Goal: Task Accomplishment & Management: Complete application form

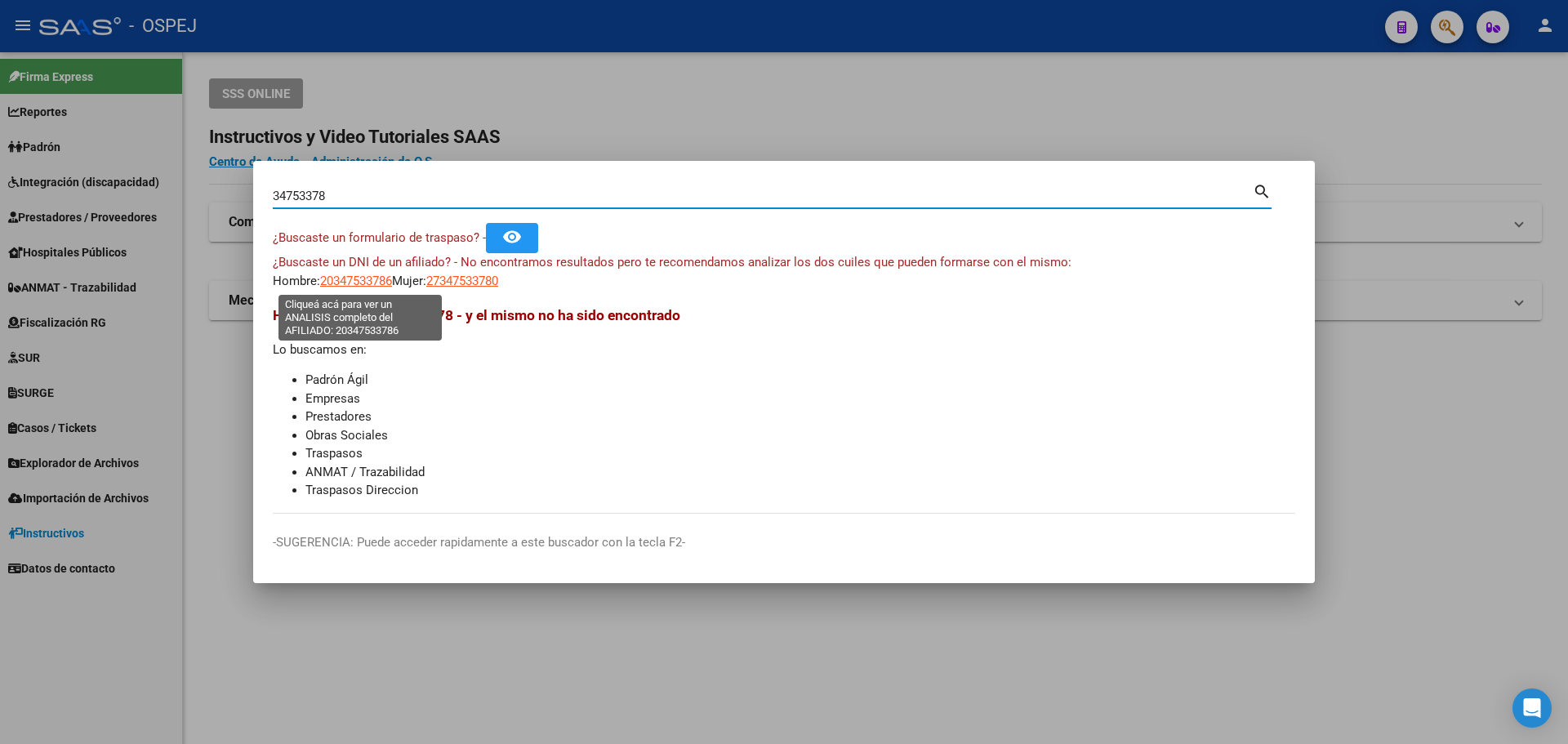
click at [380, 281] on span "20347533786" at bounding box center [356, 281] width 72 height 15
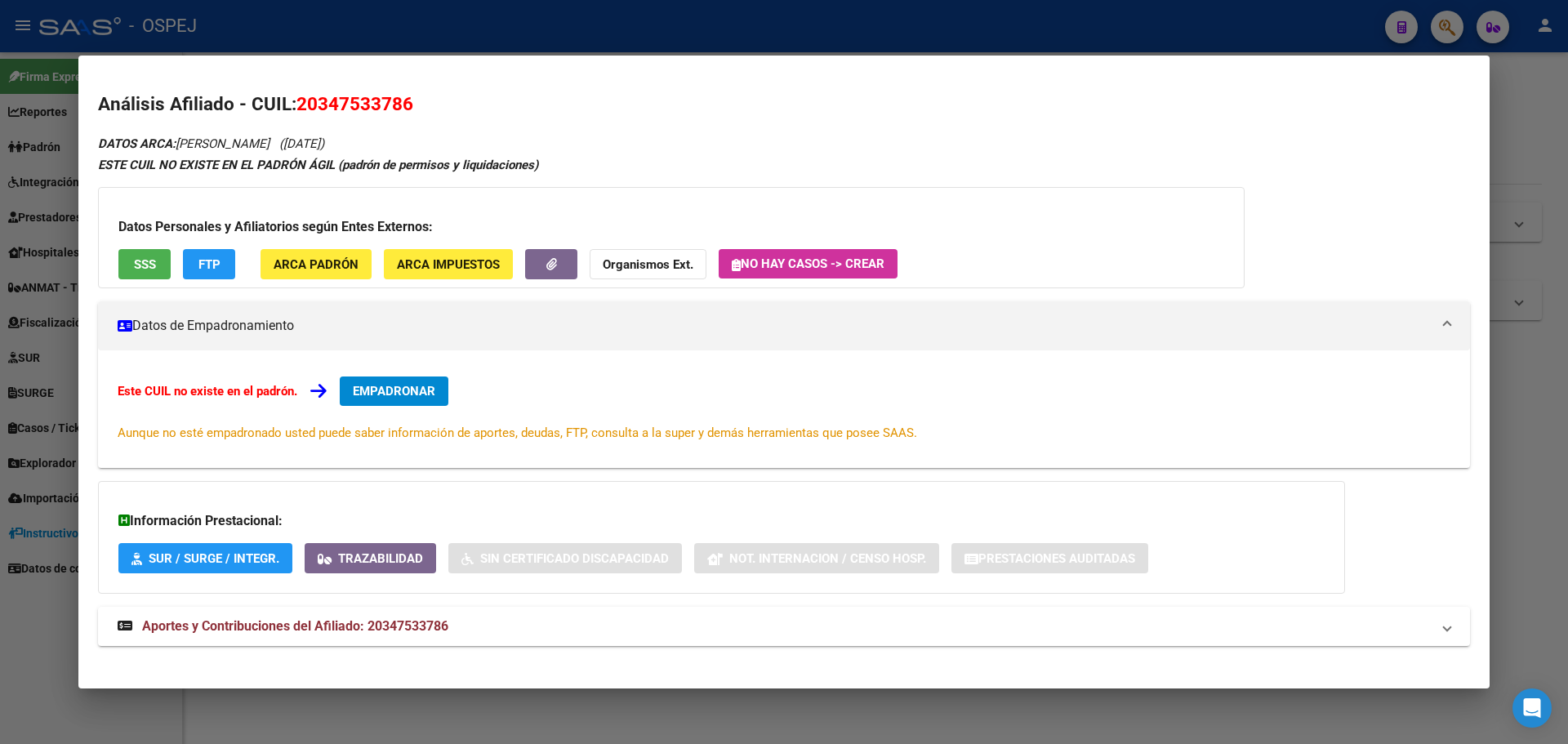
click at [935, 257] on div "Datos Personales y Afiliatorios según Entes Externos: SSS FTP ARCA Padrón ARCA …" at bounding box center [671, 238] width 1147 height 101
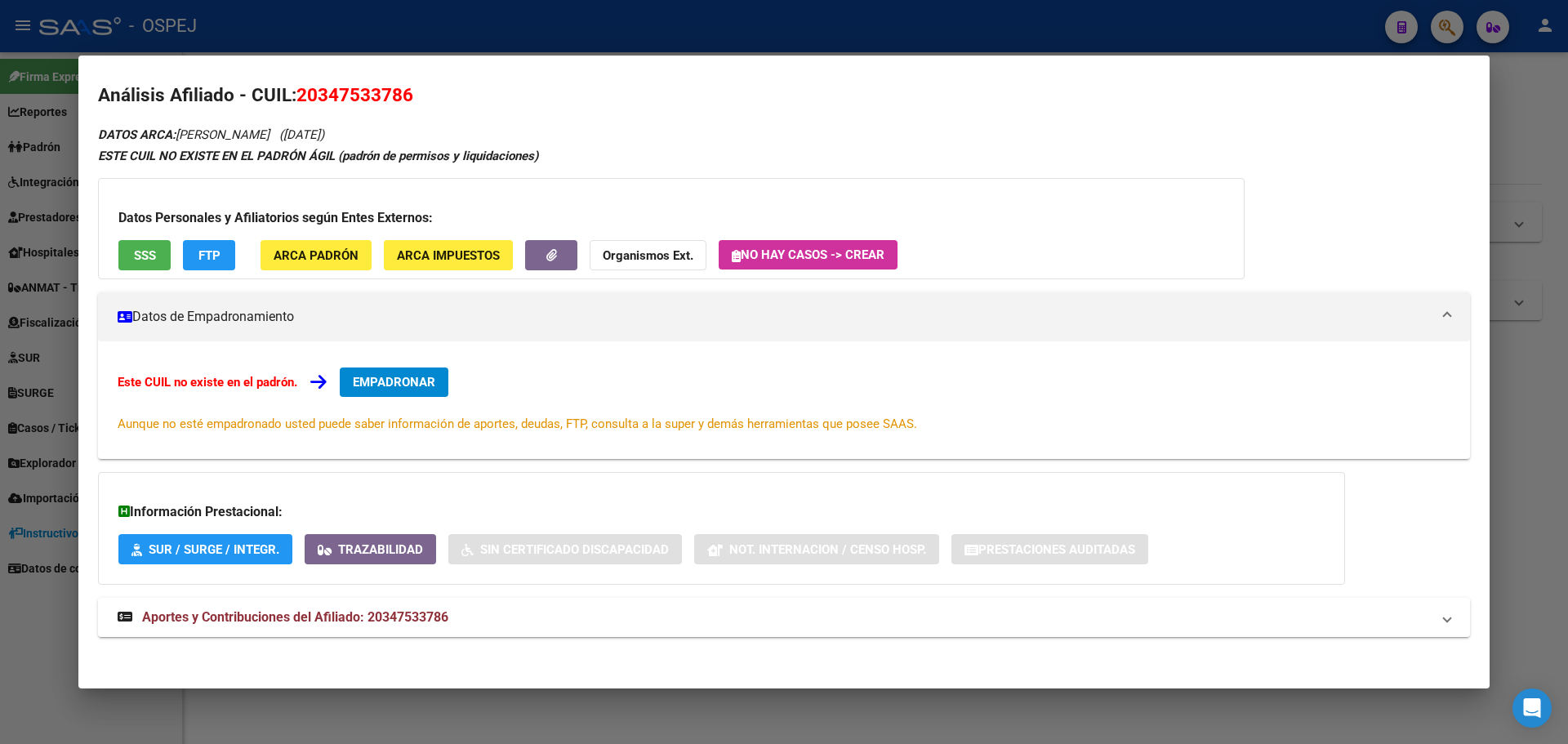
scroll to position [14, 0]
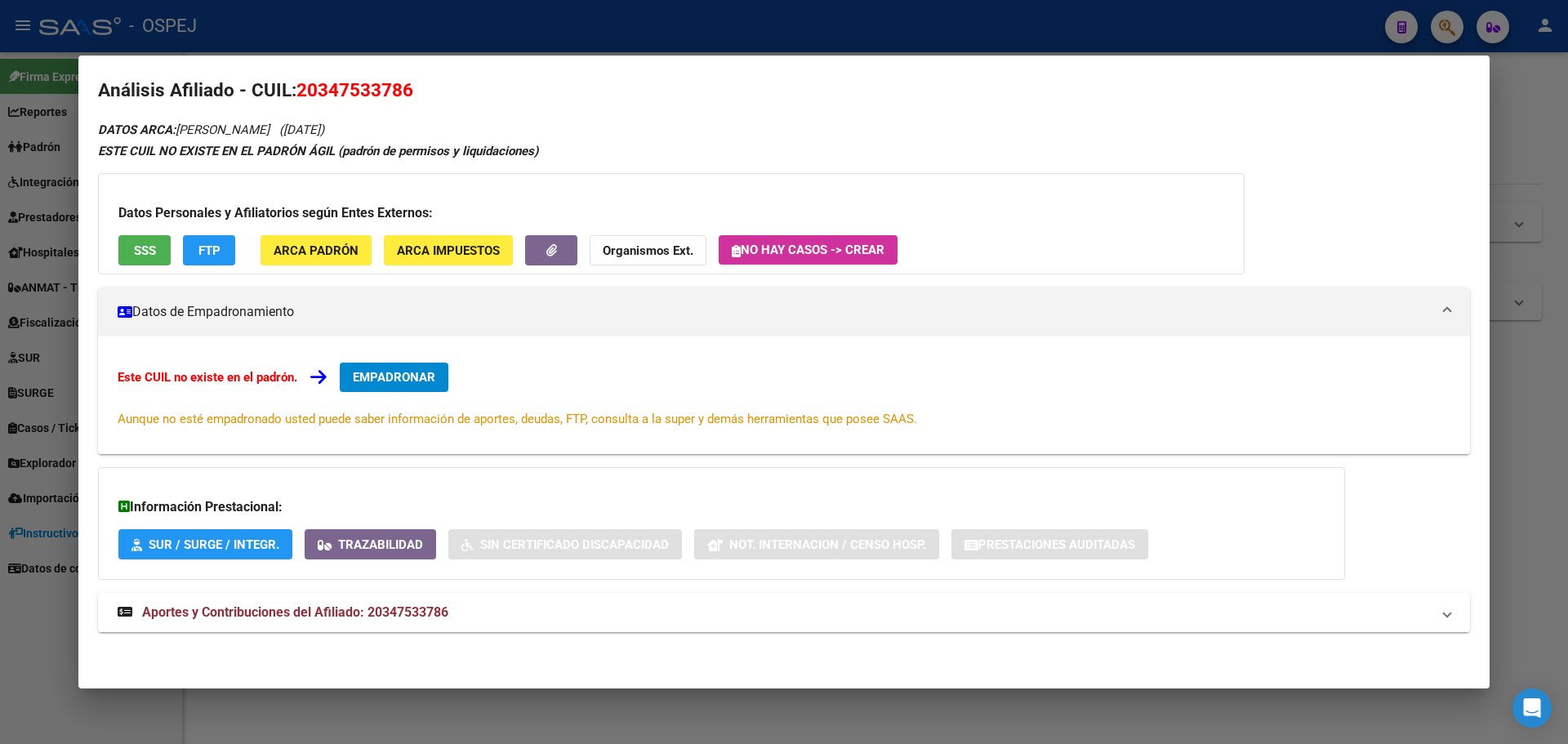
click at [462, 626] on mat-expansion-panel-header "Aportes y Contribuciones del Afiliado: 20347533786" at bounding box center [784, 612] width 1372 height 39
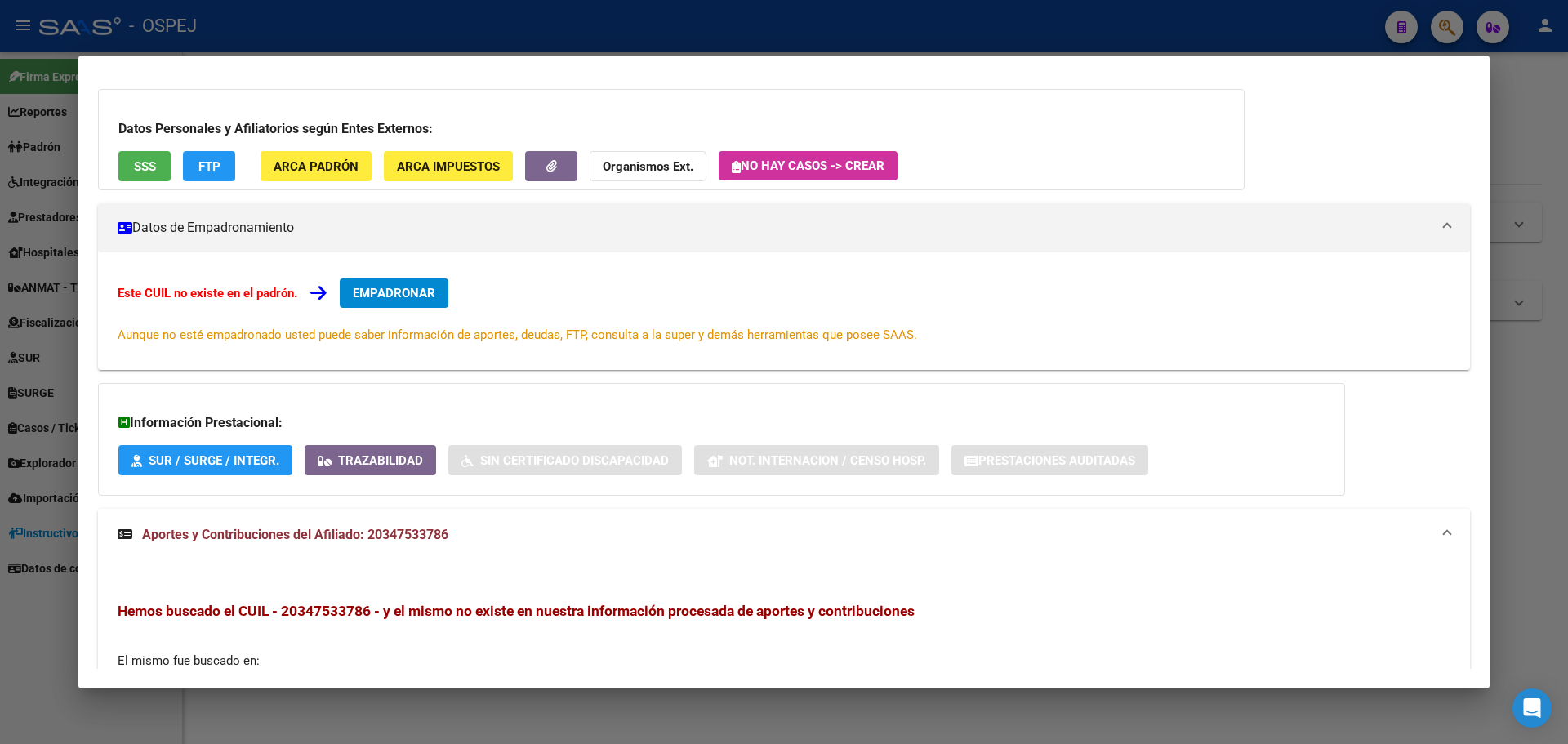
scroll to position [0, 0]
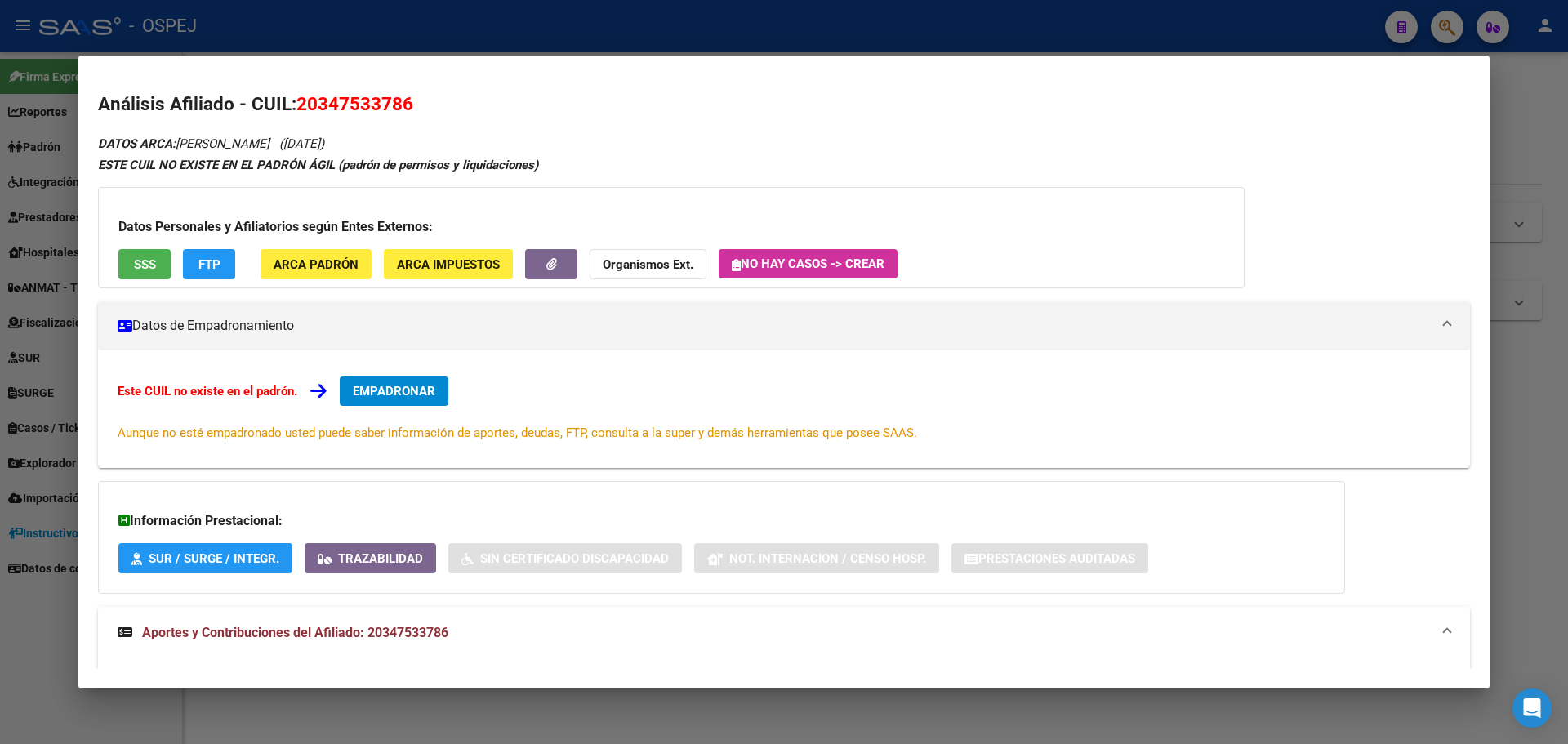
click at [385, 94] on span "20347533786" at bounding box center [354, 104] width 117 height 21
drag, startPoint x: 387, startPoint y: 100, endPoint x: 387, endPoint y: 109, distance: 9.0
copy span "20347533786"
click at [684, 264] on strong "Organismos Ext." at bounding box center [648, 264] width 91 height 15
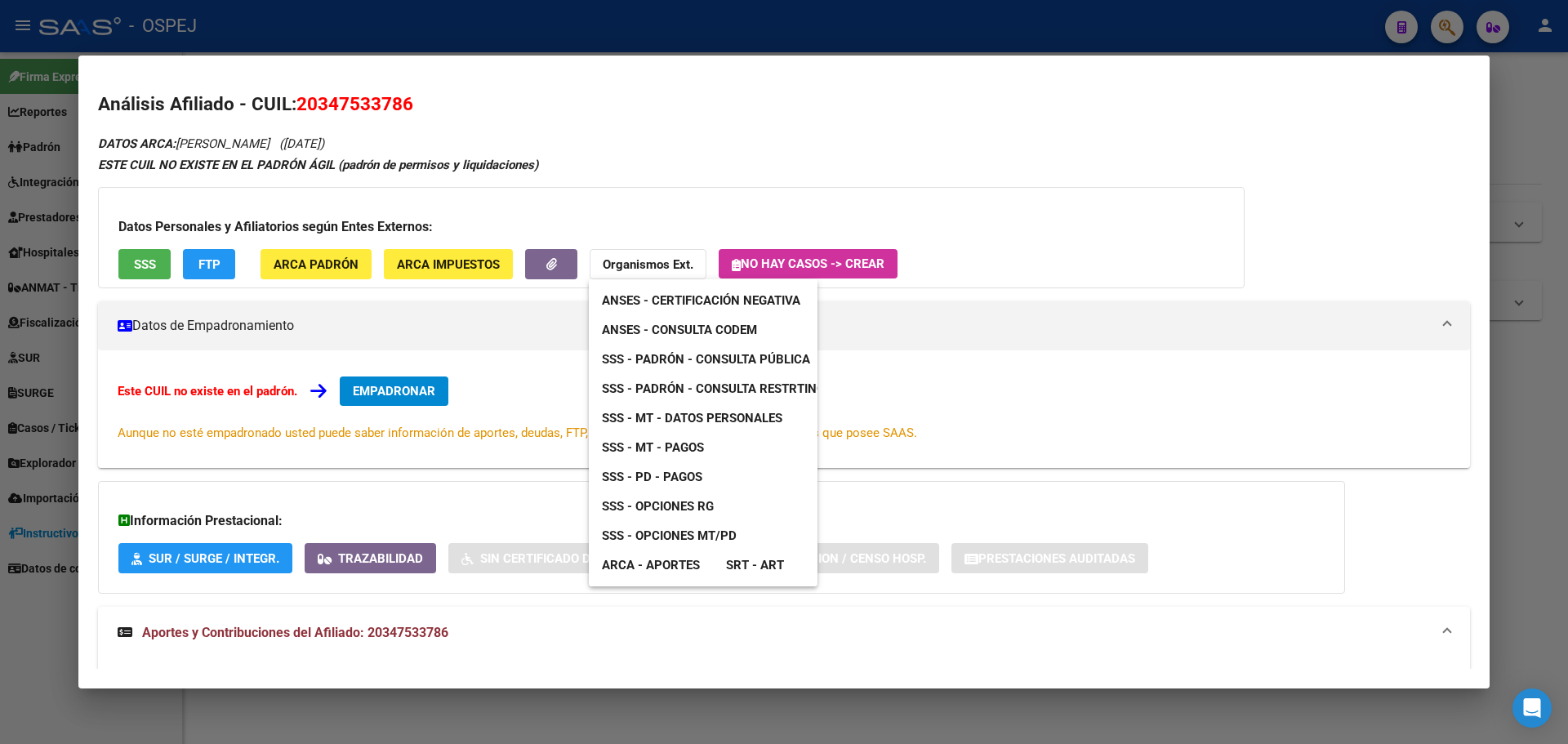
click at [343, 110] on div at bounding box center [784, 372] width 1568 height 744
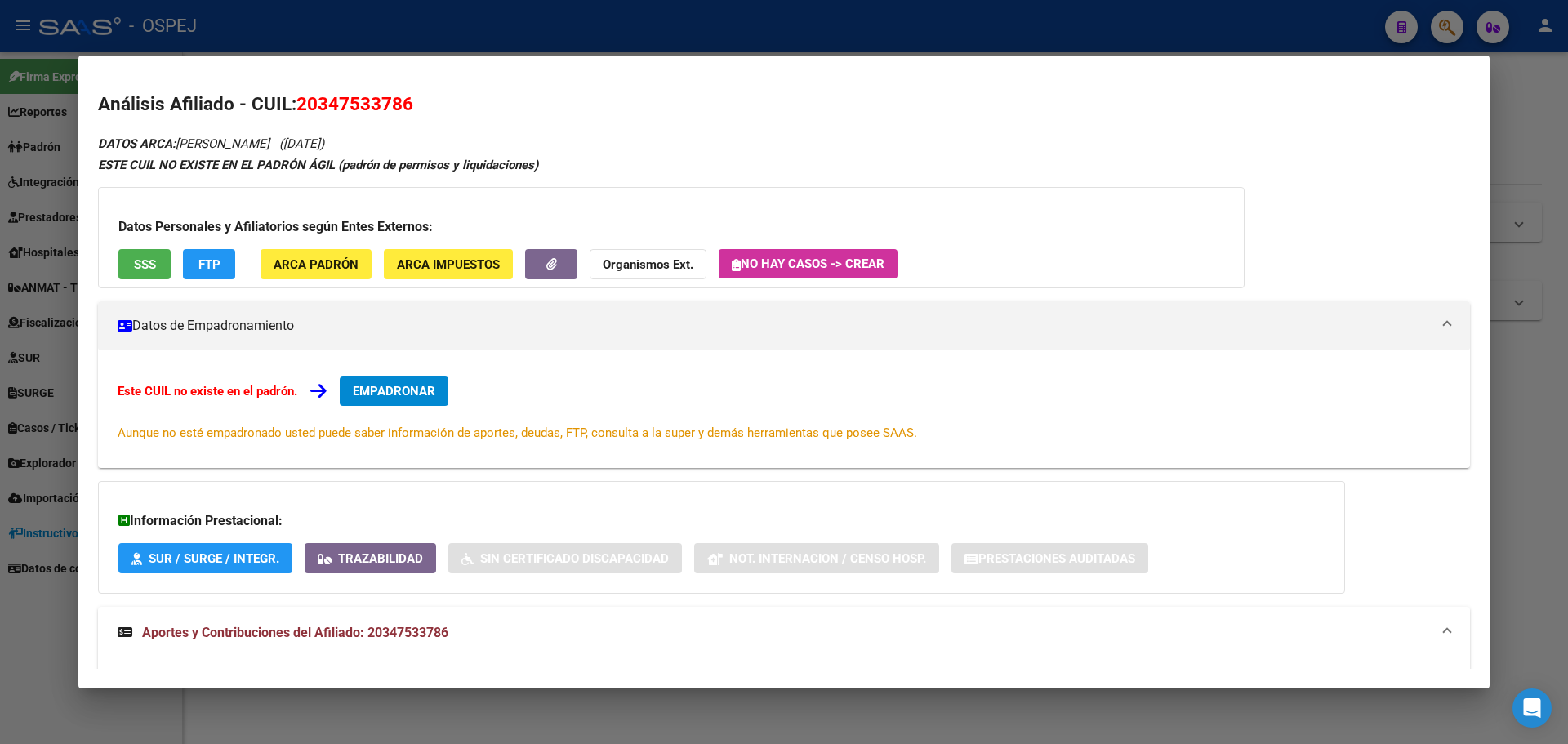
click at [345, 105] on span "20347533786" at bounding box center [354, 104] width 117 height 21
copy span "20347533786"
click at [645, 271] on strong "Organismos Ext." at bounding box center [648, 264] width 91 height 15
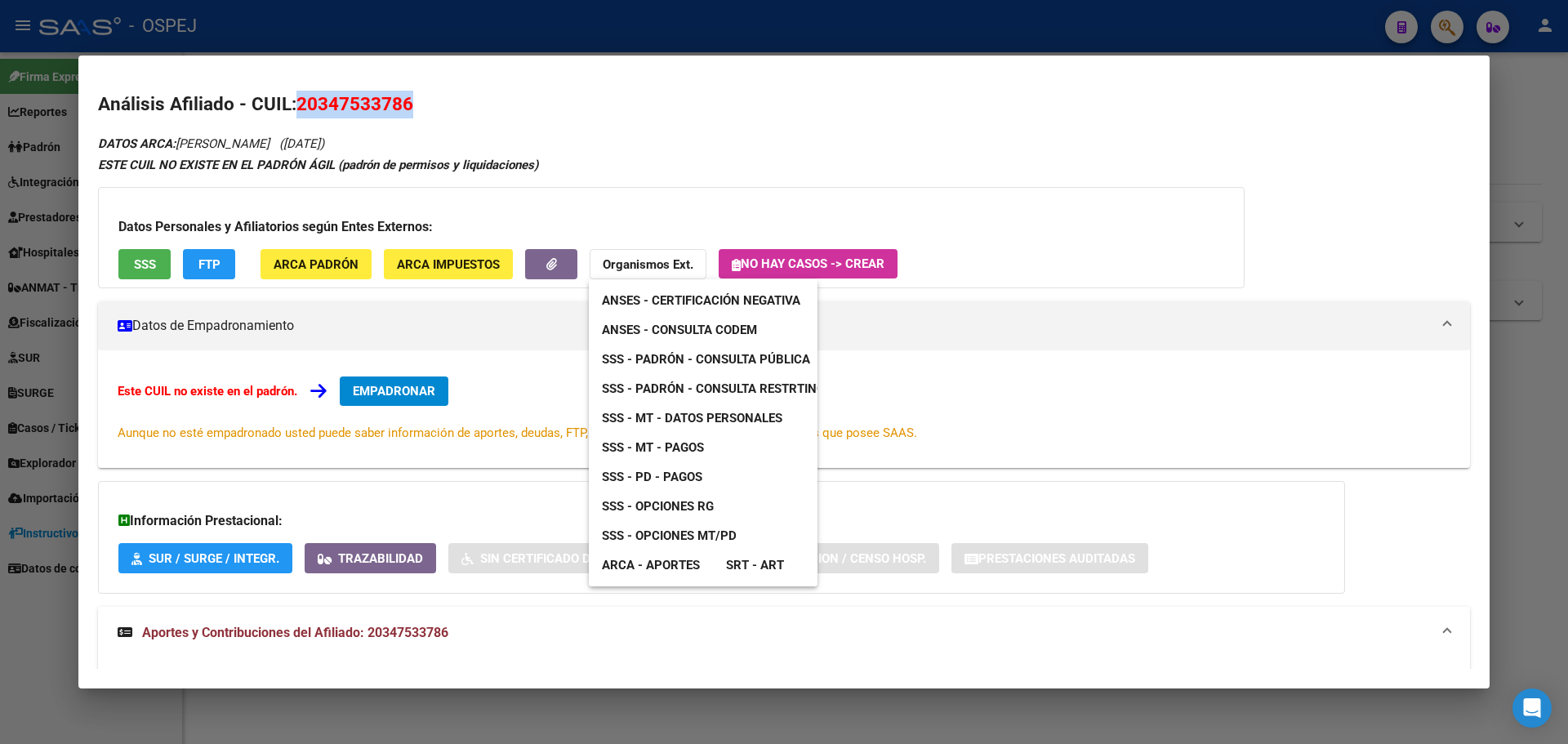
click at [698, 506] on span "SSS - Opciones RG" at bounding box center [657, 506] width 111 height 15
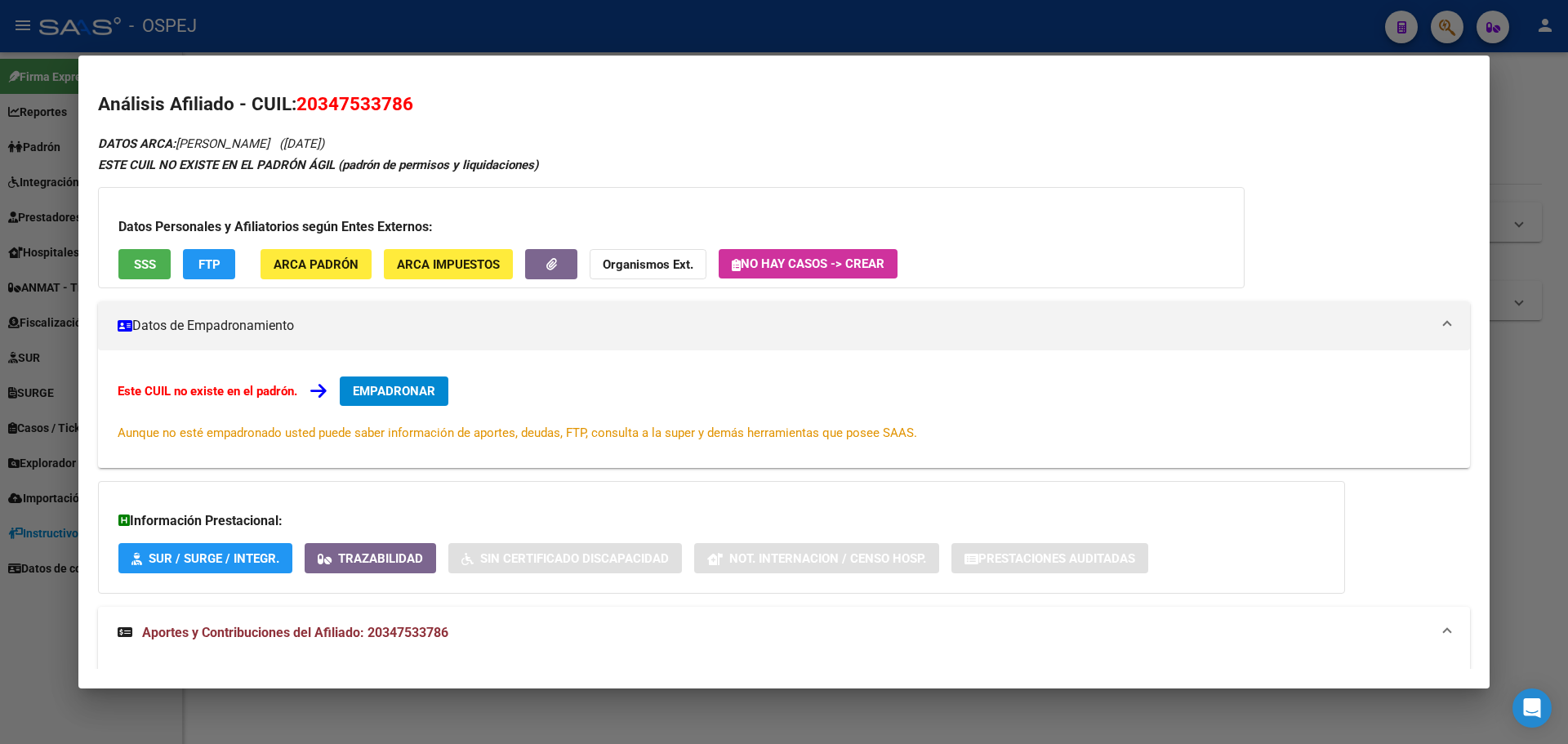
click at [323, 35] on div at bounding box center [784, 372] width 1568 height 744
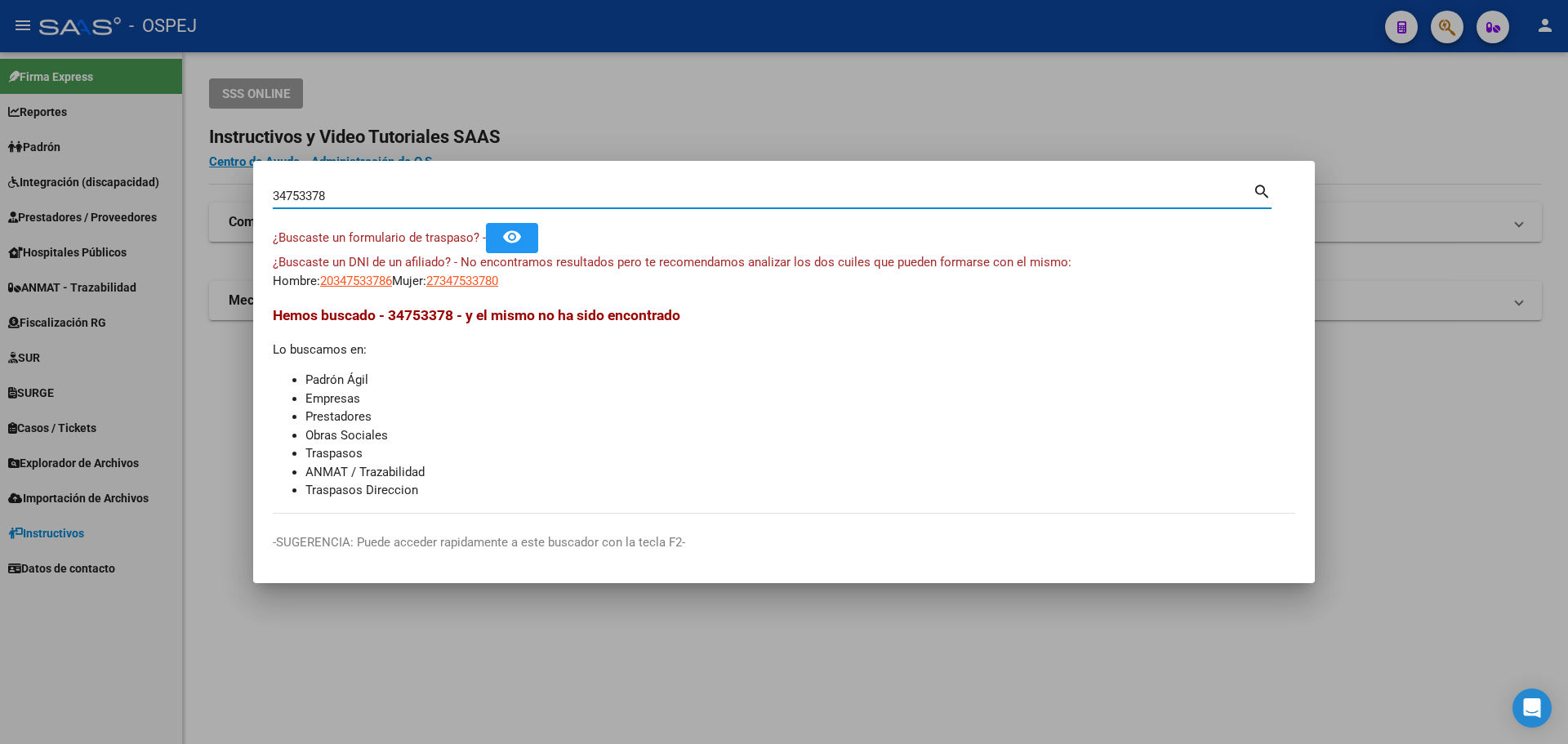
click at [335, 193] on input "34753378" at bounding box center [763, 196] width 980 height 15
paste input "45282304"
type input "45282304"
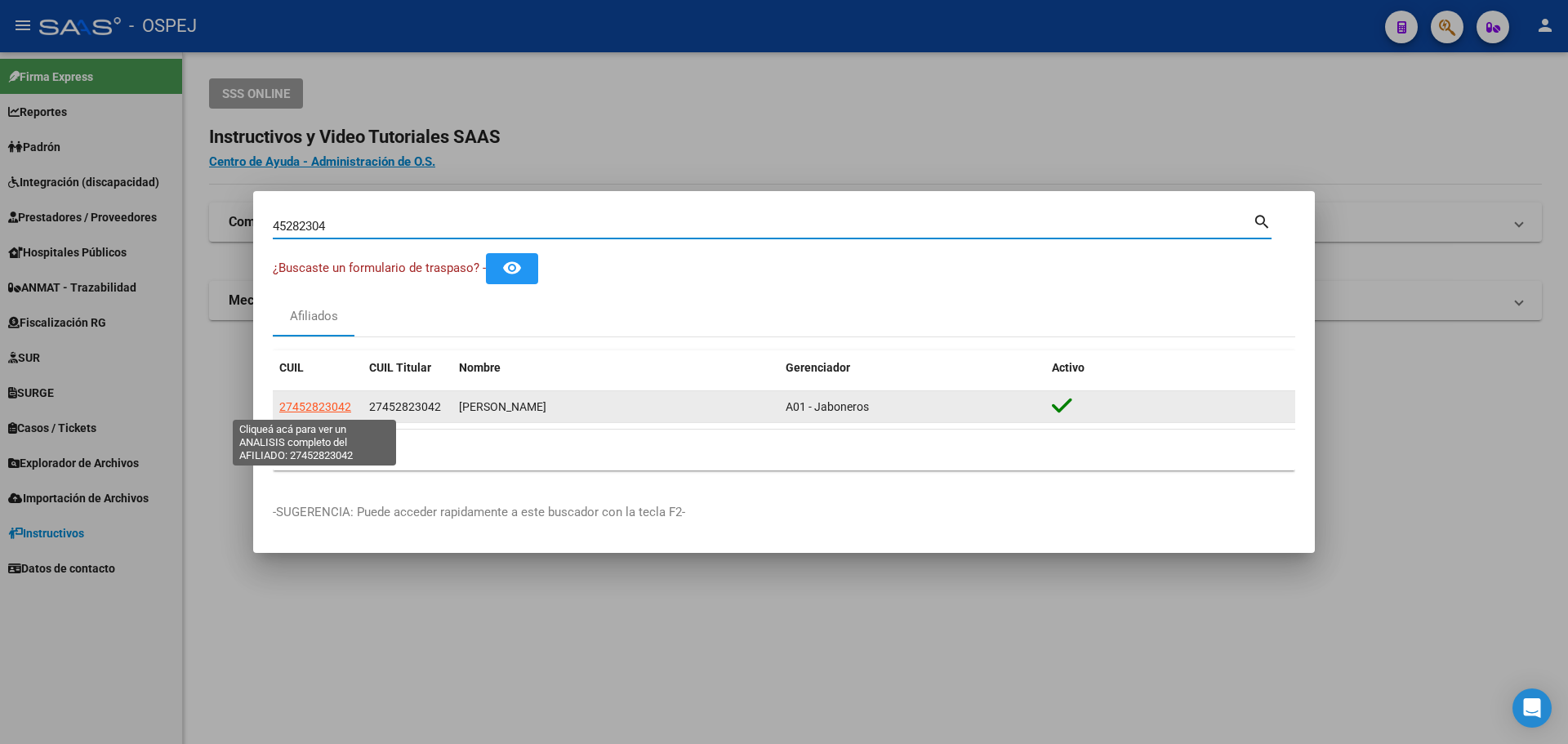
click at [319, 402] on span "27452823042" at bounding box center [315, 407] width 72 height 13
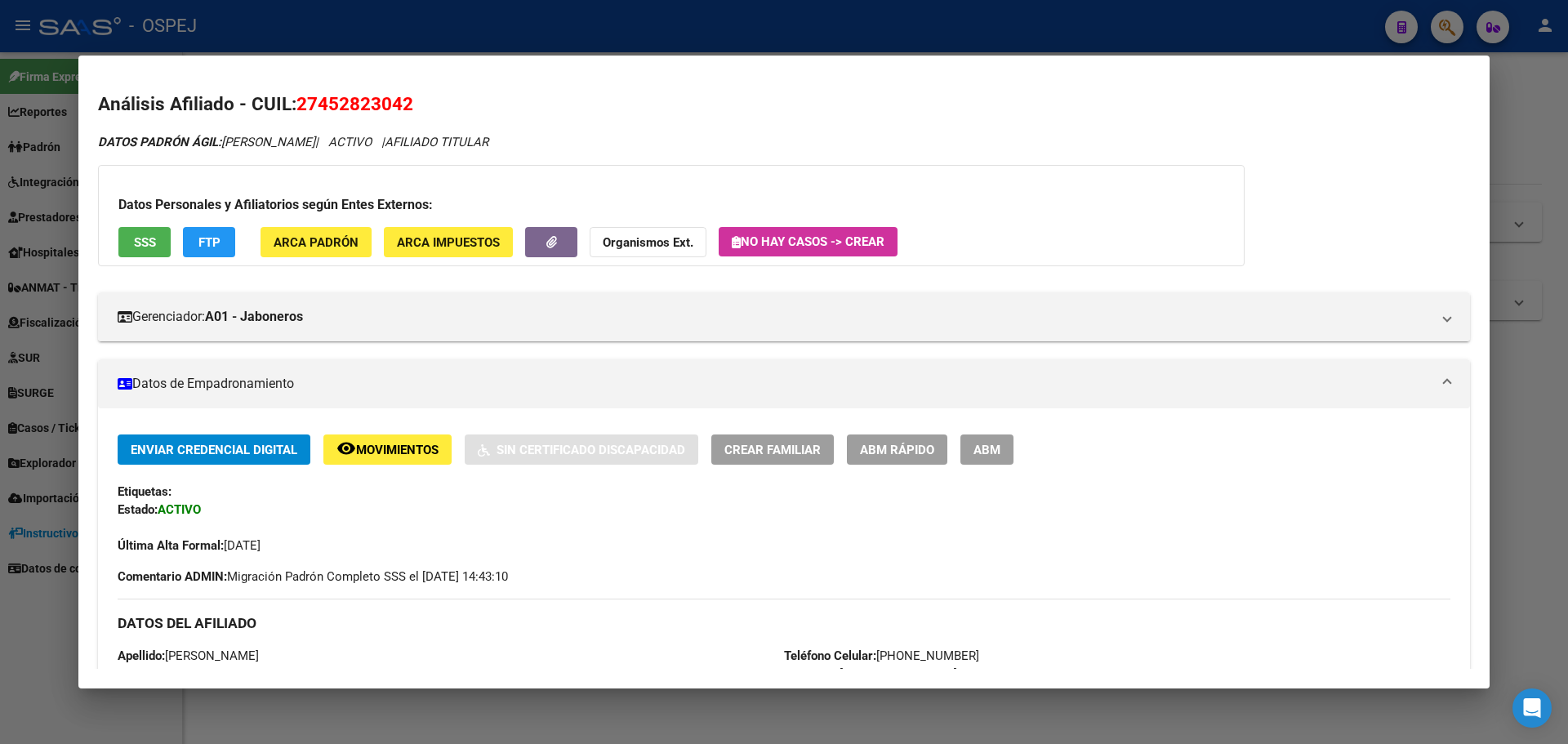
click at [135, 253] on button "SSS" at bounding box center [145, 242] width 52 height 30
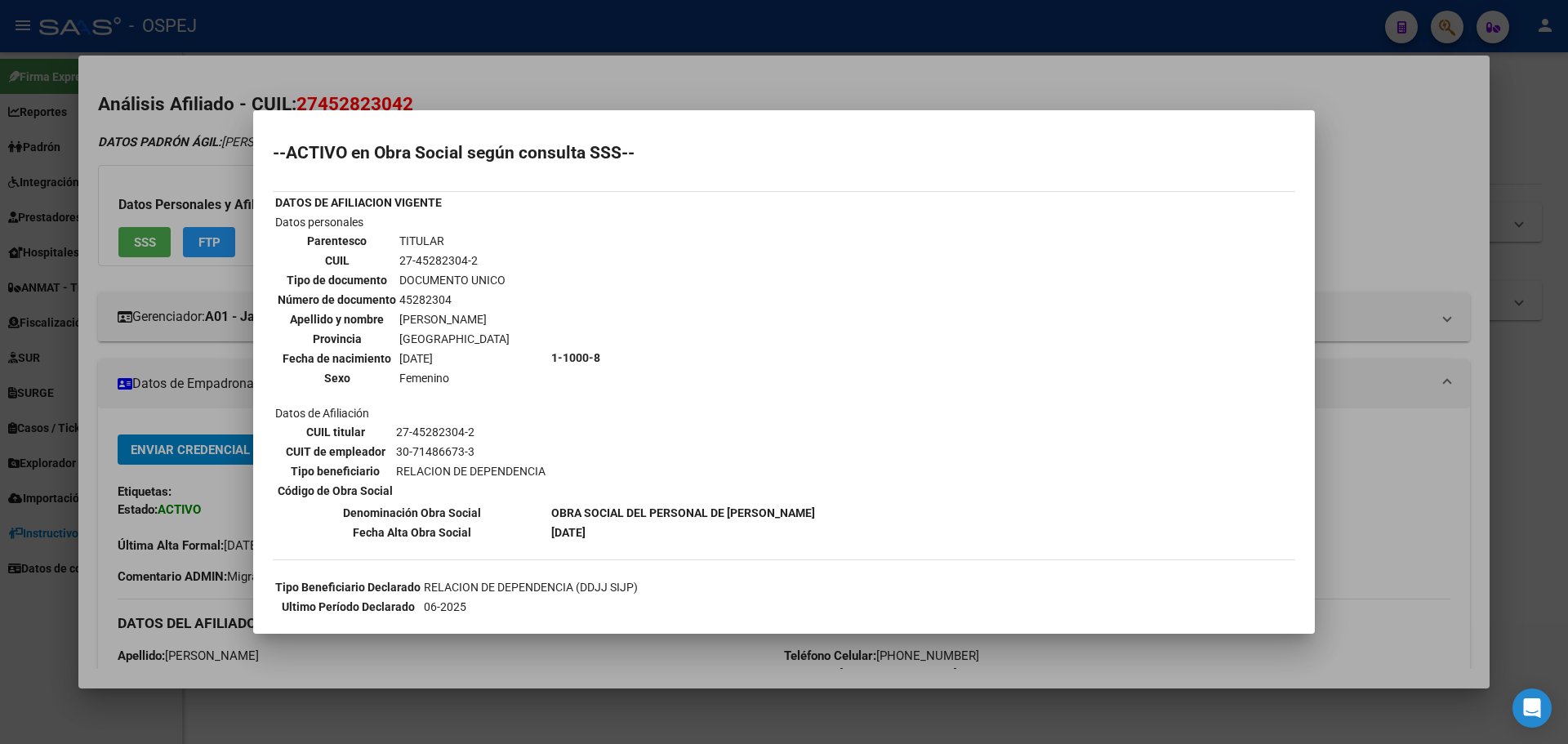
click at [164, 314] on div at bounding box center [784, 372] width 1568 height 744
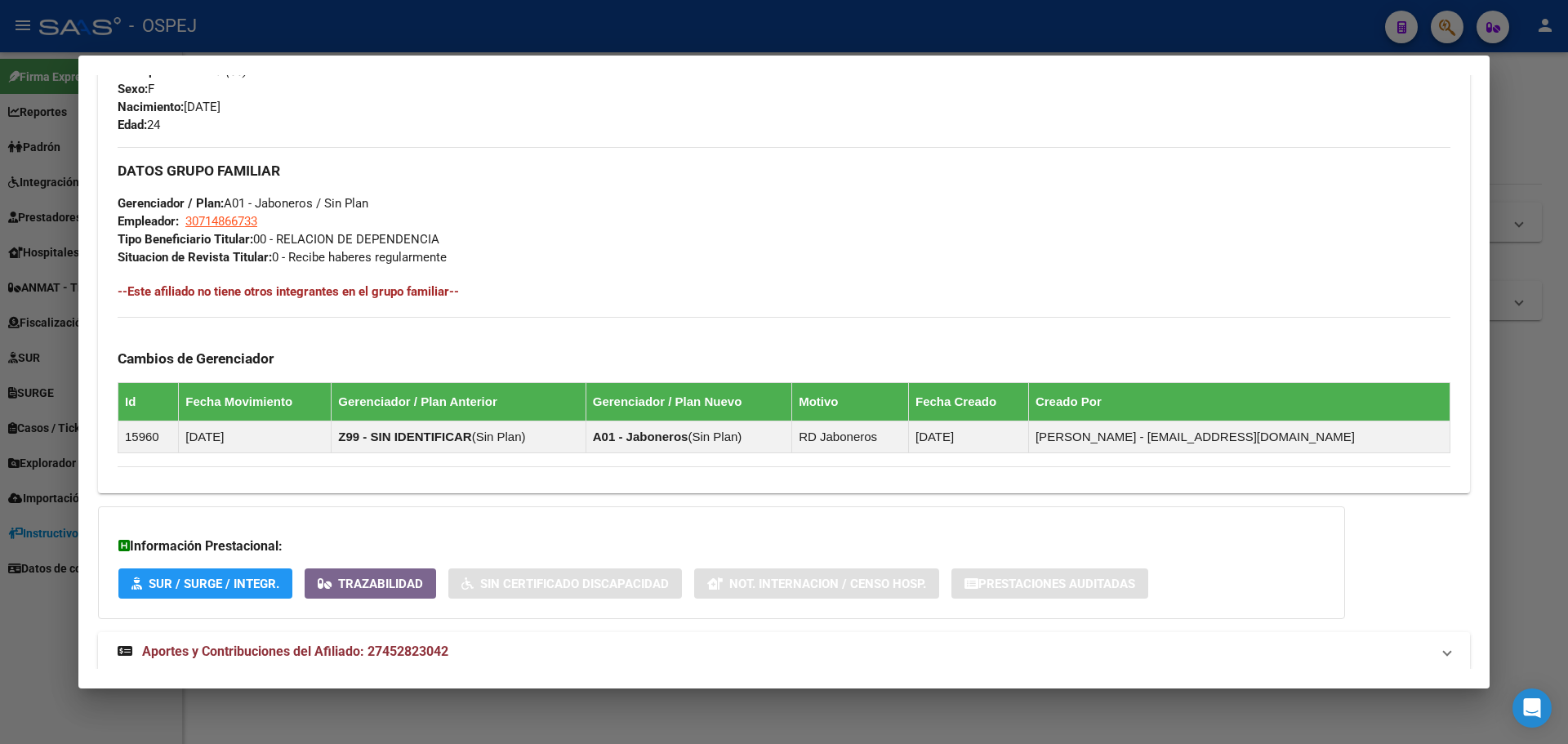
scroll to position [732, 0]
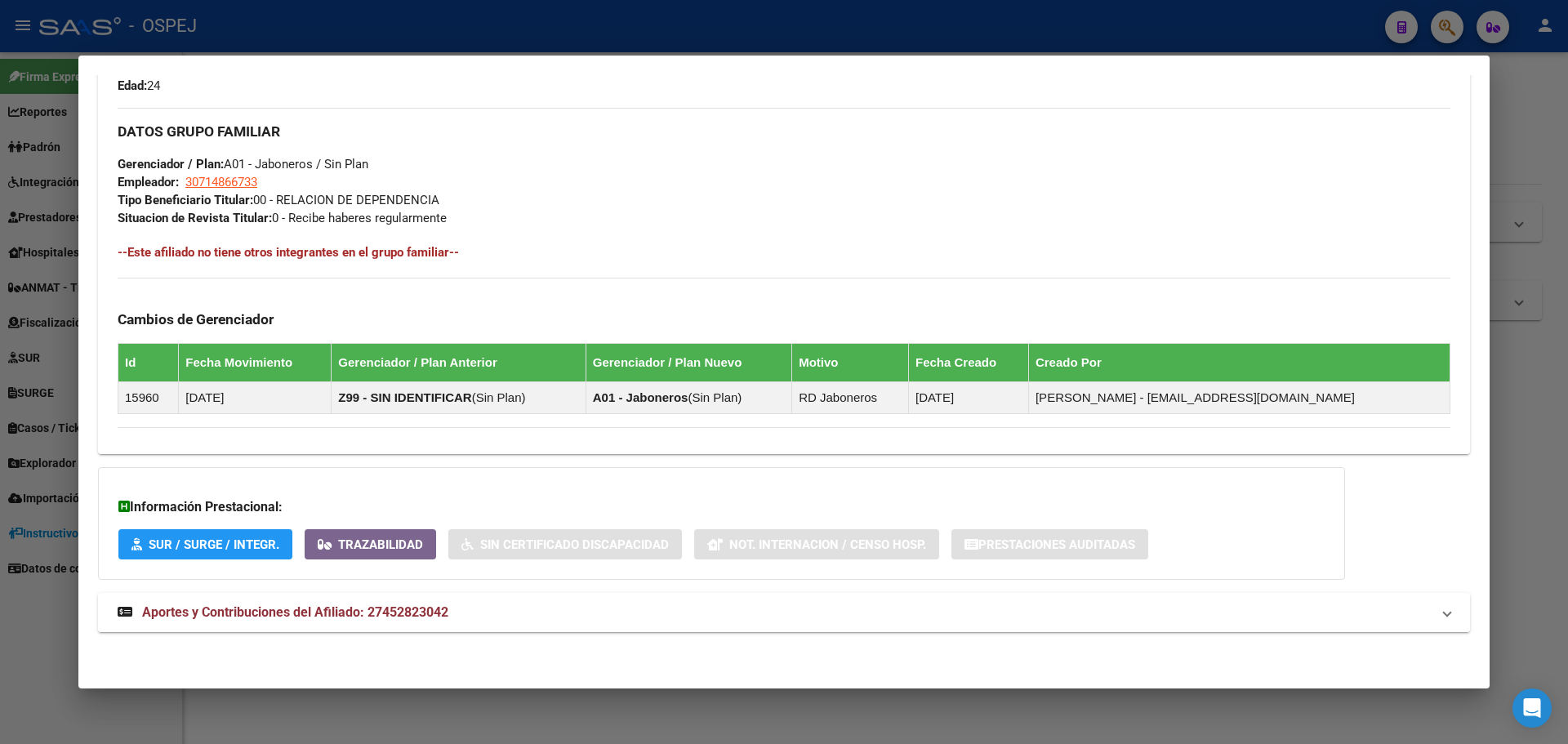
click at [349, 609] on span "Aportes y Contribuciones del Afiliado: 27452823042" at bounding box center [295, 612] width 306 height 16
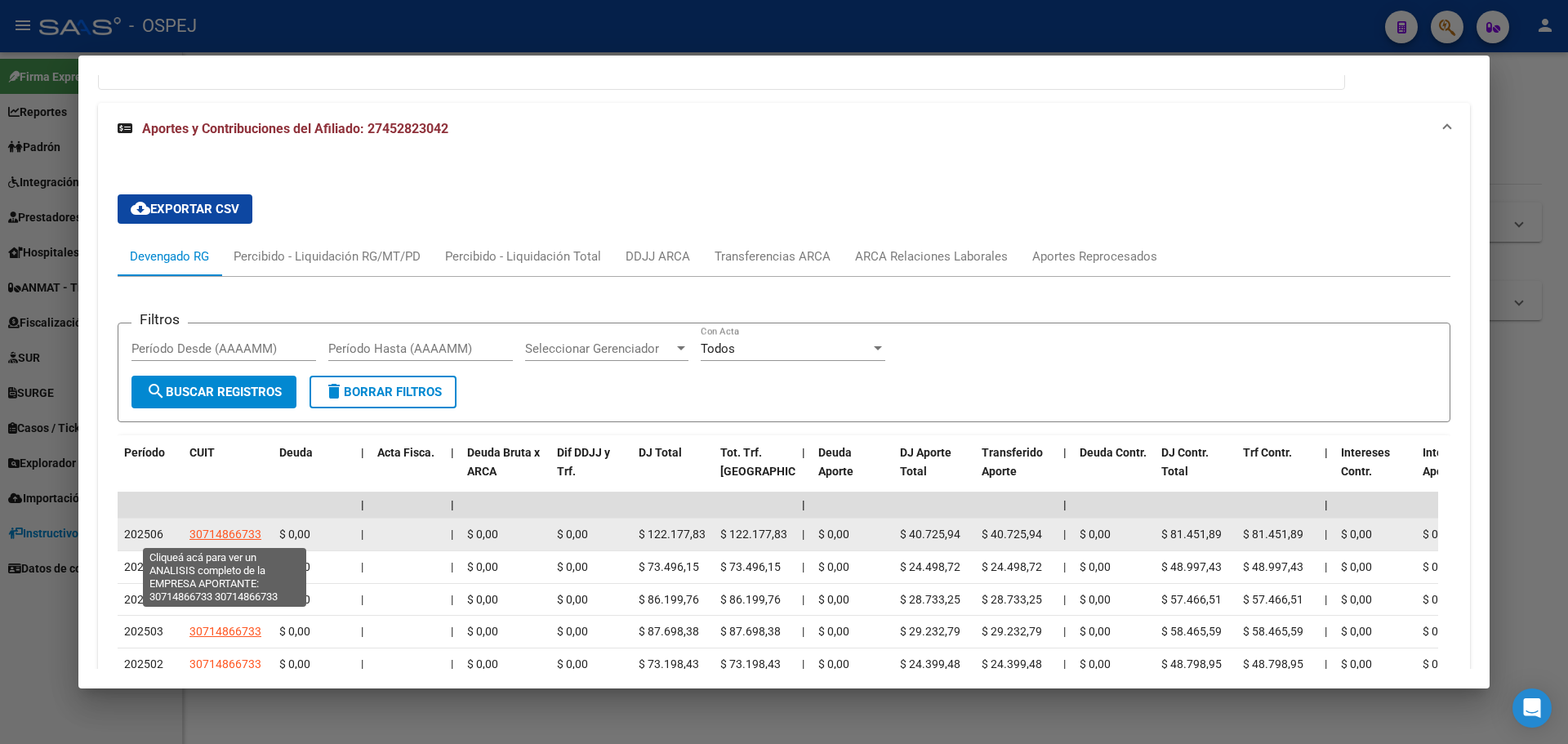
click at [244, 537] on span "30714866733" at bounding box center [225, 534] width 72 height 13
type textarea "30714866733"
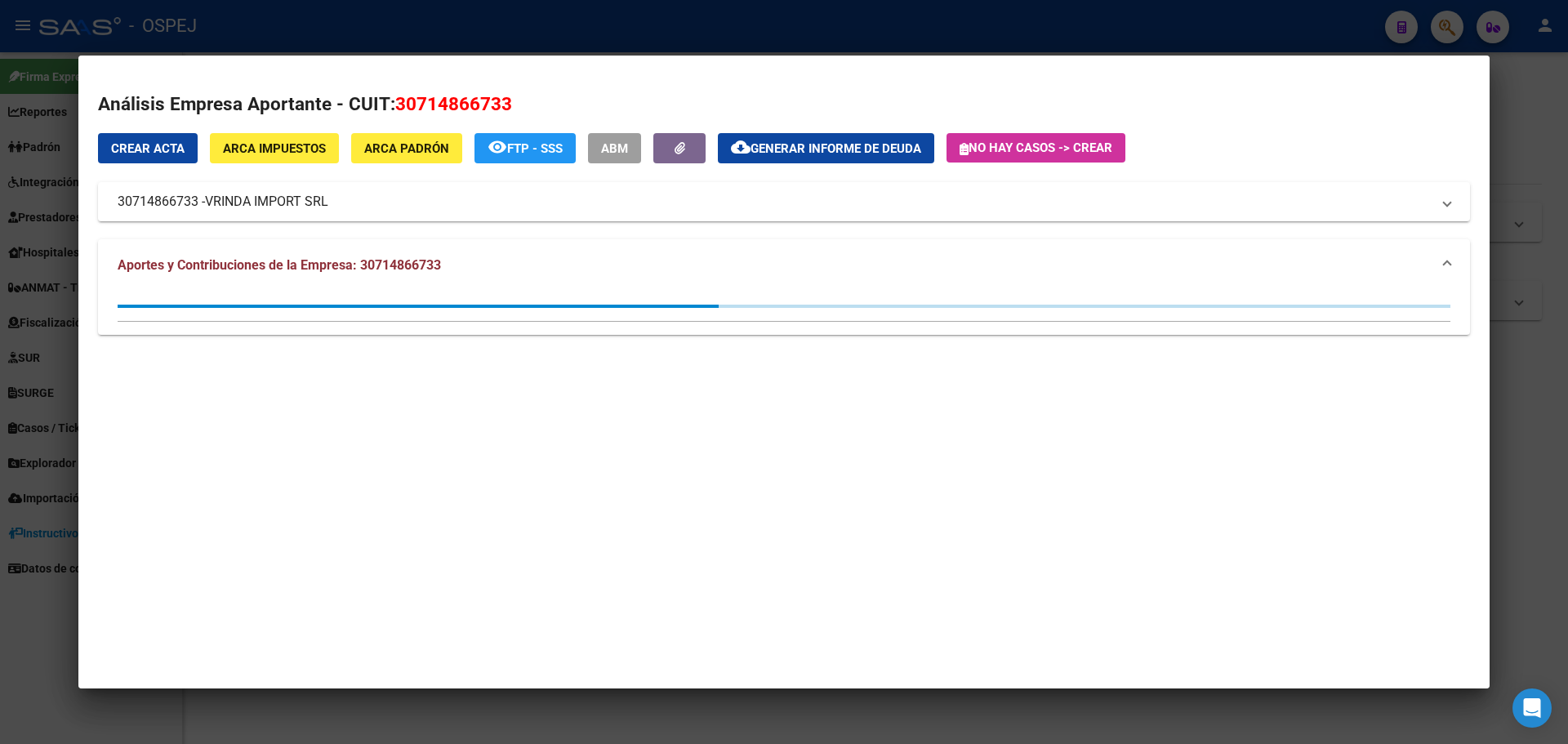
click at [57, 265] on div at bounding box center [784, 372] width 1568 height 744
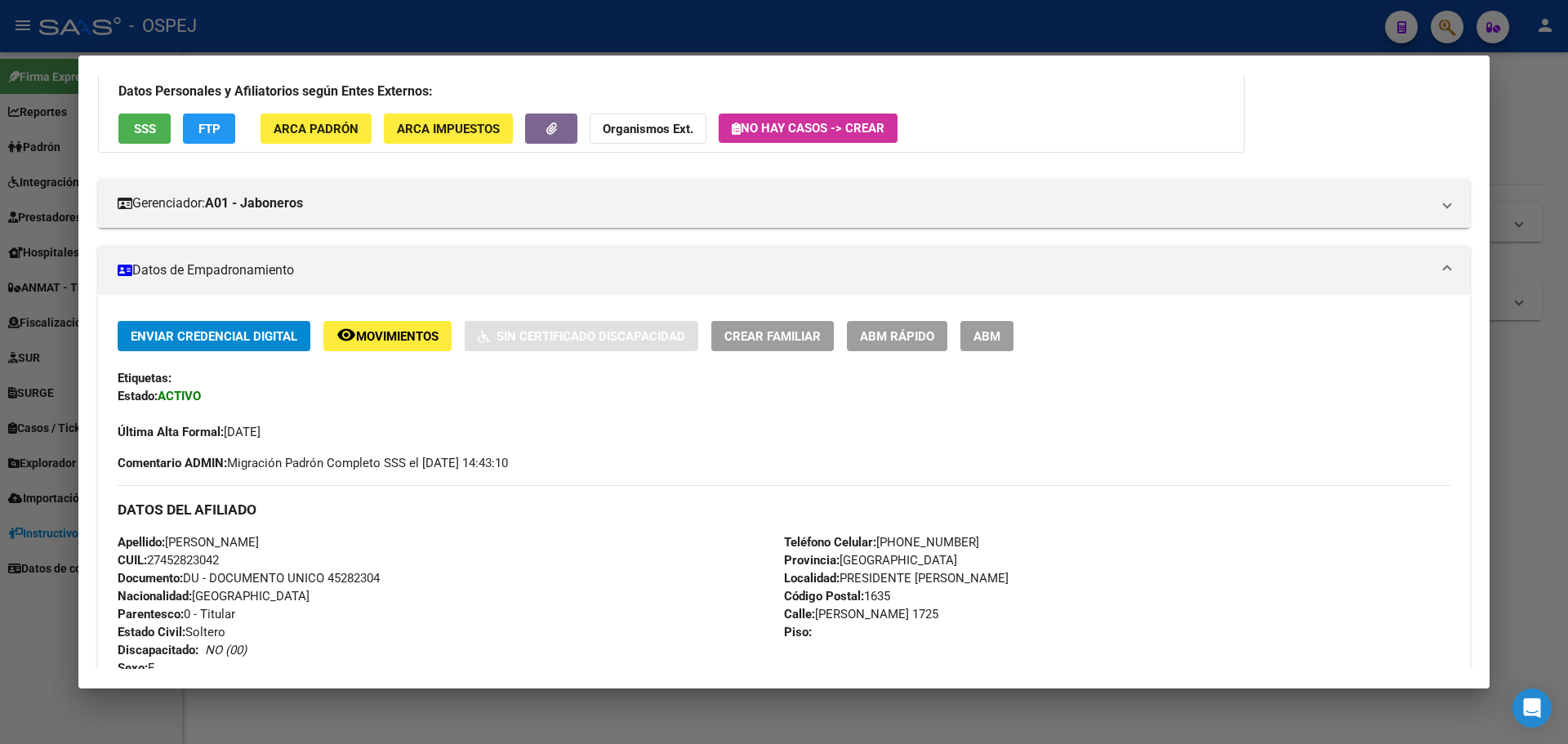
scroll to position [0, 0]
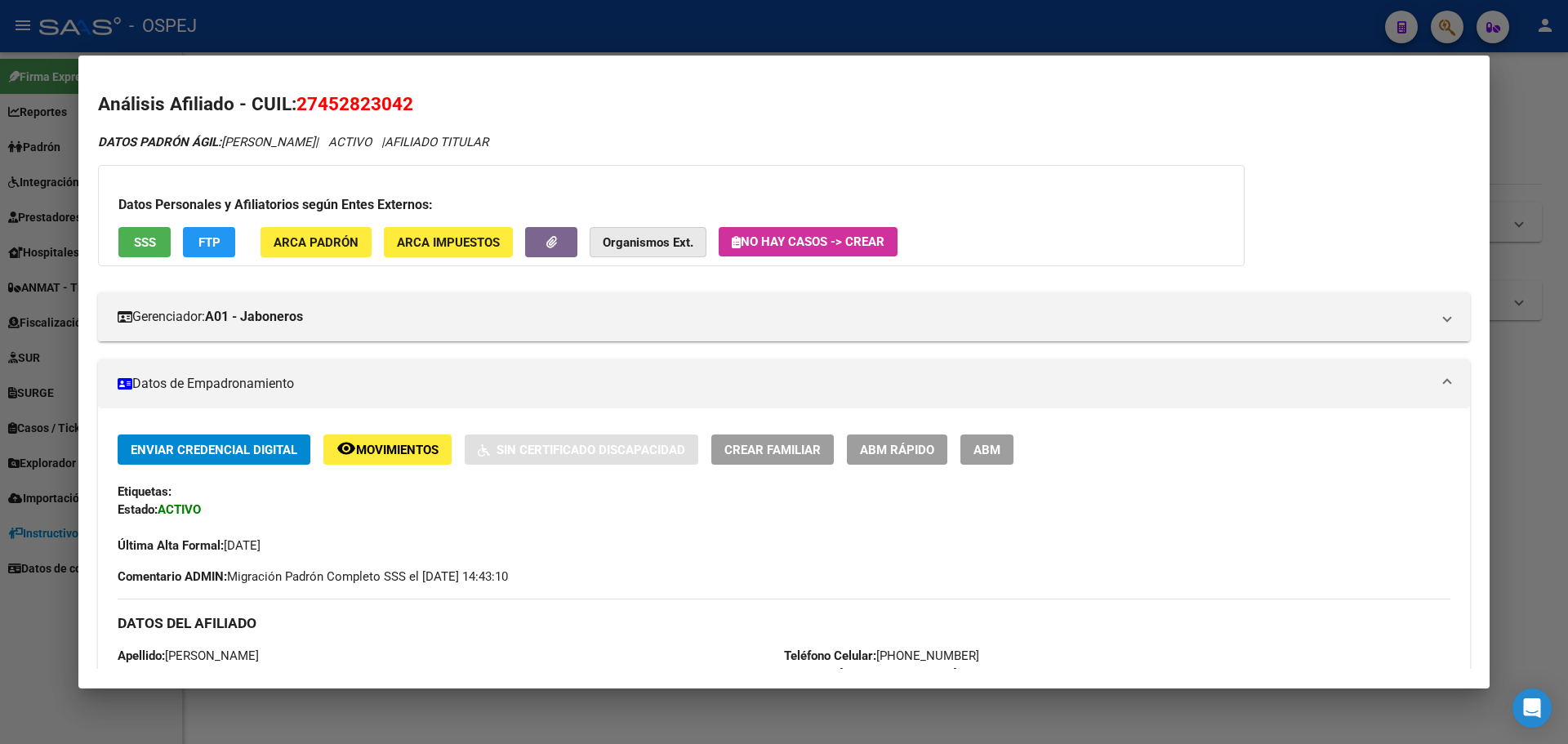
click at [605, 235] on strong "Organismos Ext." at bounding box center [648, 242] width 91 height 15
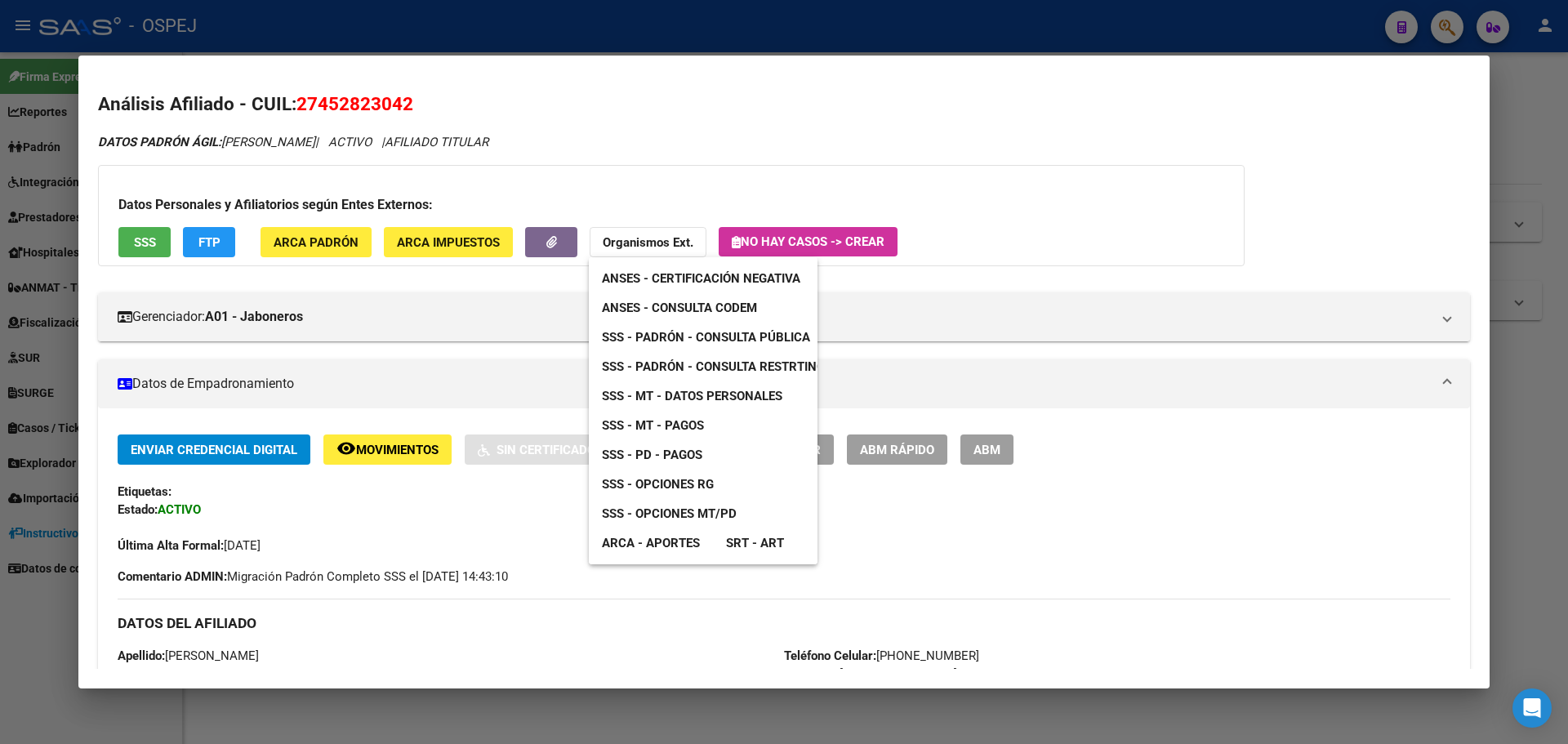
click at [310, 104] on div at bounding box center [784, 372] width 1568 height 744
click at [310, 104] on span "27452823042" at bounding box center [354, 104] width 117 height 21
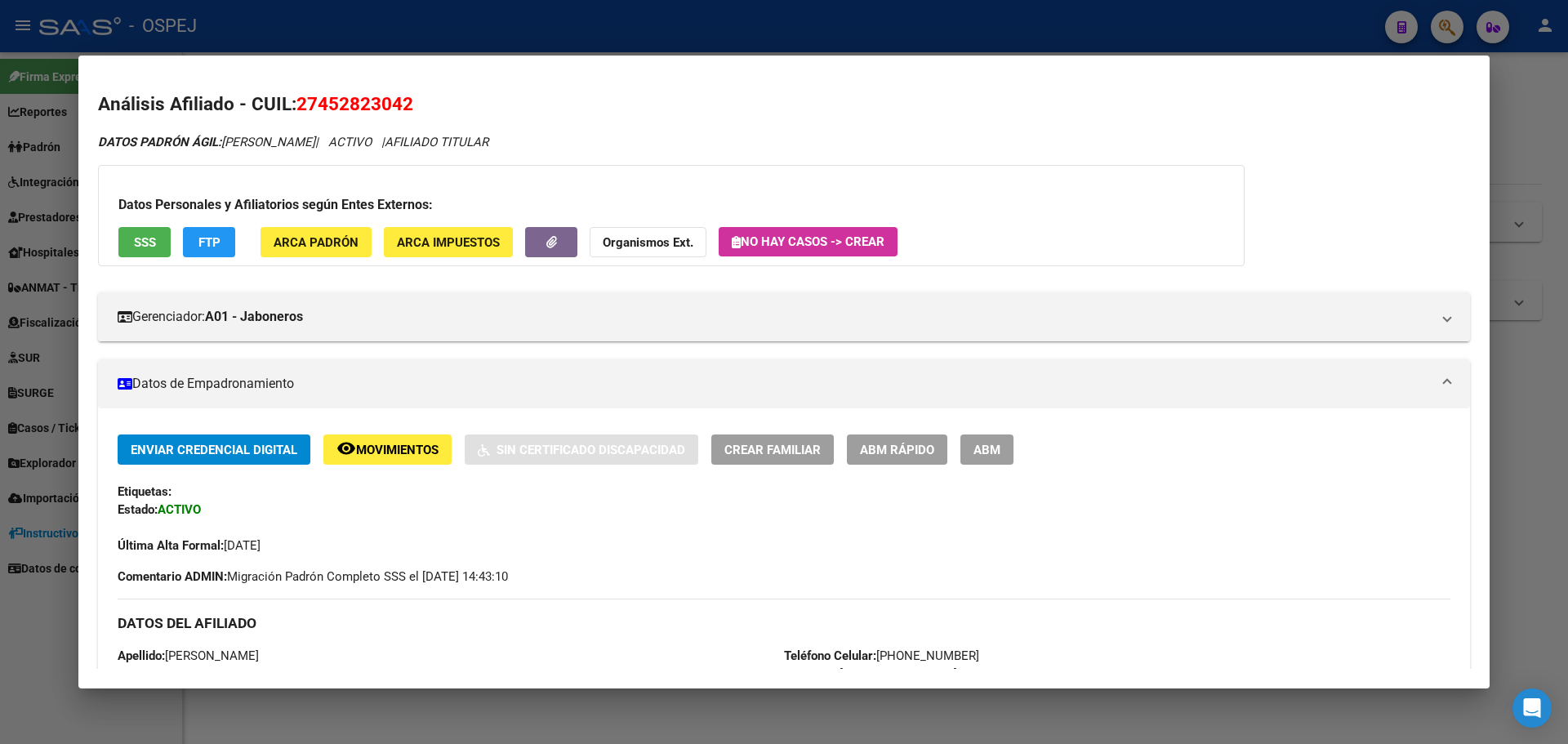
copy span "27452823042"
click at [646, 239] on strong "Organismos Ext." at bounding box center [648, 242] width 91 height 15
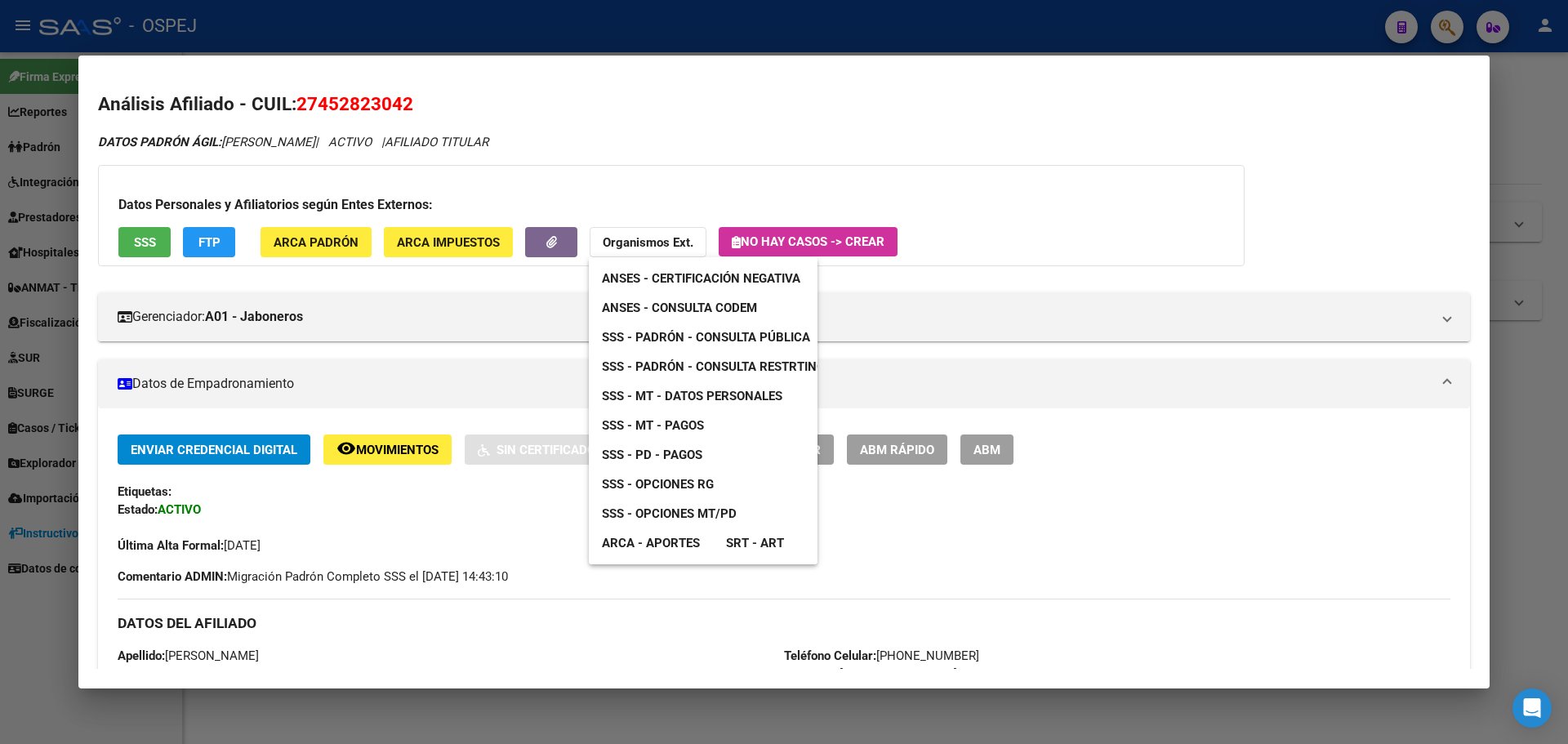
click at [671, 315] on span "ANSES - Consulta CODEM" at bounding box center [679, 308] width 155 height 15
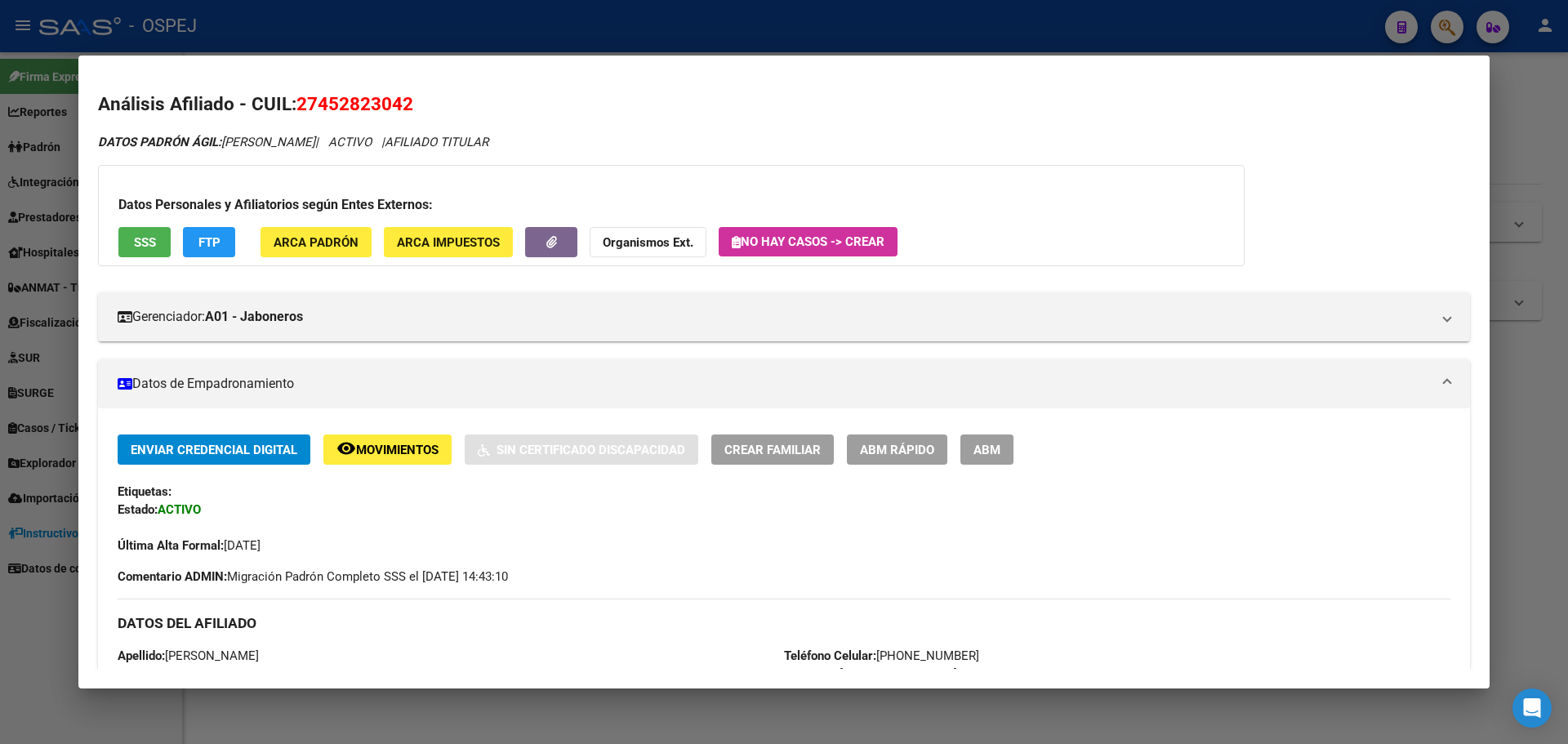
click at [622, 239] on strong "Organismos Ext." at bounding box center [648, 242] width 91 height 15
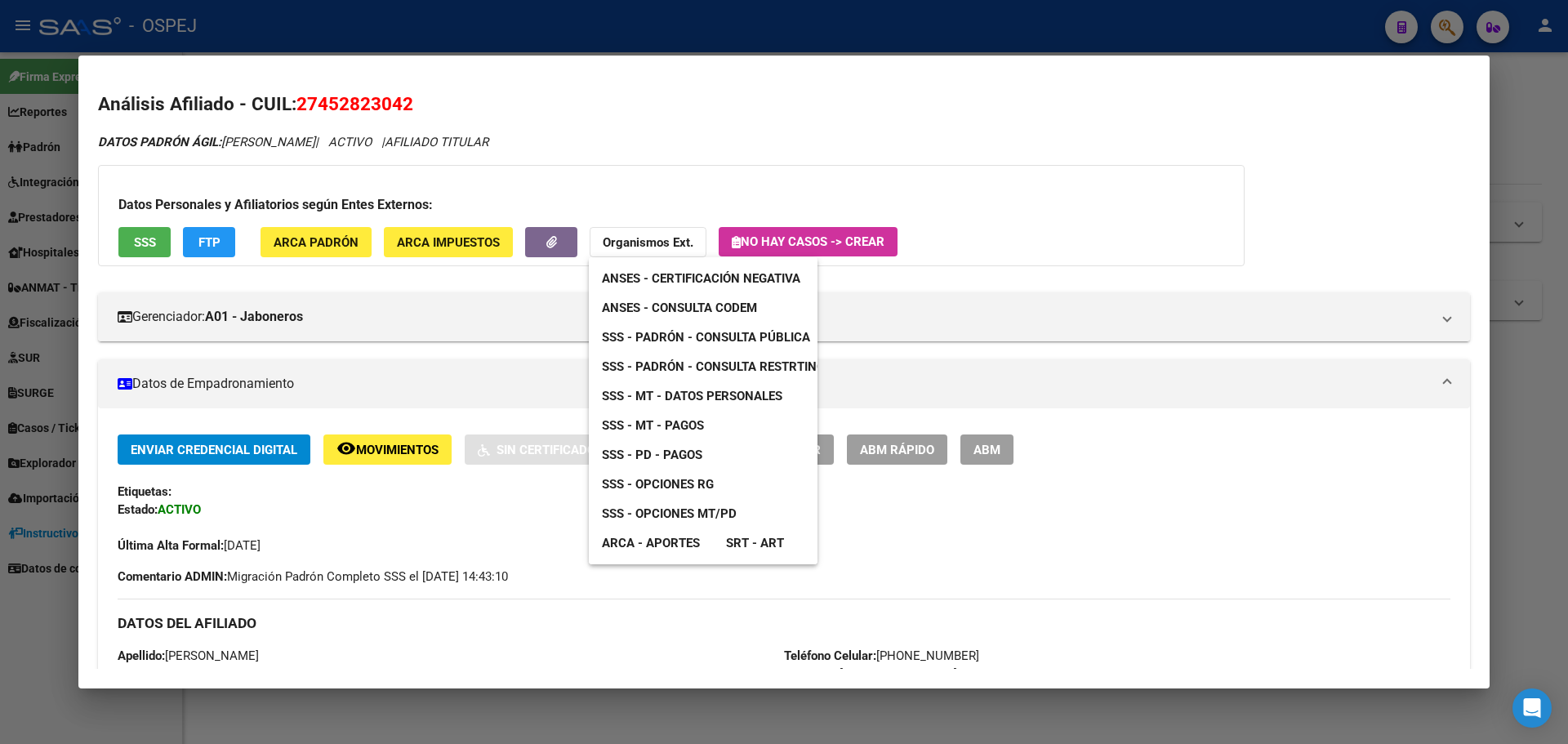
click at [290, 47] on div at bounding box center [784, 372] width 1568 height 744
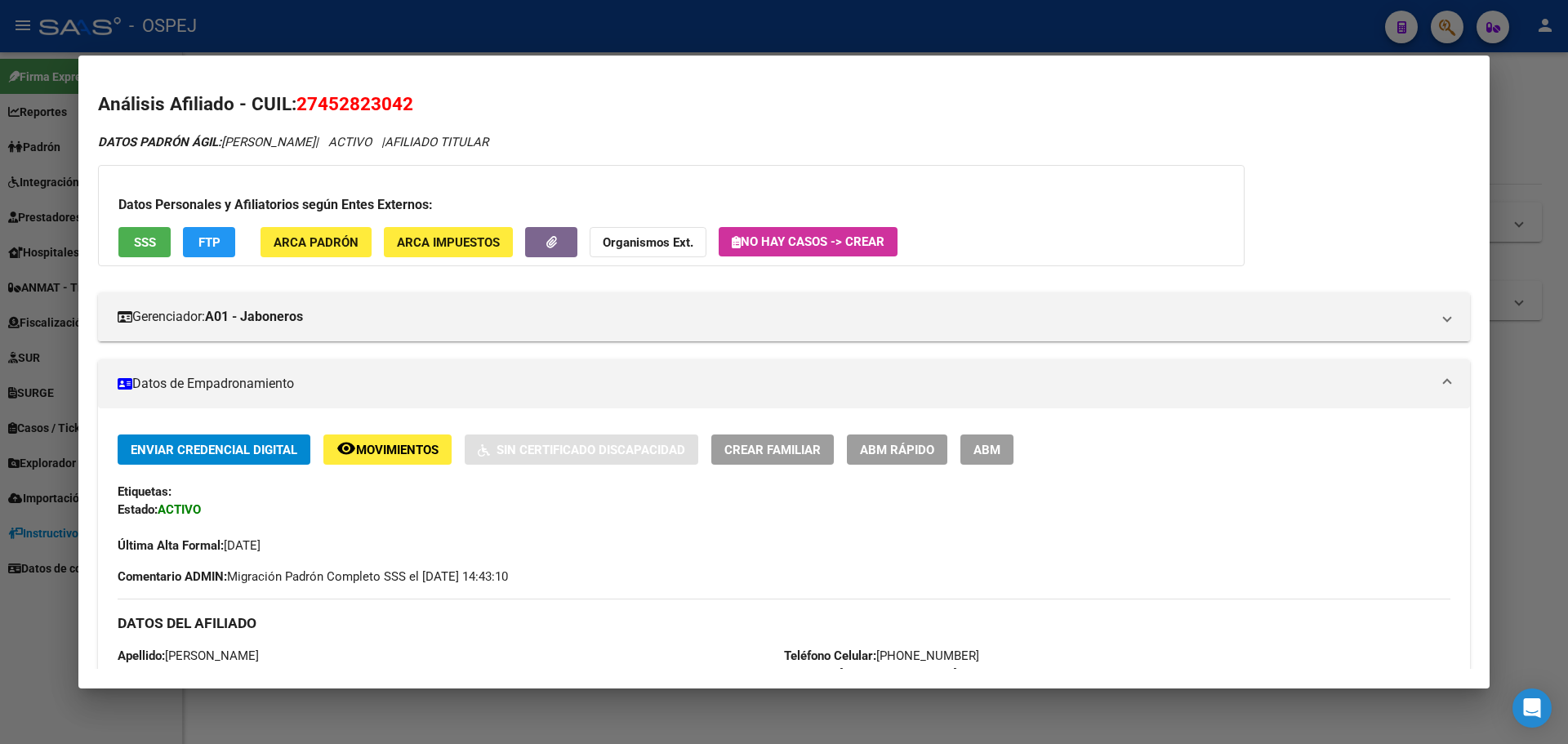
click at [301, 46] on div at bounding box center [784, 372] width 1568 height 744
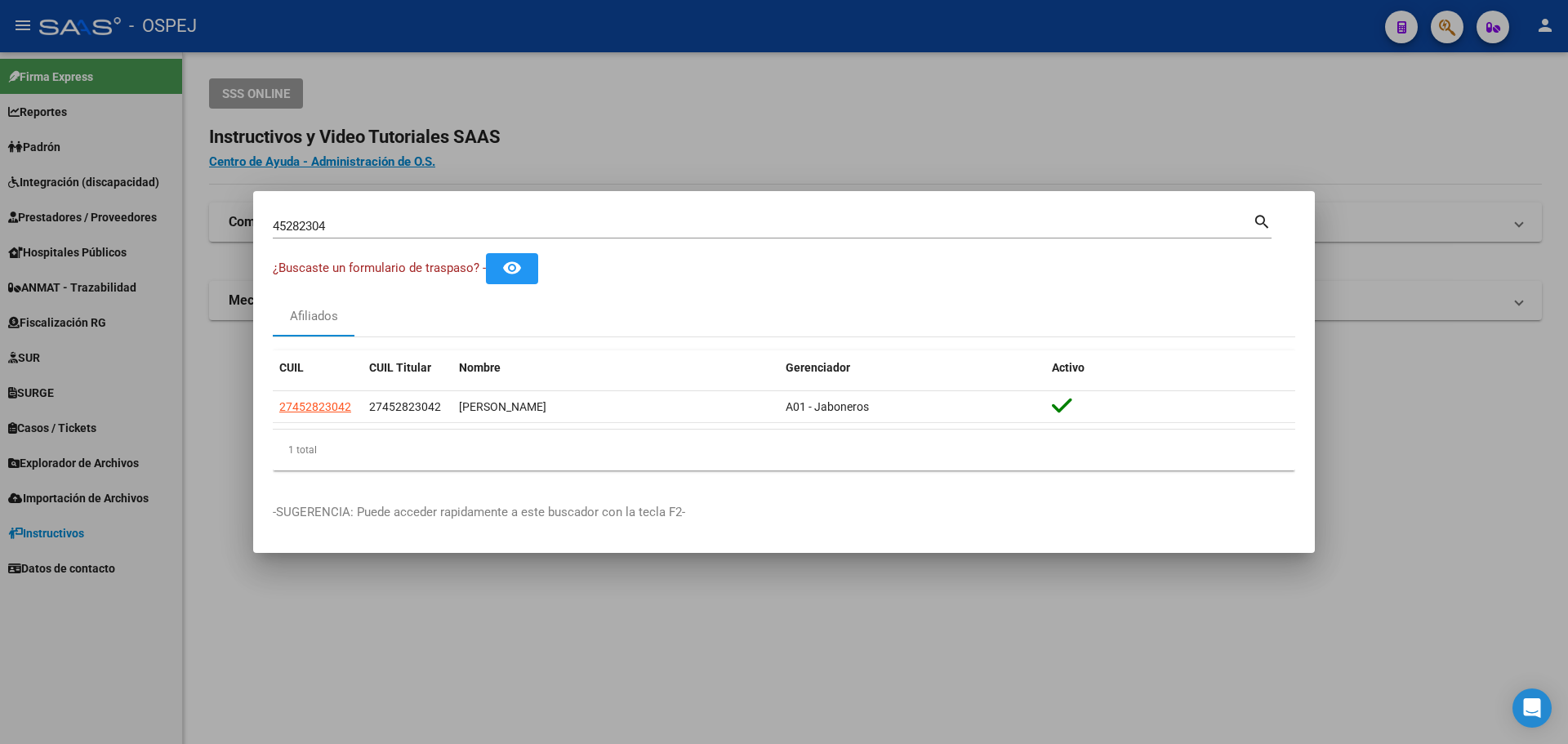
click at [348, 224] on input "45282304" at bounding box center [763, 226] width 980 height 15
paste input "3788675"
type input "43788675"
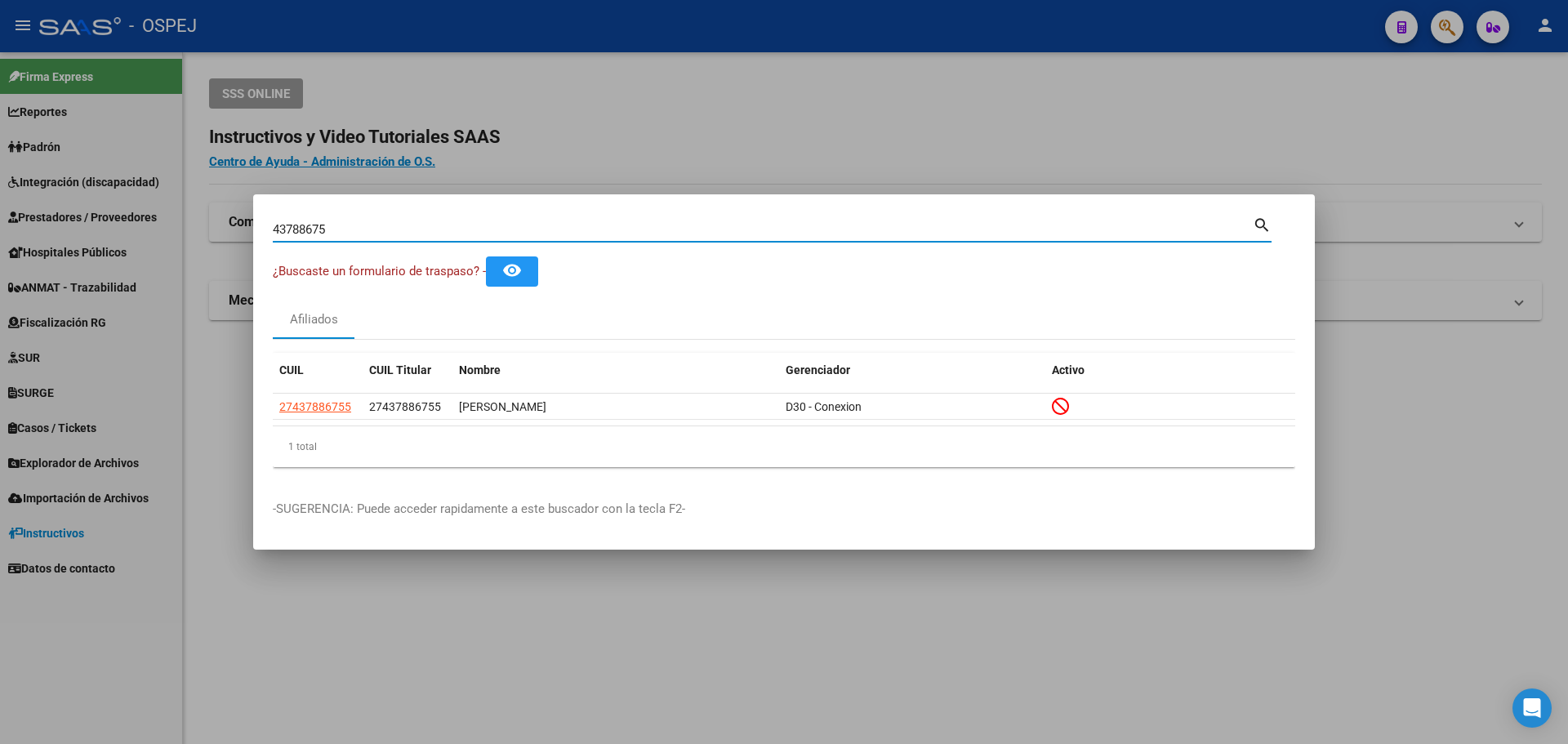
click at [160, 198] on div at bounding box center [784, 372] width 1568 height 744
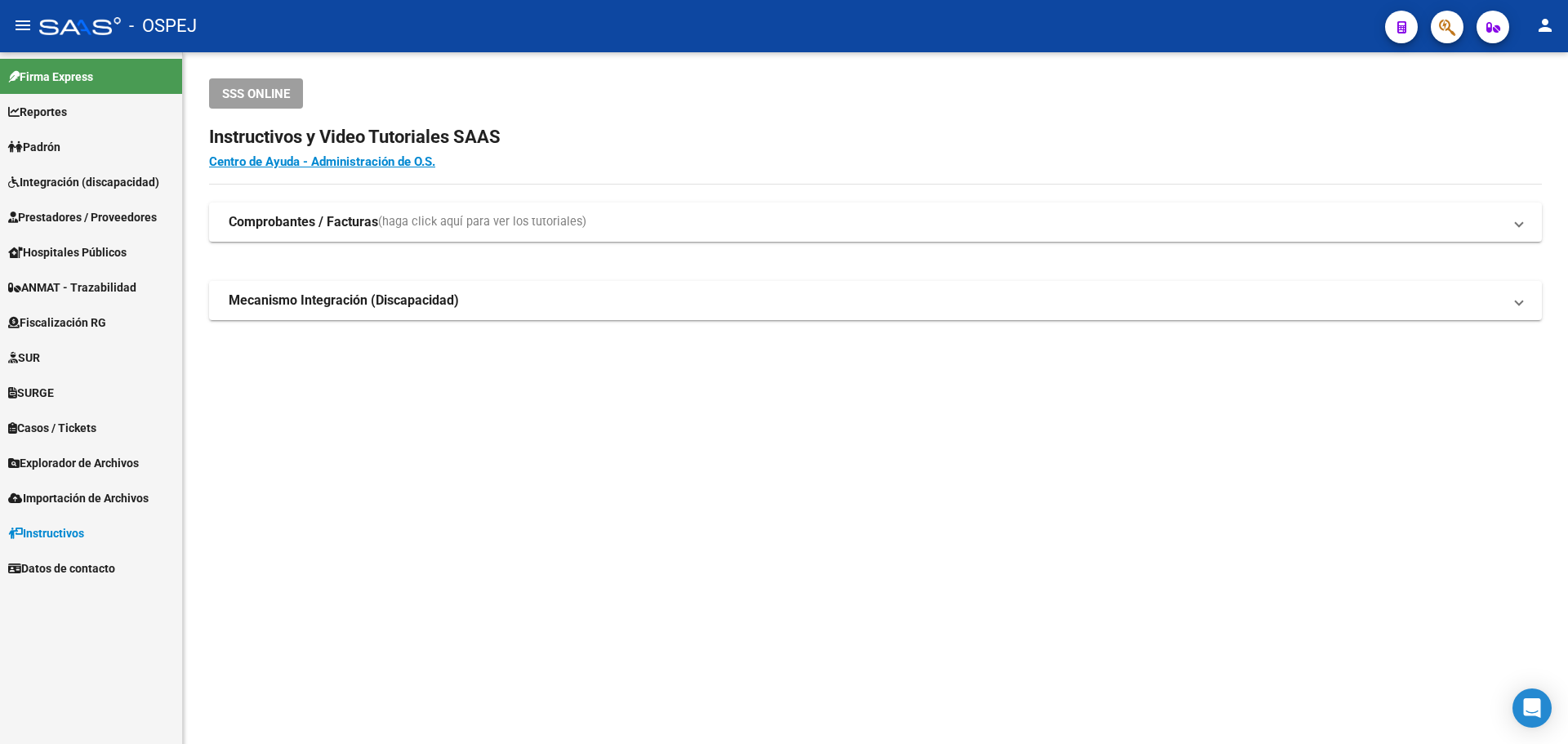
click at [111, 497] on span "Importación de Archivos" at bounding box center [77, 498] width 140 height 18
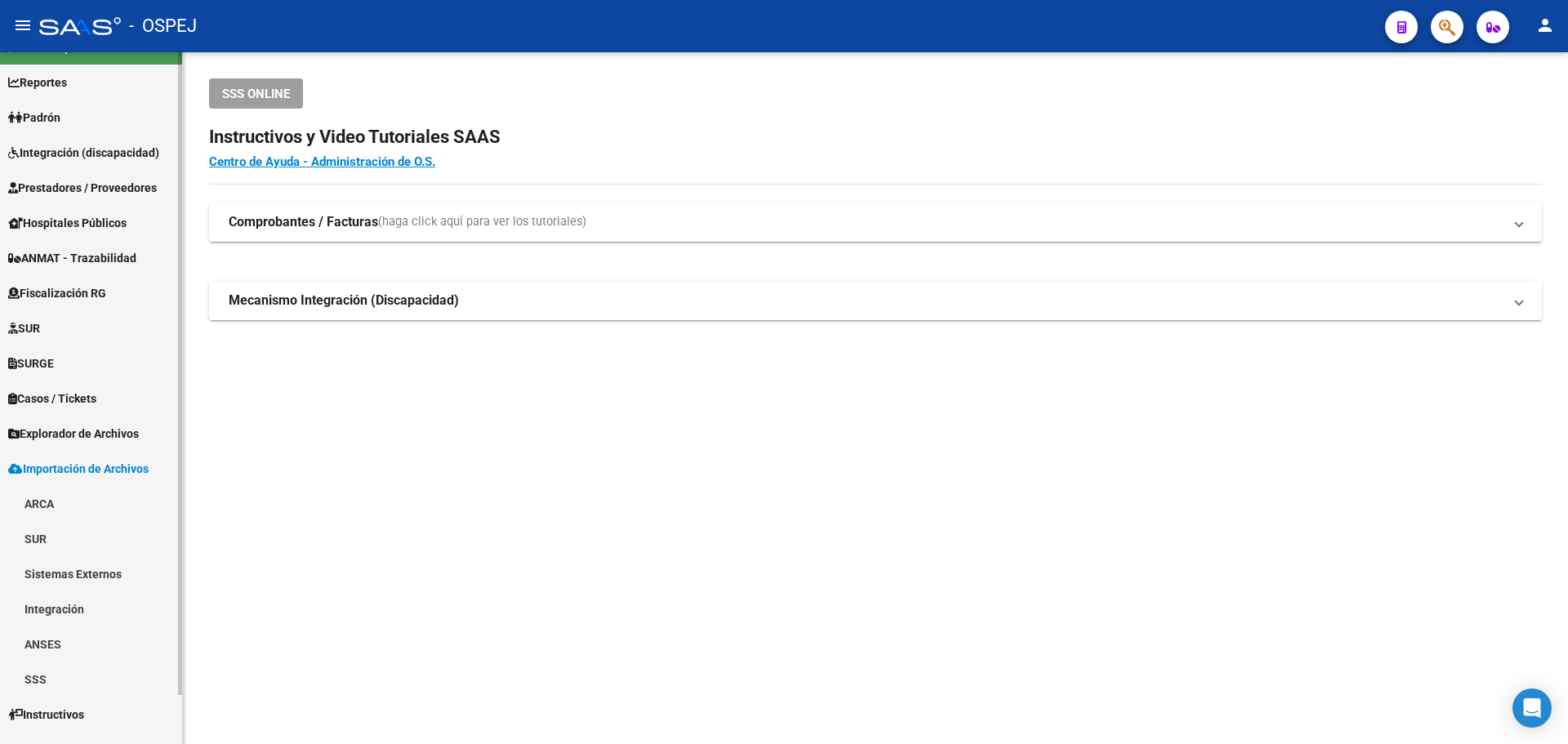
scroll to position [52, 0]
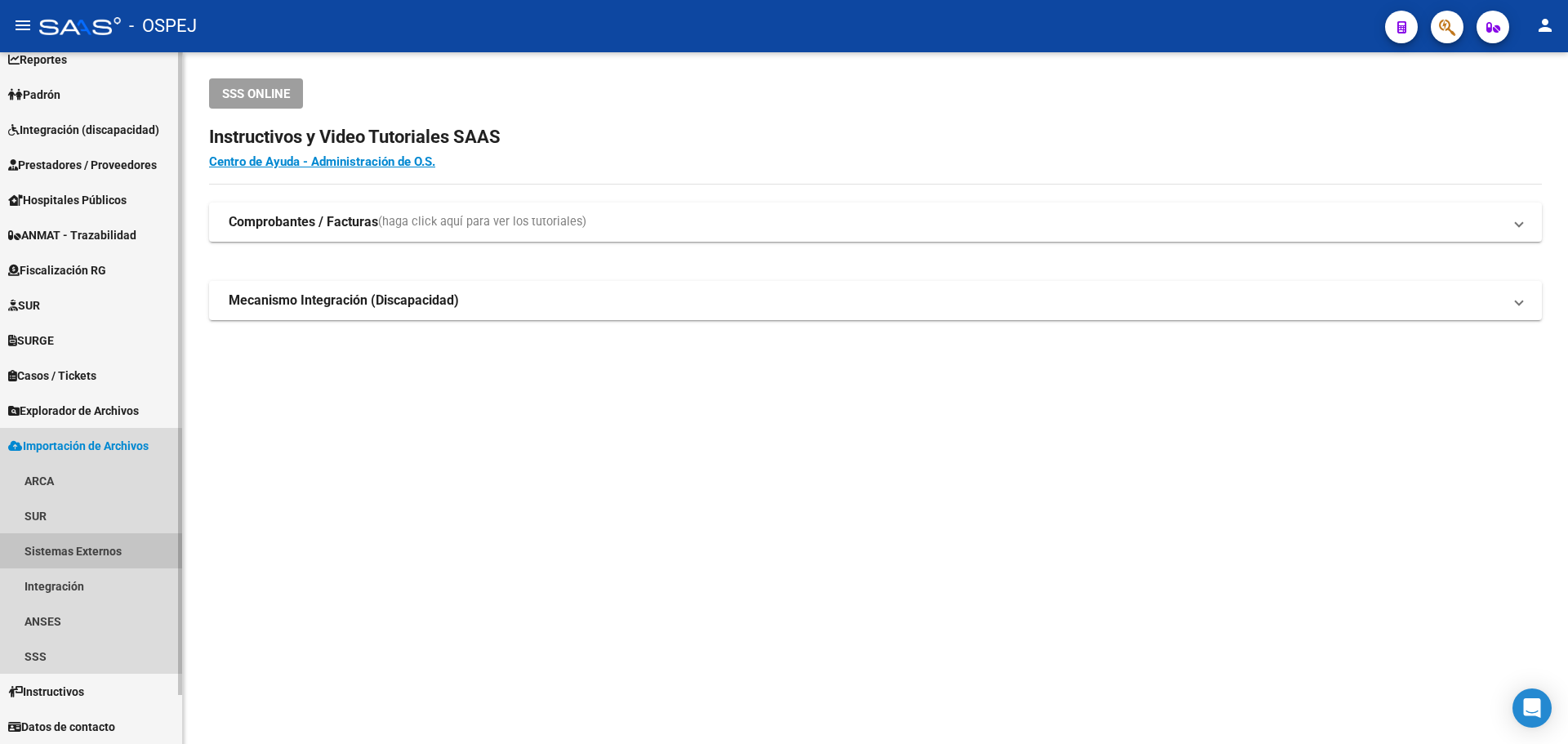
click at [84, 559] on link "Sistemas Externos" at bounding box center [91, 551] width 182 height 35
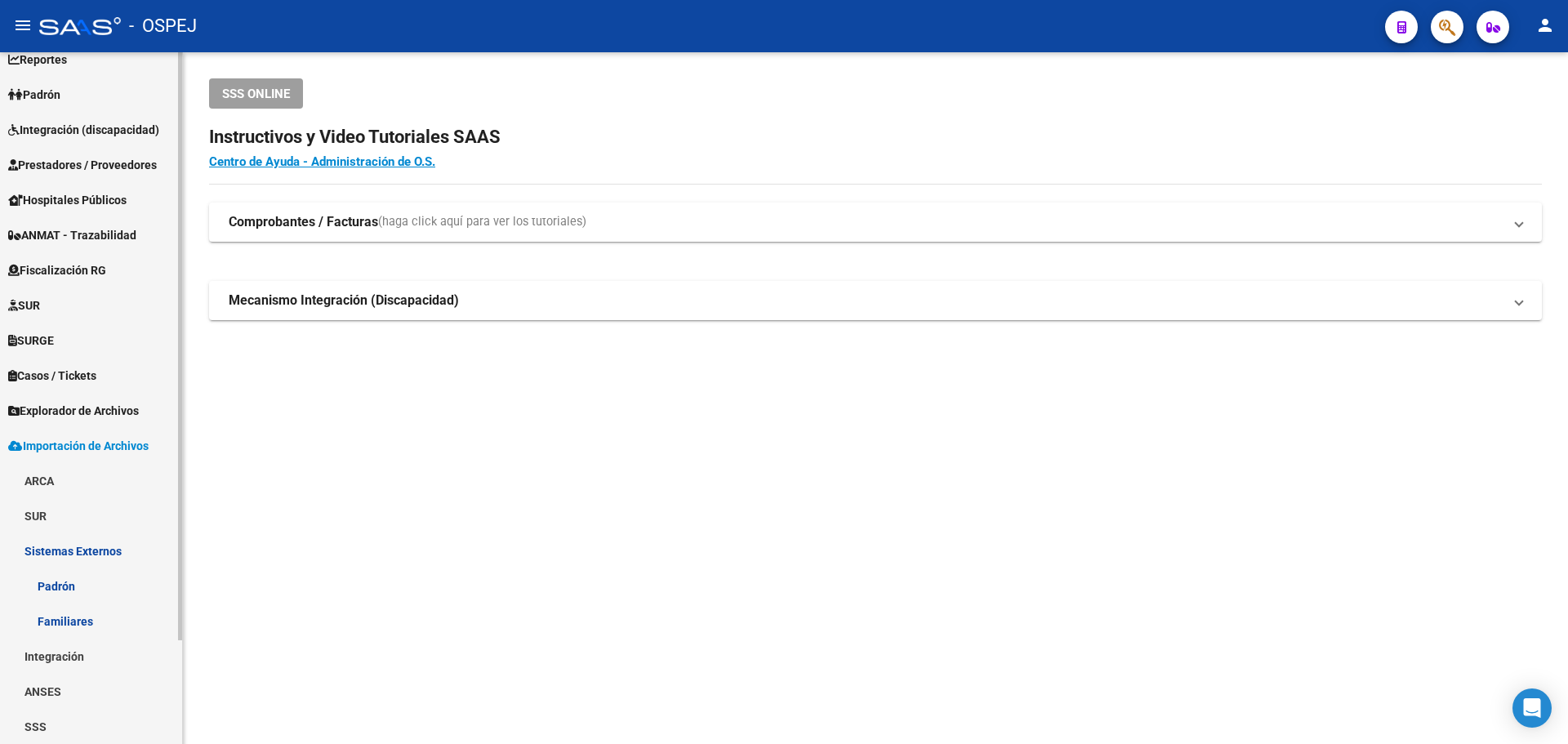
scroll to position [123, 0]
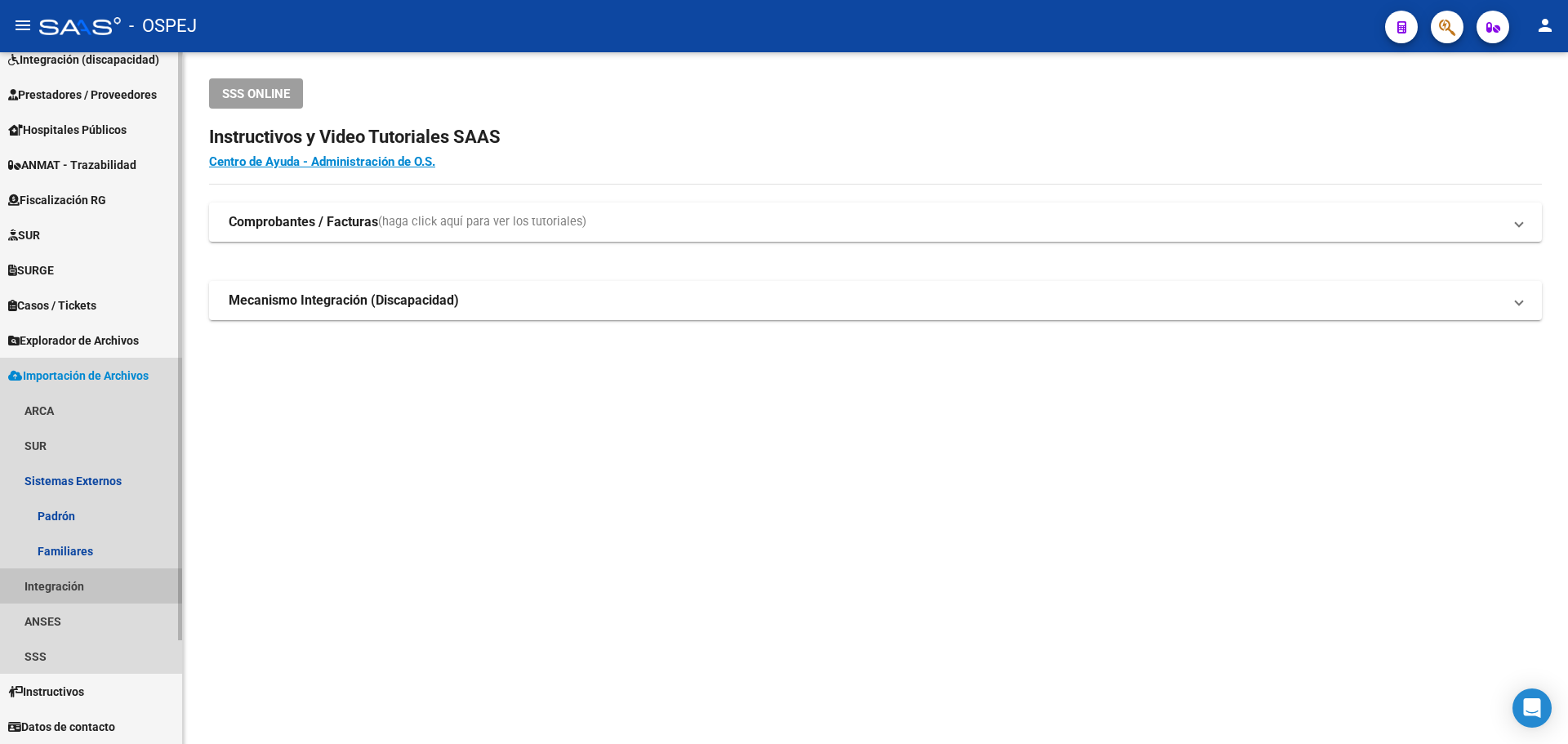
click at [71, 587] on link "Integración" at bounding box center [91, 586] width 182 height 35
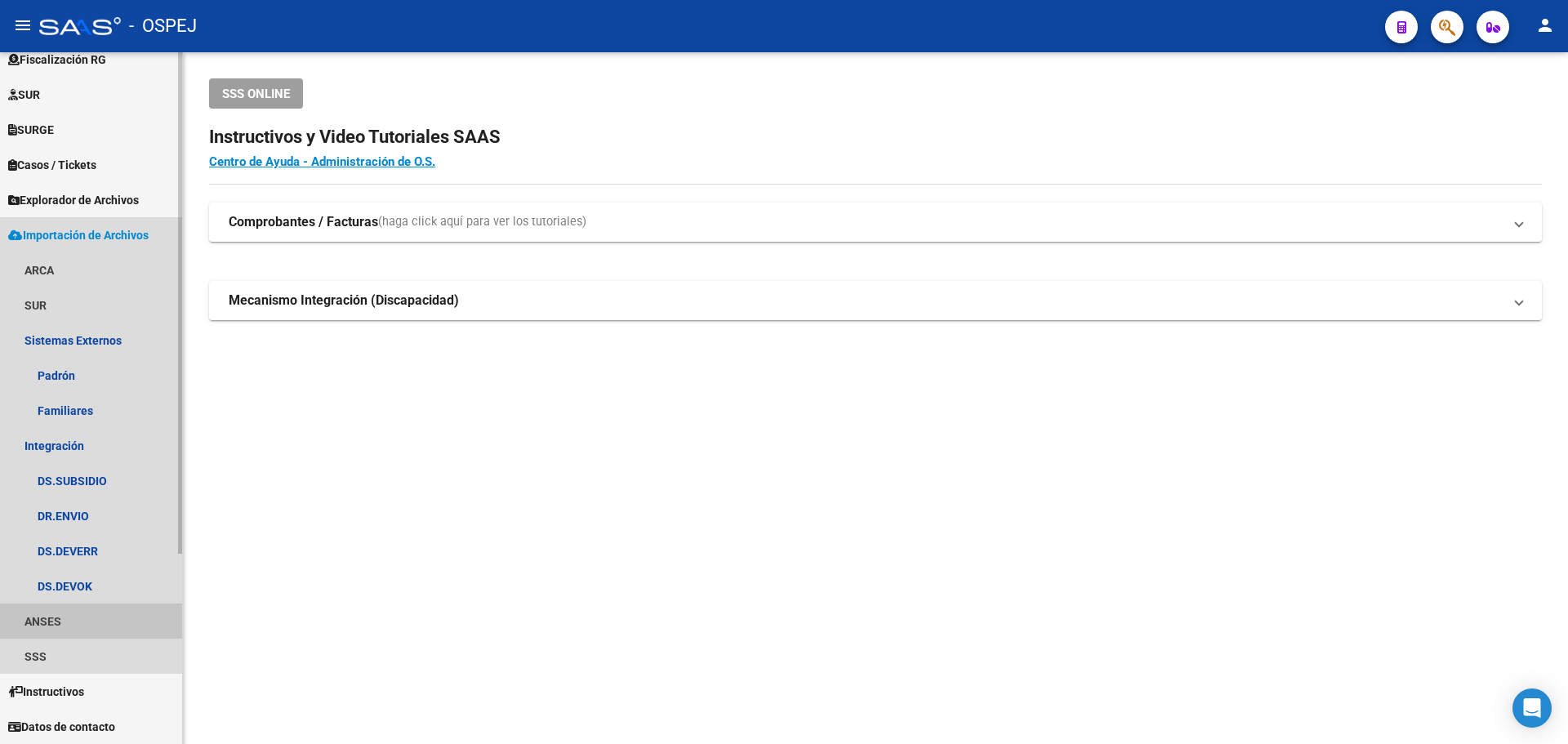
click at [55, 619] on link "ANSES" at bounding box center [91, 621] width 182 height 35
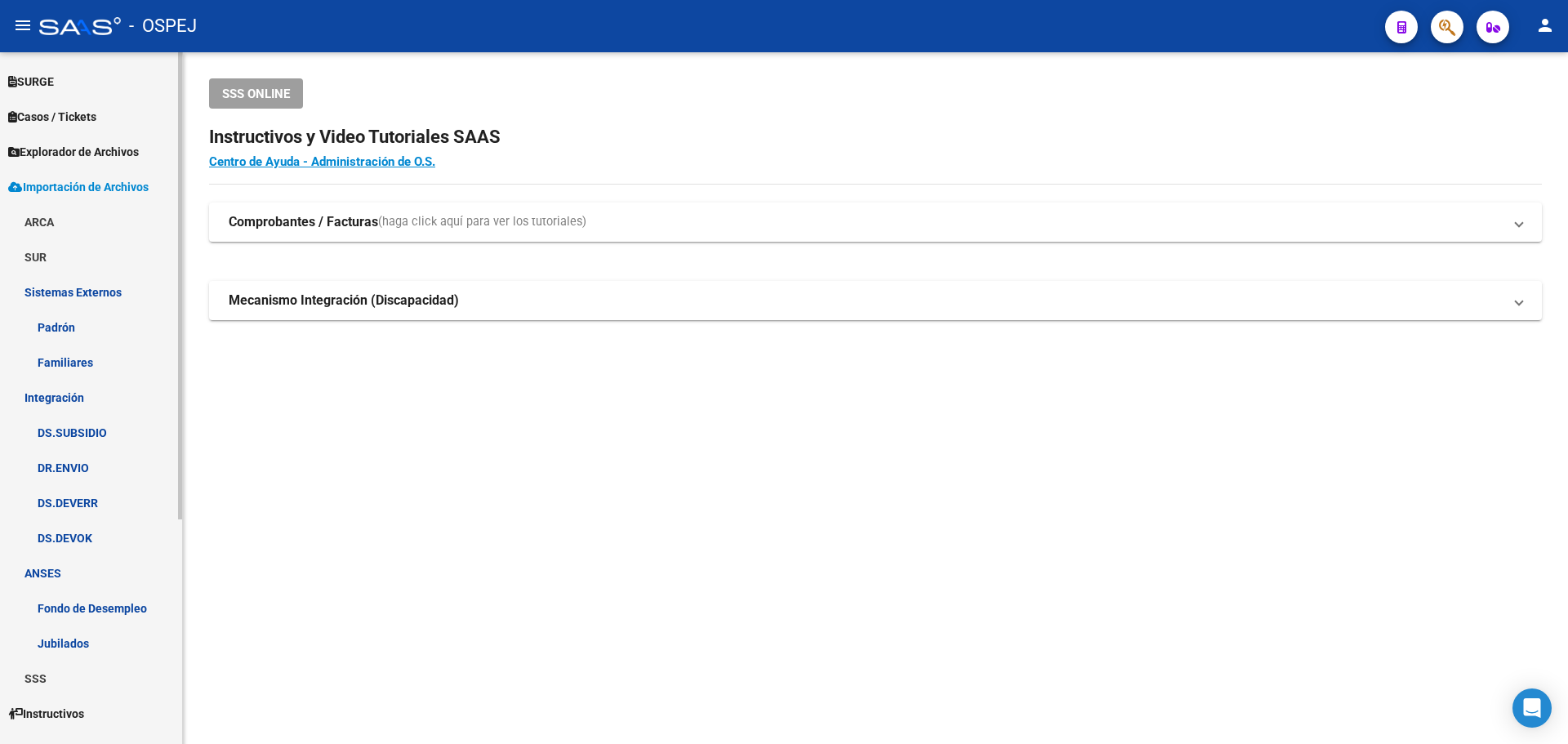
scroll to position [334, 0]
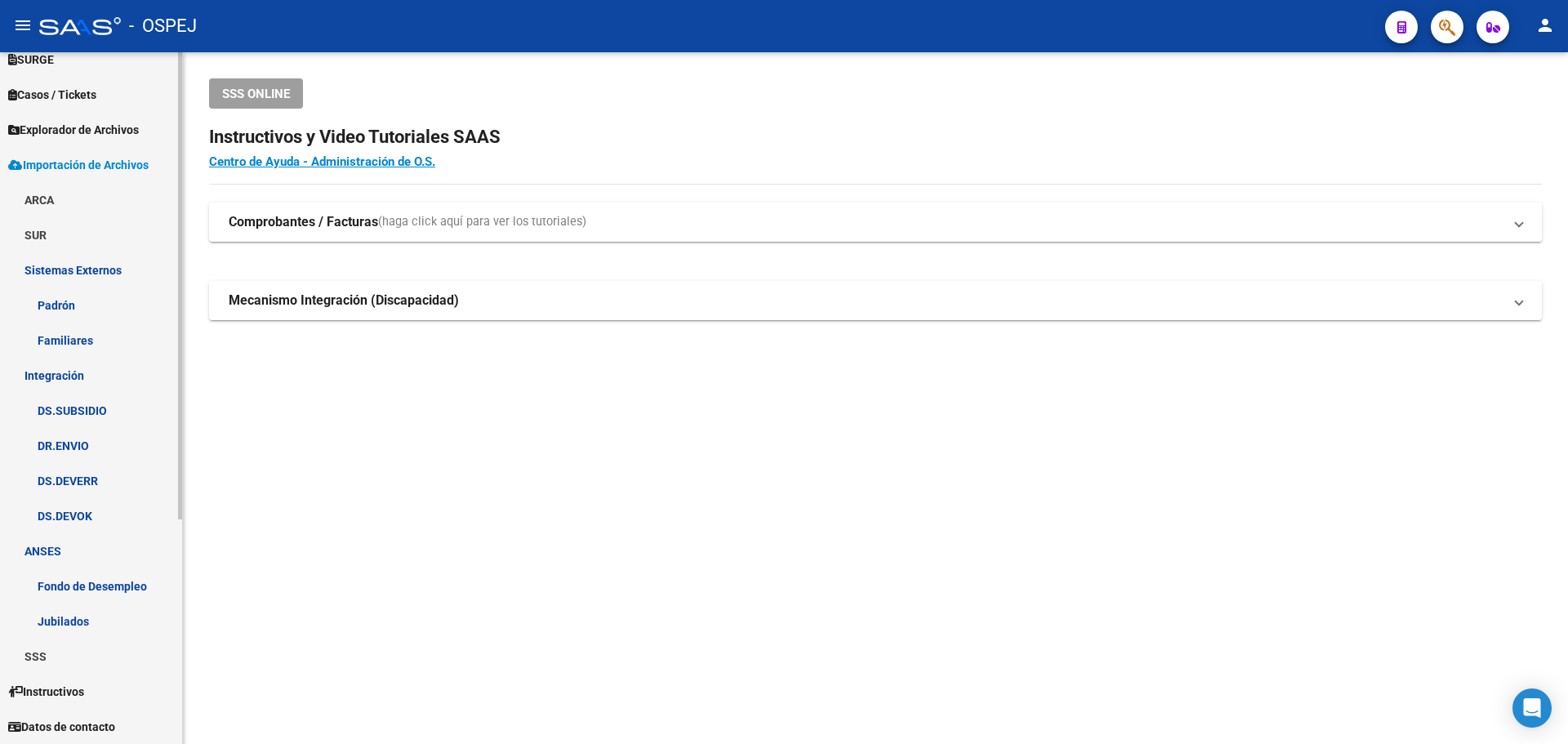
click at [99, 587] on link "Fondo de Desempleo" at bounding box center [91, 586] width 182 height 35
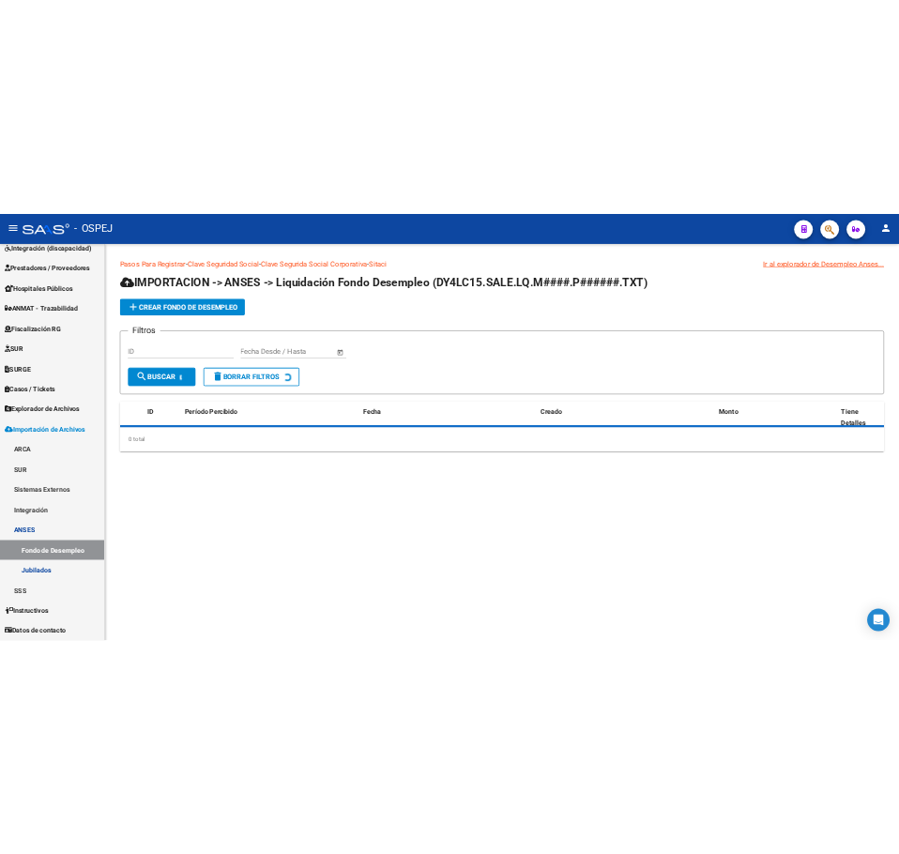
scroll to position [141, 0]
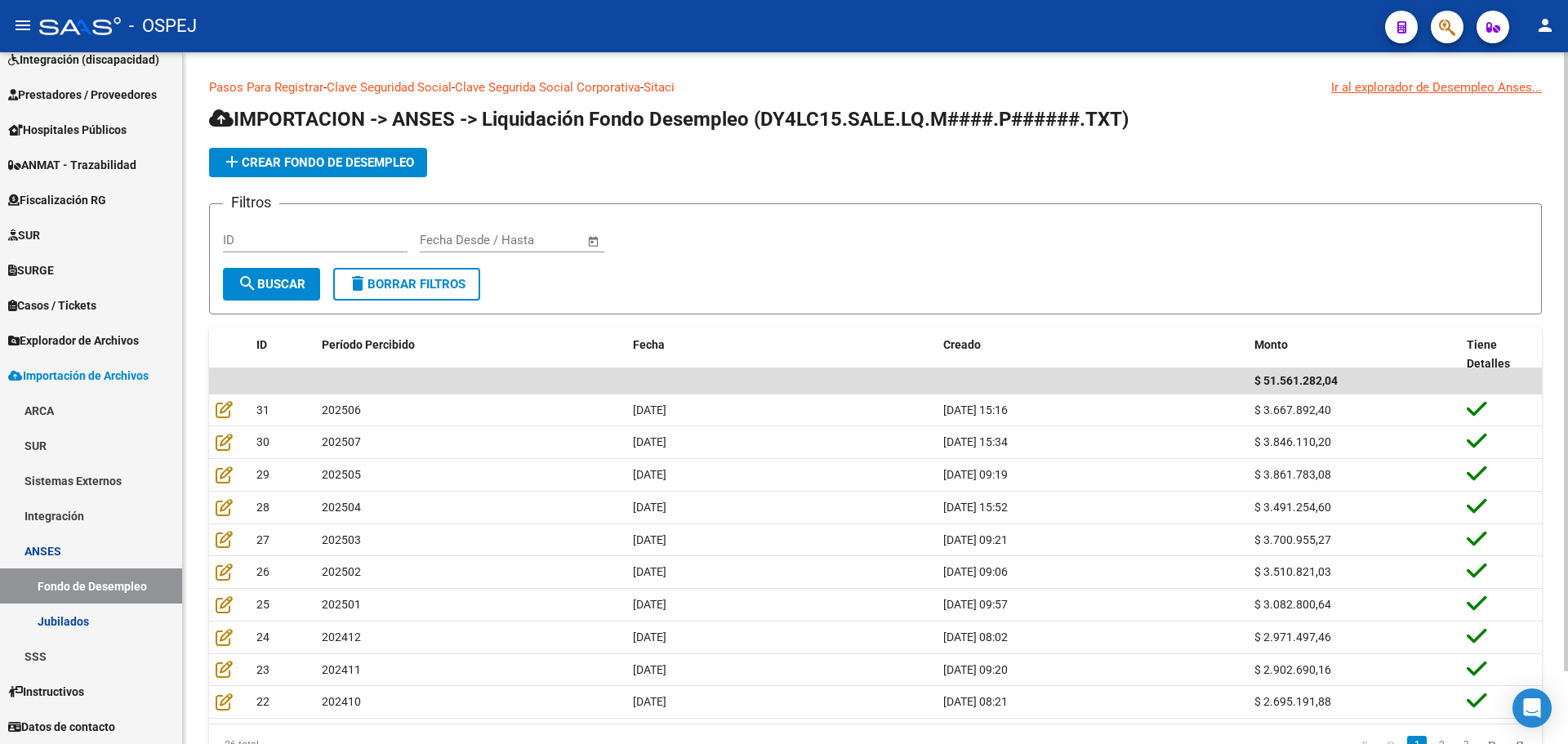
click at [308, 158] on span "add Crear Fondo de Desempleo" at bounding box center [318, 162] width 192 height 15
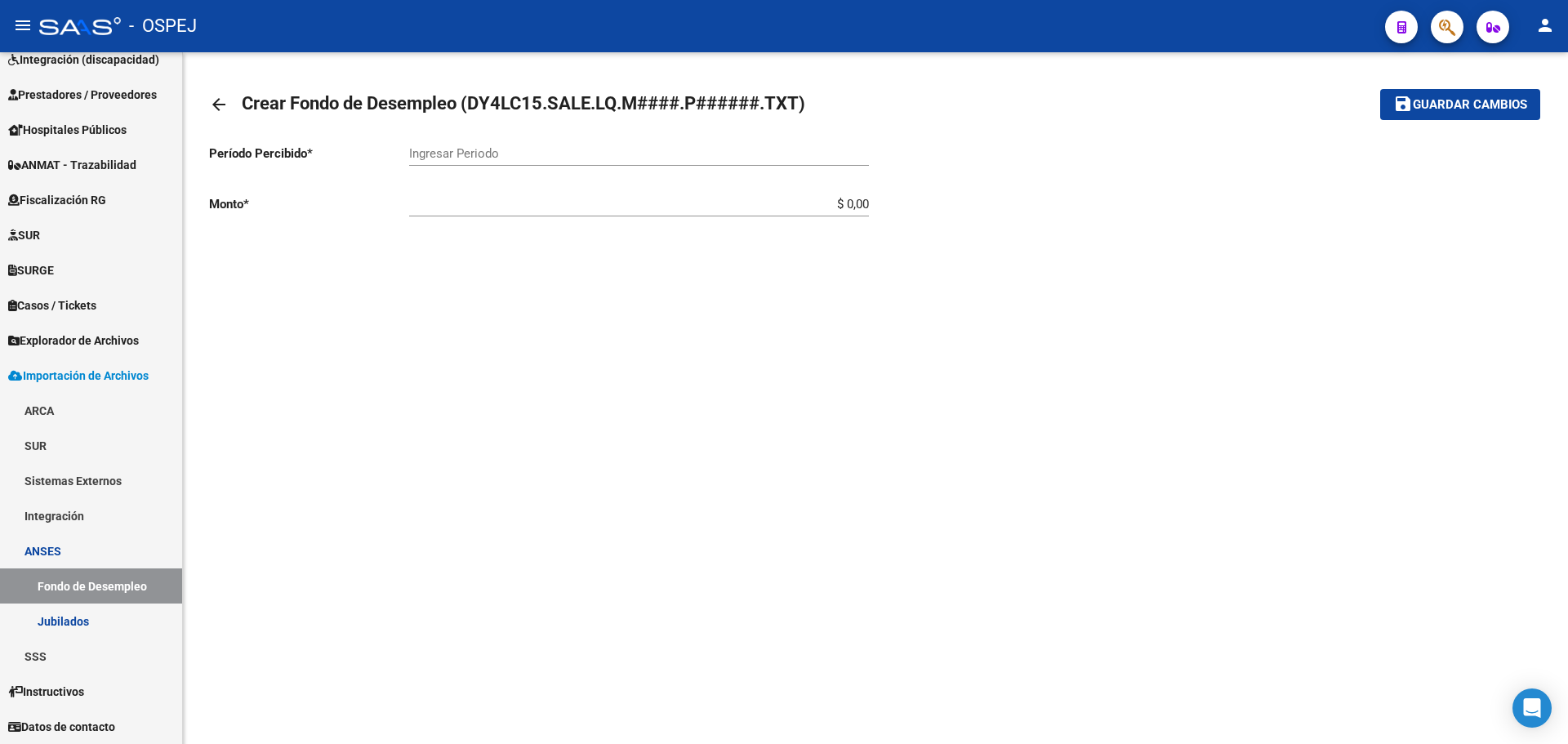
click at [207, 99] on div "arrow_back Crear Fondo de Desempleo (DY4LC15.SALE.LQ.M####.P######.TXT) save Gu…" at bounding box center [875, 198] width 1385 height 291
click at [217, 107] on mat-icon "arrow_back" at bounding box center [219, 105] width 20 height 20
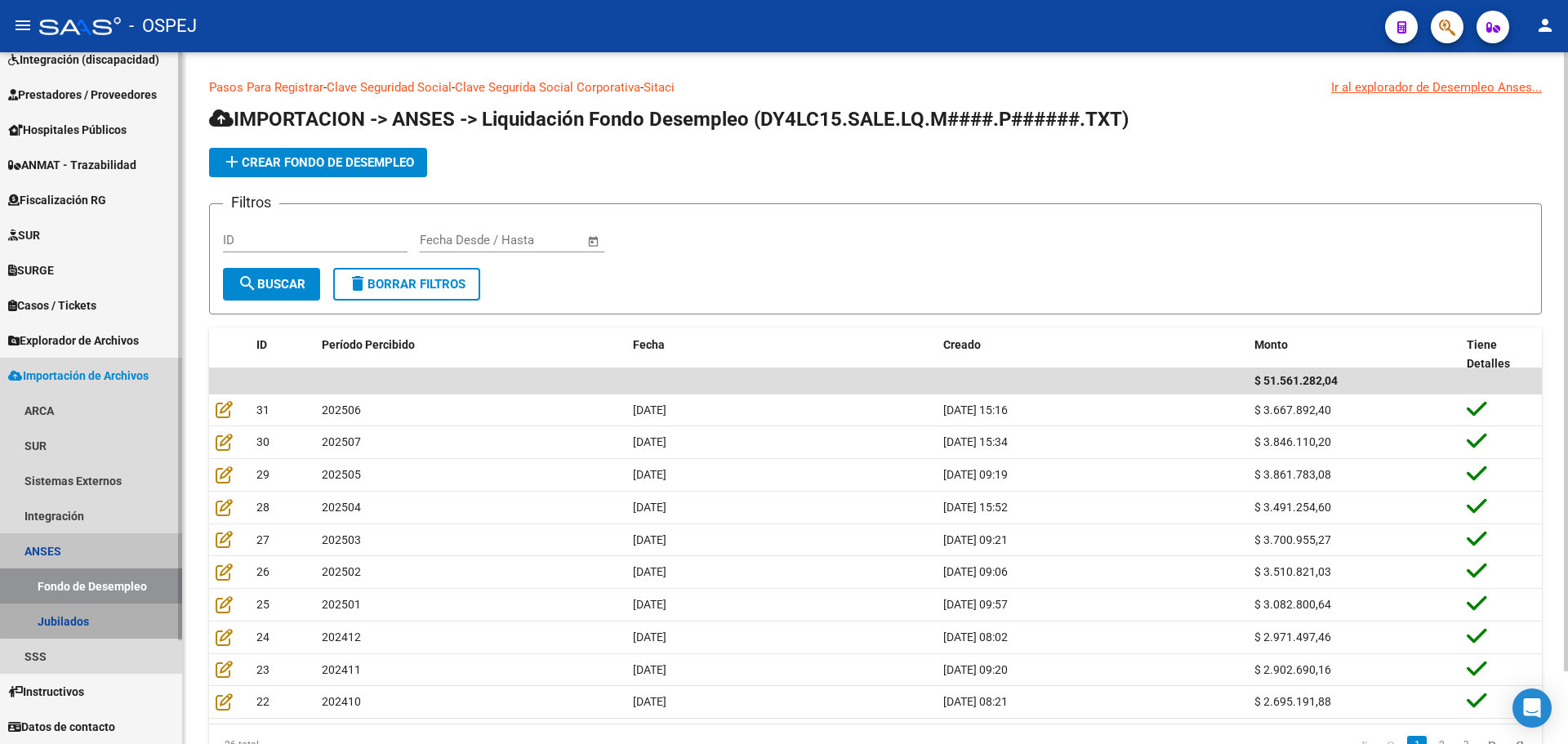
click at [115, 618] on link "Jubilados" at bounding box center [91, 621] width 182 height 35
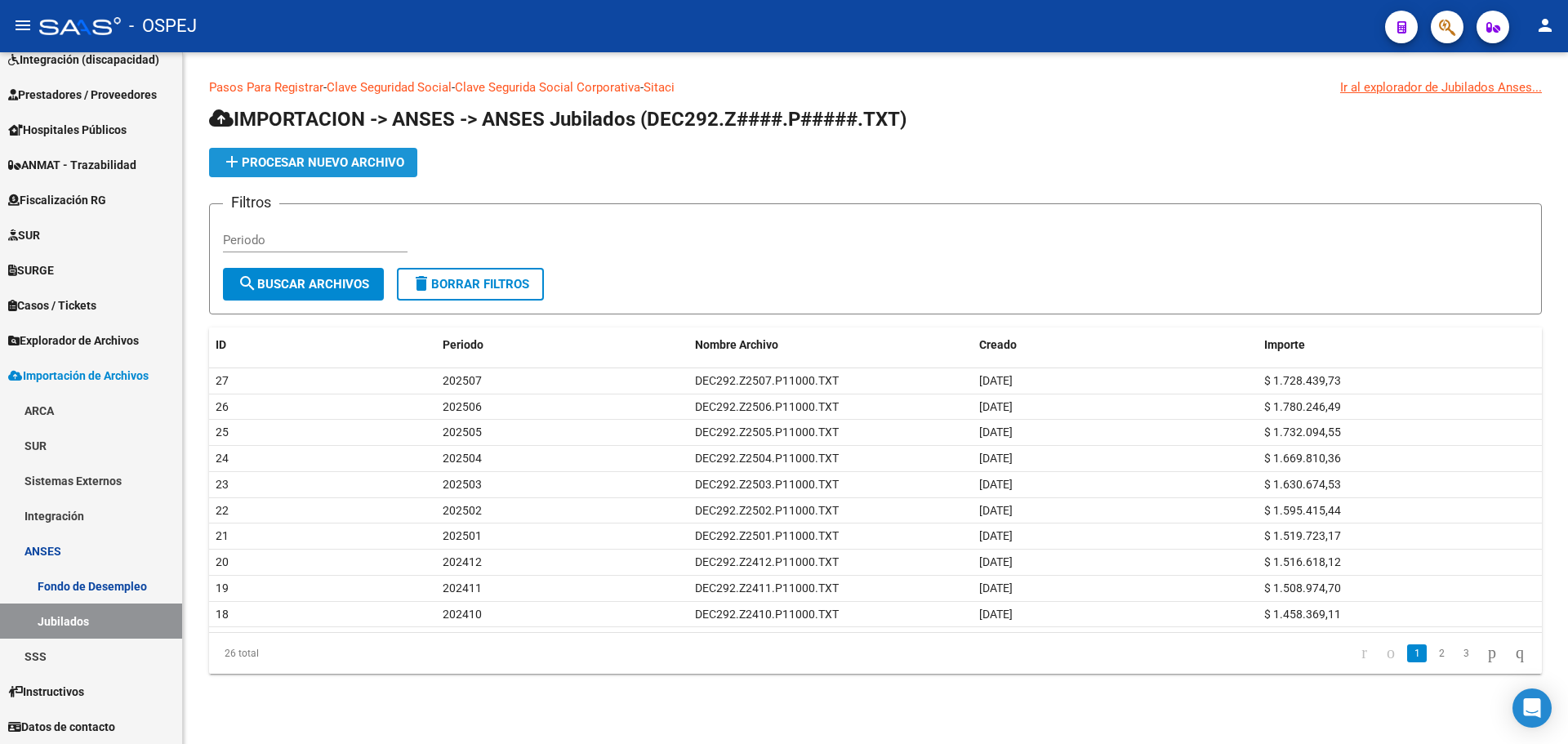
click at [322, 158] on span "add Procesar nuevo archivo" at bounding box center [313, 162] width 182 height 15
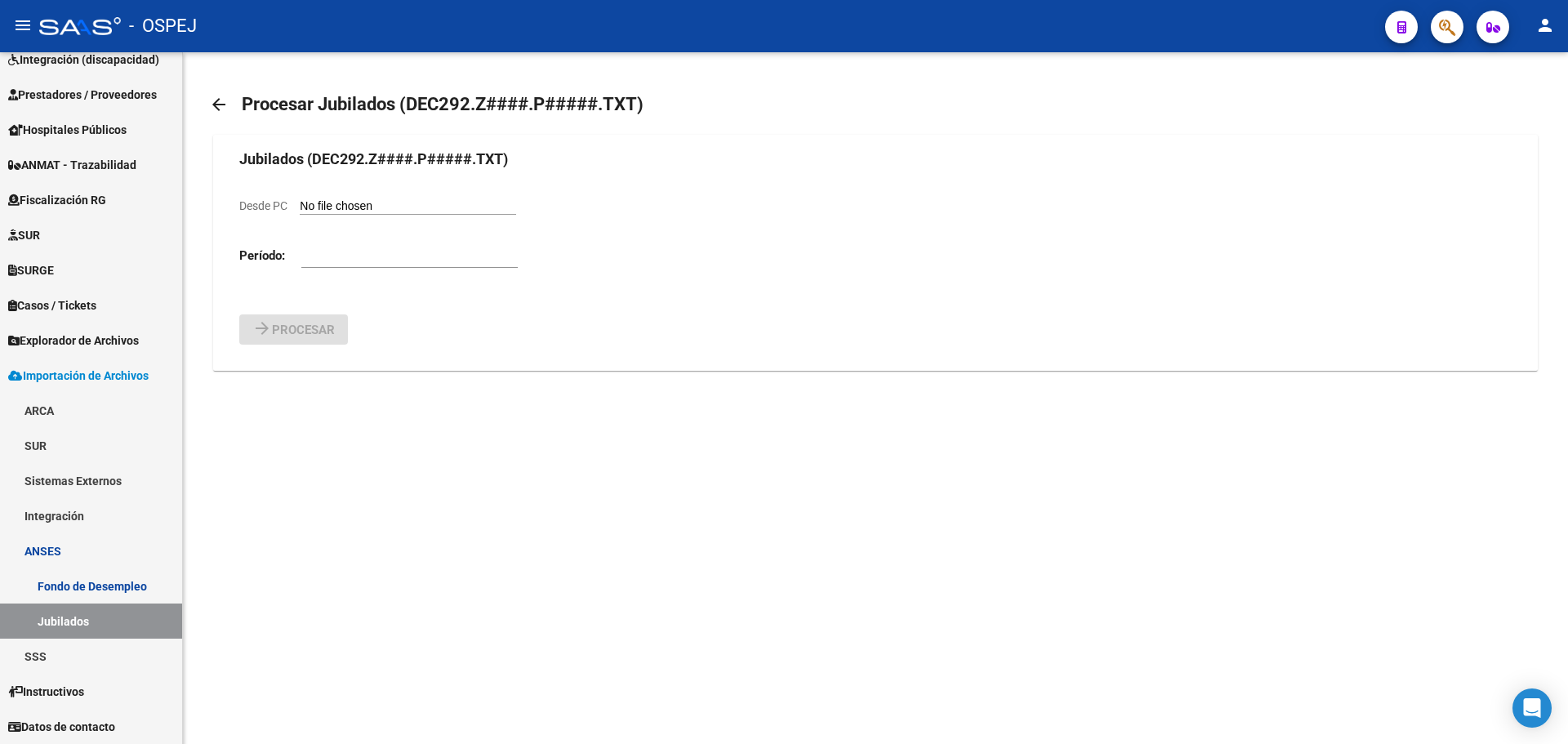
click at [362, 263] on input "number" at bounding box center [409, 255] width 217 height 15
type input "20258"
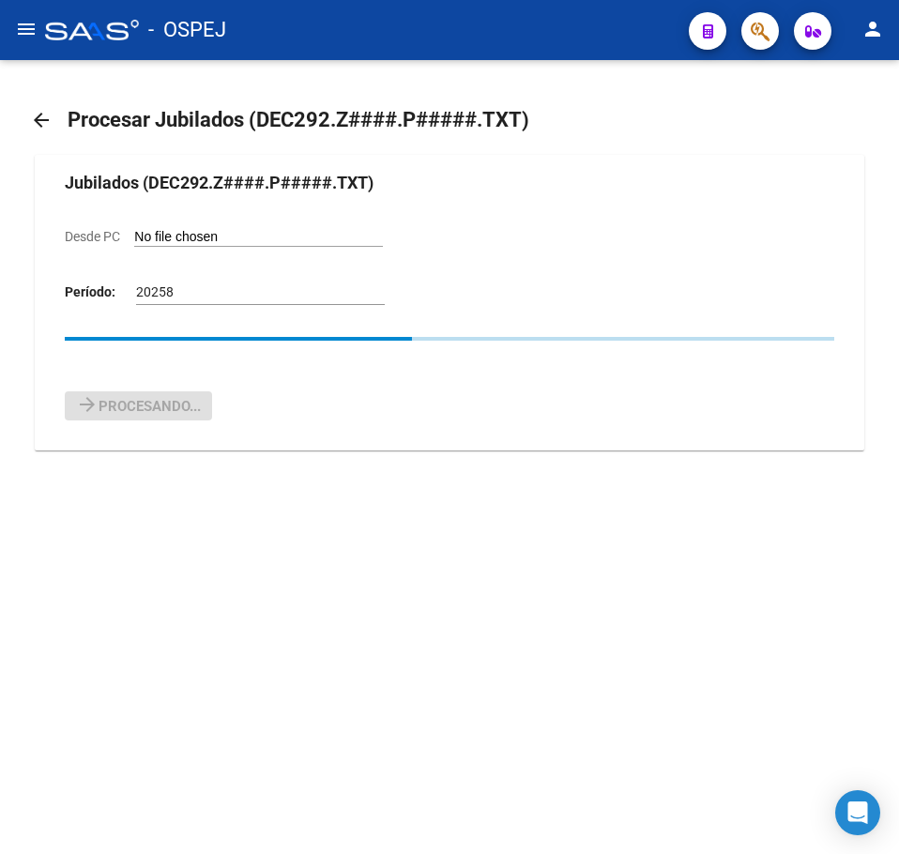
type input "C:\fakepath\DEC292.Z2508.P11000.txt"
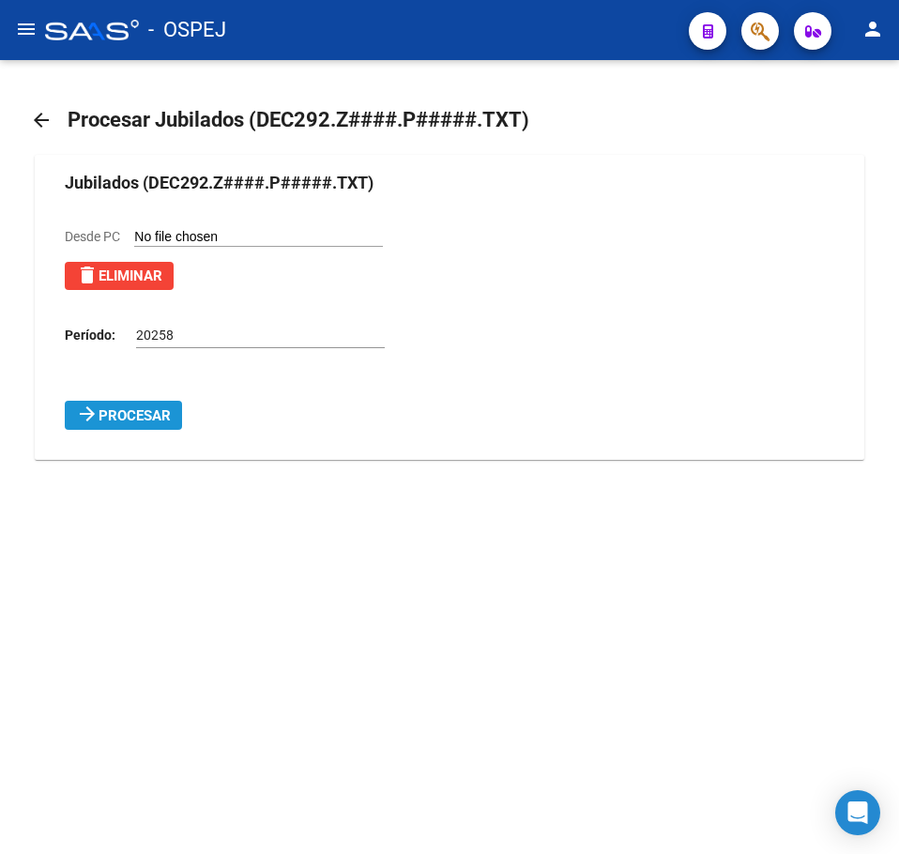
click at [167, 401] on button "arrow_forward Procesar" at bounding box center [123, 414] width 117 height 29
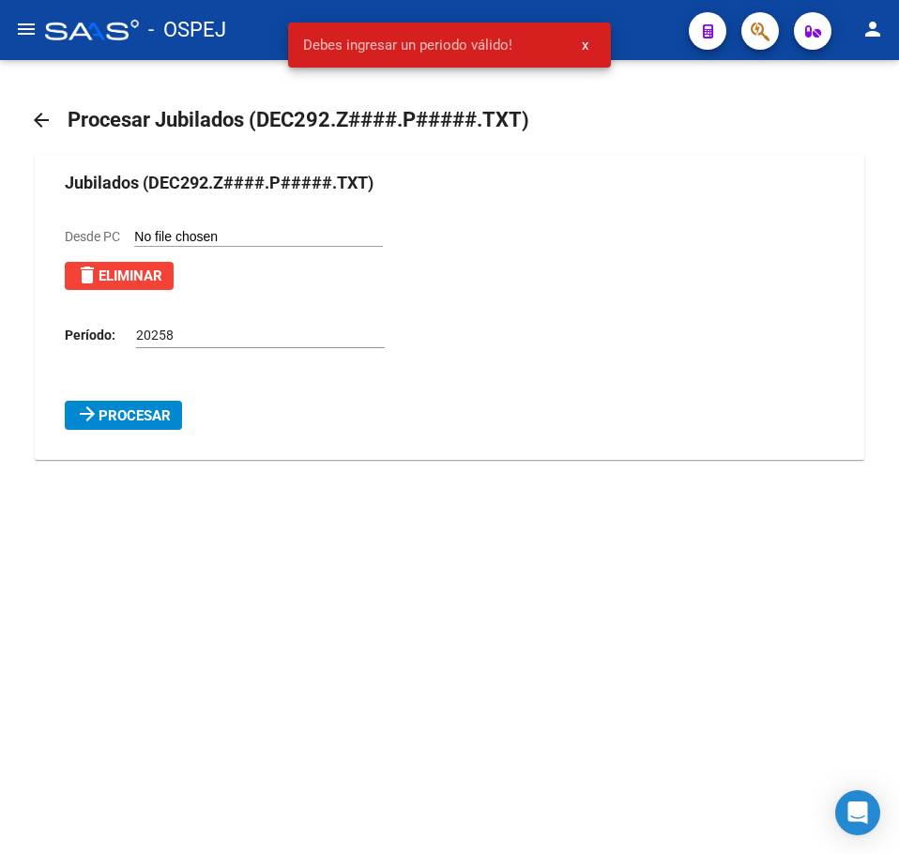
click at [181, 332] on input "20258" at bounding box center [260, 335] width 249 height 16
type input "202508"
click at [83, 414] on mat-icon "arrow_forward" at bounding box center [87, 413] width 23 height 23
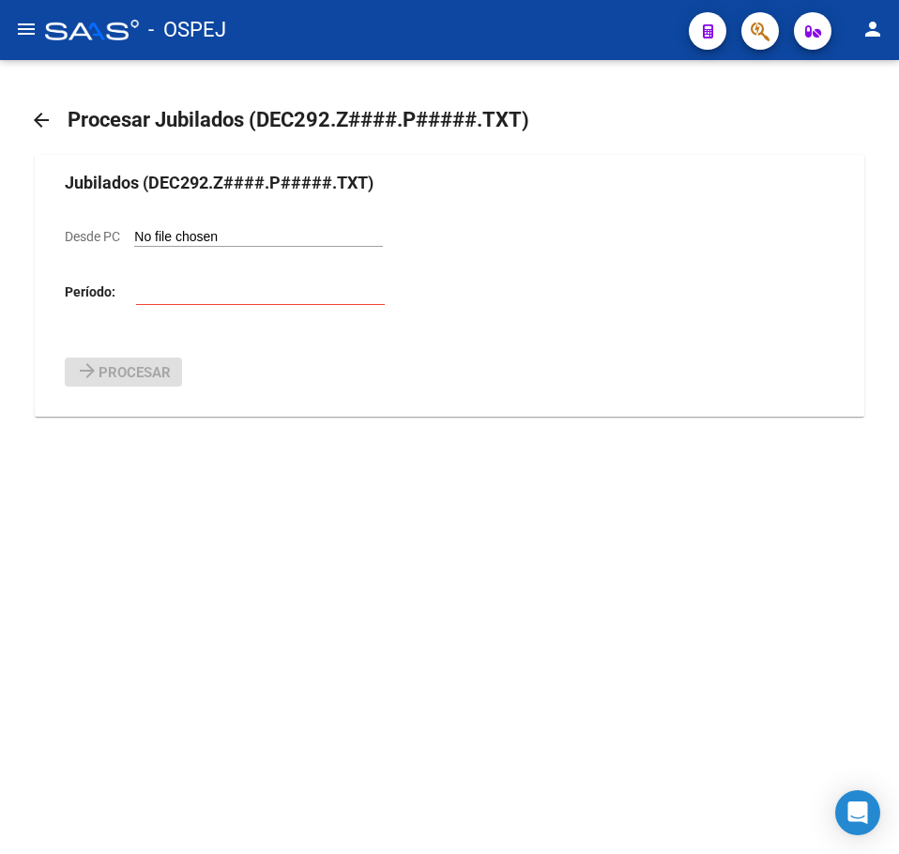
click at [47, 112] on mat-icon "arrow_back" at bounding box center [41, 120] width 23 height 23
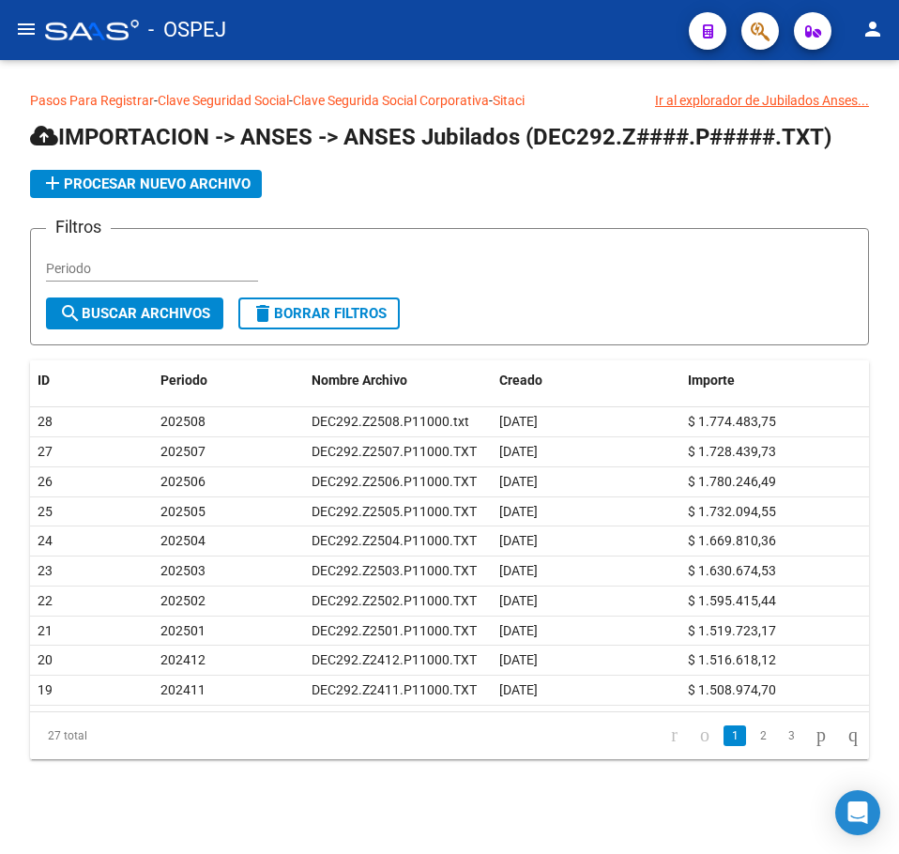
click at [40, 28] on button "menu" at bounding box center [27, 30] width 38 height 38
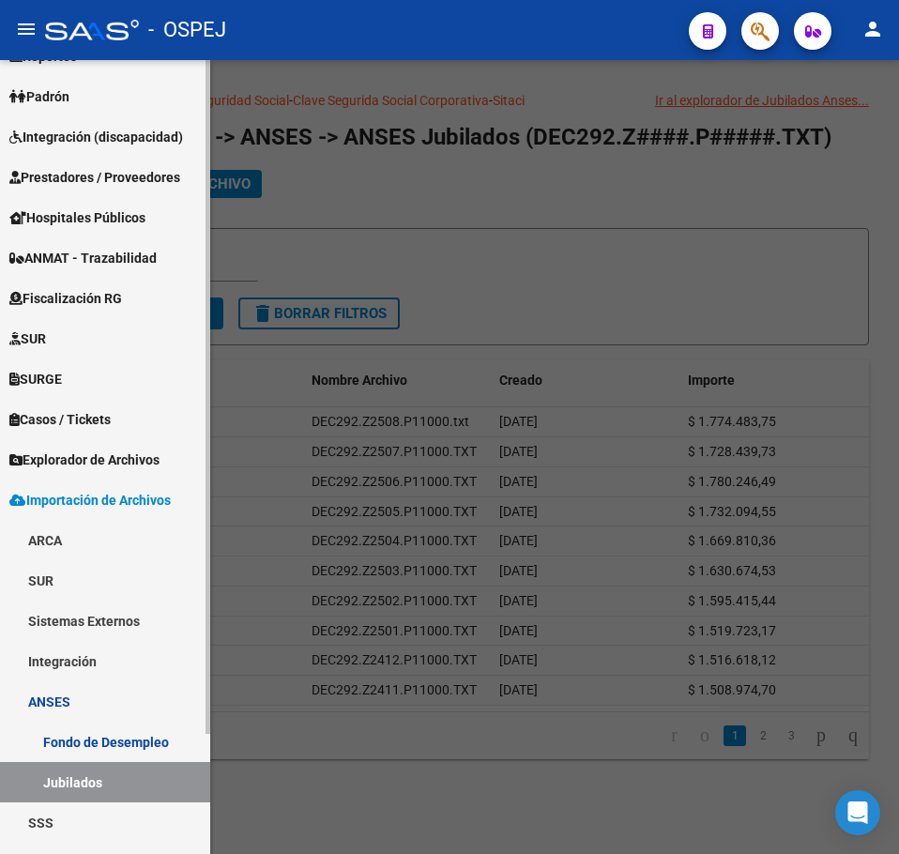
scroll to position [142, 0]
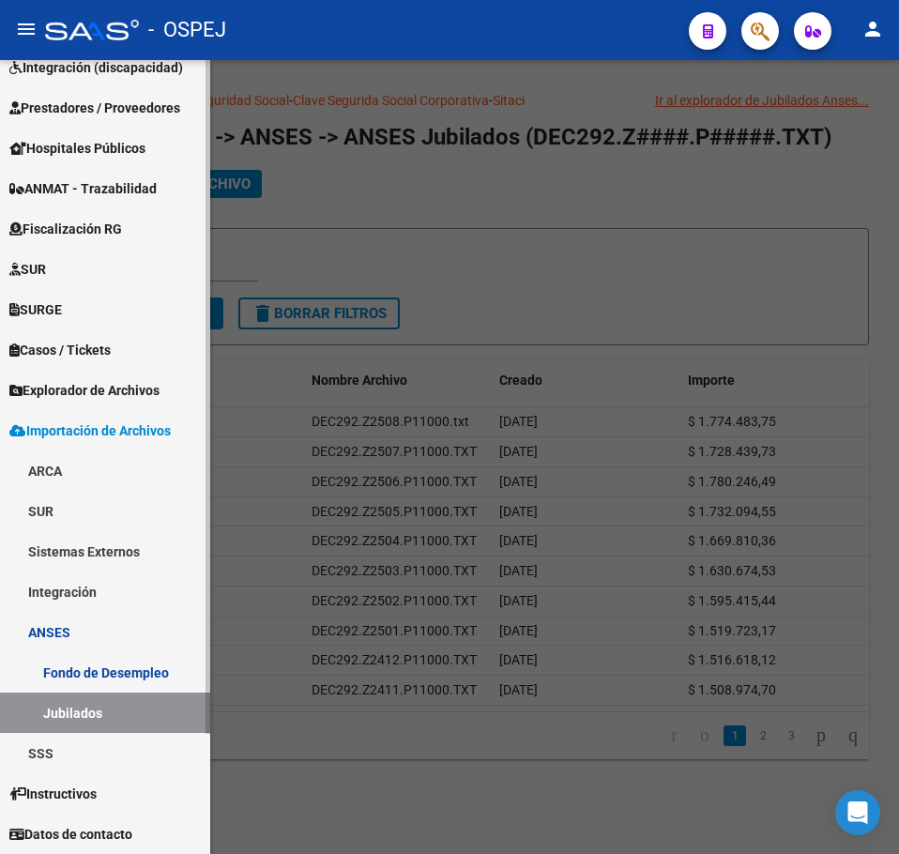
click at [95, 679] on link "Fondo de Desempleo" at bounding box center [105, 672] width 210 height 40
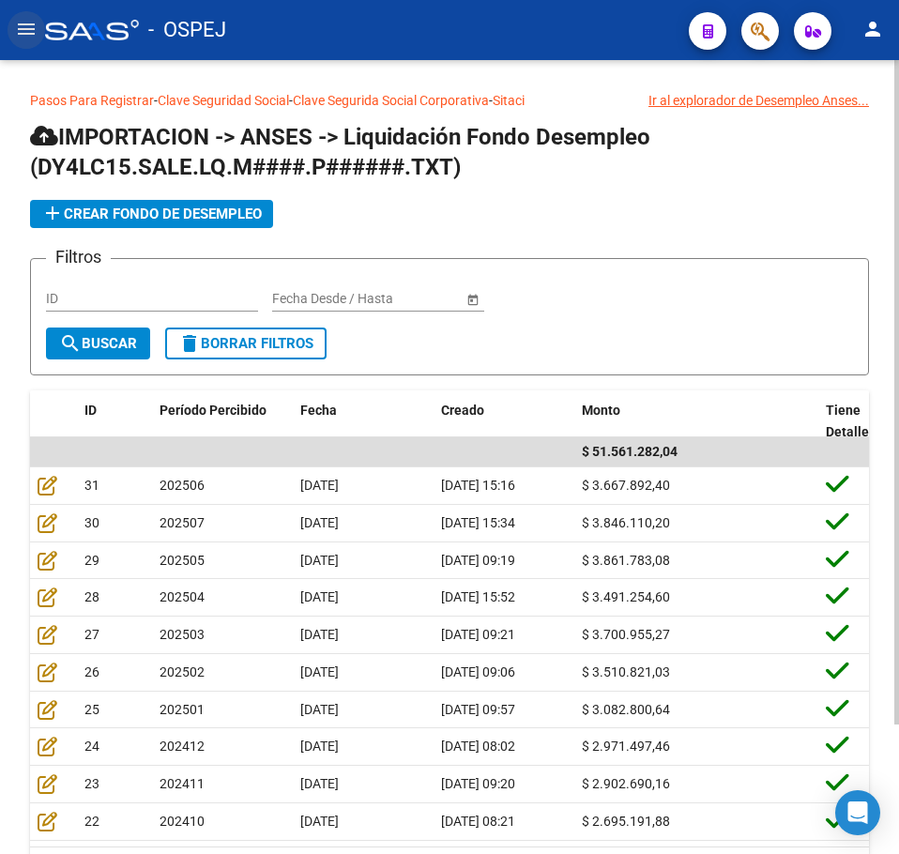
click at [34, 46] on button "menu" at bounding box center [27, 30] width 38 height 38
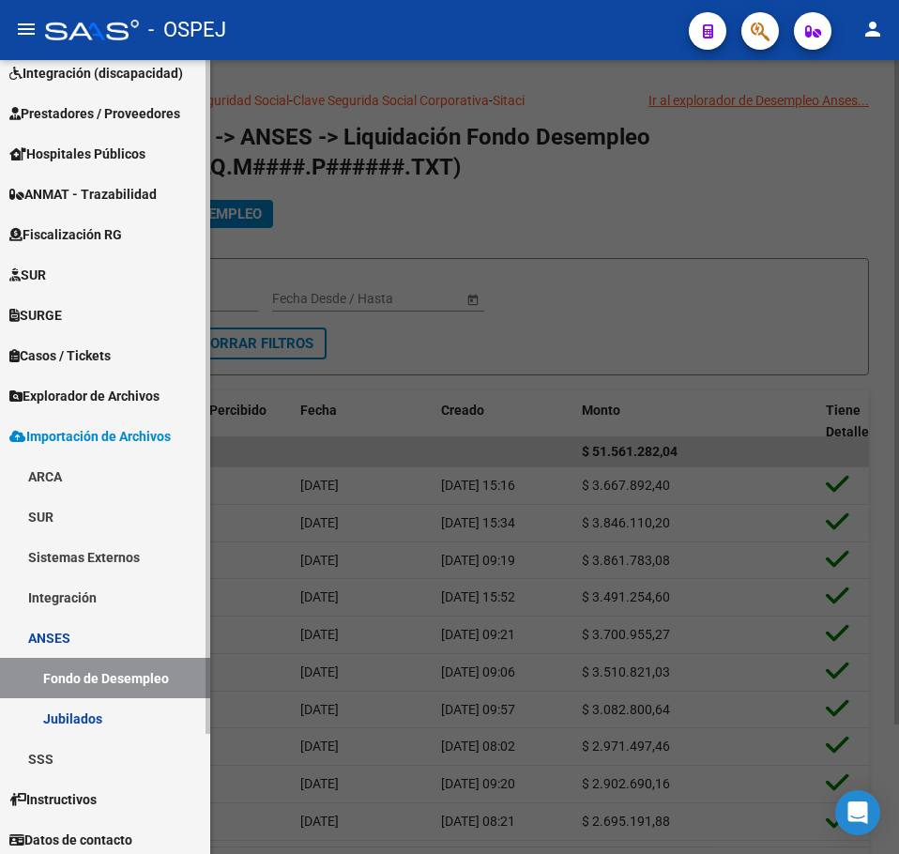
scroll to position [142, 0]
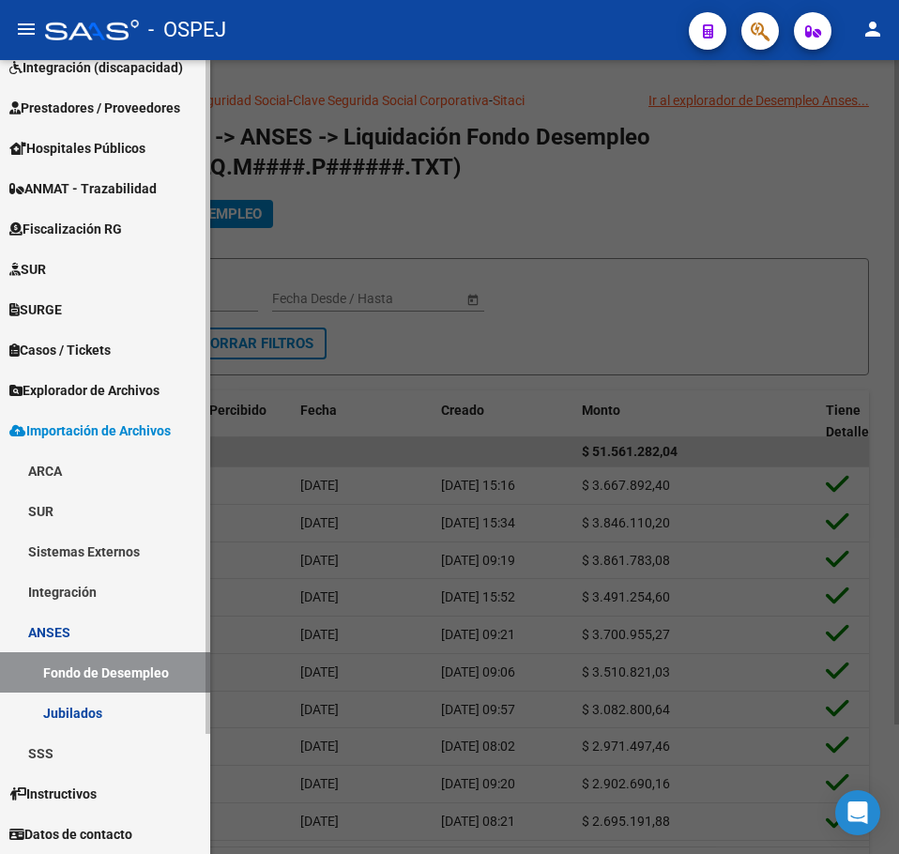
click at [90, 705] on link "Jubilados" at bounding box center [105, 712] width 210 height 40
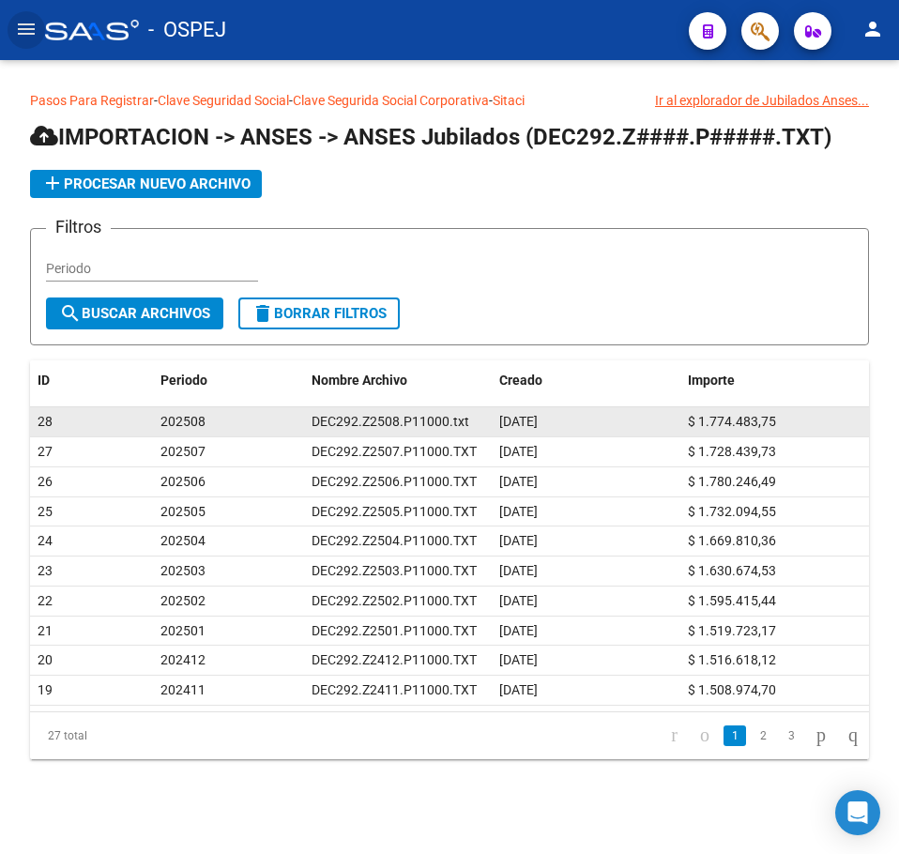
click at [129, 430] on div "28" at bounding box center [92, 422] width 108 height 22
drag, startPoint x: 123, startPoint y: 424, endPoint x: 733, endPoint y: 417, distance: 610.6
click at [731, 417] on div "28 202508 DEC292.Z2508.P11000.txt [DATE] $ 1.774.483,75" at bounding box center [449, 422] width 839 height 30
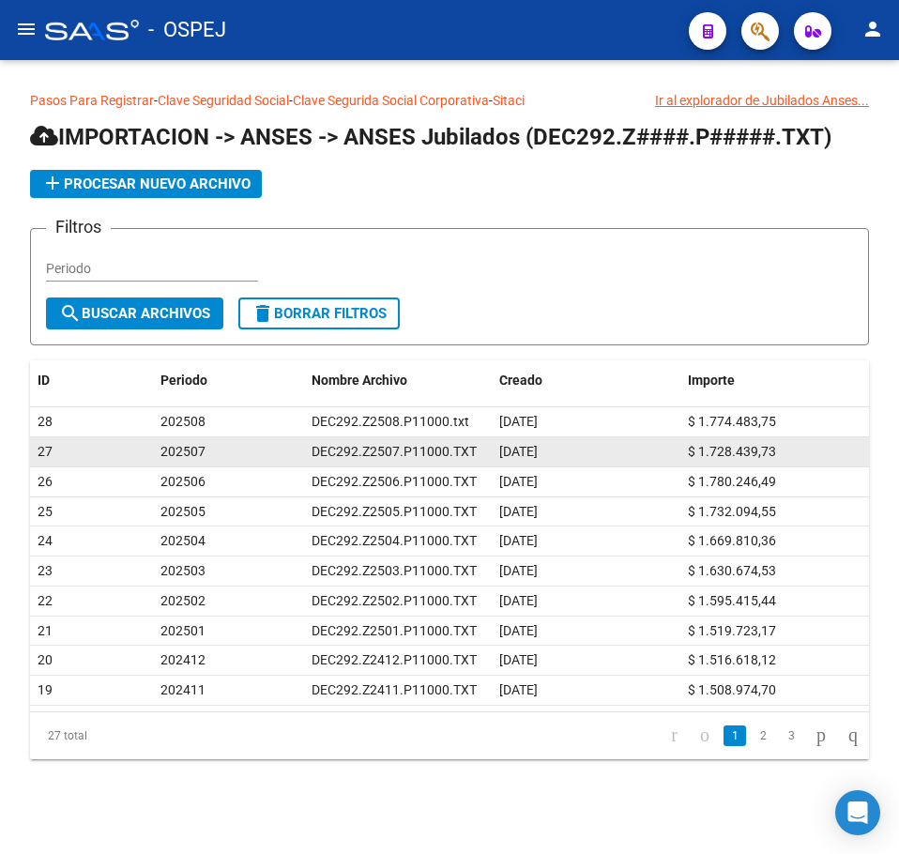
drag, startPoint x: 761, startPoint y: 430, endPoint x: 573, endPoint y: 454, distance: 189.2
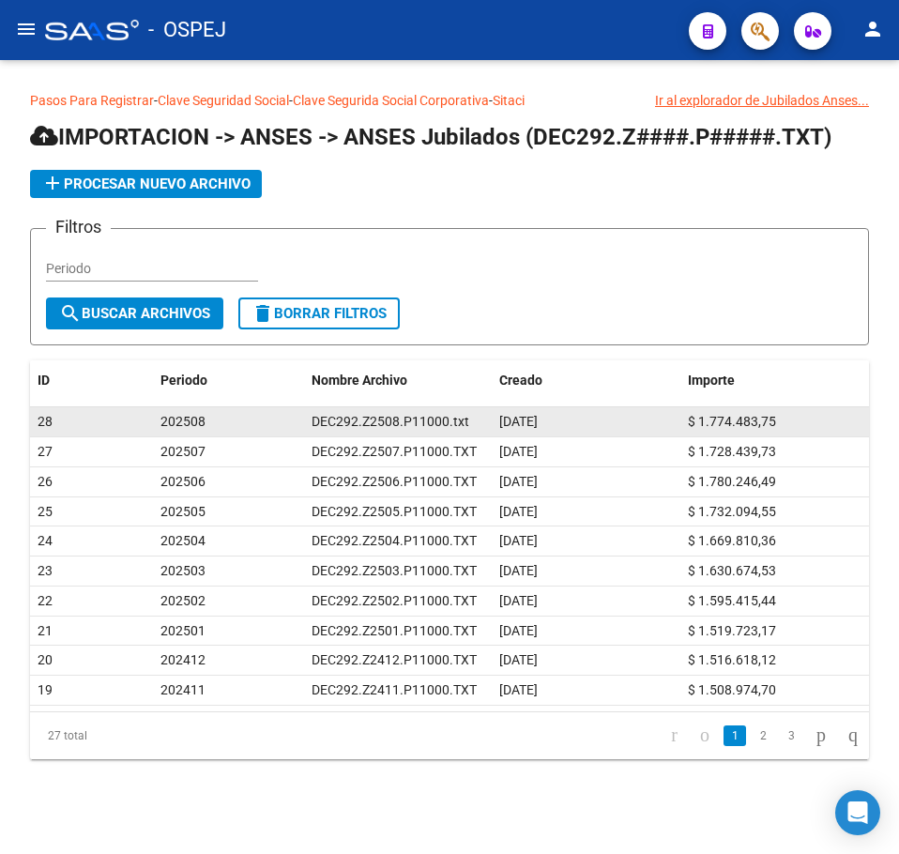
click at [174, 416] on span "202508" at bounding box center [182, 421] width 45 height 15
click at [43, 426] on span "28" at bounding box center [45, 421] width 15 height 15
drag, startPoint x: 44, startPoint y: 426, endPoint x: 77, endPoint y: 428, distance: 32.9
click at [68, 428] on div "28" at bounding box center [92, 422] width 108 height 22
click at [204, 426] on span "202508" at bounding box center [182, 421] width 45 height 15
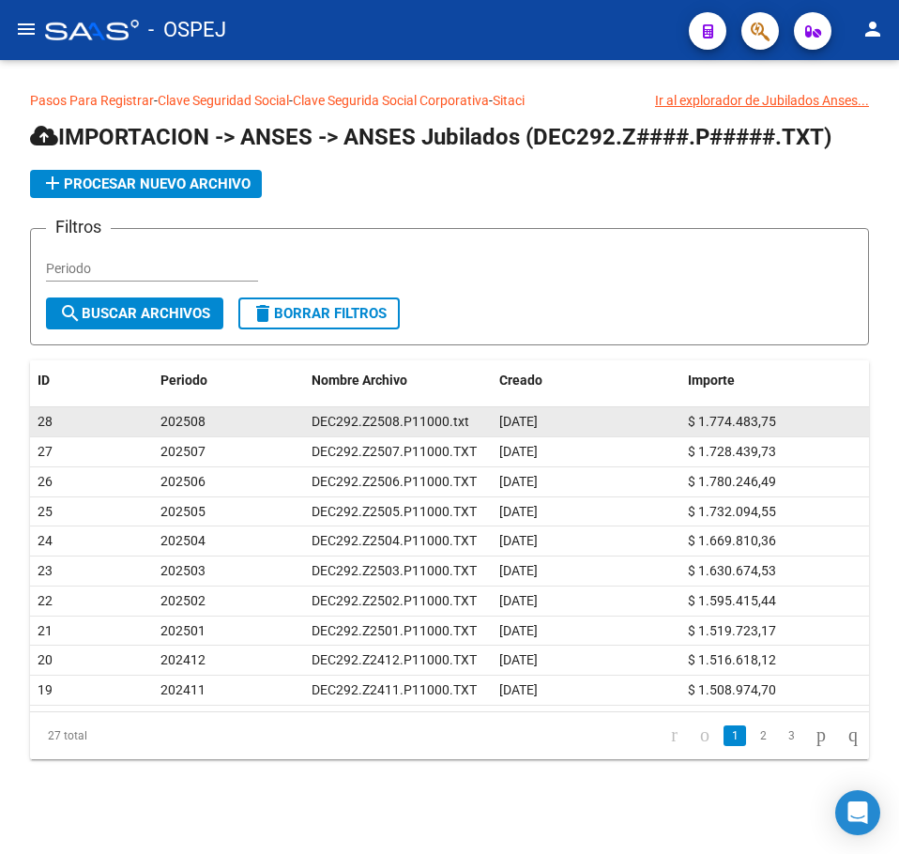
drag, startPoint x: 250, startPoint y: 420, endPoint x: 804, endPoint y: 413, distance: 553.4
click at [804, 413] on div "28 202508 DEC292.Z2508.P11000.txt [DATE] $ 1.774.483,75" at bounding box center [449, 422] width 839 height 30
click at [804, 413] on div "$ 1.774.483,75" at bounding box center [775, 422] width 174 height 22
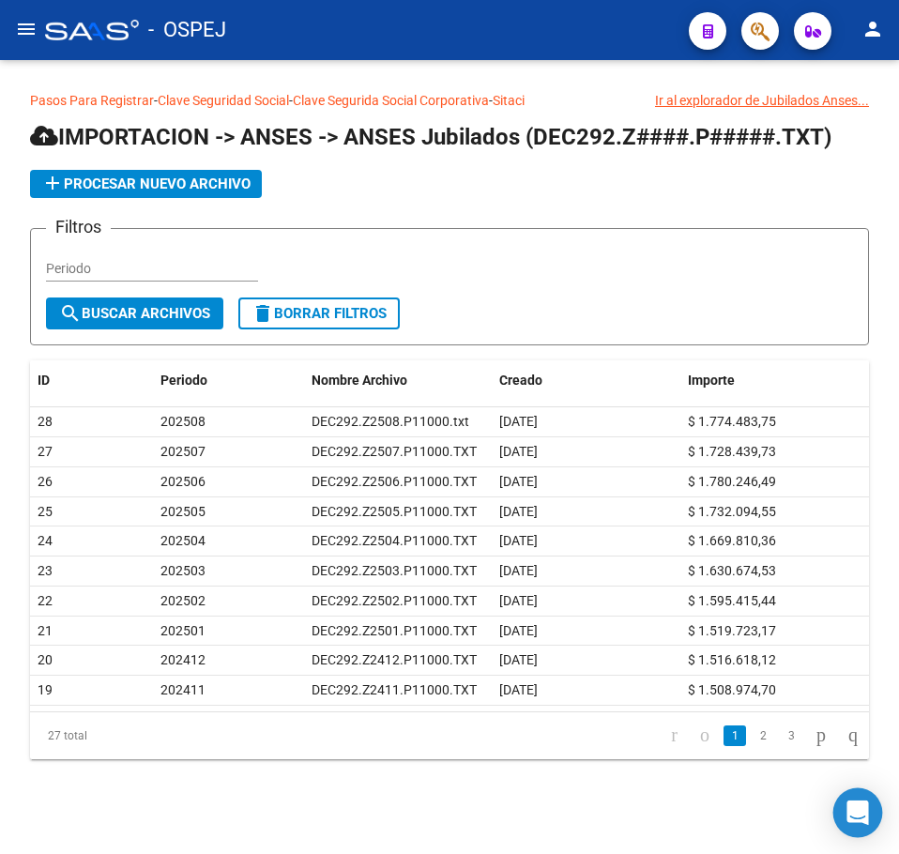
click at [862, 809] on icon "Open Intercom Messenger" at bounding box center [857, 812] width 22 height 24
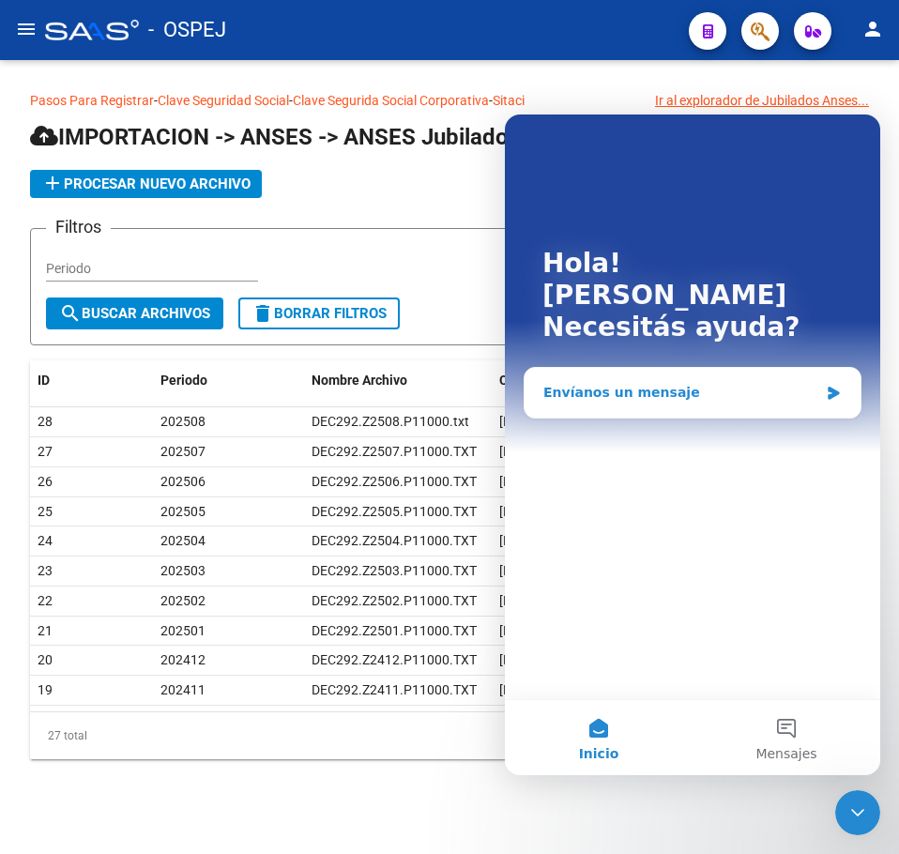
click at [676, 368] on div "Envíanos un mensaje" at bounding box center [692, 393] width 336 height 50
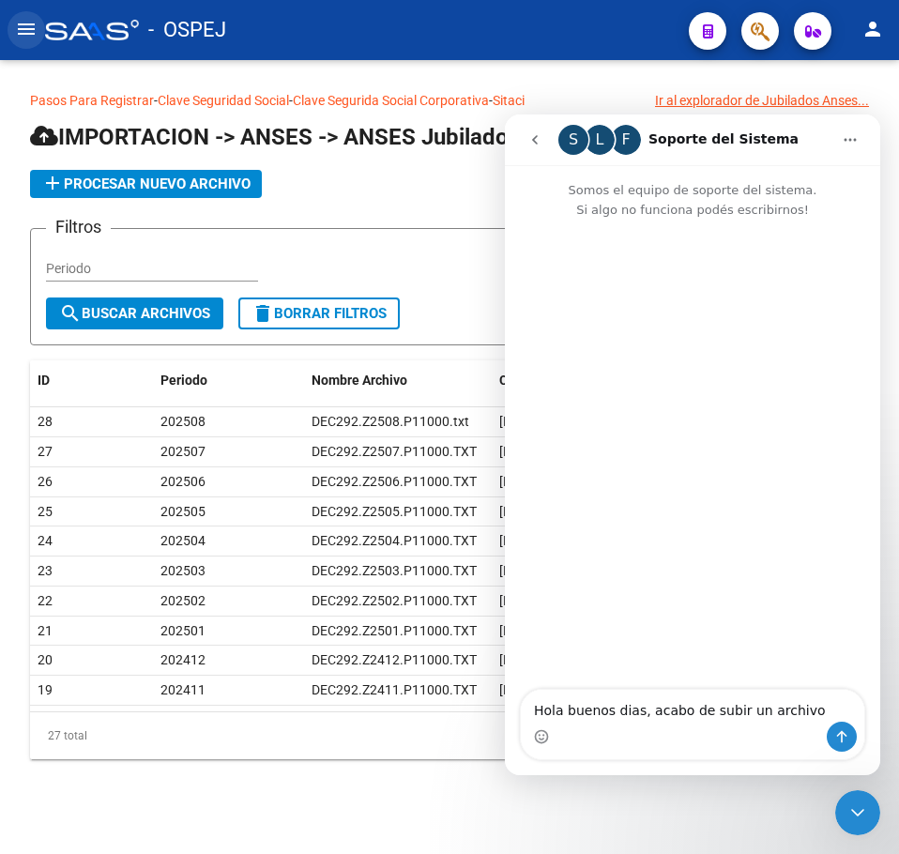
click at [12, 29] on button "menu" at bounding box center [27, 30] width 38 height 38
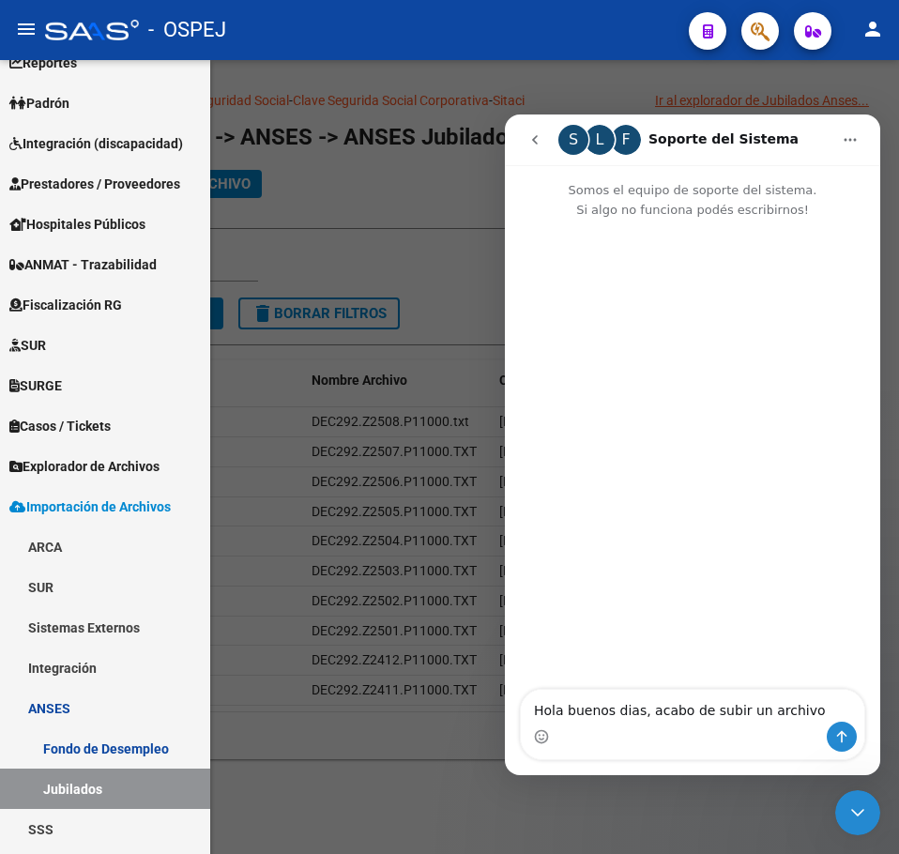
scroll to position [142, 0]
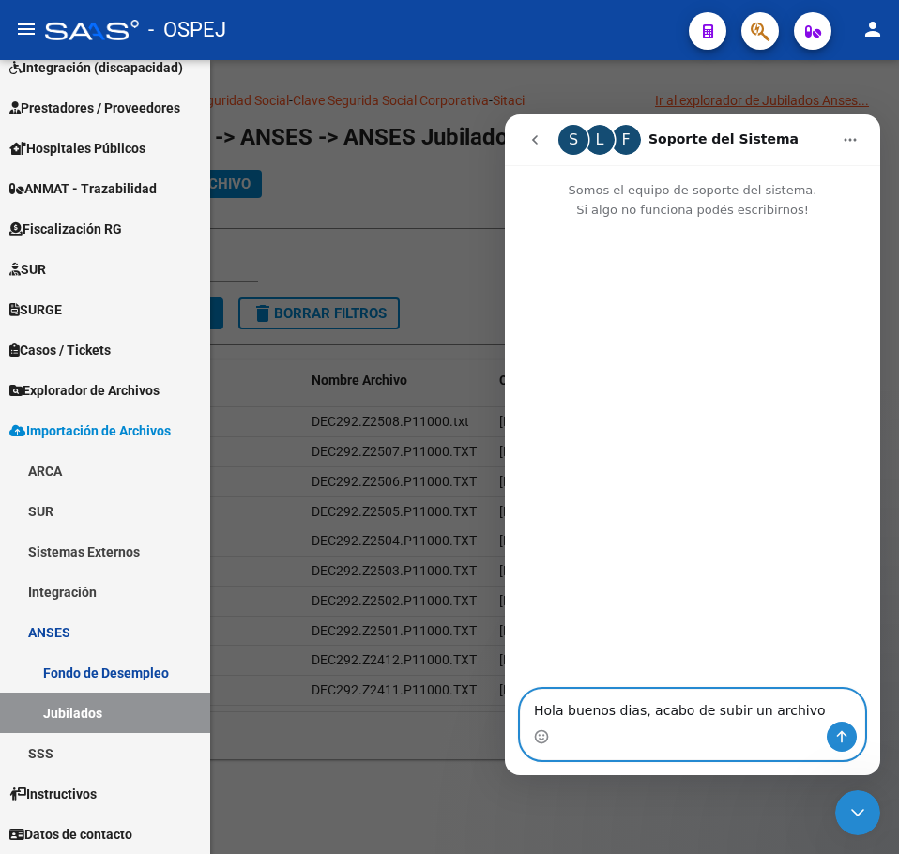
click at [759, 711] on textarea "Hola buenos dias, acabo de subir un archivo" at bounding box center [692, 705] width 343 height 32
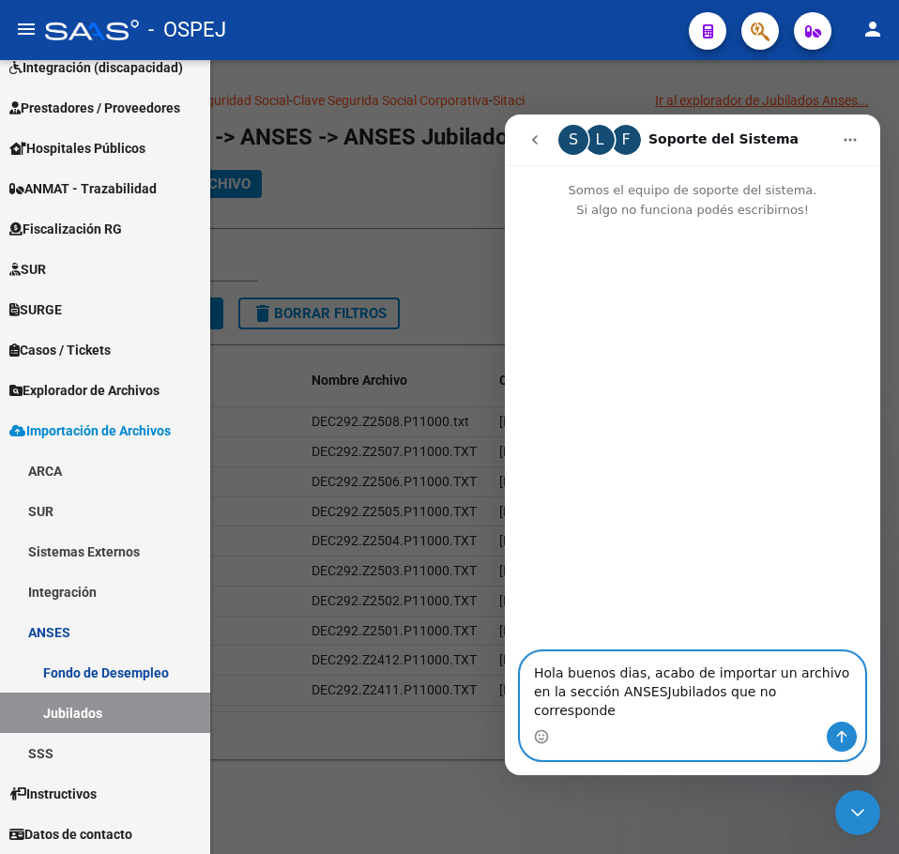
type textarea "Hola buenos dias, acabo de importar un archivo en la sección ANSES/Jubilados qu…"
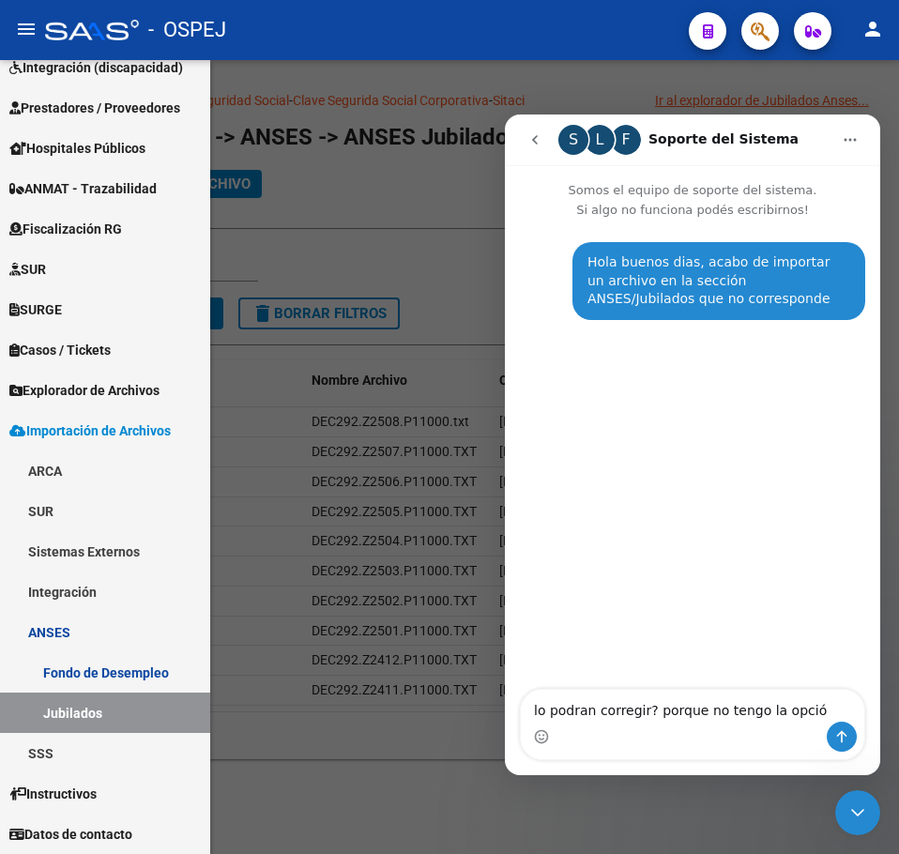
type textarea "lo podran corregir? porque no tengo la opción"
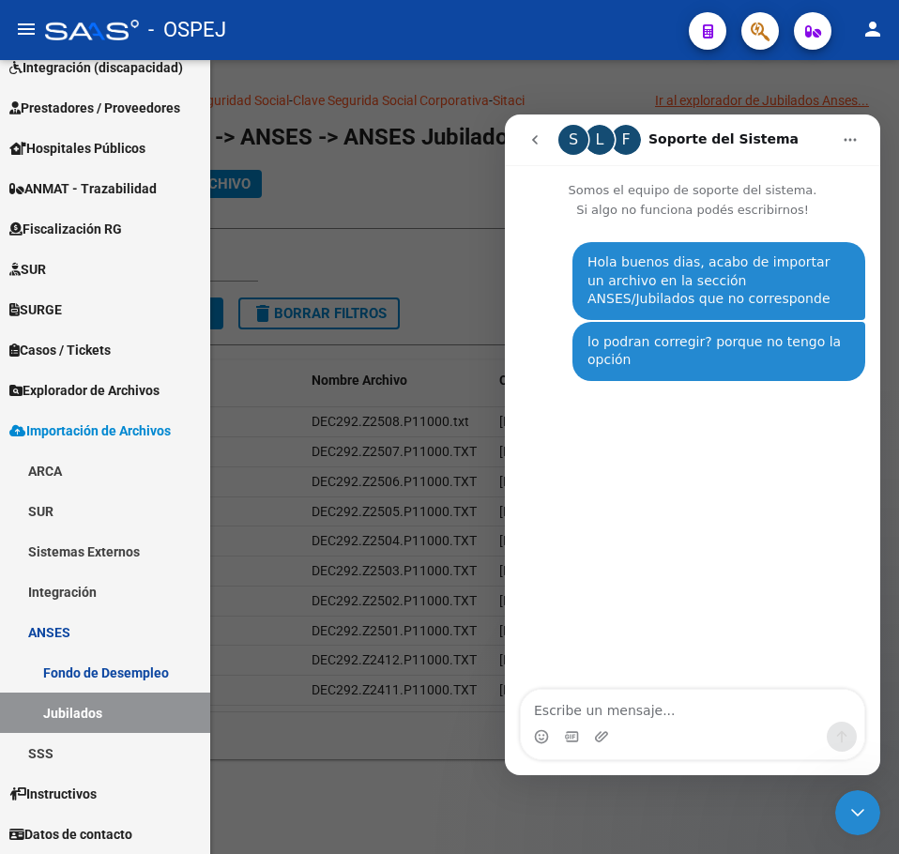
click at [294, 257] on div at bounding box center [449, 456] width 899 height 793
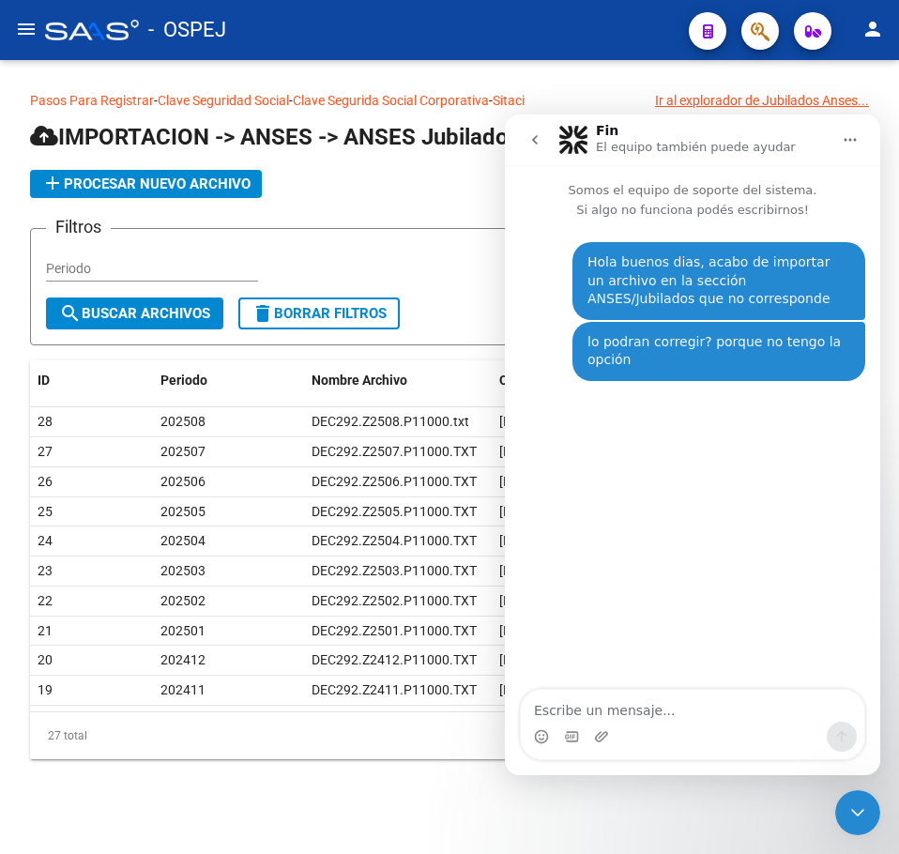
click at [33, 30] on mat-icon "menu" at bounding box center [26, 29] width 23 height 23
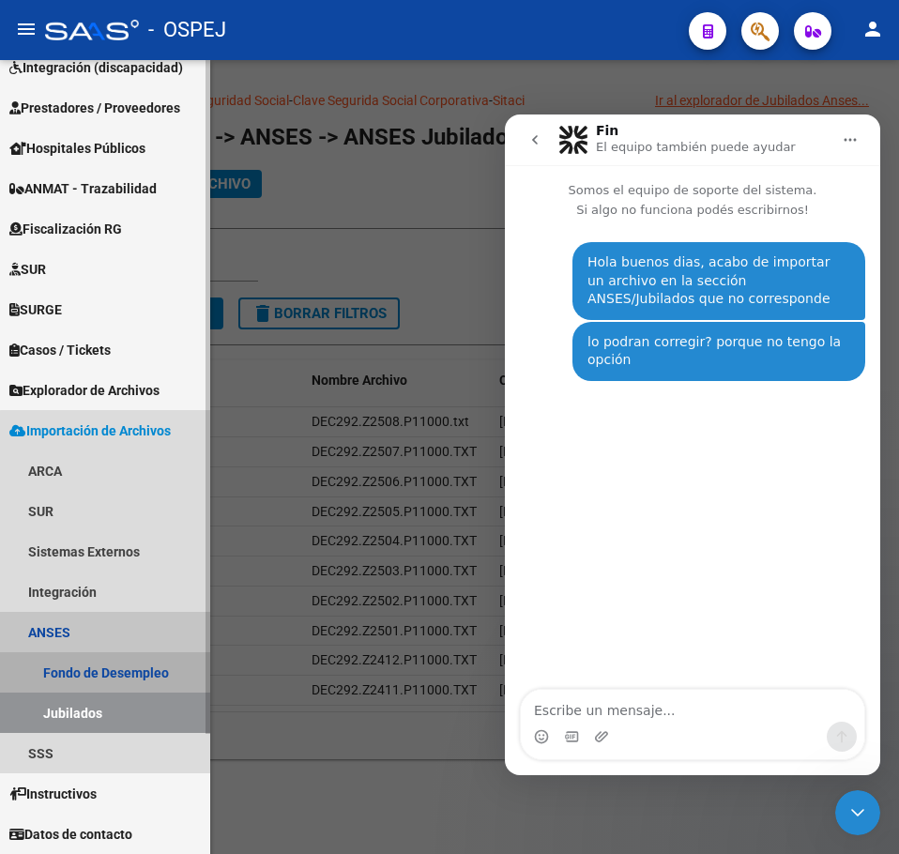
click at [127, 678] on link "Fondo de Desempleo" at bounding box center [105, 672] width 210 height 40
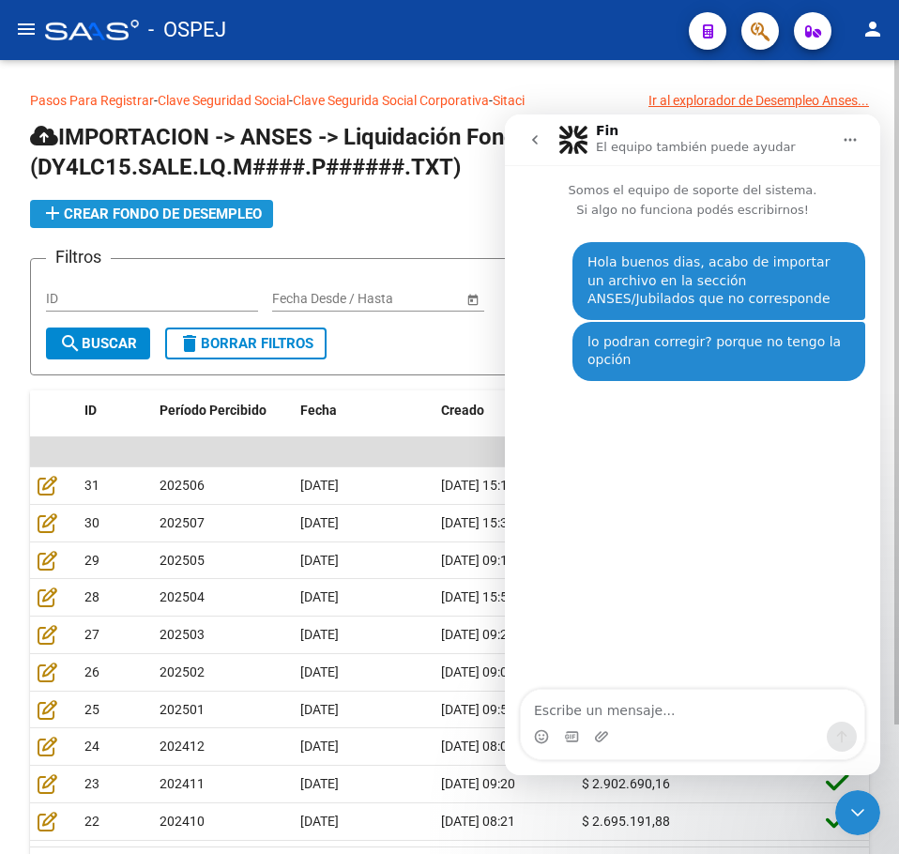
click at [211, 216] on span "add Crear Fondo de Desempleo" at bounding box center [151, 213] width 220 height 17
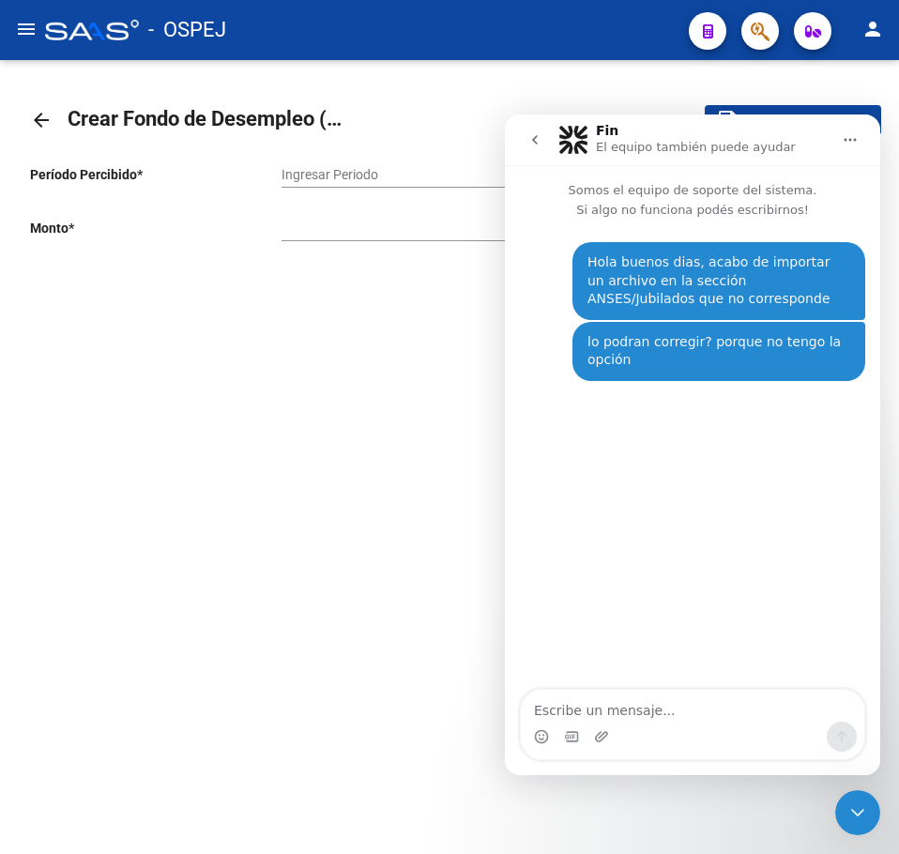
click at [337, 161] on div "Ingresar Periodo" at bounding box center [570, 169] width 579 height 38
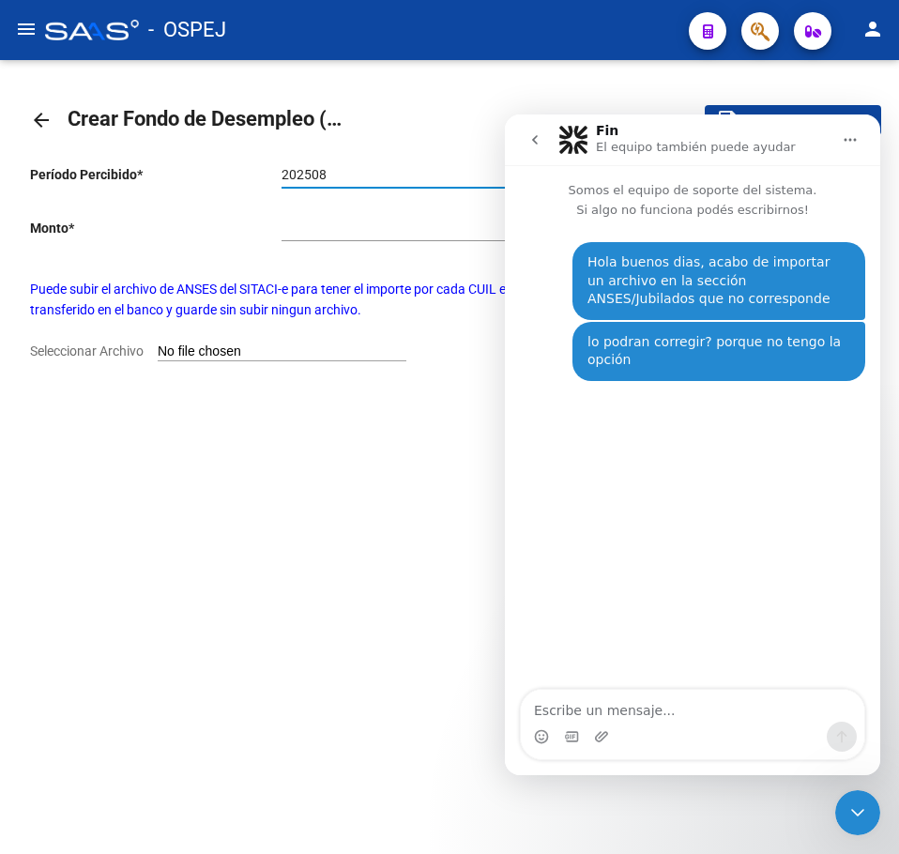
type input "202508"
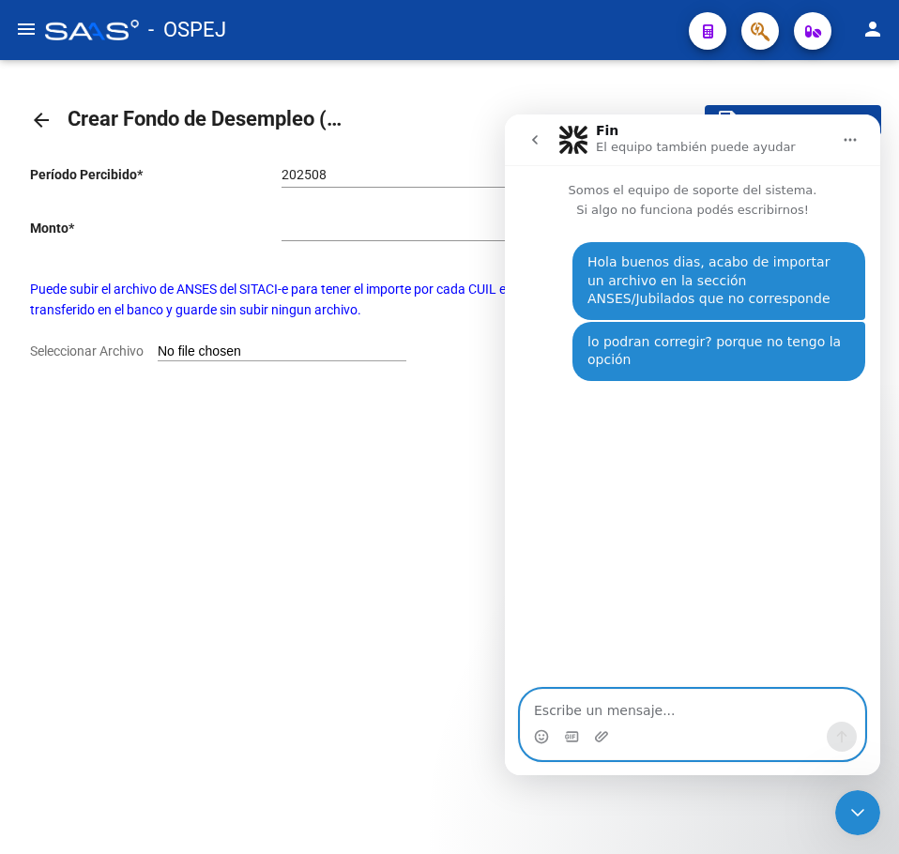
click at [615, 710] on textarea "Escribe un mensaje..." at bounding box center [692, 705] width 343 height 32
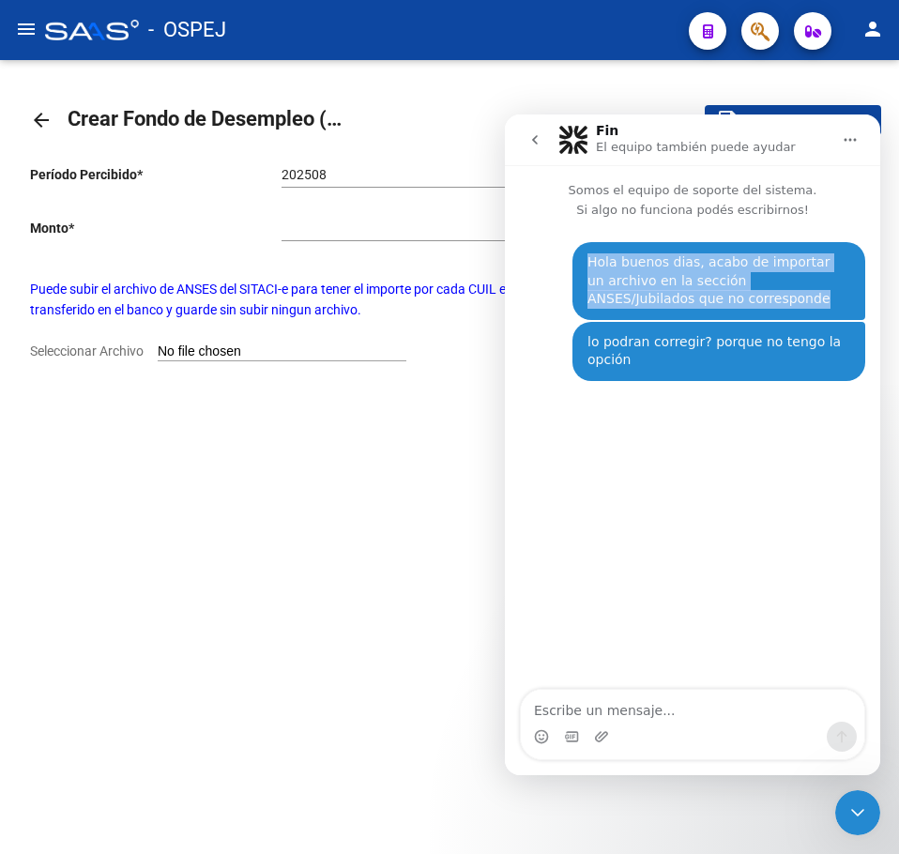
drag, startPoint x: 807, startPoint y: 310, endPoint x: 836, endPoint y: 156, distance: 156.5
click at [827, 189] on div "Somos el equipo de soporte del sistema. Si algo no funciona podés escribirnos! …" at bounding box center [692, 436] width 375 height 542
click at [850, 138] on icon "Inicio" at bounding box center [849, 139] width 15 height 15
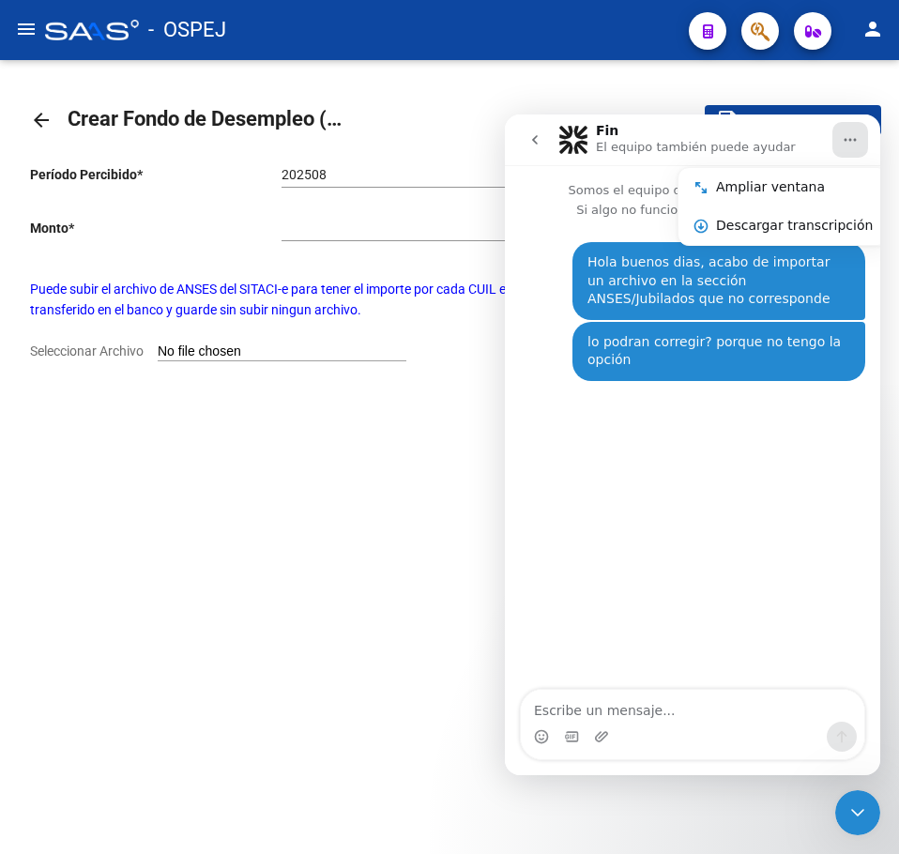
drag, startPoint x: 734, startPoint y: 446, endPoint x: 694, endPoint y: 525, distance: 89.3
click at [728, 442] on div "Hola buenos dias, acabo de importar un archivo en la sección ANSES/Jubilados qu…" at bounding box center [692, 455] width 375 height 472
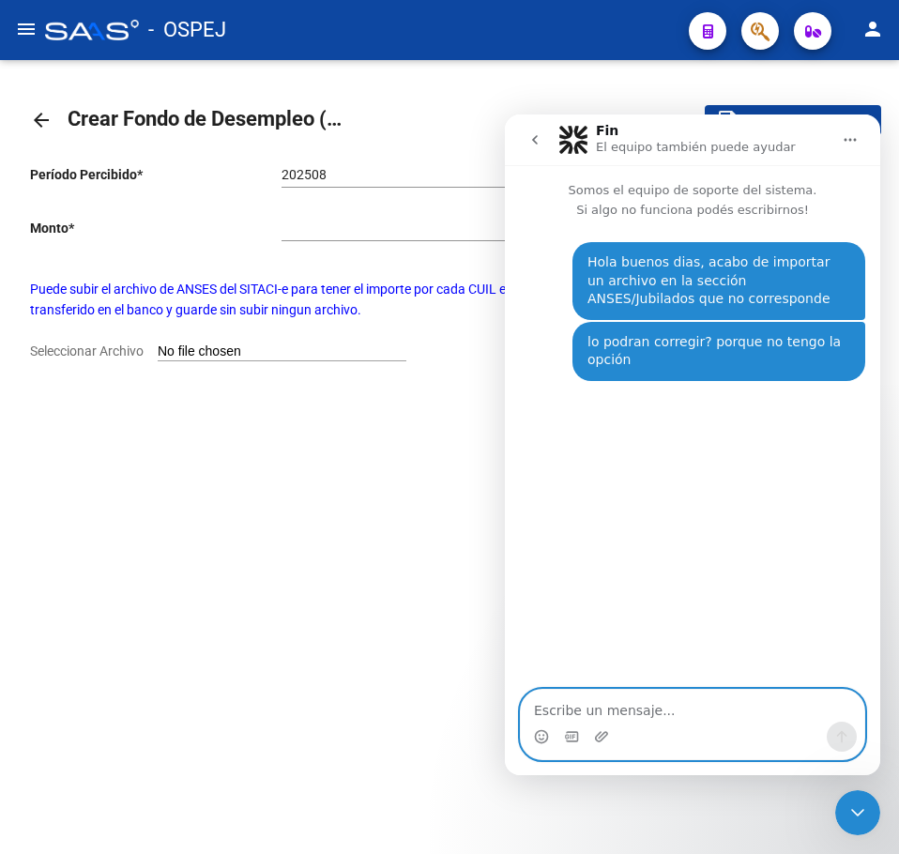
click at [563, 716] on textarea "Escribe un mensaje..." at bounding box center [692, 705] width 343 height 32
type textarea "p"
type textarea "Perdon me equivoque, estaba bien subido"
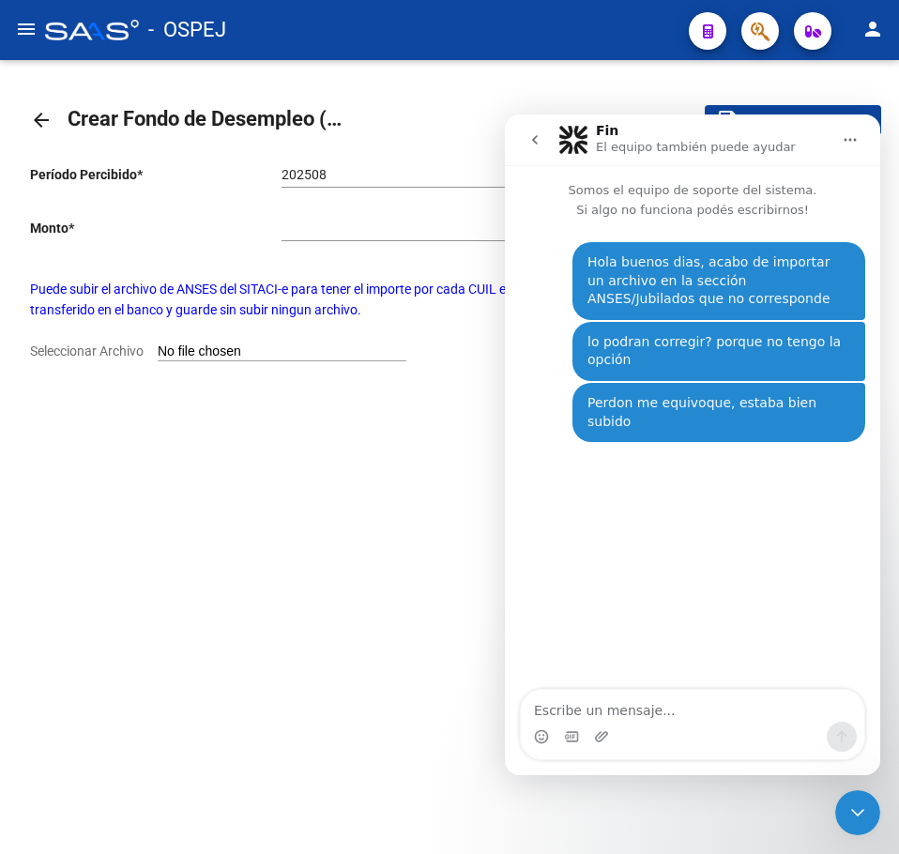
click at [847, 128] on button "Inicio" at bounding box center [850, 140] width 36 height 36
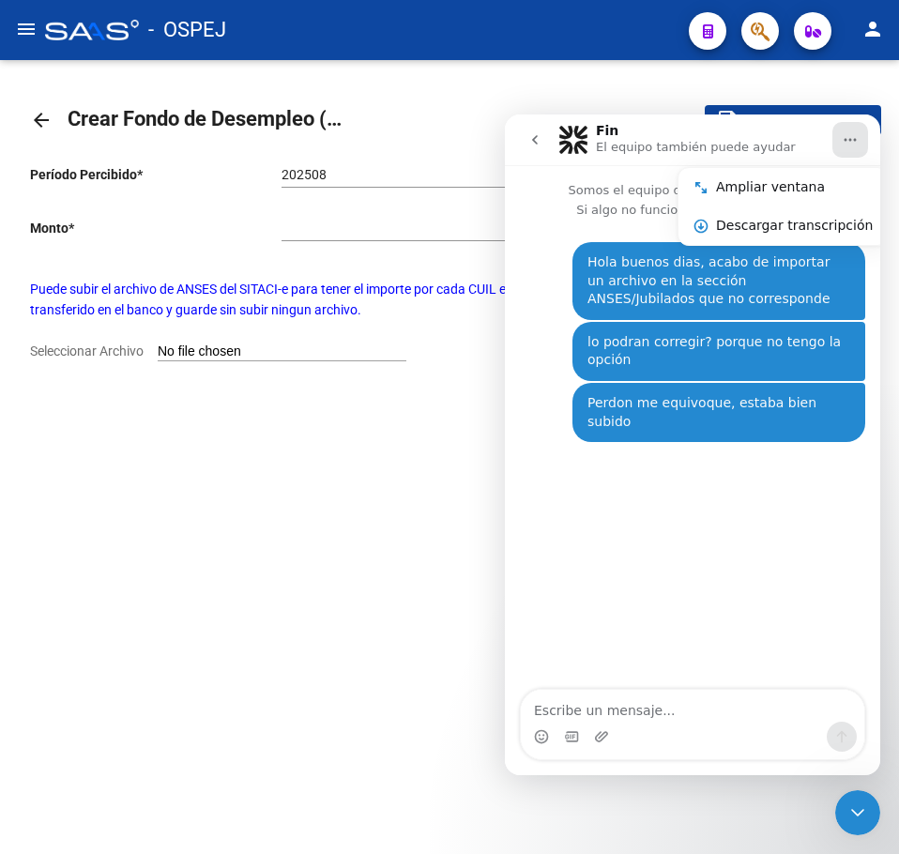
click at [847, 128] on button "Inicio" at bounding box center [850, 140] width 36 height 36
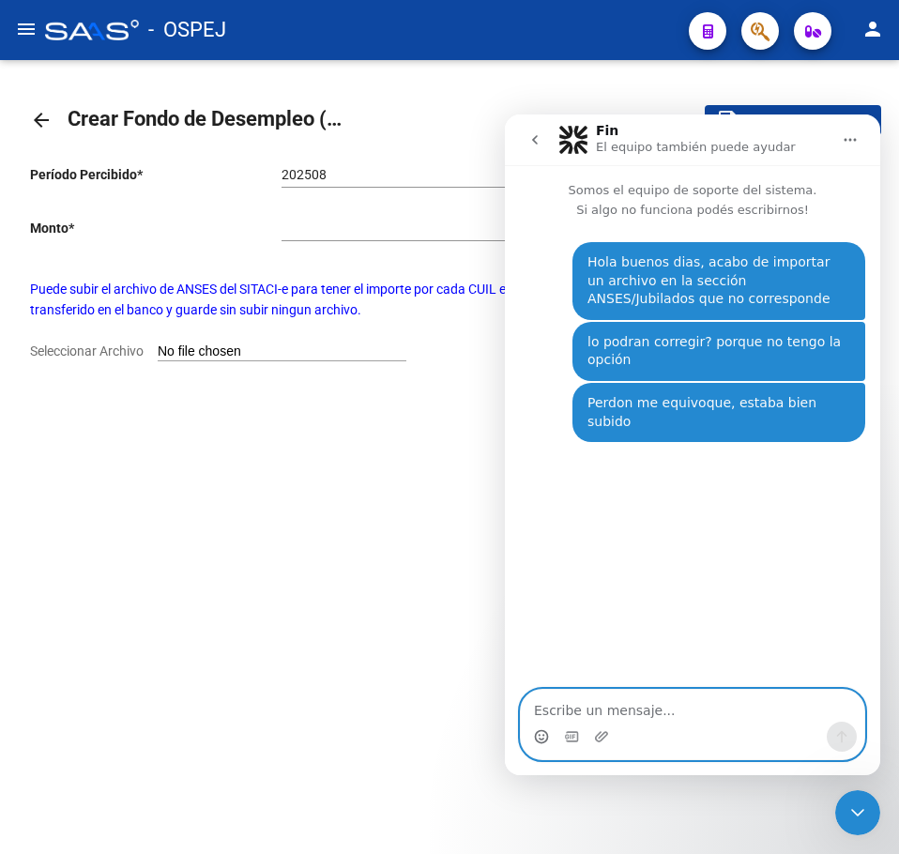
click at [542, 739] on icon "Selector de emoji" at bounding box center [541, 738] width 4 height 1
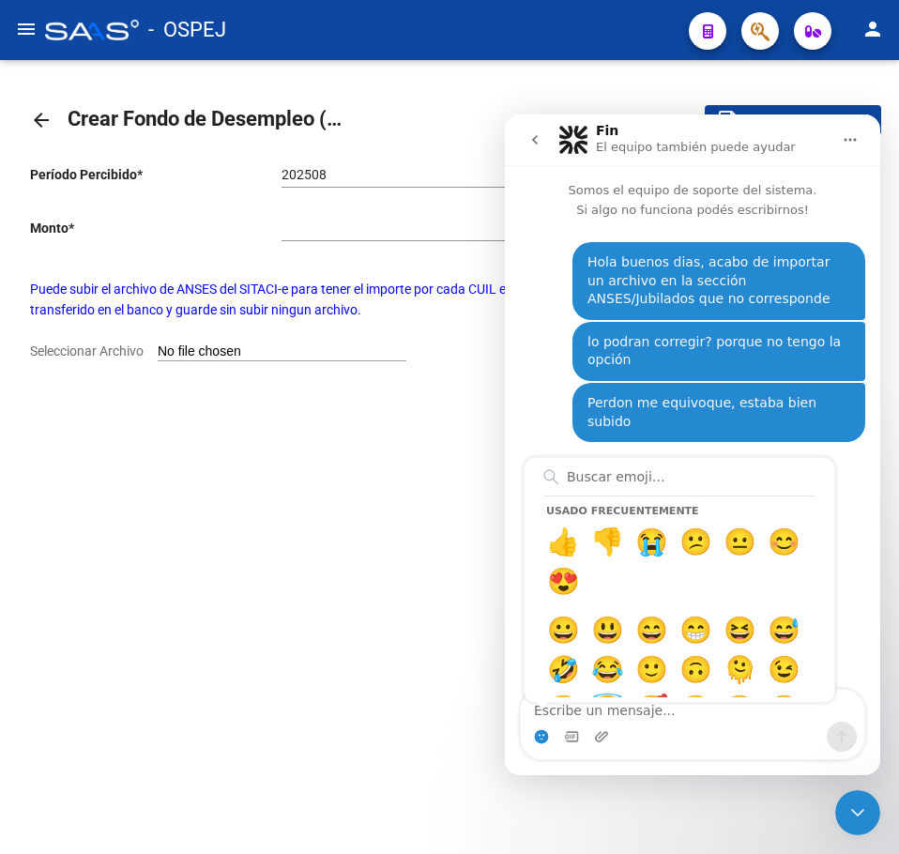
click at [861, 822] on icon "Cerrar Intercom Messenger" at bounding box center [857, 812] width 23 height 23
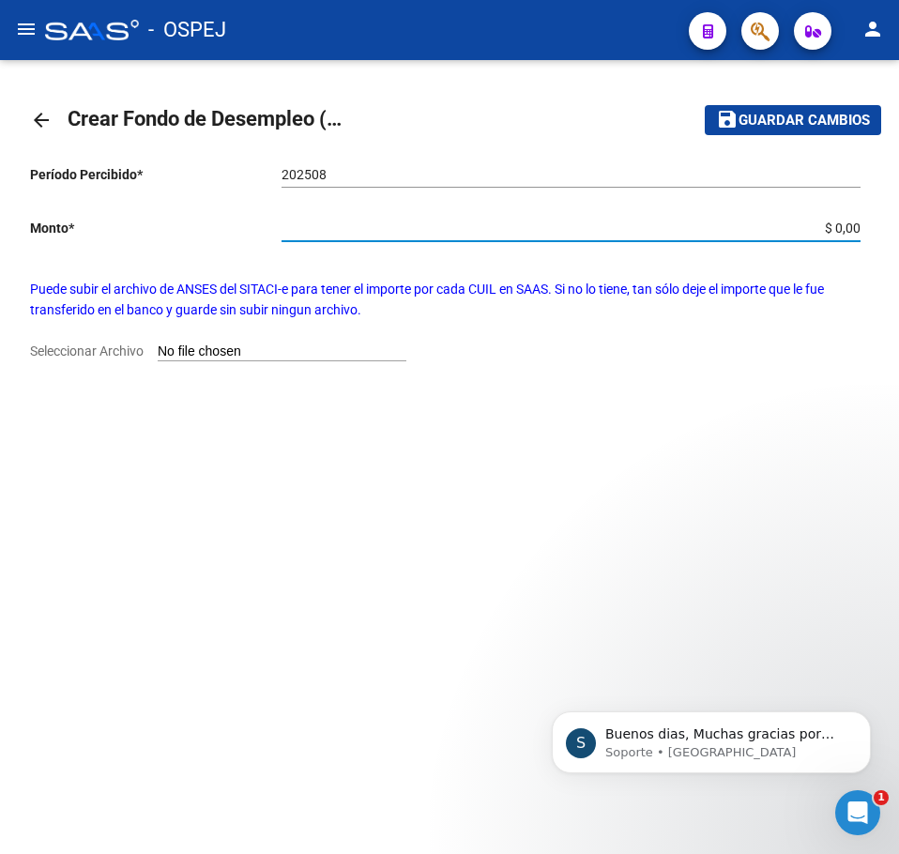
click at [709, 235] on input "$ 0,00" at bounding box center [570, 228] width 579 height 16
click at [863, 231] on div "Período Percibido * 202508 Ingresar Periodo Monto * $ 0,00 Ingresar monto Puede…" at bounding box center [449, 263] width 839 height 226
click at [859, 226] on input "$ 0,00" at bounding box center [570, 228] width 579 height 16
paste input "4.375.144,39"
type input "$ 4.375.144,39"
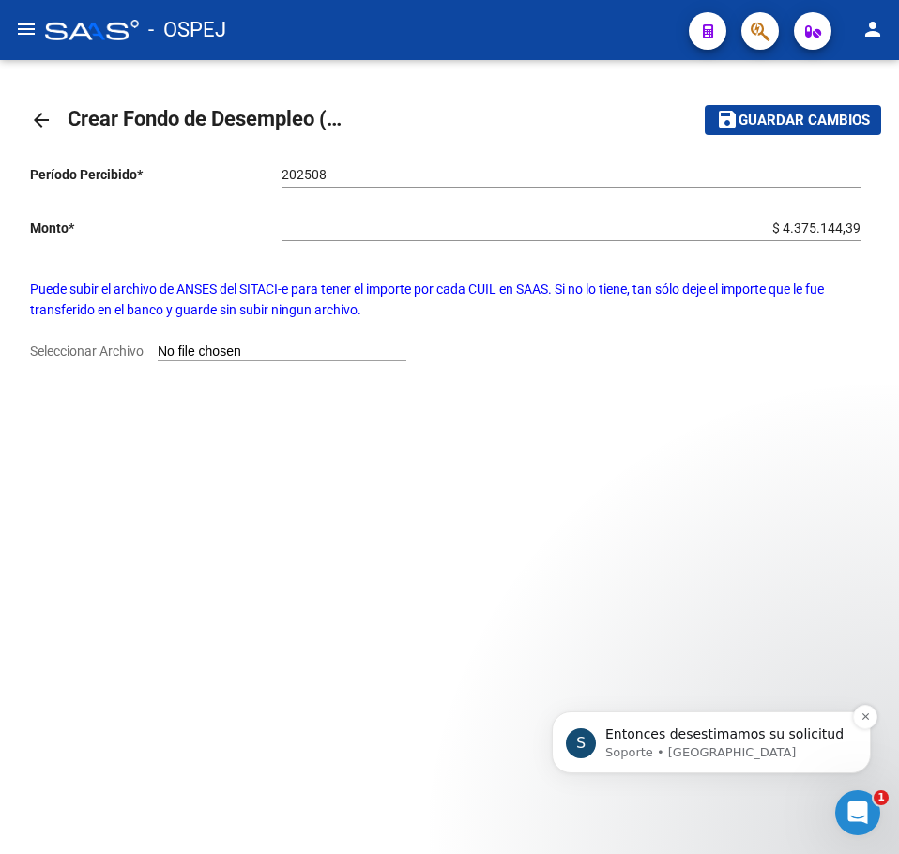
click at [753, 731] on p "Entonces desestimamos su solicitud" at bounding box center [726, 734] width 242 height 19
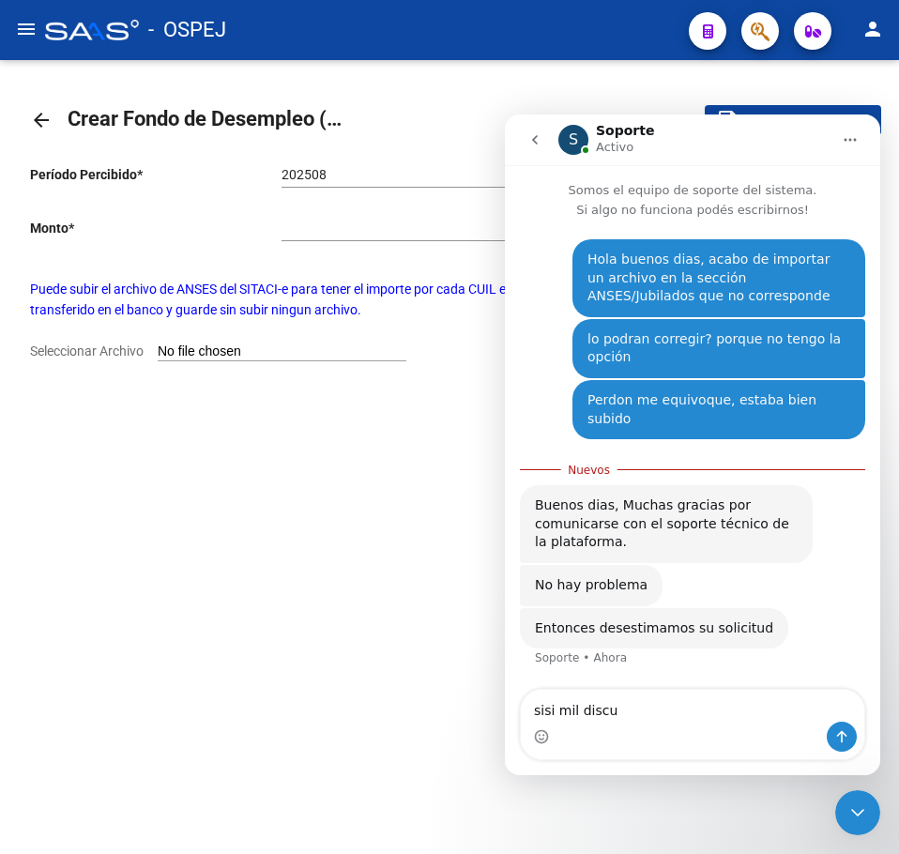
scroll to position [55, 0]
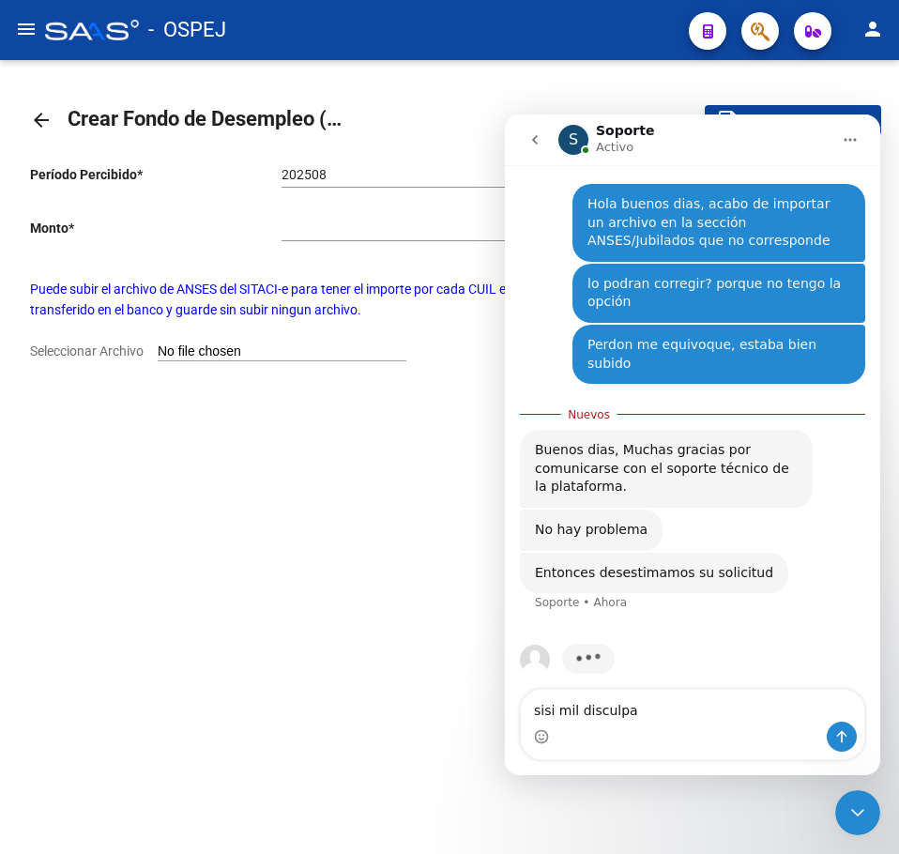
type textarea "sisi mil disculpas"
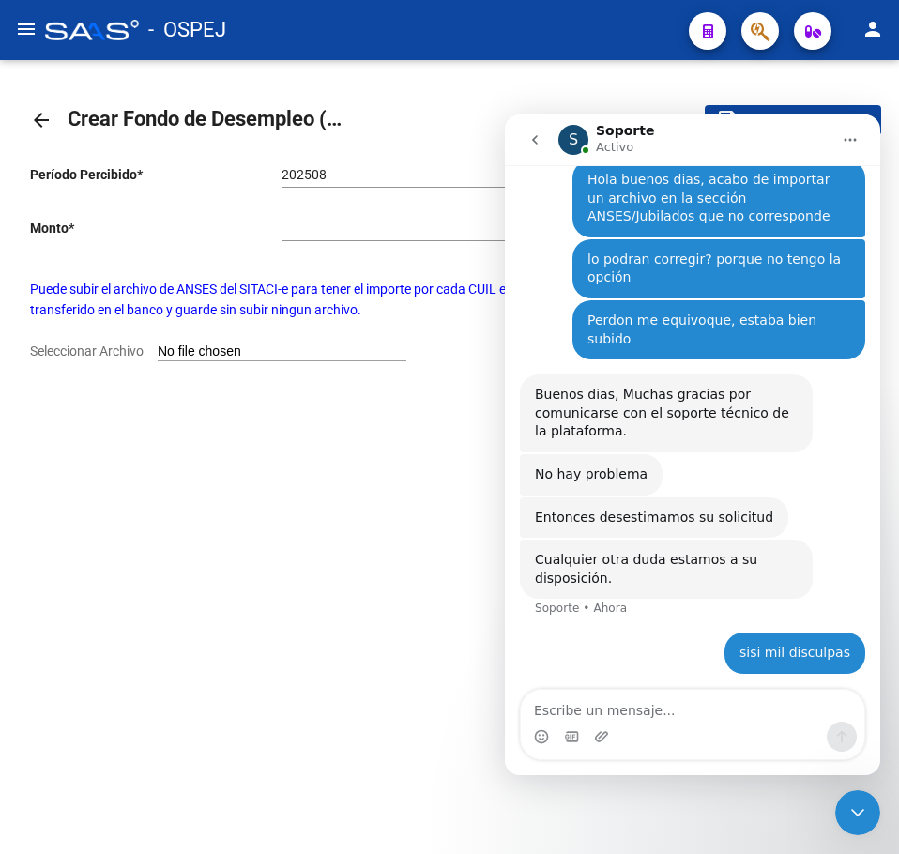
scroll to position [68, 0]
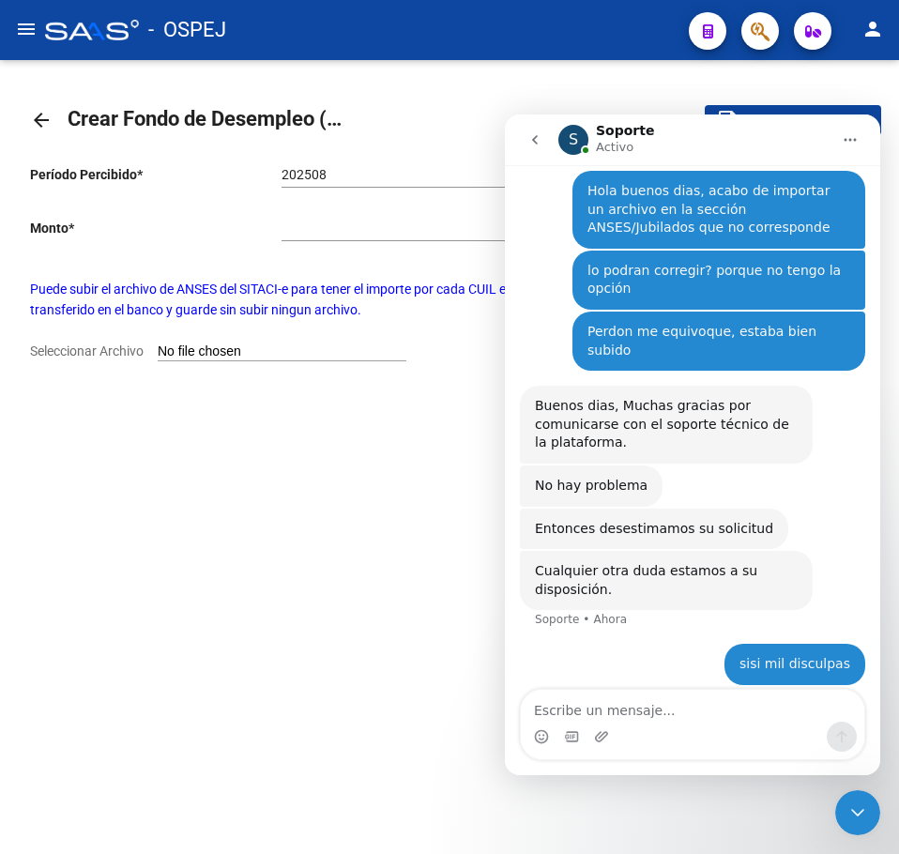
click at [855, 811] on icon "Cerrar Intercom Messenger" at bounding box center [857, 812] width 23 height 23
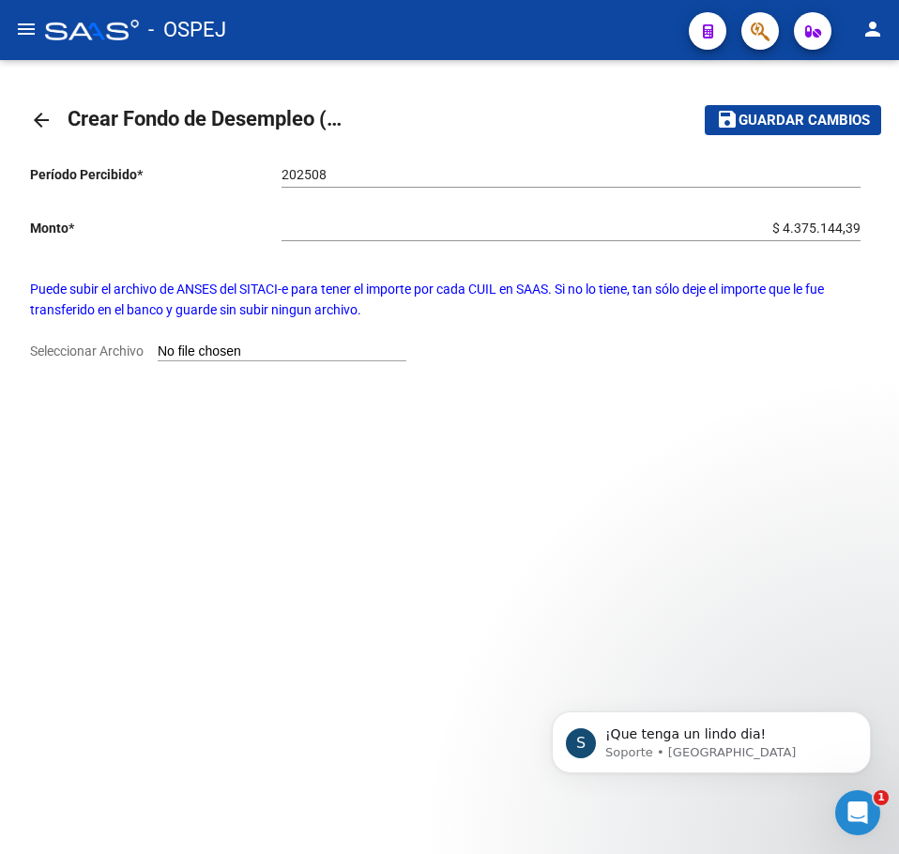
scroll to position [125, 0]
type input "C:\fakepath\DY4LC15.SALE.LQ.M2508.P110008.TXT"
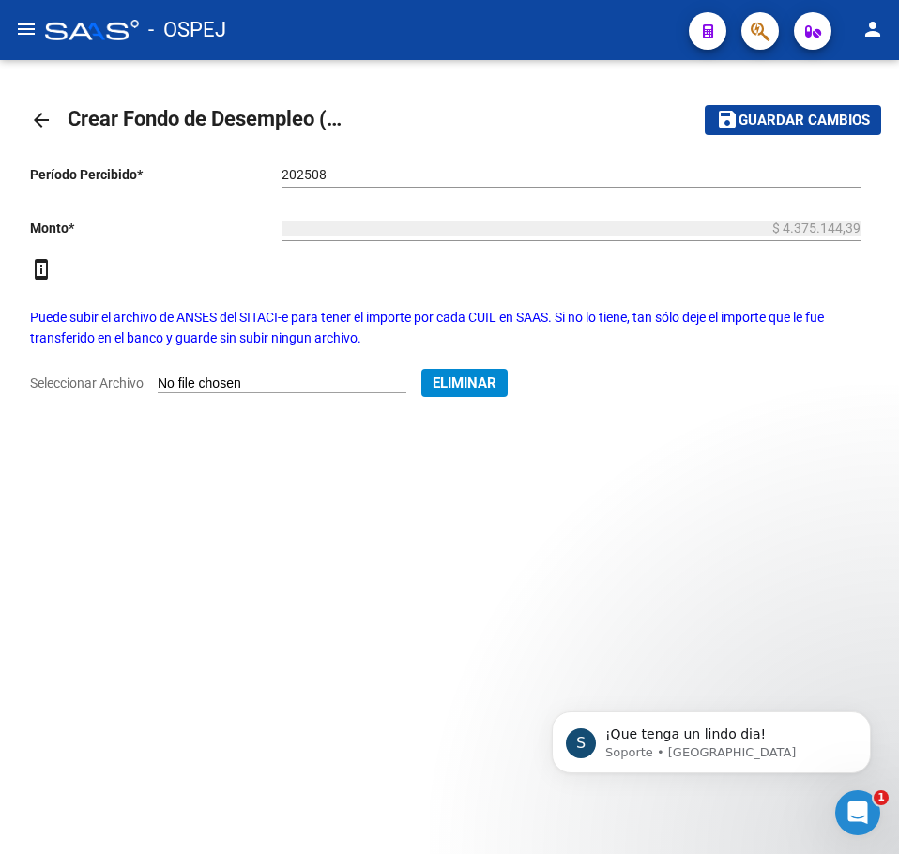
click at [794, 113] on span "Guardar cambios" at bounding box center [803, 121] width 131 height 17
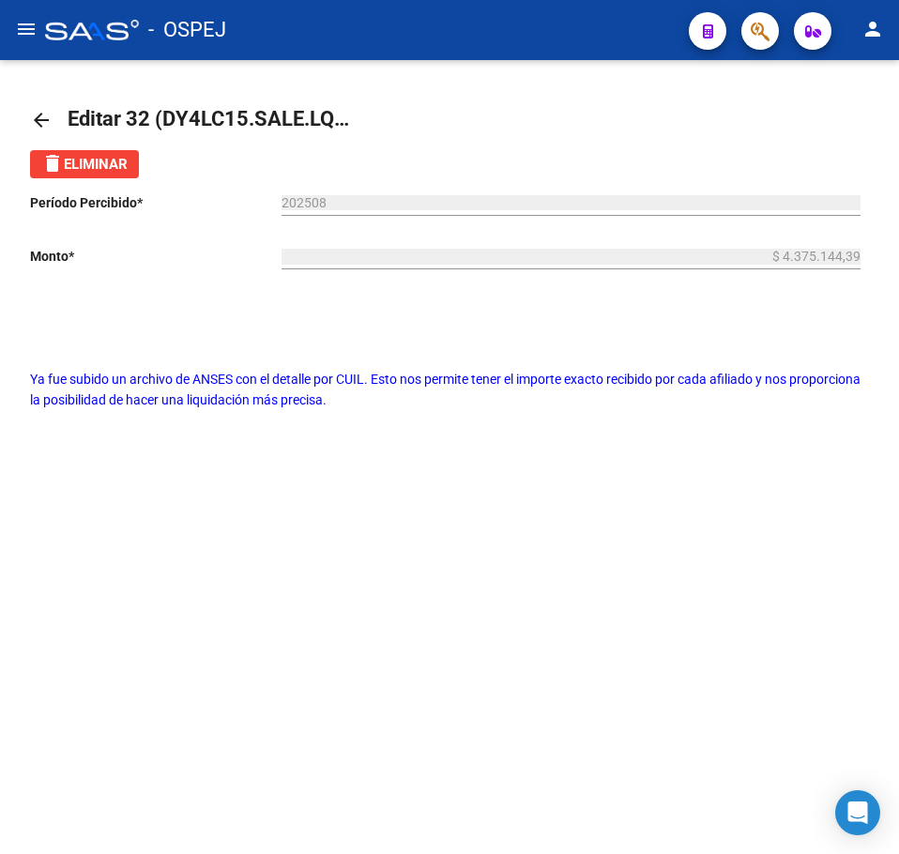
click at [741, 39] on app-search-popup at bounding box center [760, 28] width 38 height 23
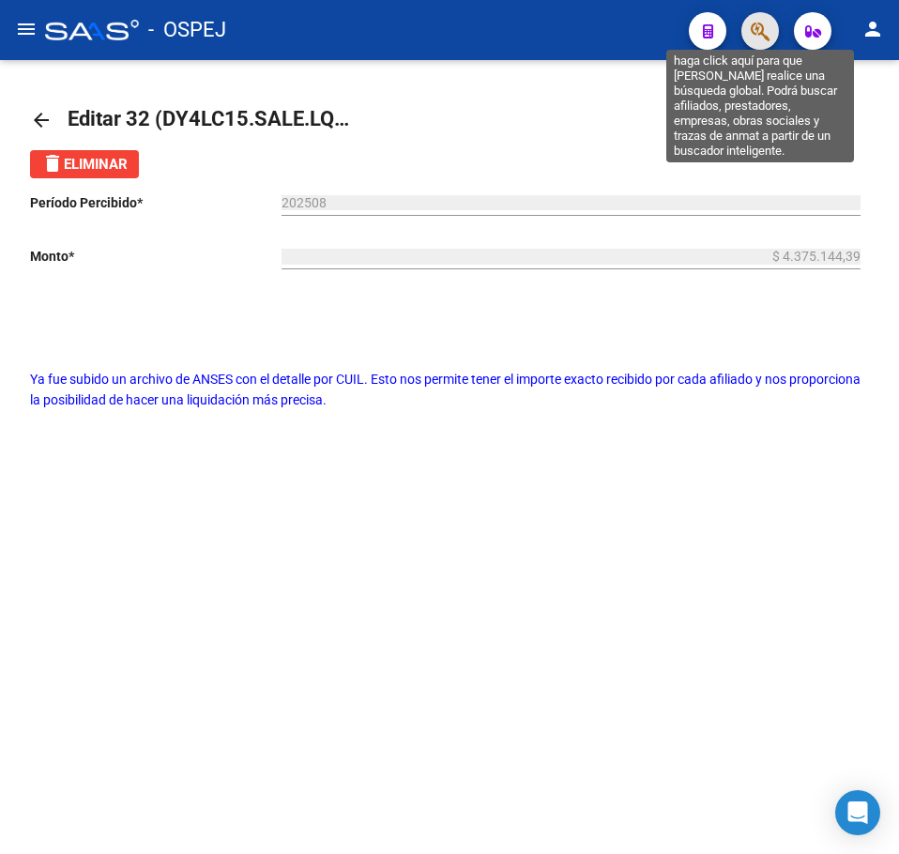
click at [752, 38] on icon "button" at bounding box center [759, 32] width 19 height 22
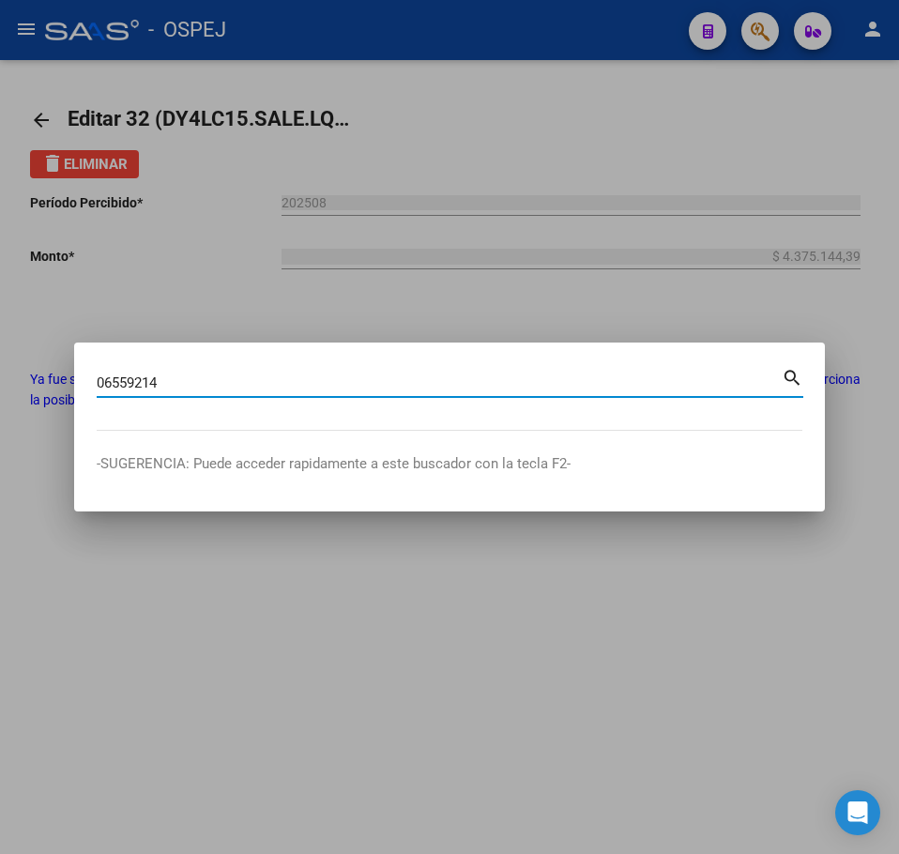
type input "06559214"
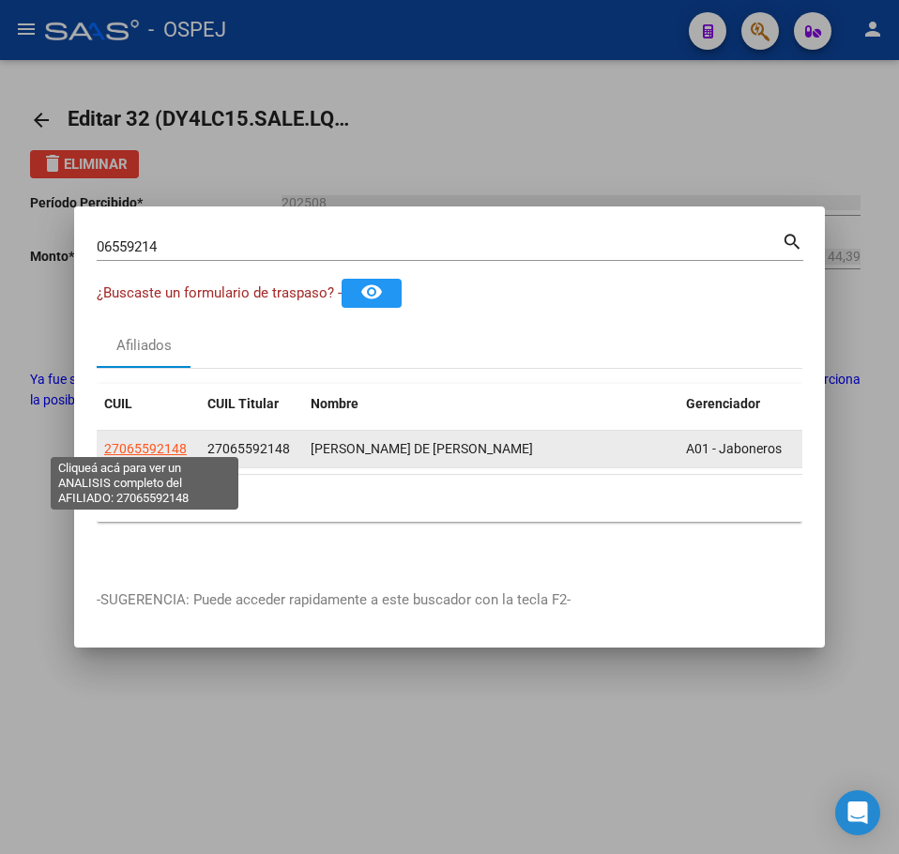
click at [170, 446] on span "27065592148" at bounding box center [145, 448] width 83 height 15
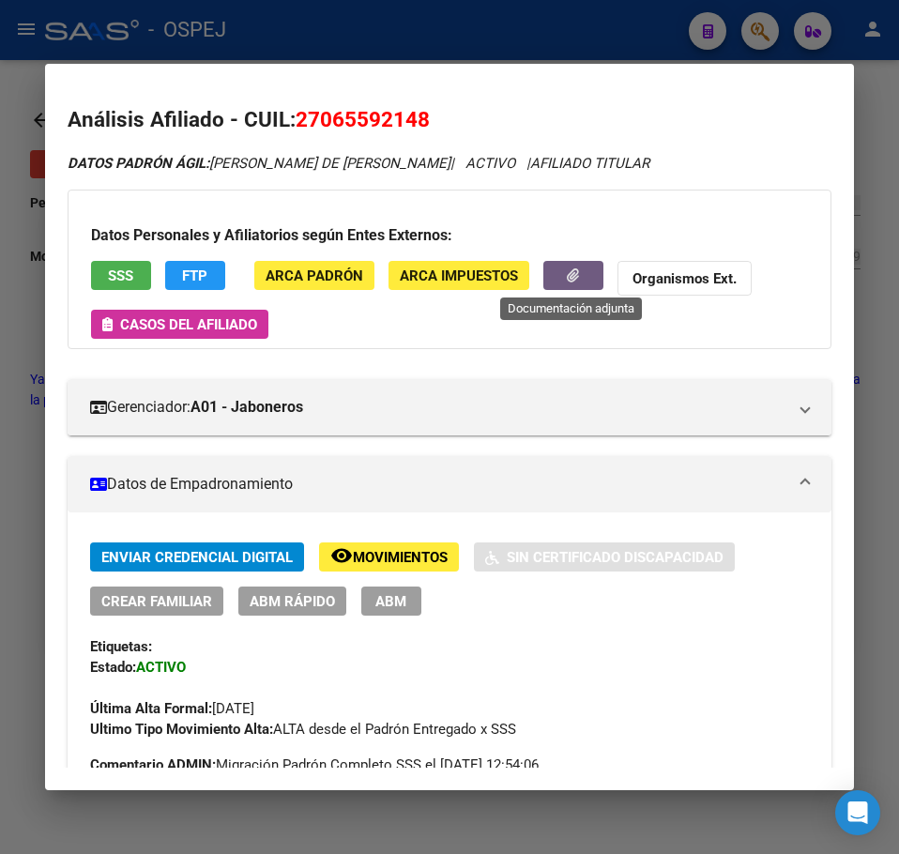
click at [585, 288] on button "button" at bounding box center [573, 275] width 60 height 29
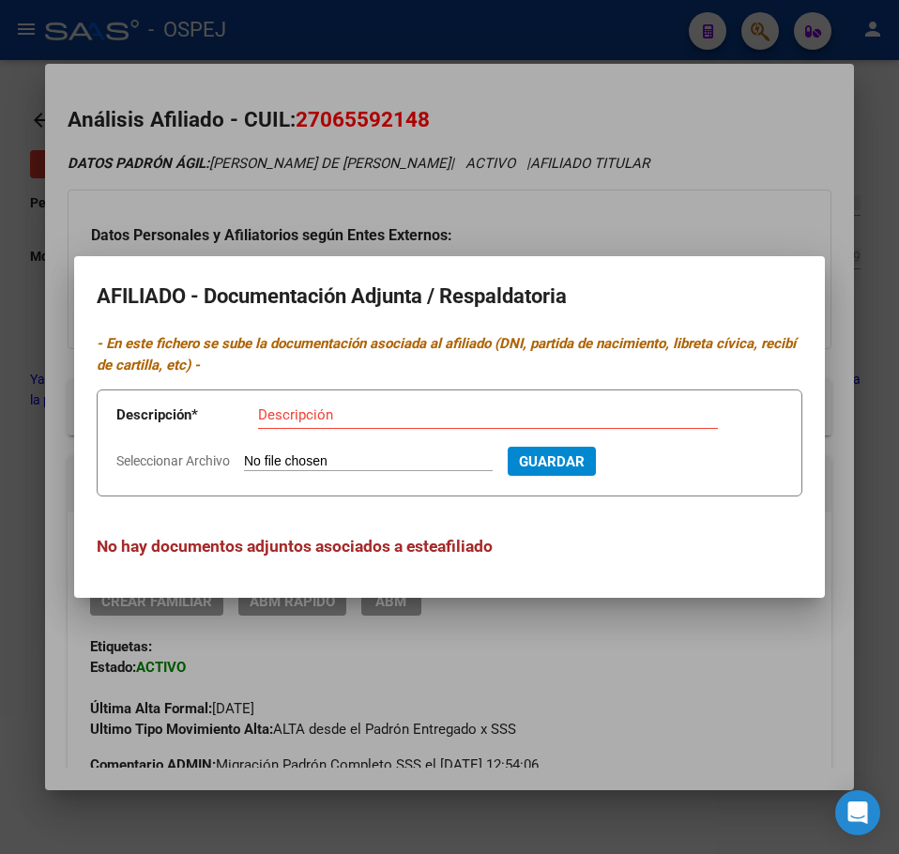
type input "C:\fakepath\WhatsApp Image [DATE] 15.14.33.jpeg"
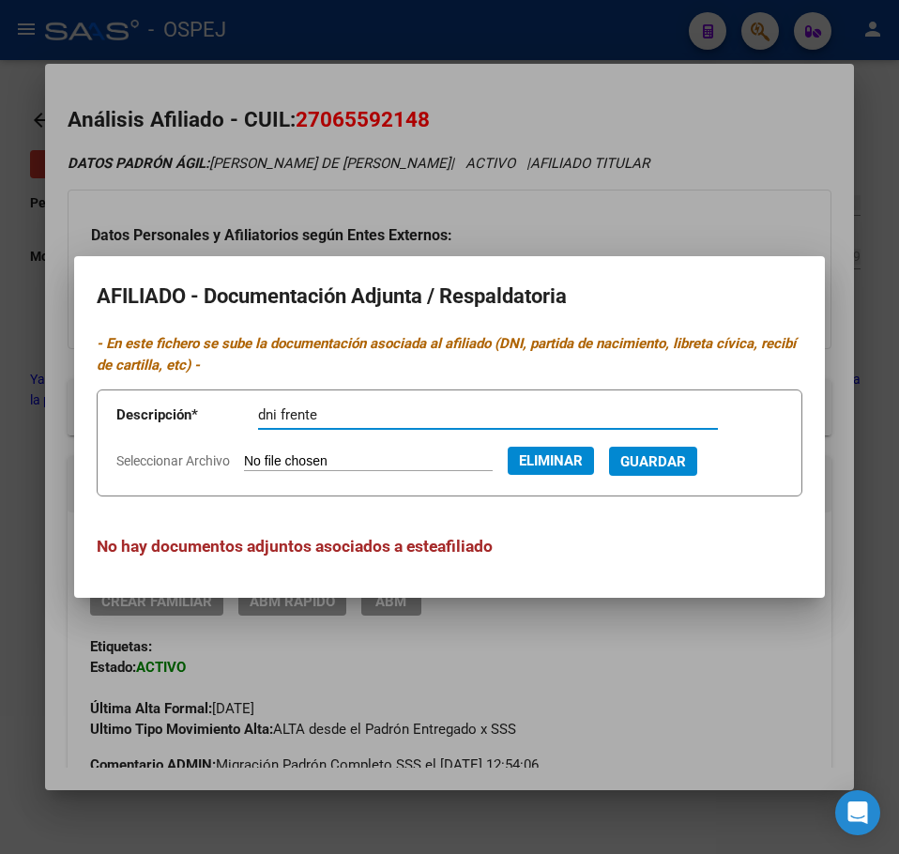
type input "dni frente"
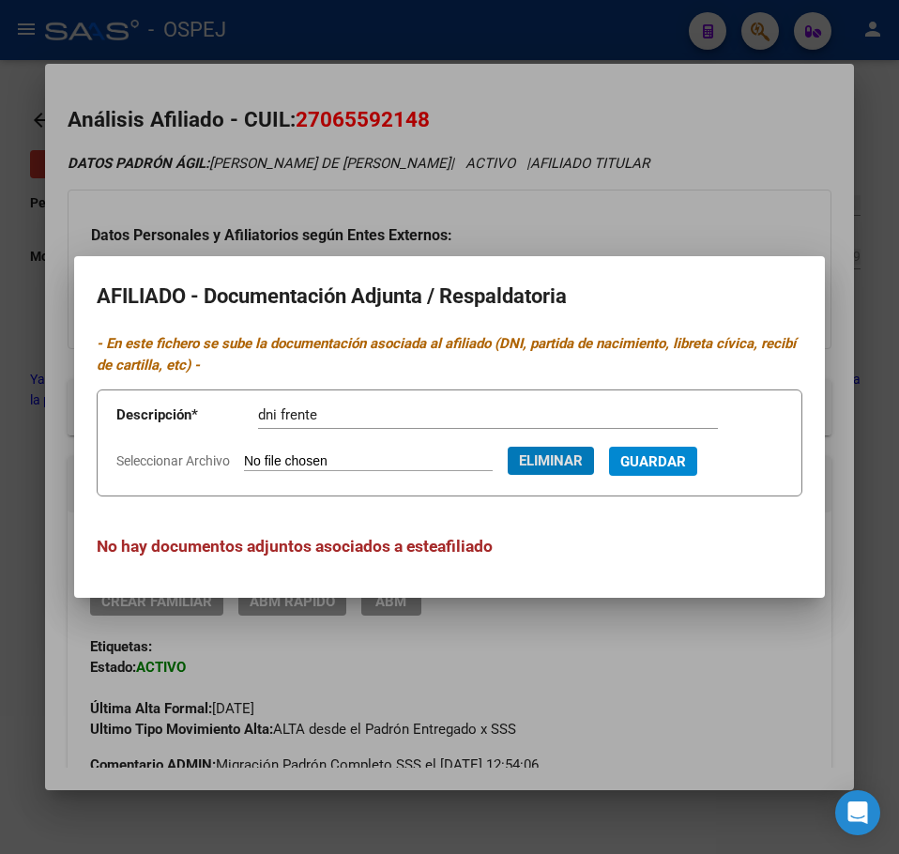
click at [609, 446] on button "Guardar" at bounding box center [653, 460] width 88 height 29
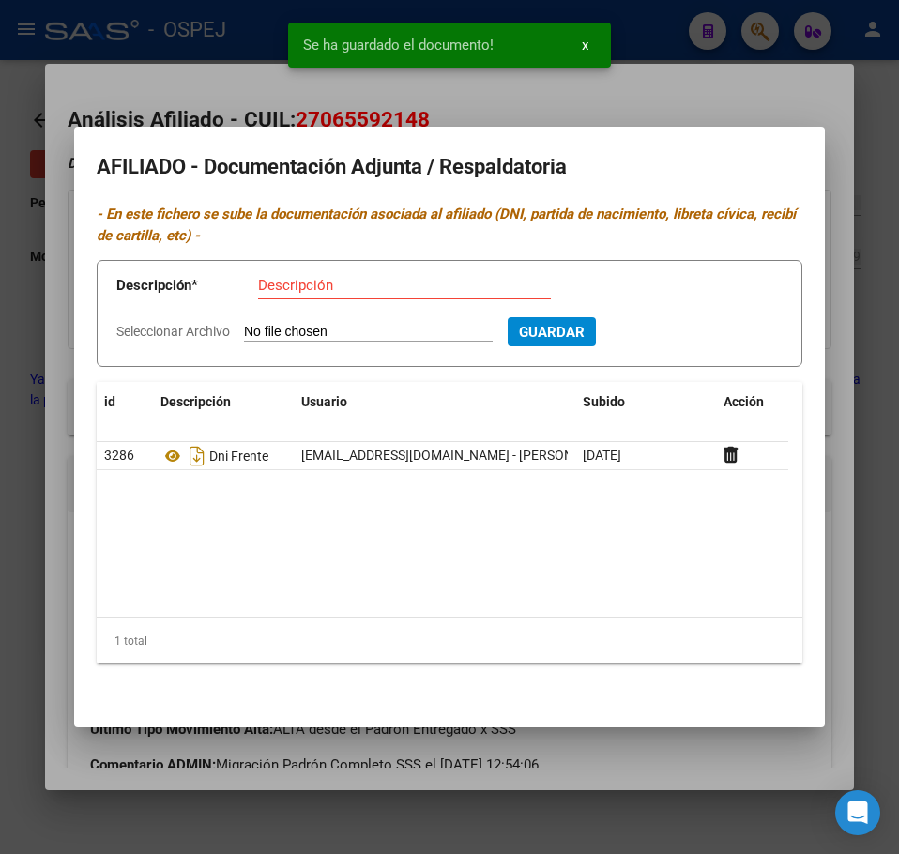
type input "C:\fakepath\WhatsApp Image [DATE] 15.14.33 (1).jpeg"
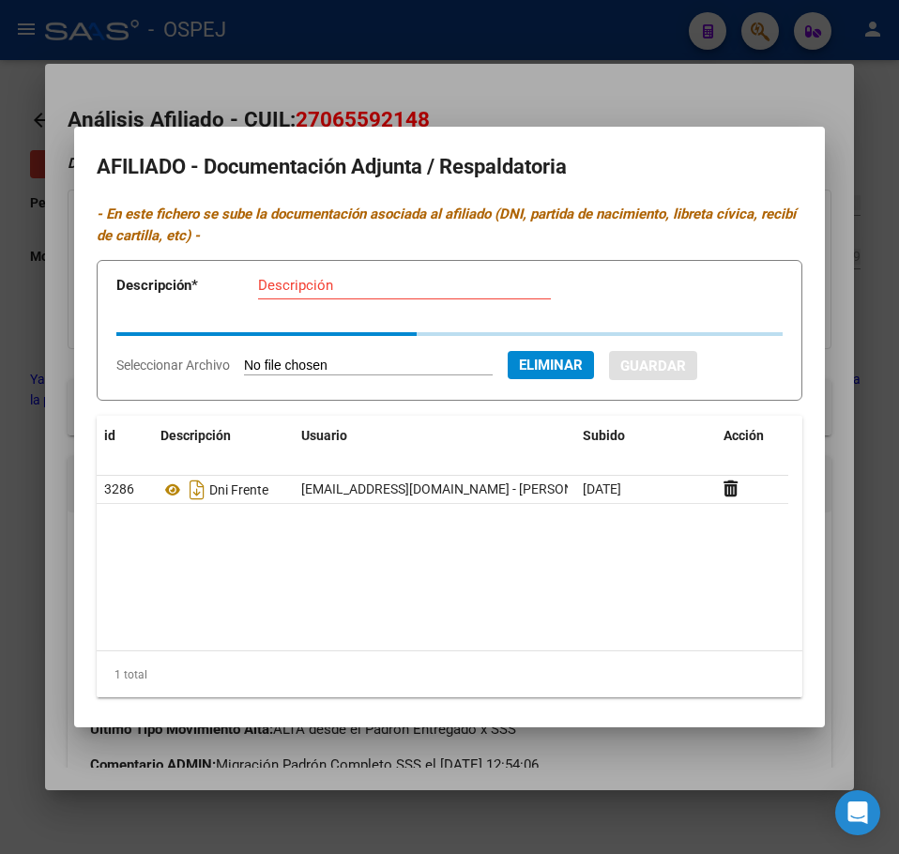
click at [309, 302] on div "Descripción" at bounding box center [404, 294] width 293 height 46
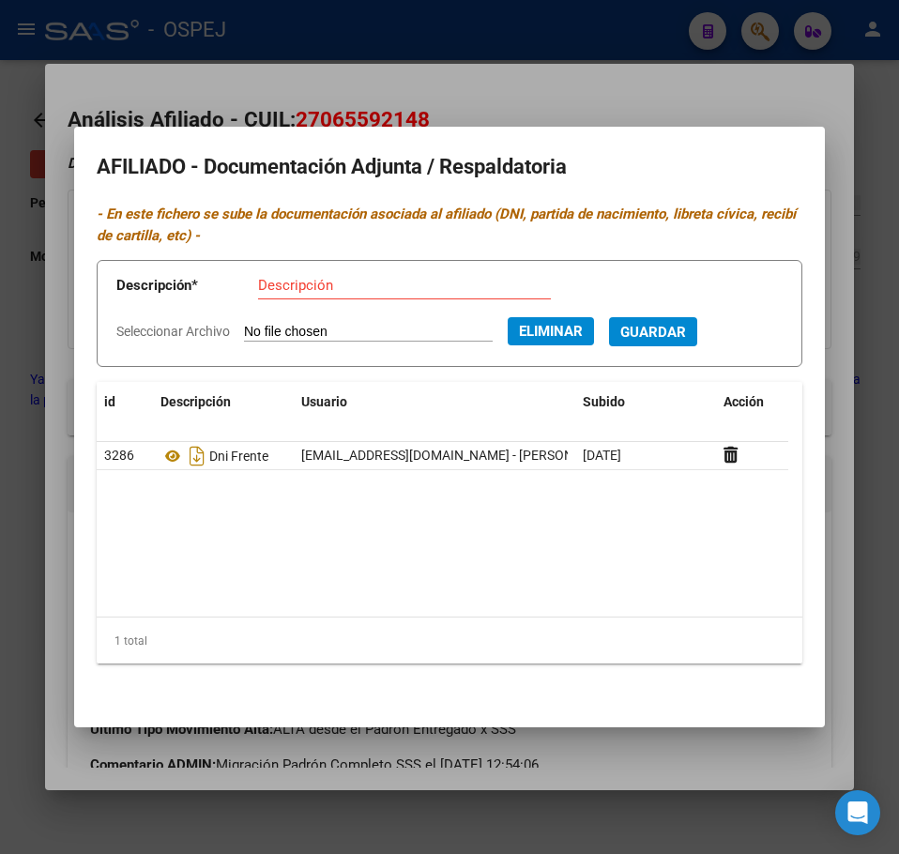
click at [306, 299] on div "Descripción" at bounding box center [404, 285] width 293 height 28
click at [309, 287] on input "Descripción" at bounding box center [404, 285] width 293 height 17
type input "dni dorso"
click at [609, 317] on button "Guardar" at bounding box center [653, 331] width 88 height 29
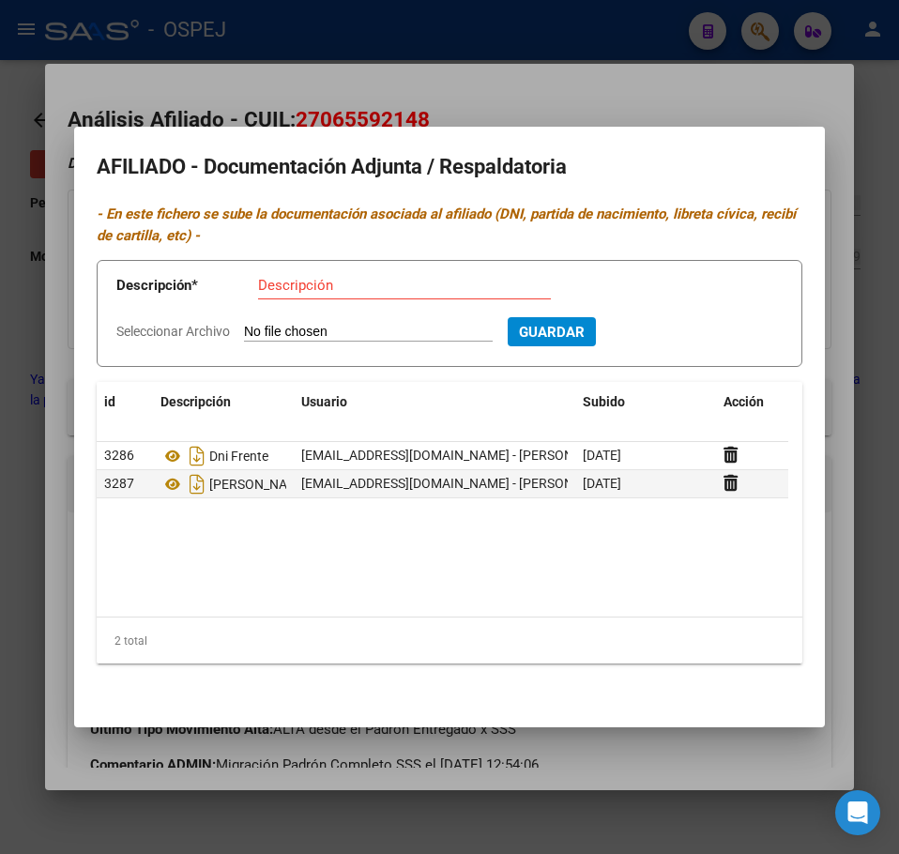
click at [188, 58] on div at bounding box center [449, 427] width 899 height 854
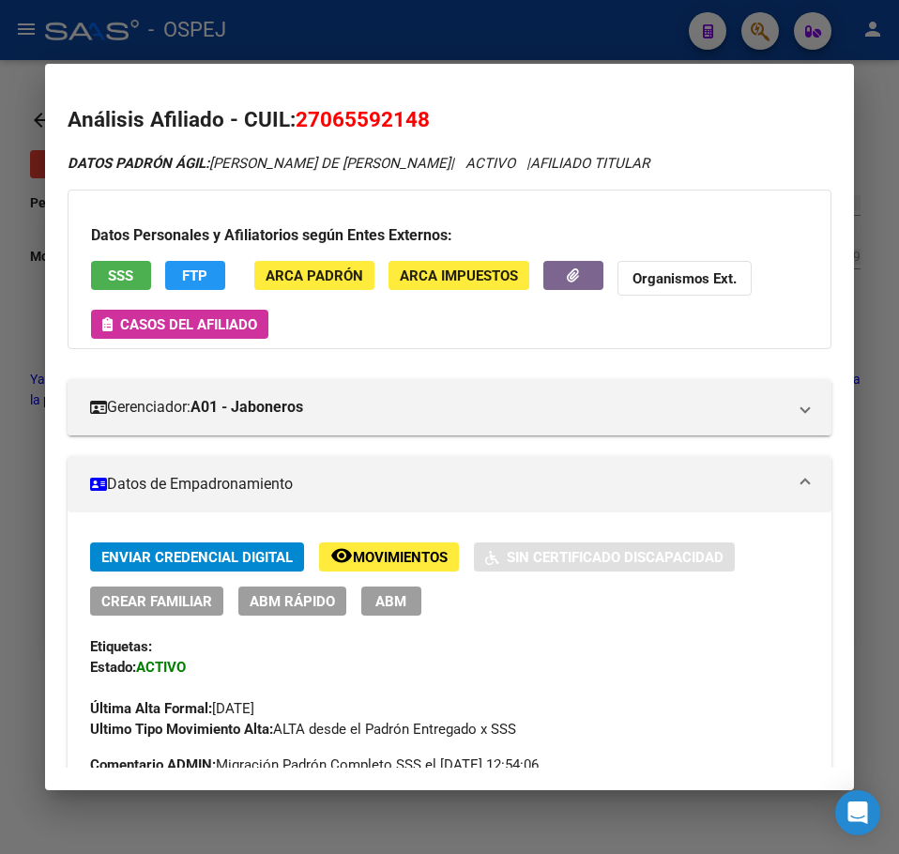
click at [322, 603] on span "ABM Rápido" at bounding box center [291, 601] width 85 height 17
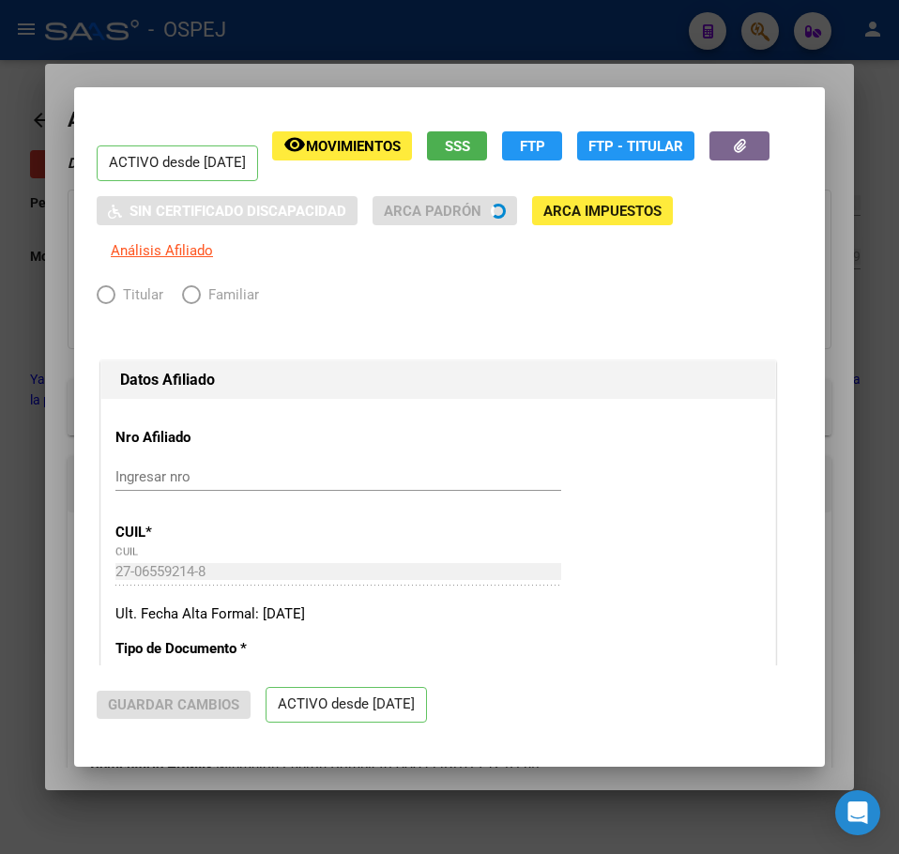
radio input "true"
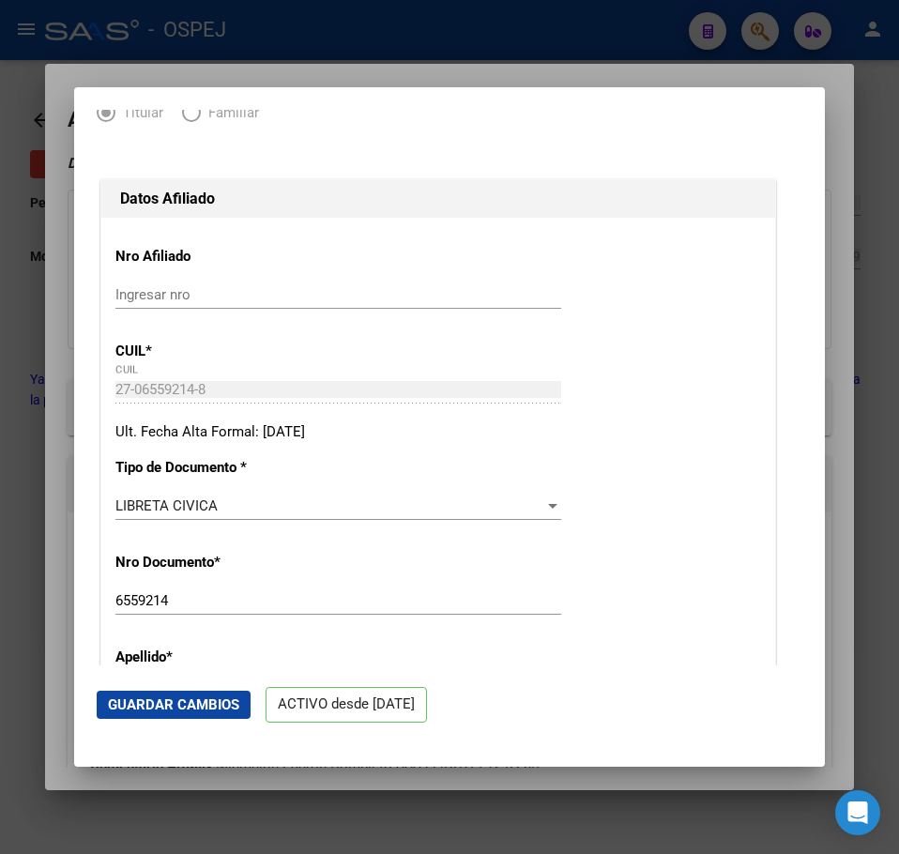
scroll to position [375, 0]
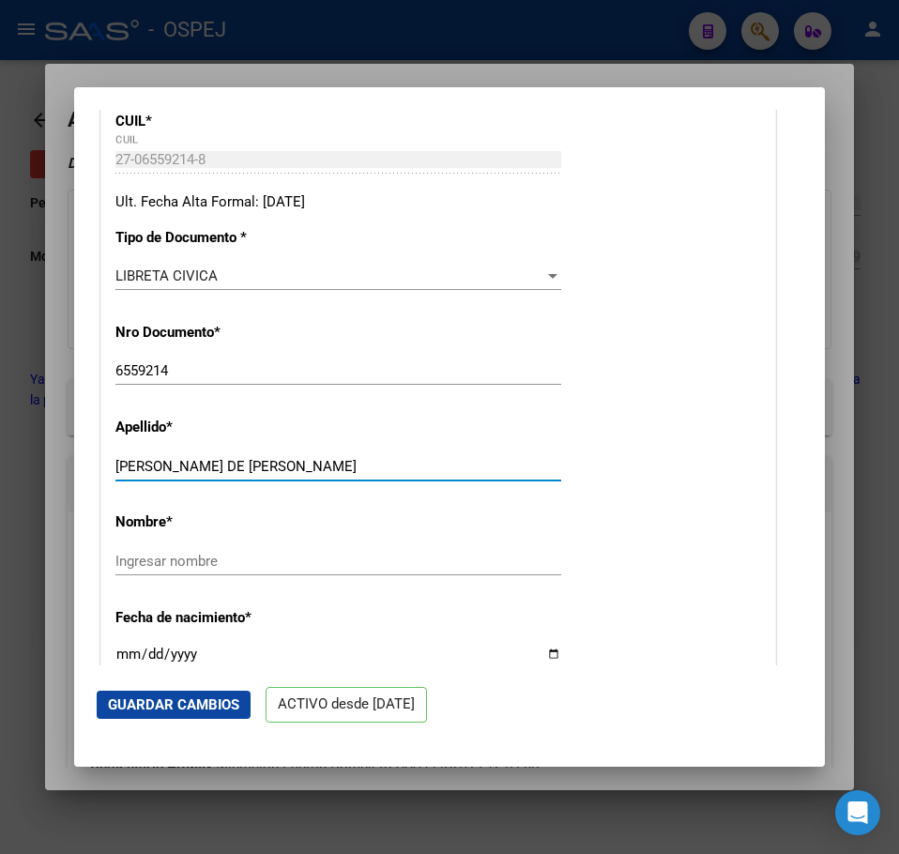
drag, startPoint x: 169, startPoint y: 463, endPoint x: 390, endPoint y: 487, distance: 222.6
click at [390, 487] on div "JUAREZ OLGA DE JESUS Ingresar apellido" at bounding box center [338, 475] width 446 height 46
type input "JUAREZ"
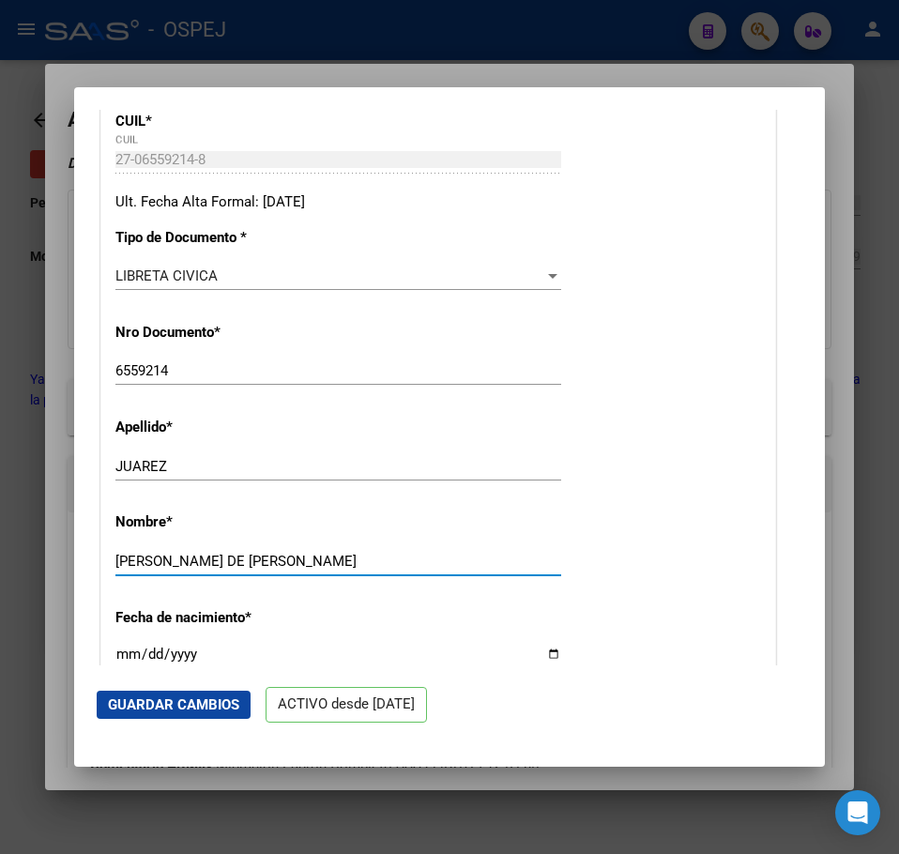
type input "OLGA DE JESUS"
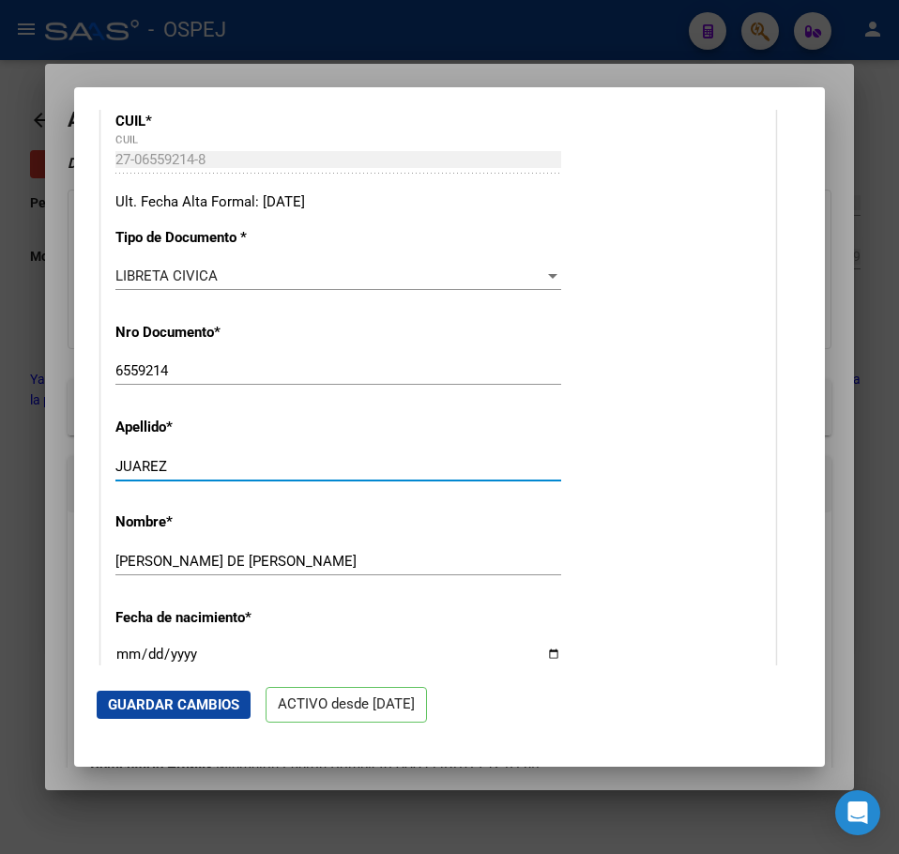
click at [195, 458] on input "JUAREZ" at bounding box center [338, 466] width 446 height 17
type input "JUAREZ"
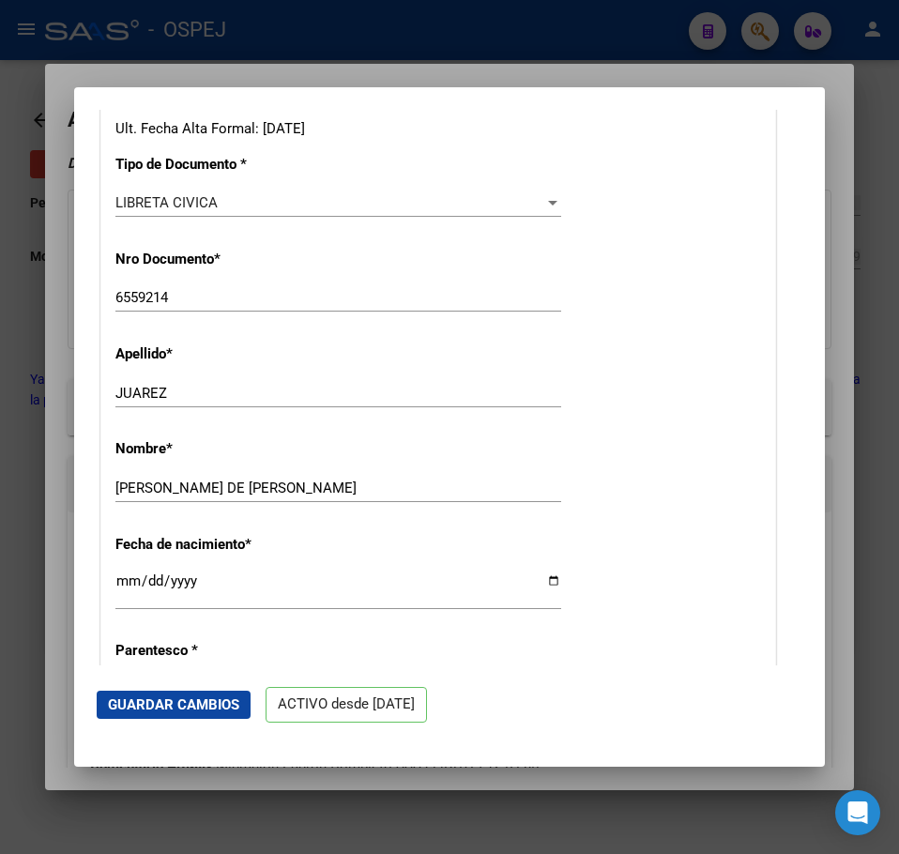
scroll to position [563, 0]
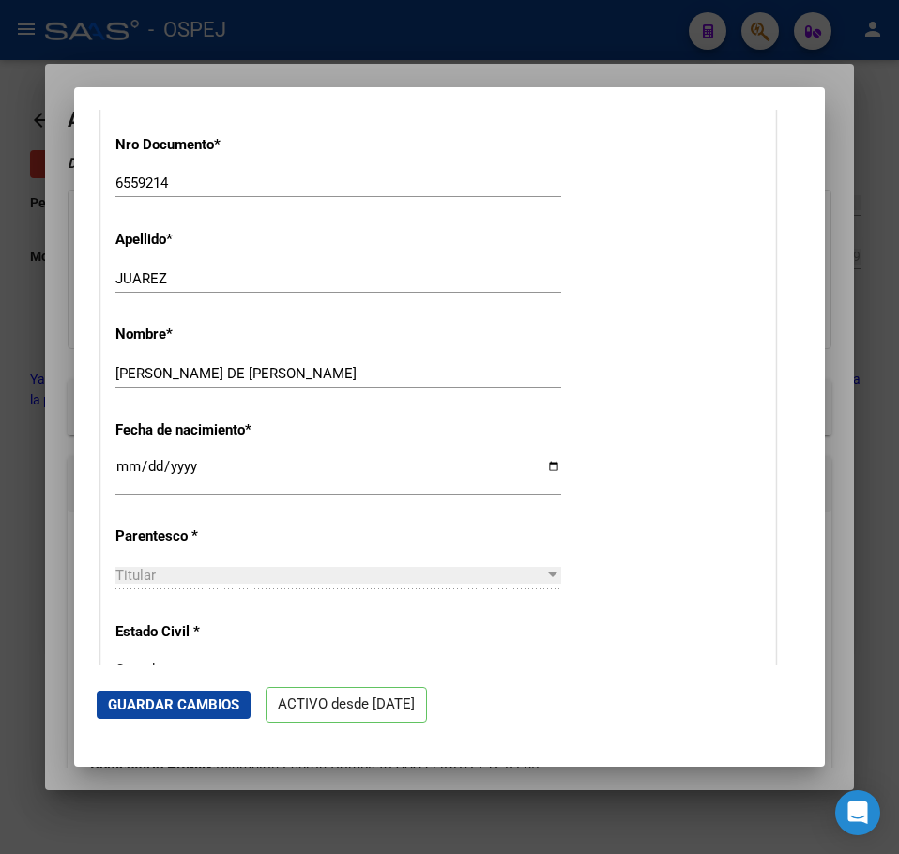
click at [116, 182] on input "6559214" at bounding box center [338, 182] width 446 height 17
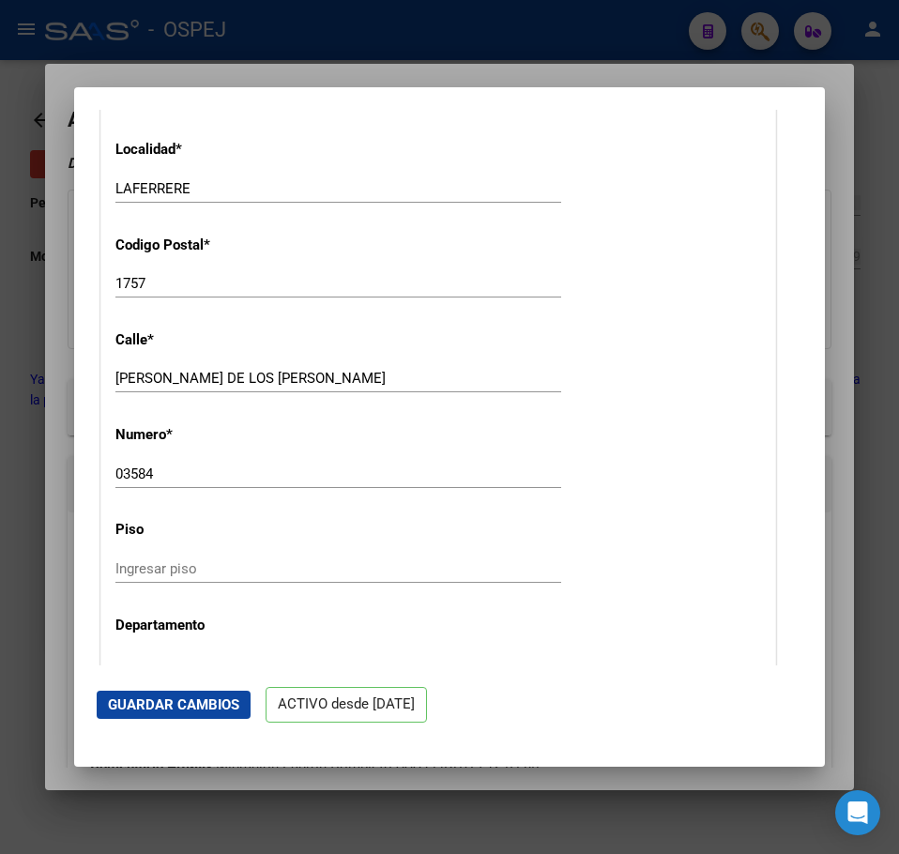
scroll to position [1782, 0]
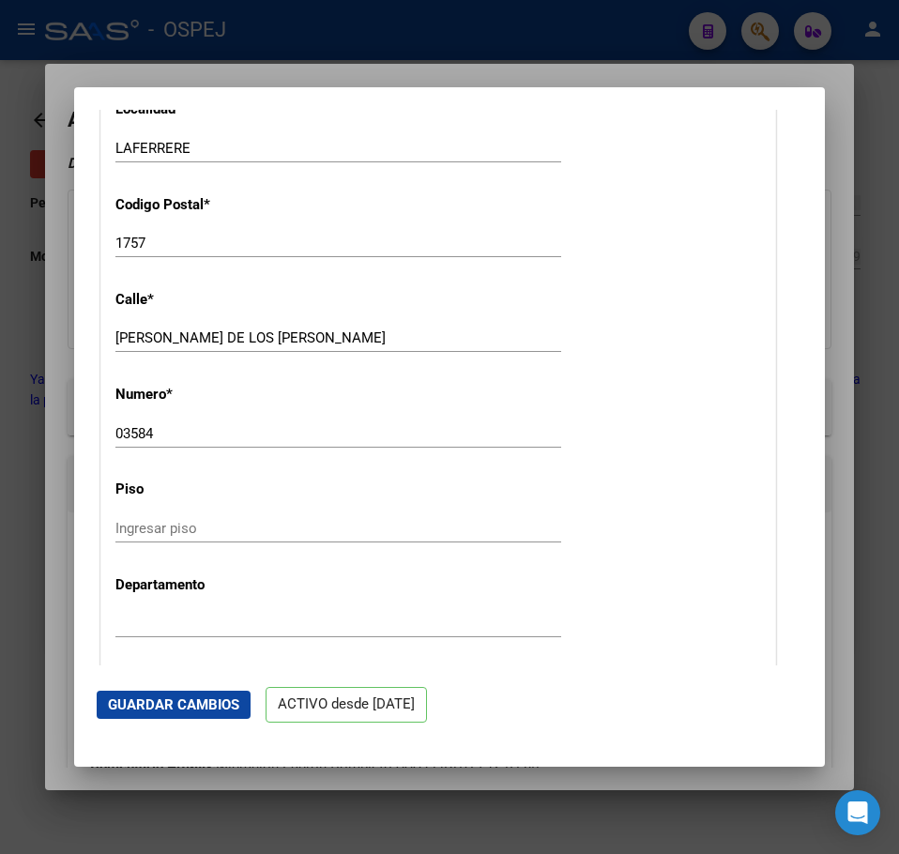
type input "06559214"
drag, startPoint x: 124, startPoint y: 429, endPoint x: 22, endPoint y: 439, distance: 102.8
click at [22, 439] on div "06559214 Buscar (apellido, dni, cuil, nro traspaso, cuit, obra social) search ¿…" at bounding box center [449, 427] width 899 height 854
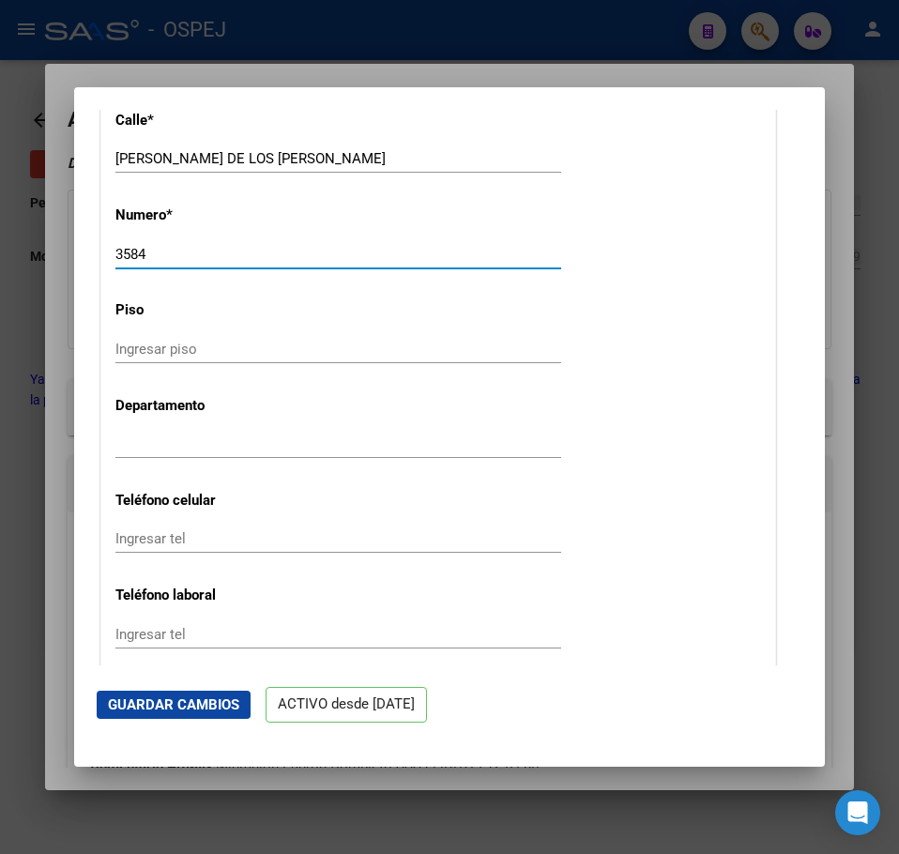
scroll to position [1970, 0]
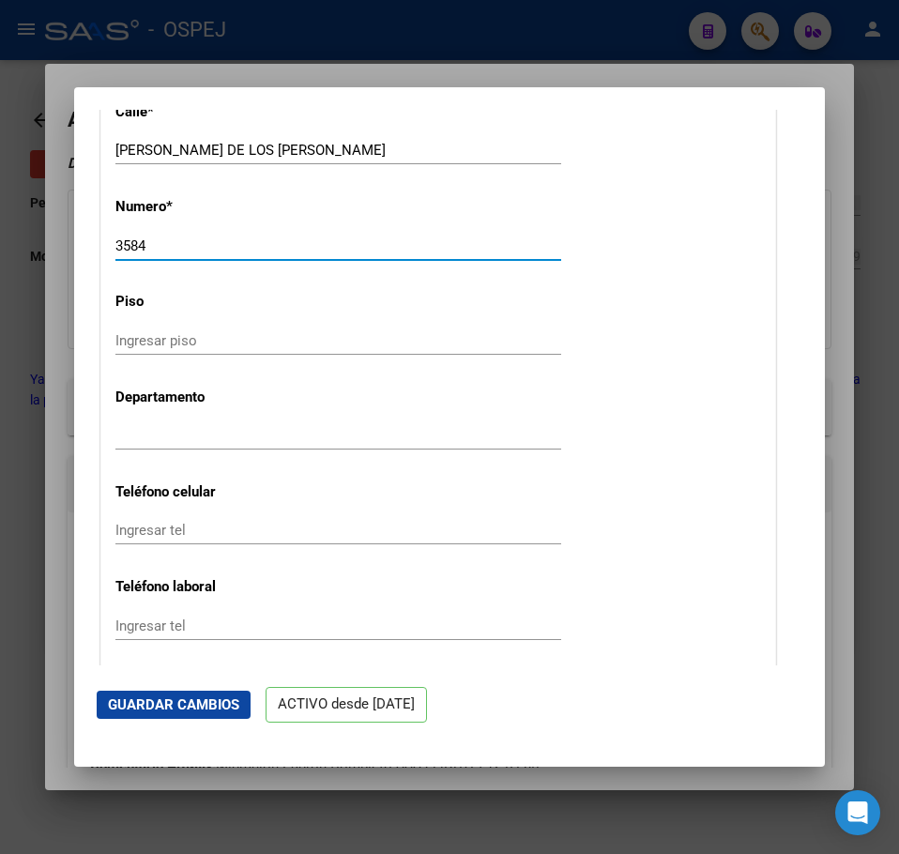
type input "3584"
drag, startPoint x: 213, startPoint y: 450, endPoint x: 213, endPoint y: 434, distance: 15.9
click at [213, 448] on div "Ingresar depto" at bounding box center [338, 444] width 446 height 46
click at [213, 434] on input "Ingresar depto" at bounding box center [338, 435] width 446 height 17
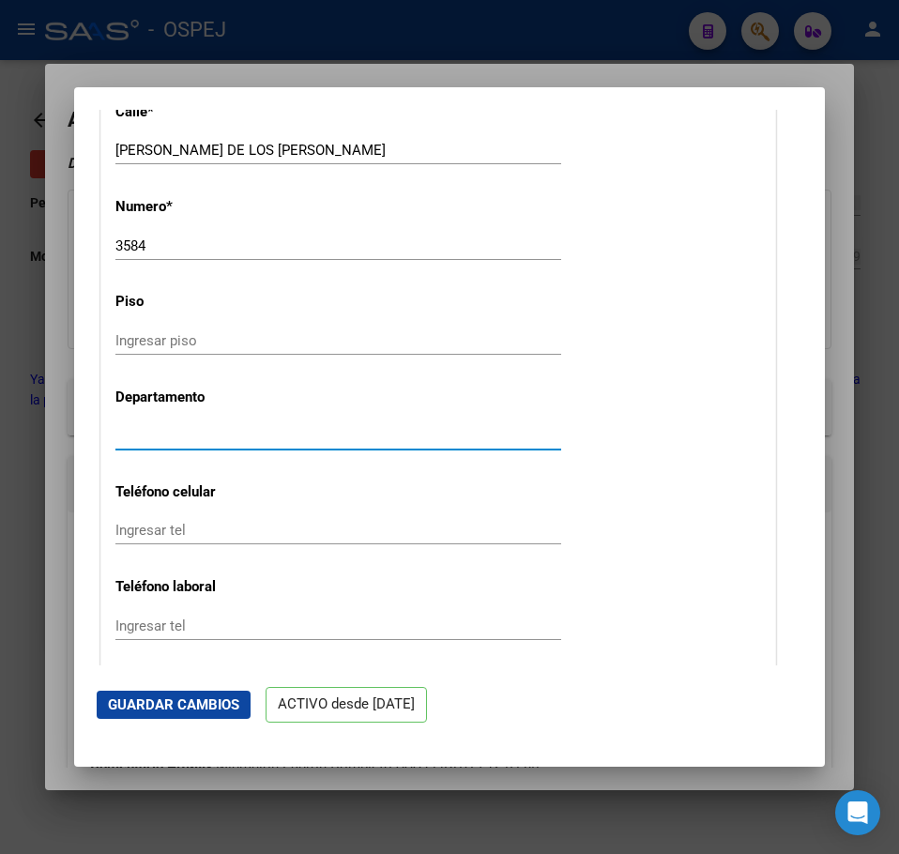
click at [213, 434] on input "Ingresar depto" at bounding box center [338, 435] width 446 height 17
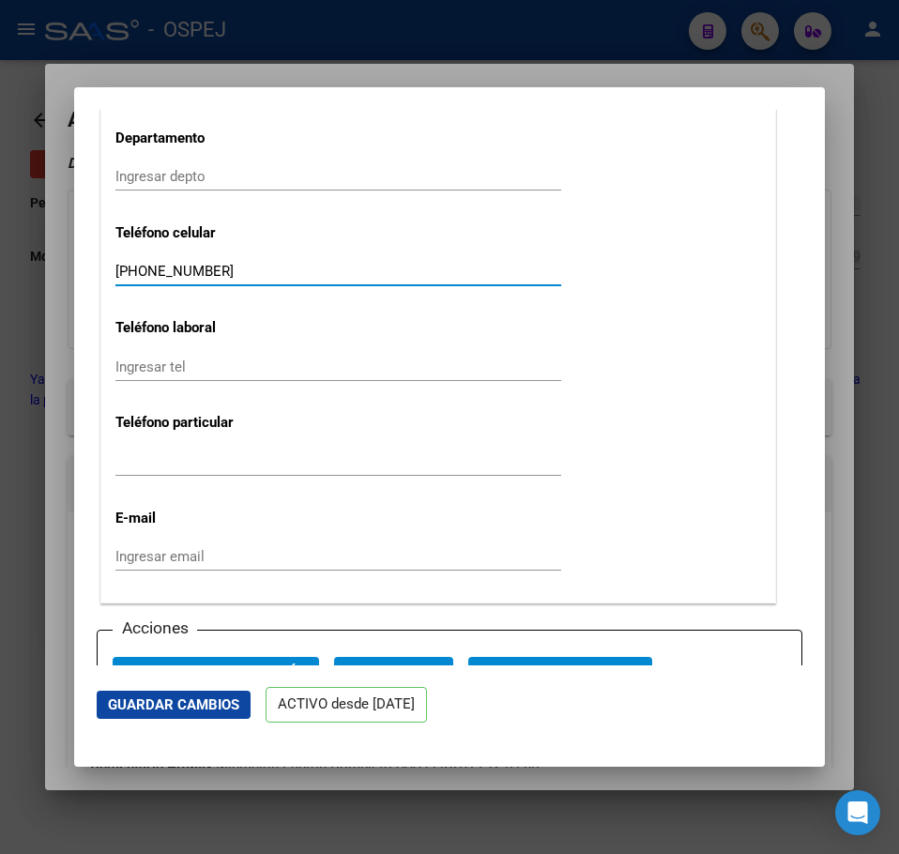
scroll to position [2251, 0]
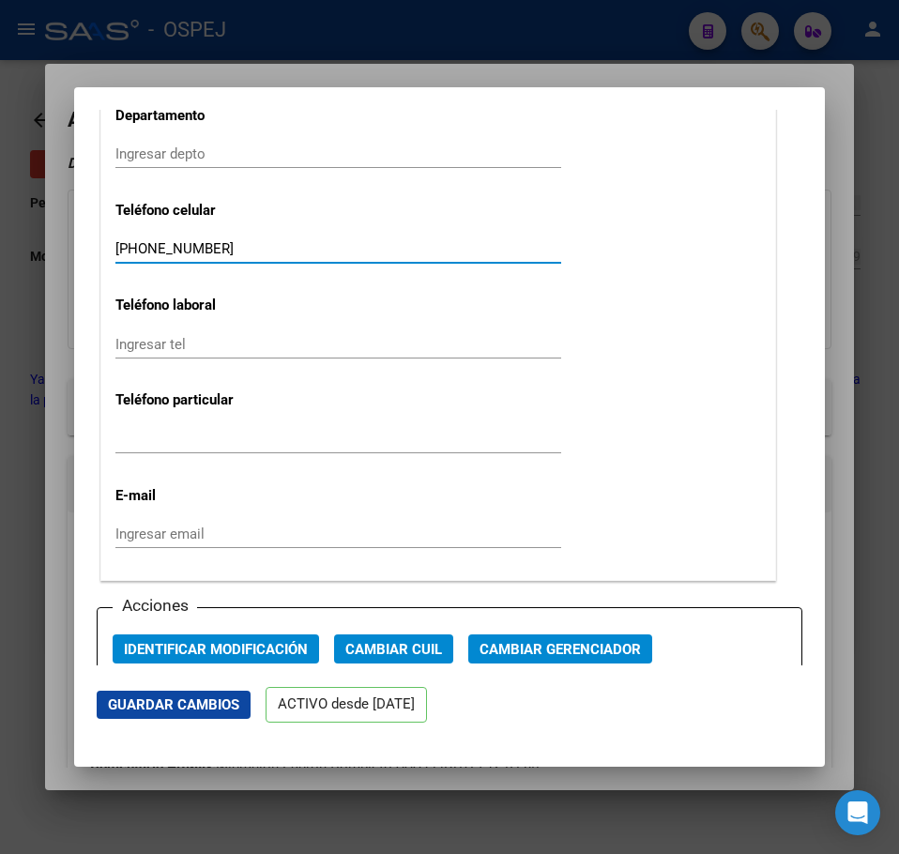
type input "+54 9 11 5378-7705"
click at [209, 450] on div "Ingresar tel" at bounding box center [338, 439] width 446 height 28
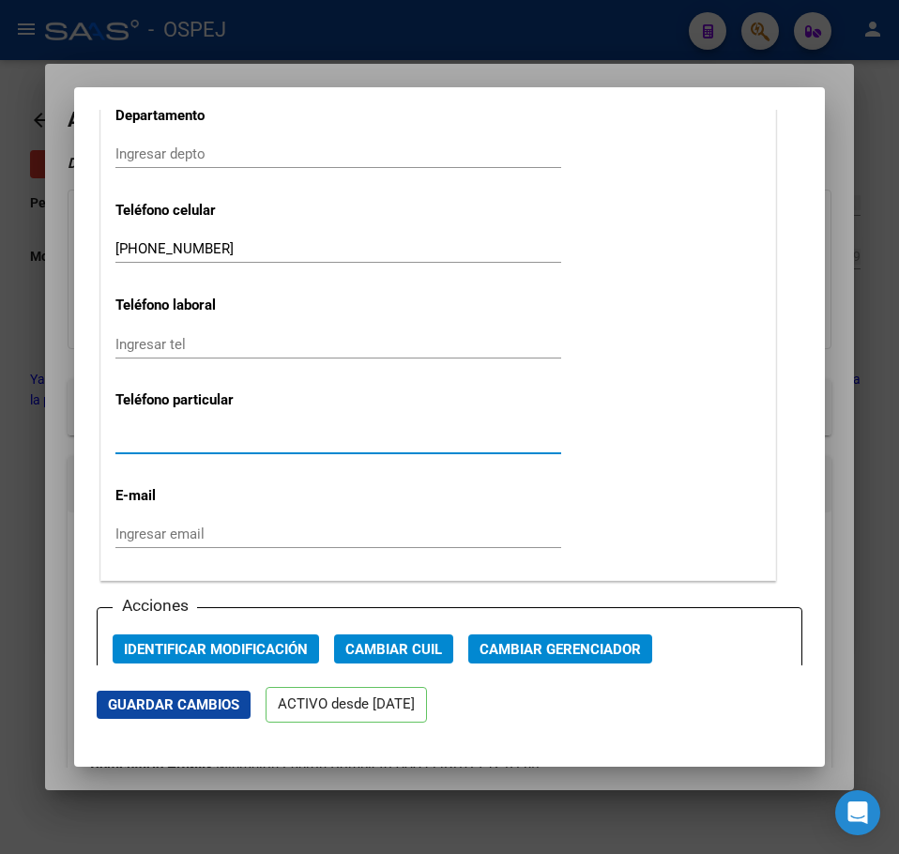
click at [216, 431] on input "Ingresar tel" at bounding box center [338, 439] width 446 height 17
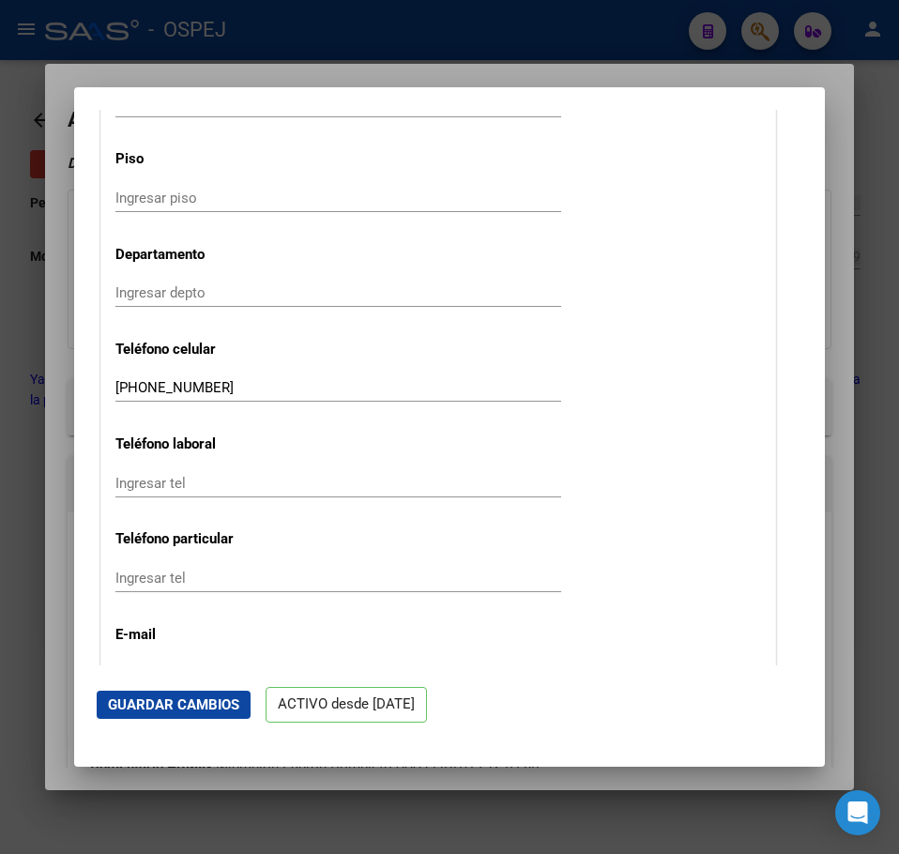
scroll to position [2439, 0]
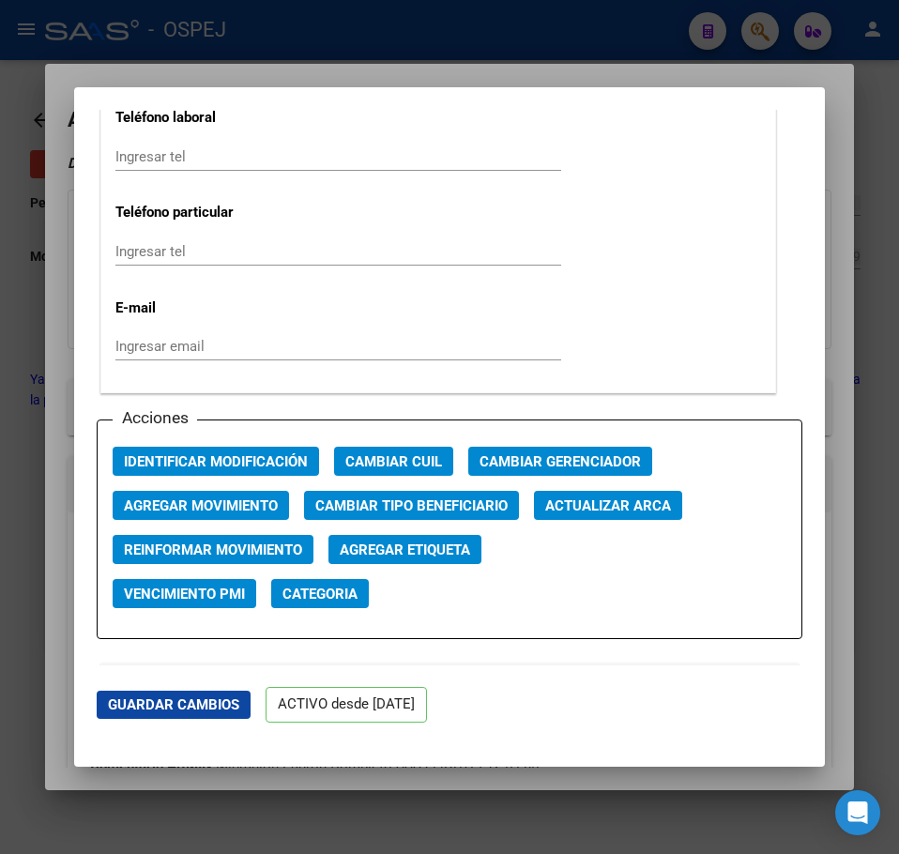
click at [218, 700] on span "Guardar Cambios" at bounding box center [173, 704] width 131 height 17
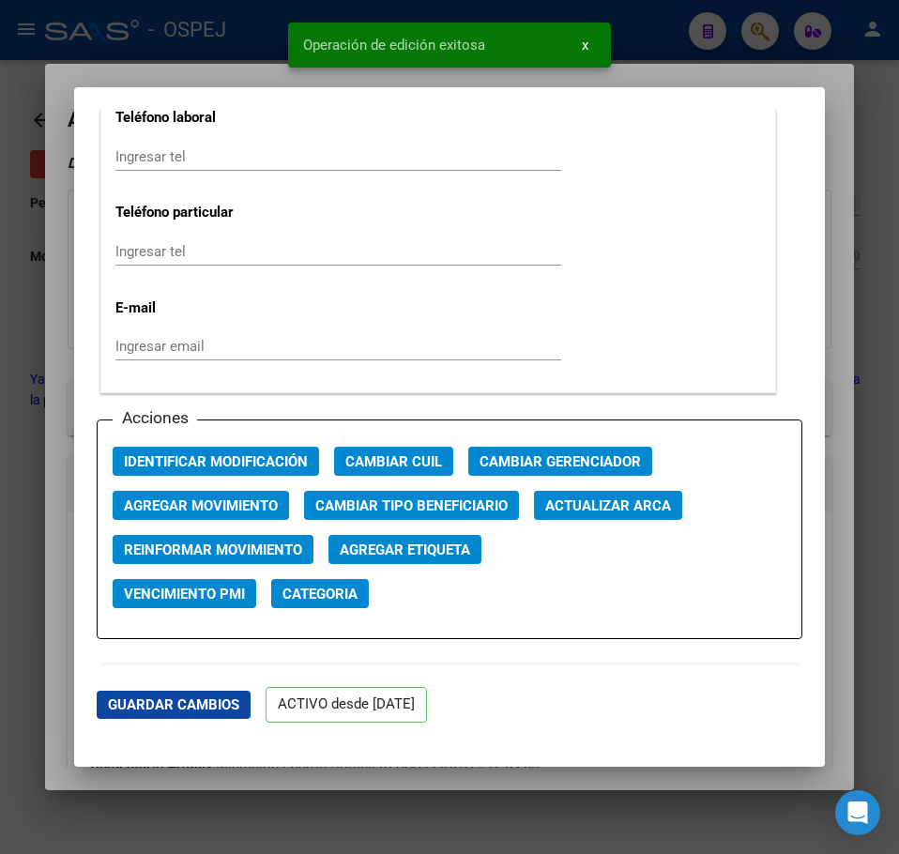
click at [21, 285] on div at bounding box center [449, 427] width 899 height 854
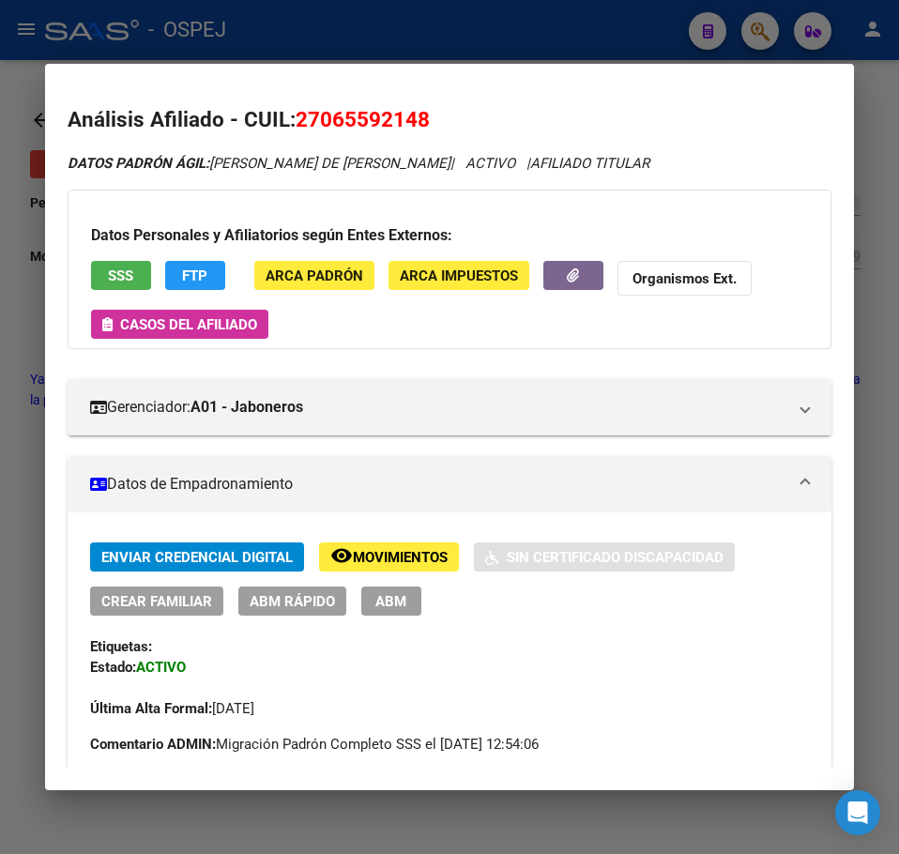
click at [365, 107] on span "27065592148" at bounding box center [362, 119] width 134 height 24
copy span "27065592148"
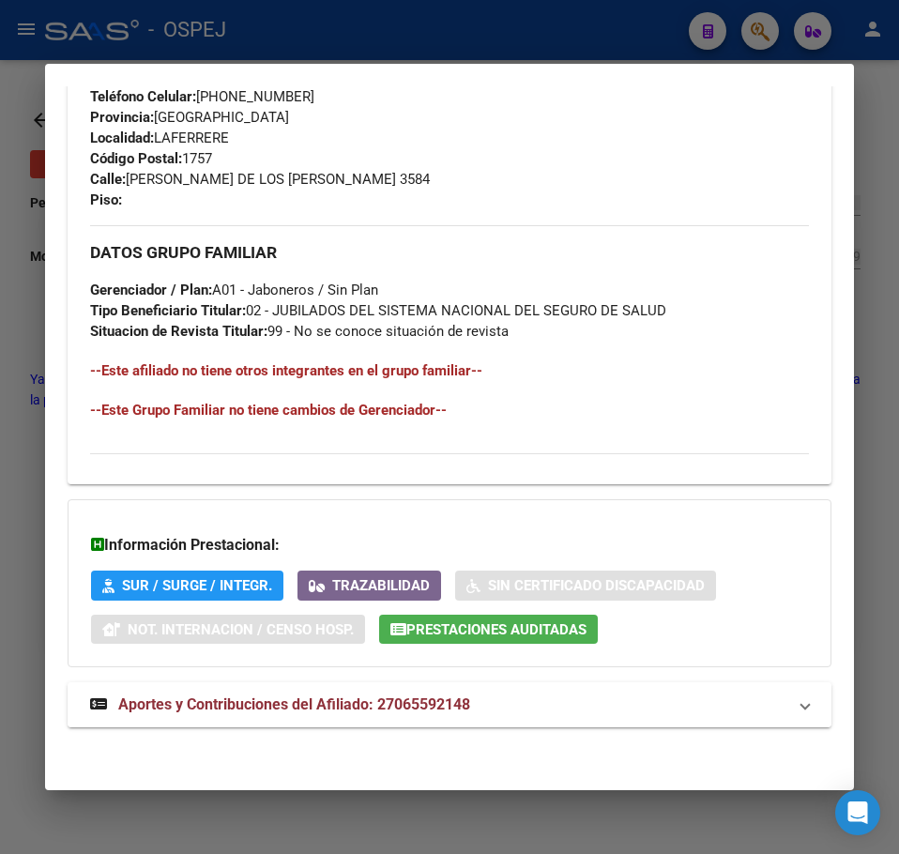
scroll to position [945, 0]
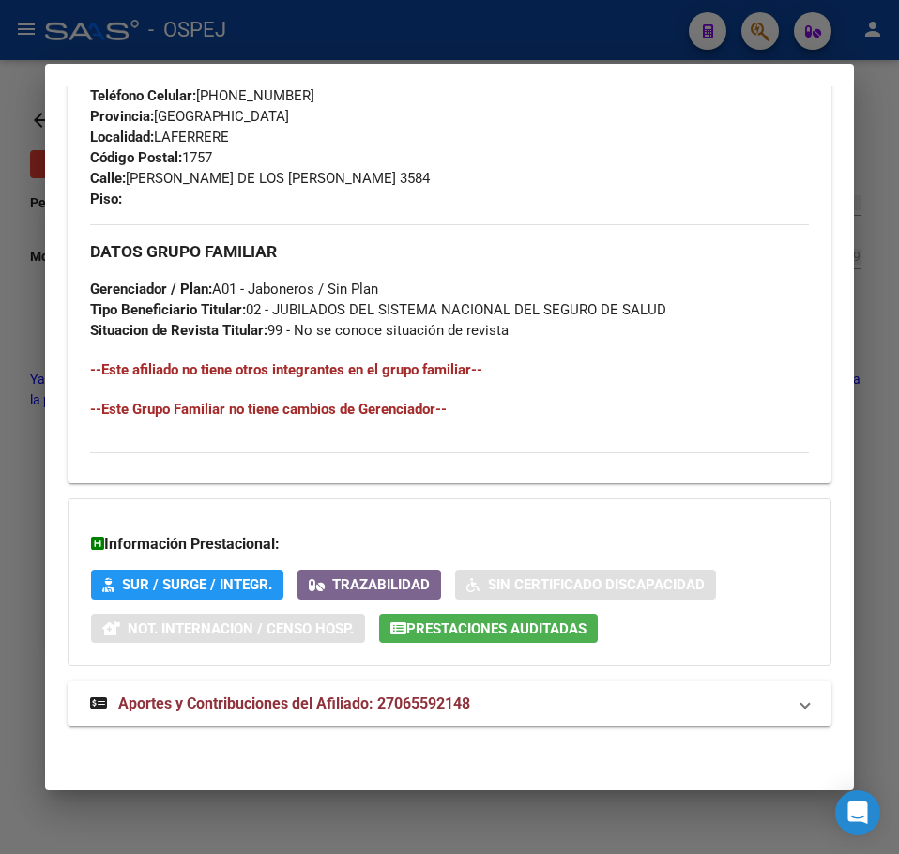
click at [542, 703] on mat-panel-title "Aportes y Contribuciones del Afiliado: 27065592148" at bounding box center [438, 703] width 696 height 23
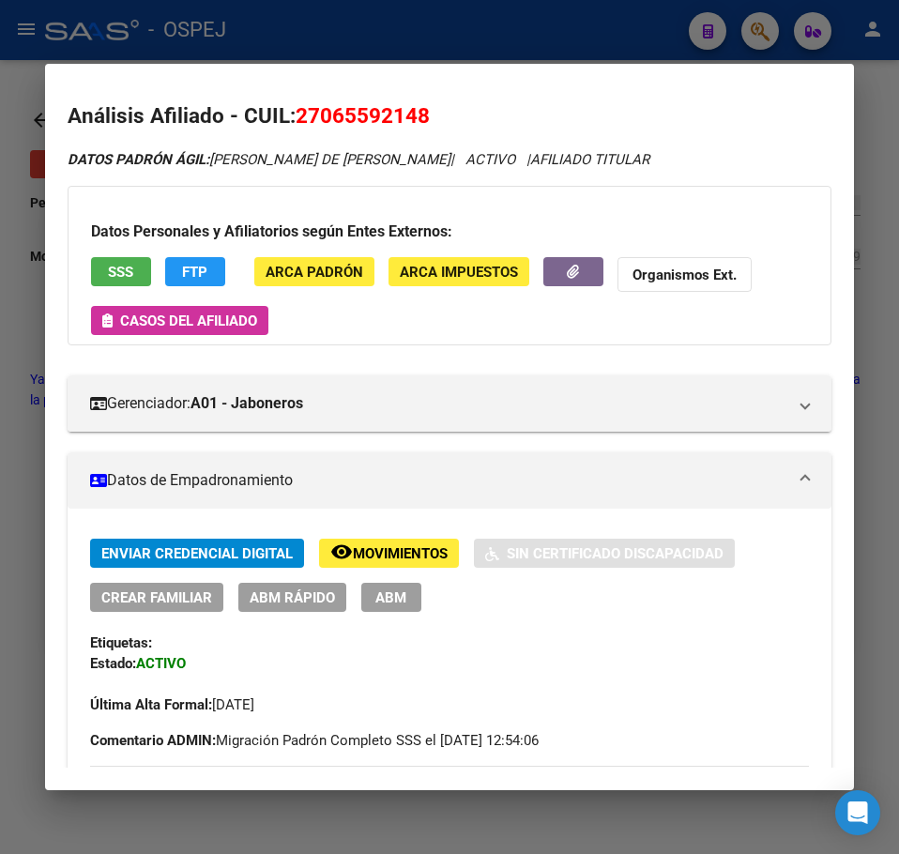
scroll to position [0, 0]
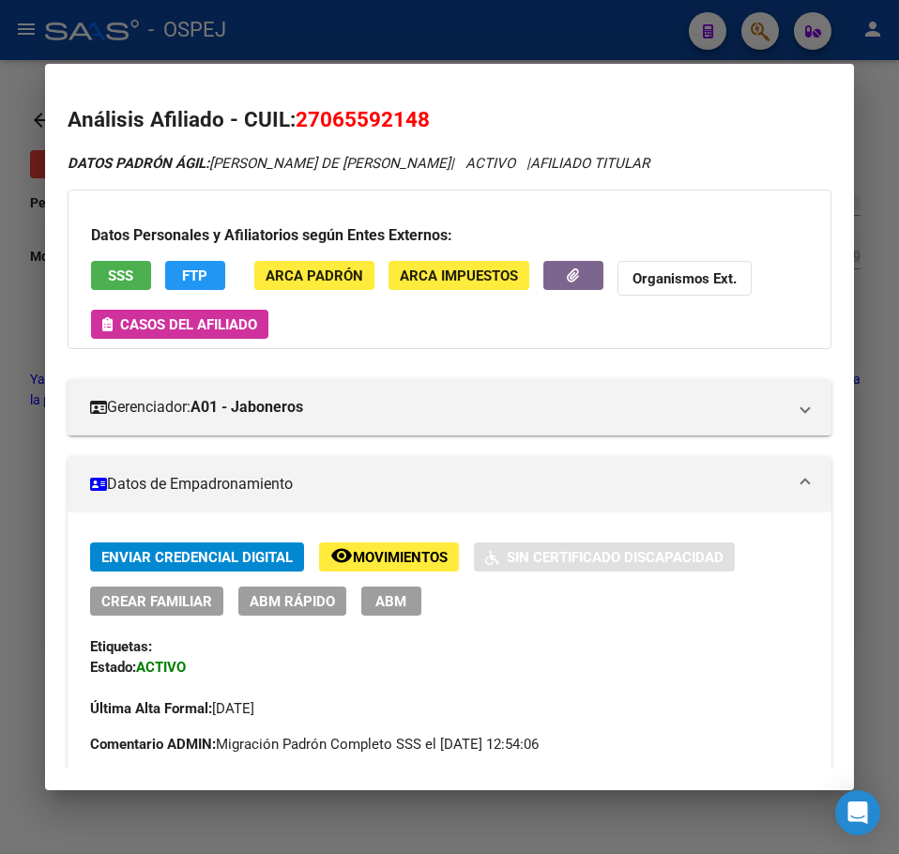
click at [191, 47] on div at bounding box center [449, 427] width 899 height 854
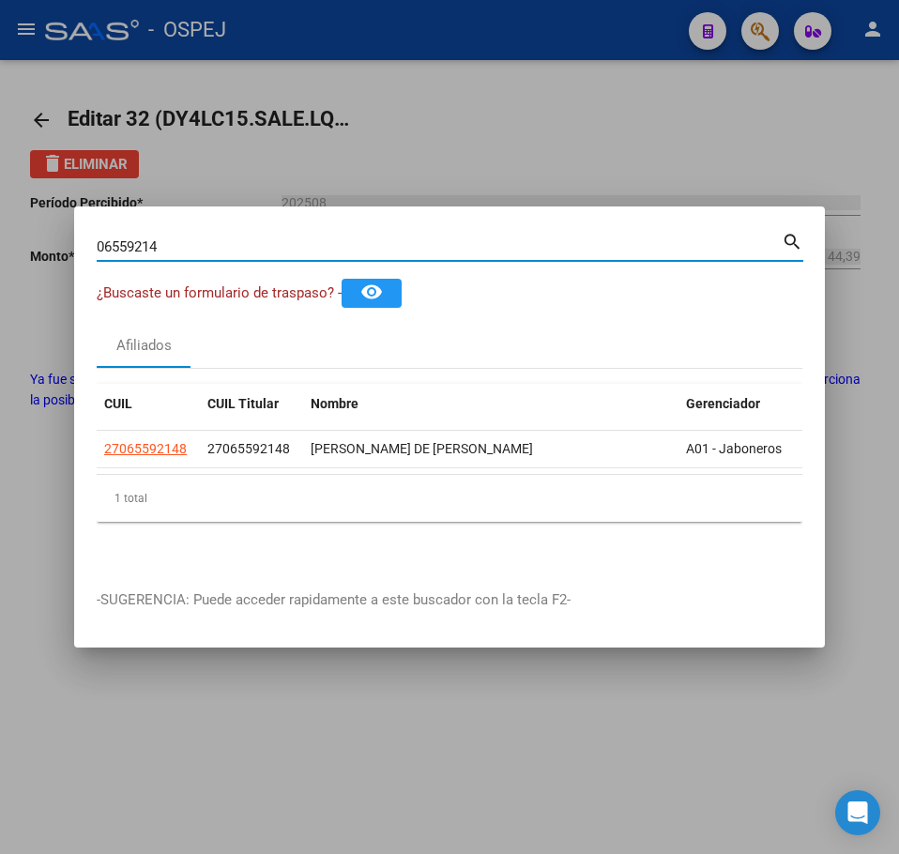
click at [214, 246] on input "06559214" at bounding box center [439, 246] width 685 height 17
type input "95248733"
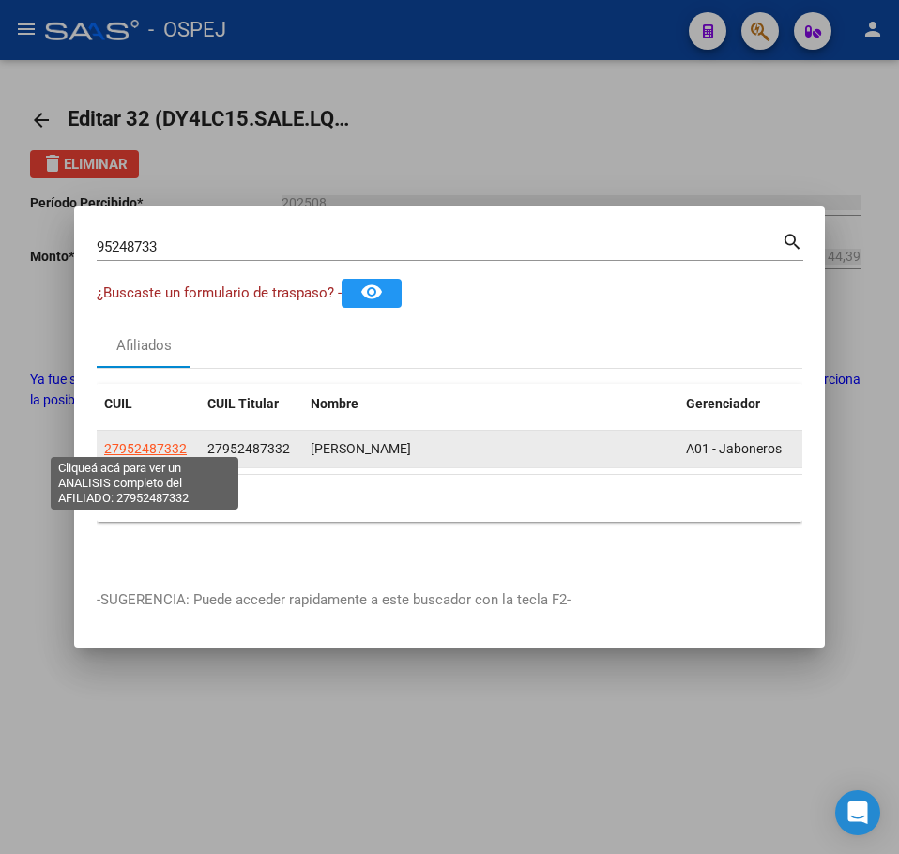
click at [165, 441] on span "27952487332" at bounding box center [145, 448] width 83 height 15
type textarea "27952487332"
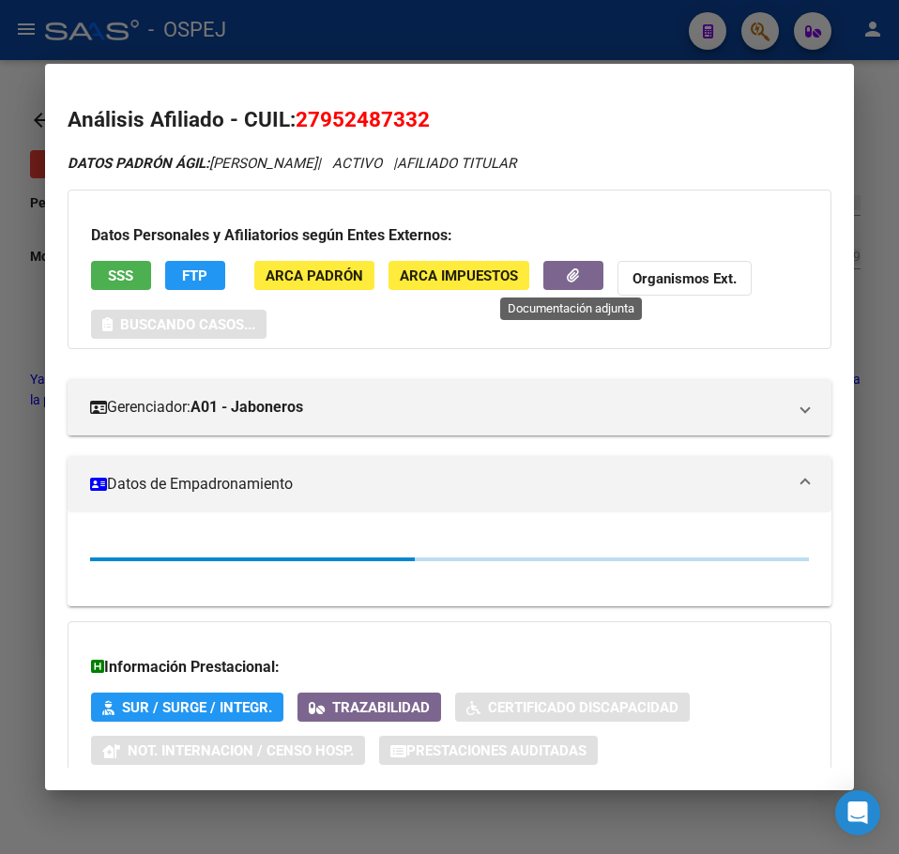
click at [567, 279] on icon "button" at bounding box center [573, 275] width 12 height 14
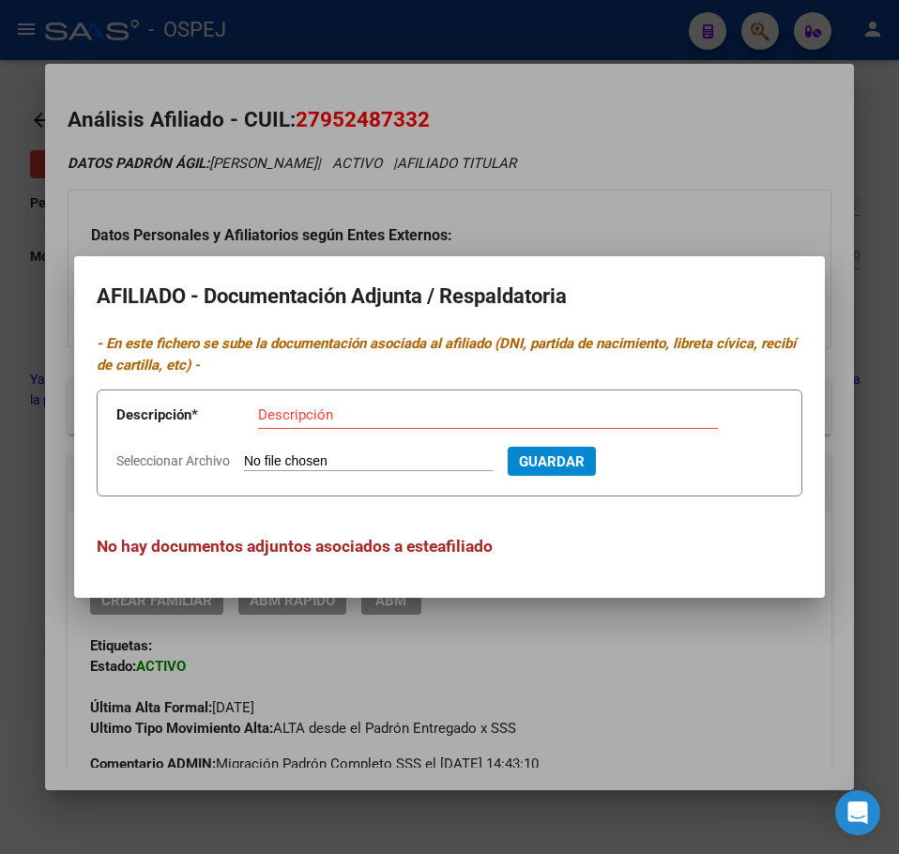
type input "C:\fakepath\WhatsApp Image 2025-08-02 at 10.39.49.jpeg"
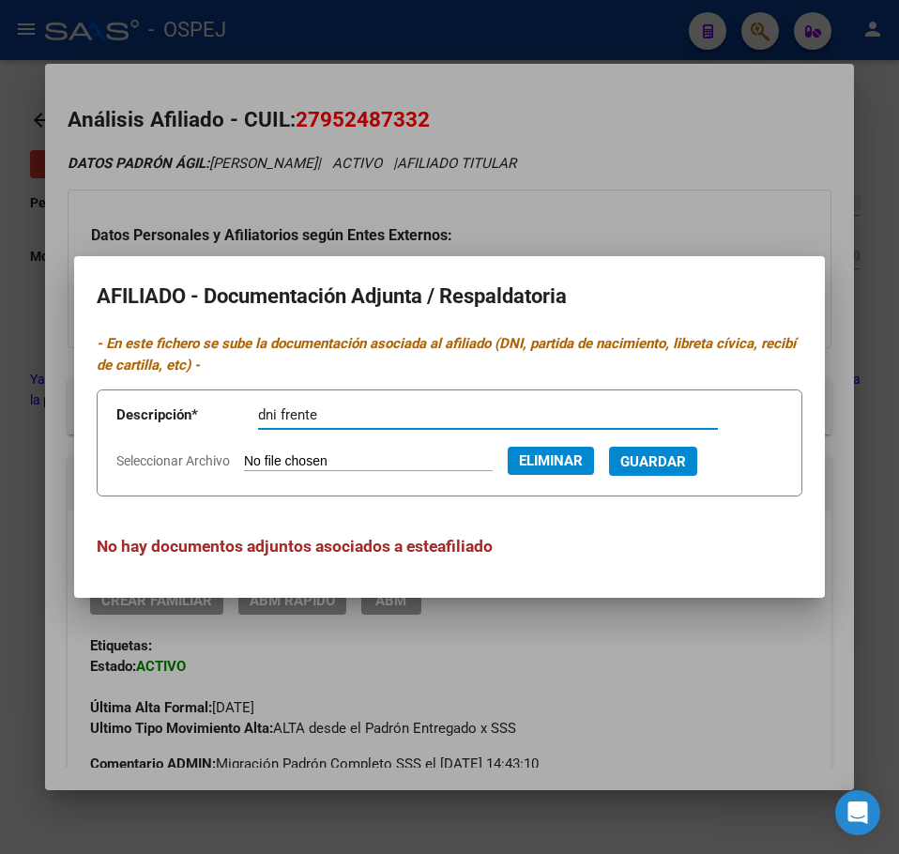
type input "dni frente"
click at [659, 459] on button "Guardar" at bounding box center [653, 460] width 88 height 29
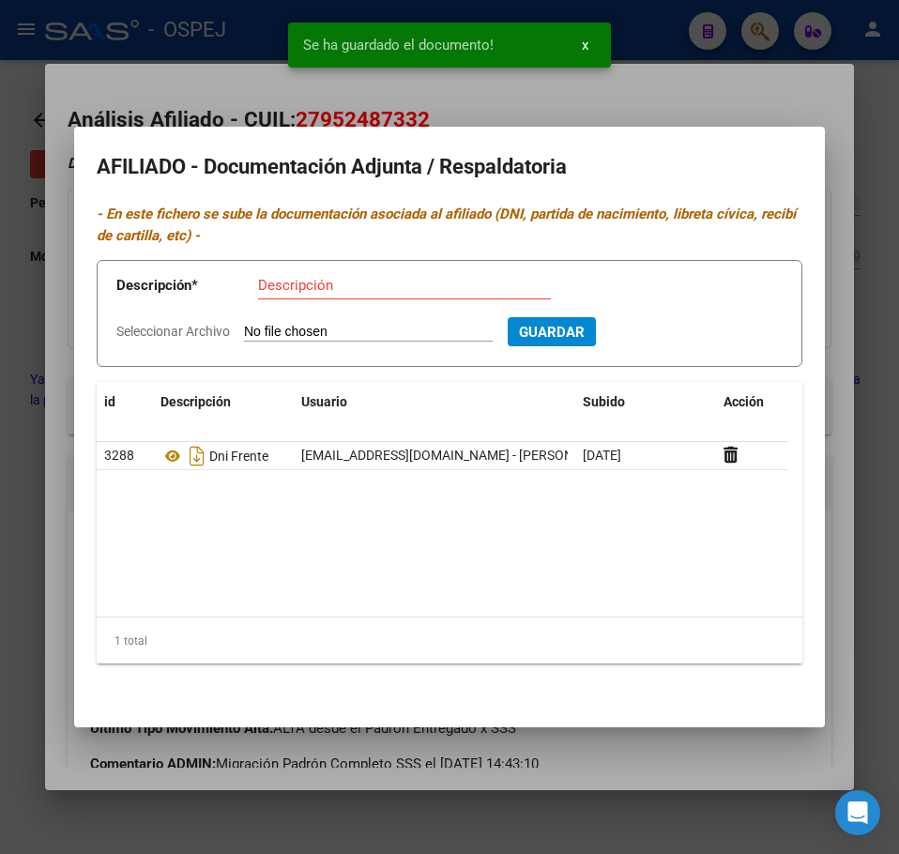
type input "C:\fakepath\WhatsApp Image 2025-08-02 at 10.39.50.jpeg"
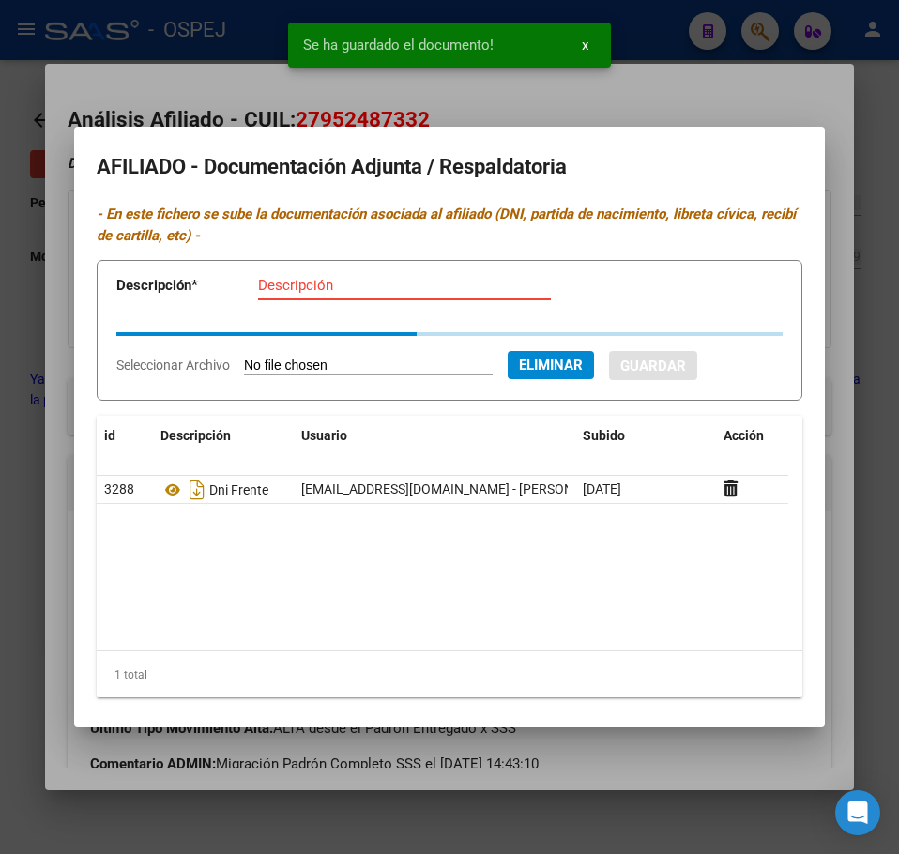
click at [322, 285] on input "Descripción" at bounding box center [404, 285] width 293 height 17
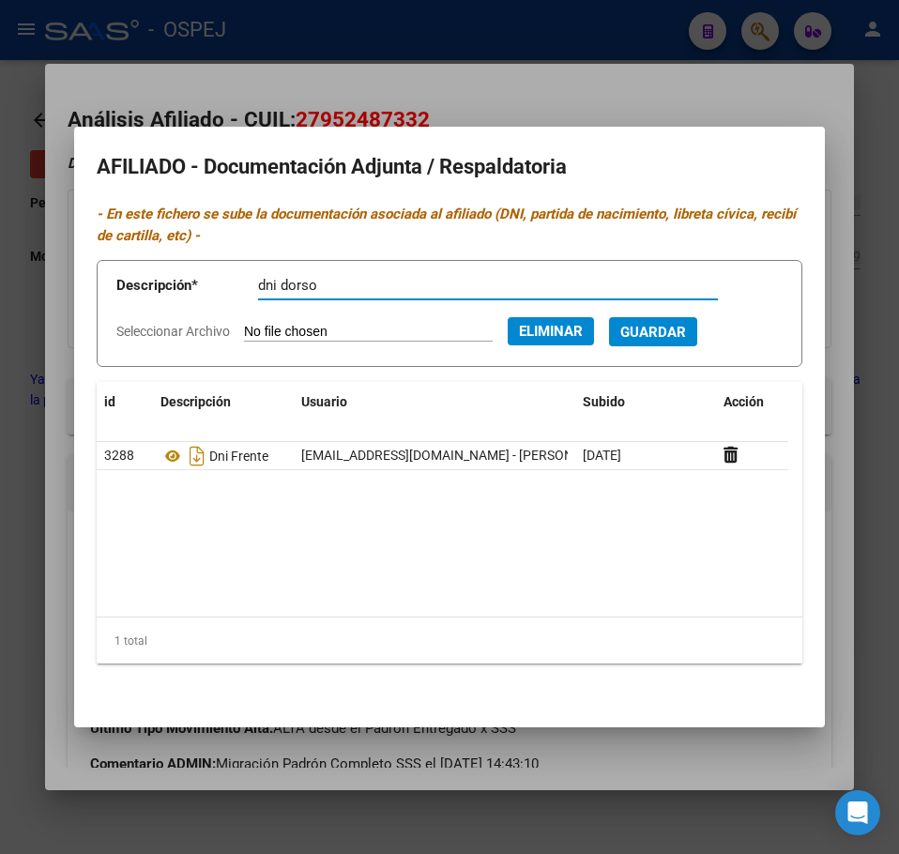
type input "dni dorso"
click at [686, 331] on span "Guardar" at bounding box center [653, 332] width 66 height 17
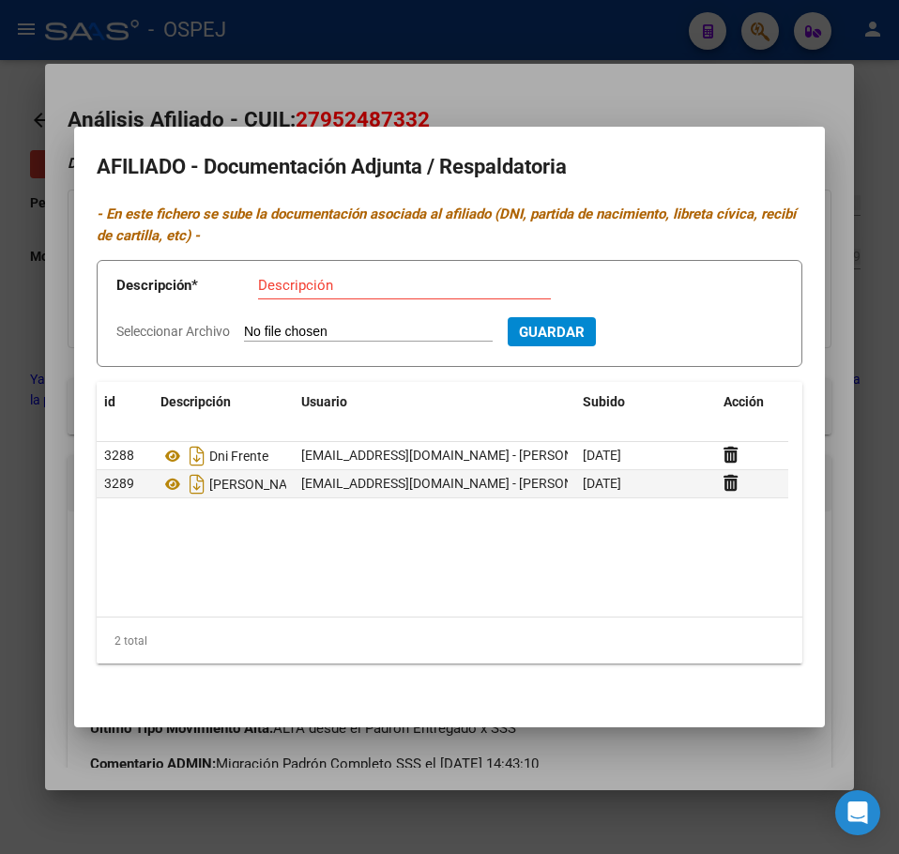
click at [358, 87] on div at bounding box center [449, 427] width 899 height 854
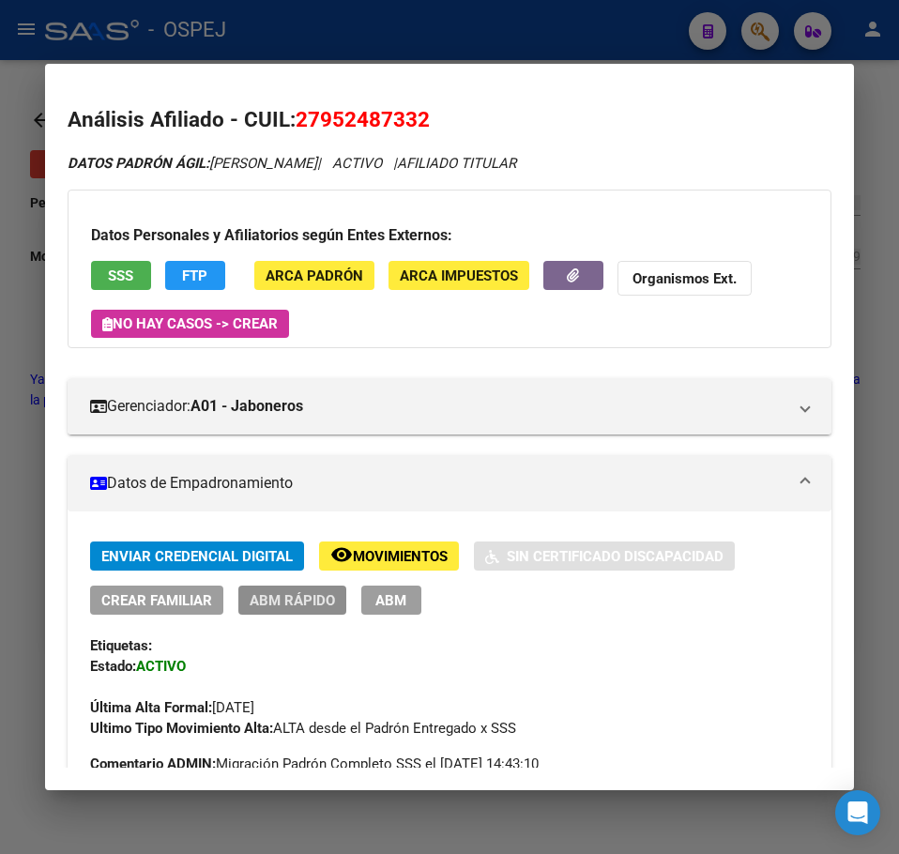
click at [299, 602] on span "ABM Rápido" at bounding box center [291, 600] width 85 height 17
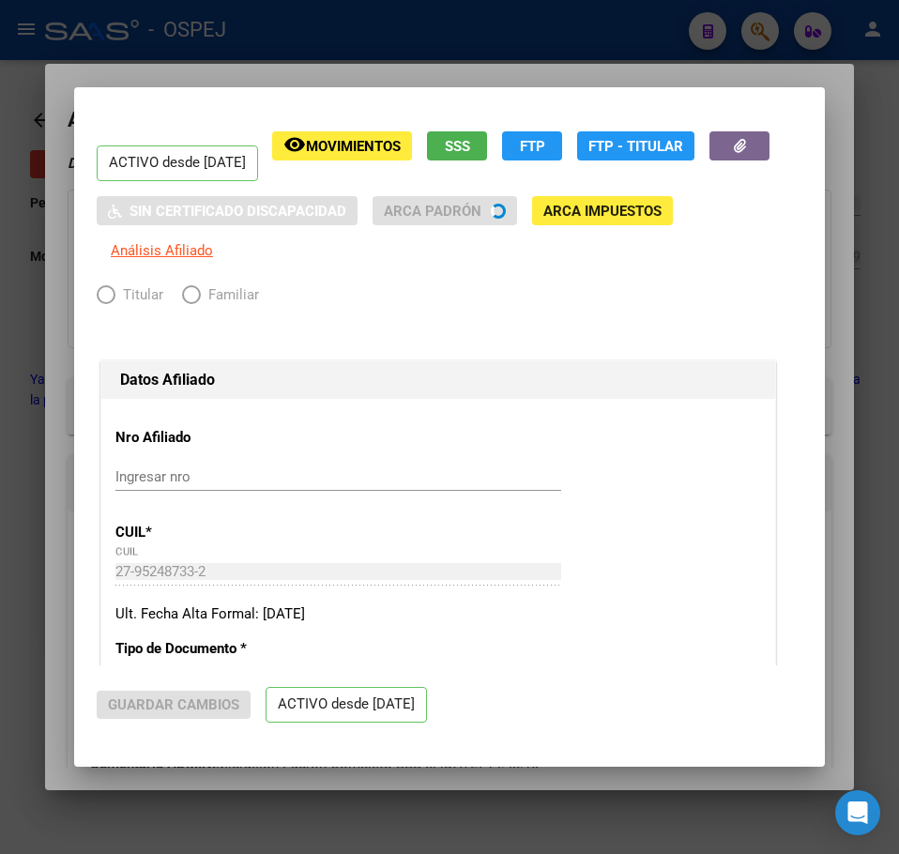
radio input "true"
type input "30-70798632-4"
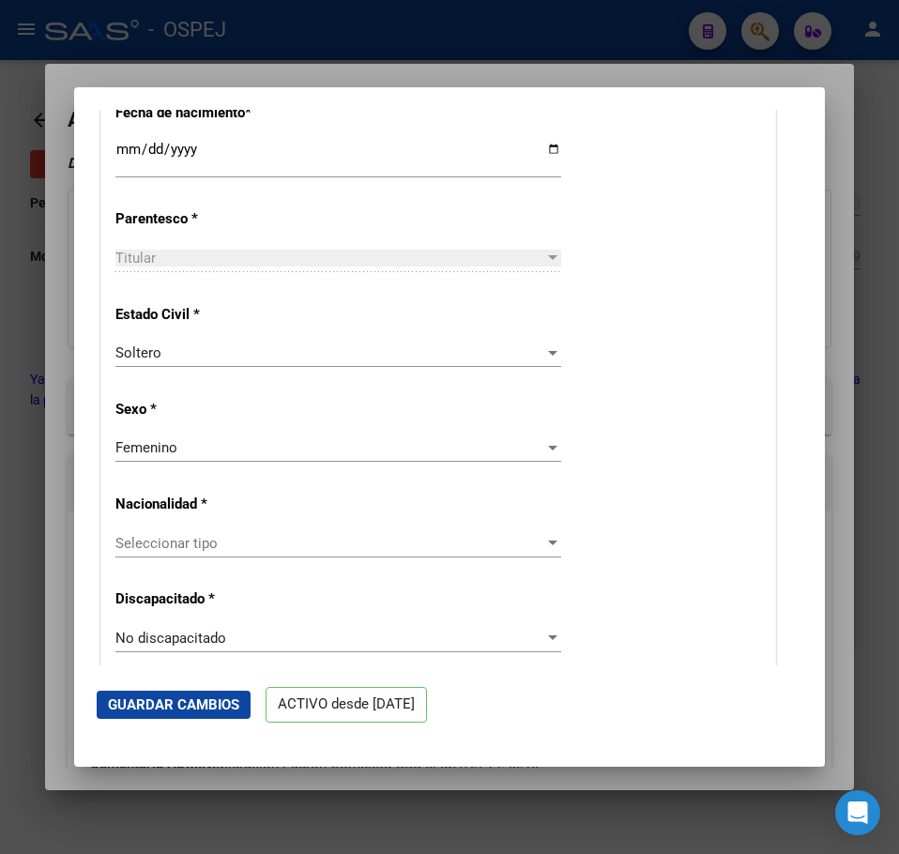
scroll to position [563, 0]
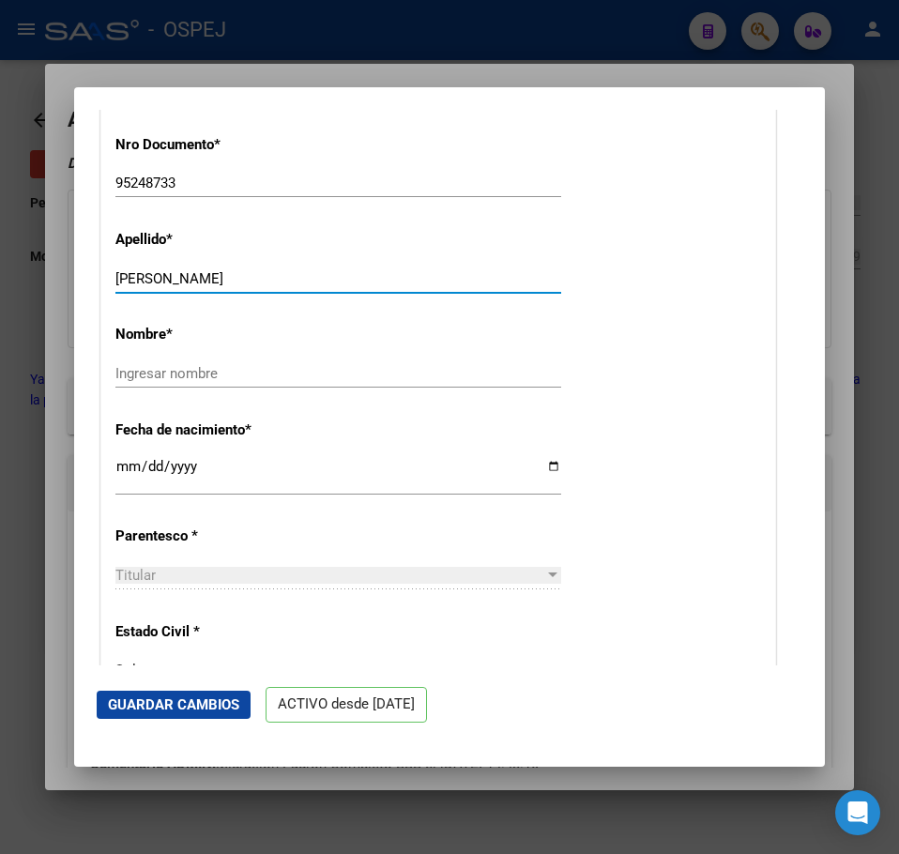
drag, startPoint x: 239, startPoint y: 276, endPoint x: 716, endPoint y: 313, distance: 477.9
type input "BRITEZ GONZALEZ"
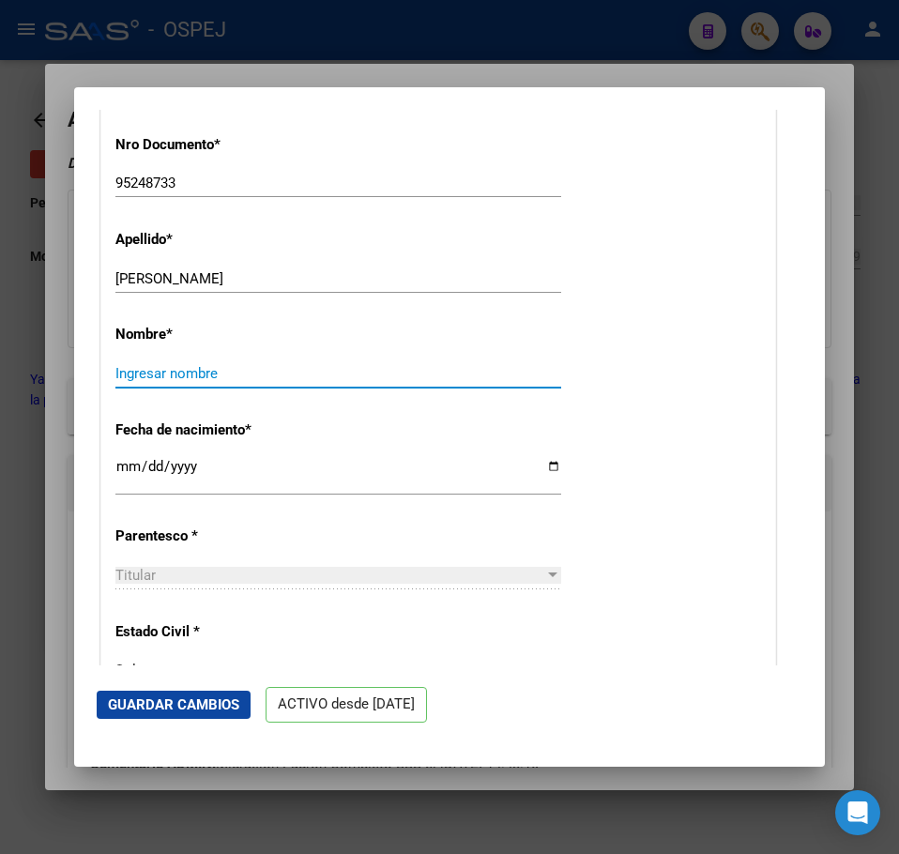
paste input "GRISELDA"
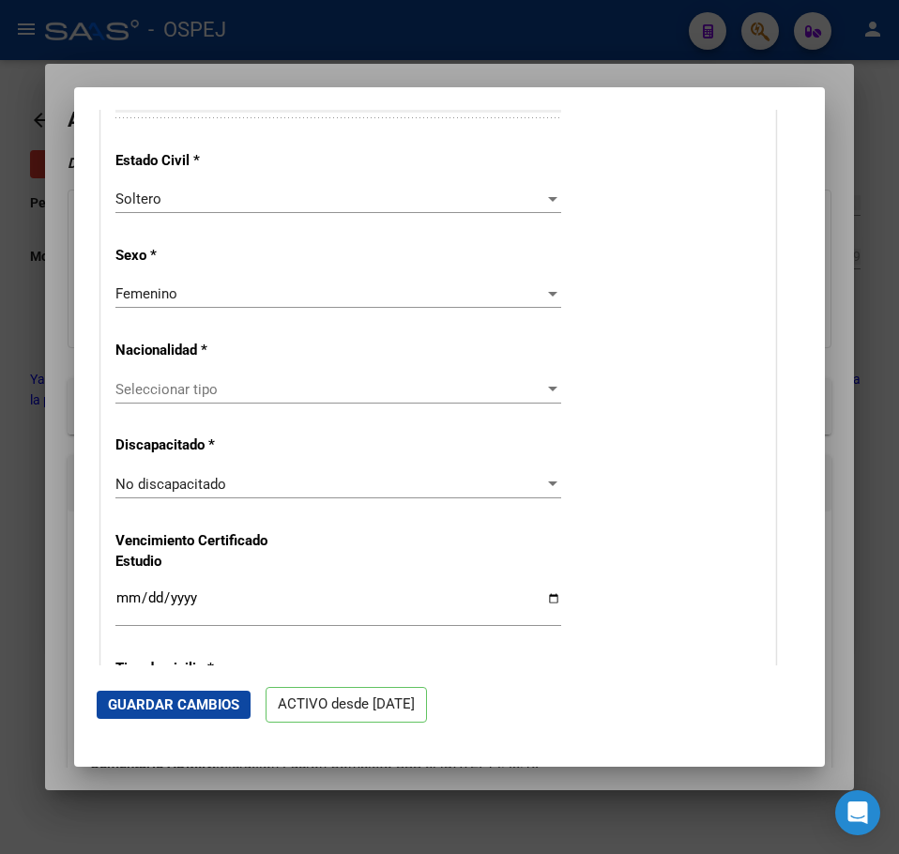
scroll to position [1126, 0]
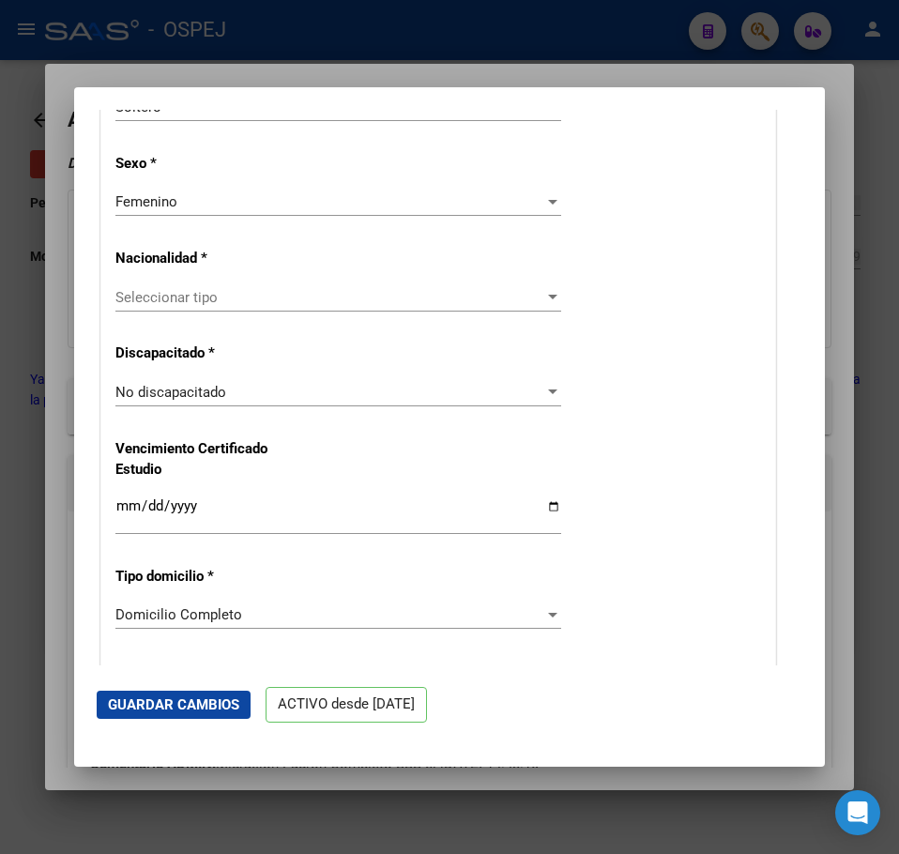
type input "GRISELDA"
click at [270, 300] on span "Seleccionar tipo" at bounding box center [329, 297] width 429 height 17
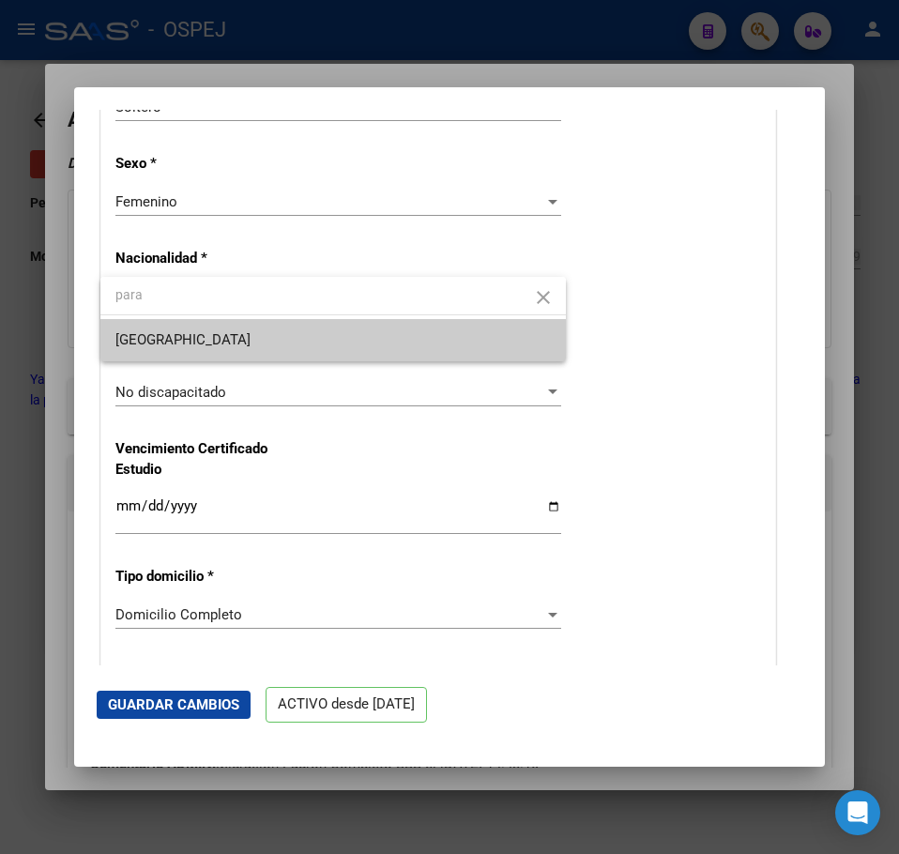
type input "para"
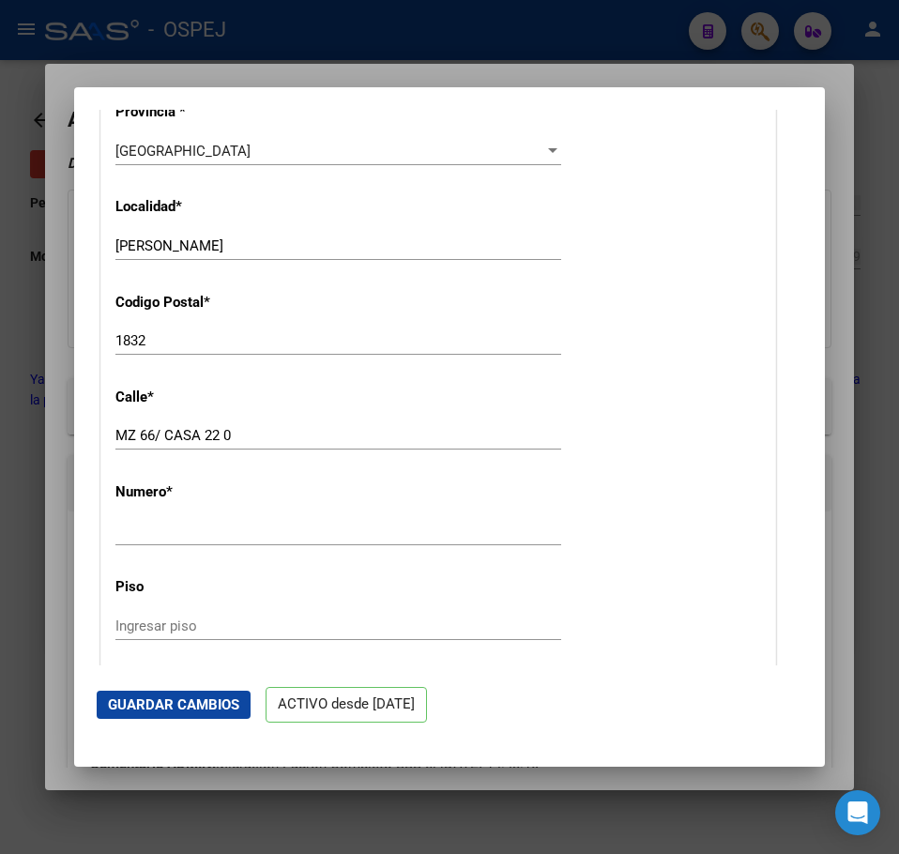
scroll to position [1688, 0]
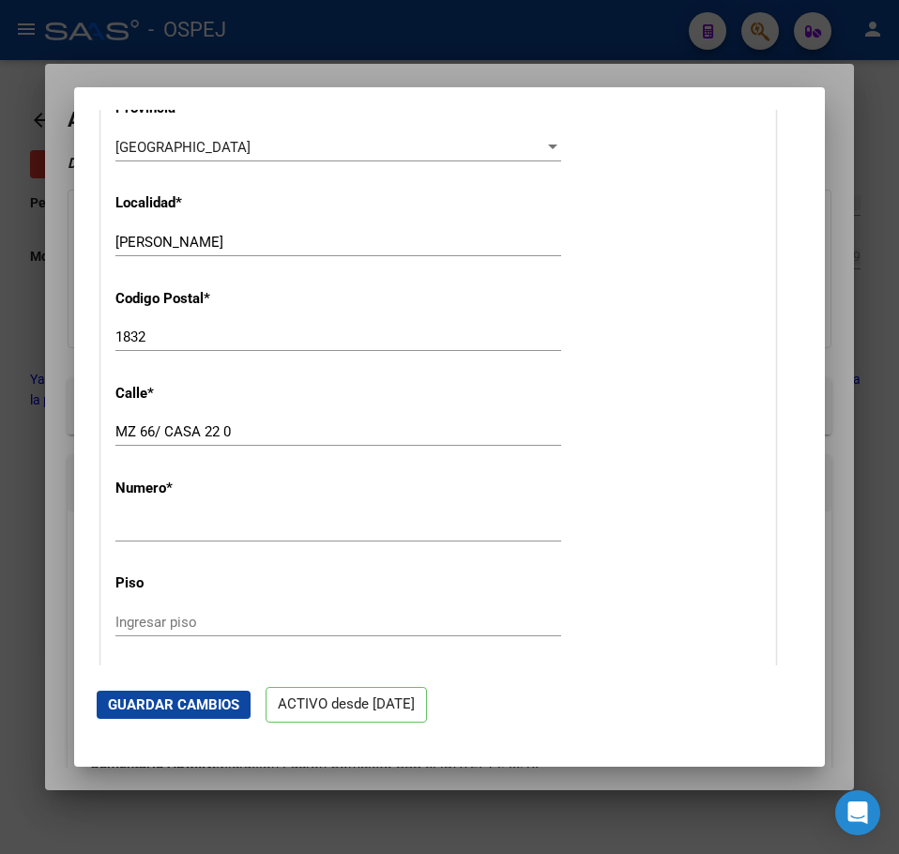
click at [147, 429] on input "MZ 66/ CASA 22 0" at bounding box center [338, 431] width 446 height 17
type input "CALLE 11 ENTRE 102, CASA 916"
click at [229, 521] on input "Ingresar nro" at bounding box center [338, 527] width 446 height 17
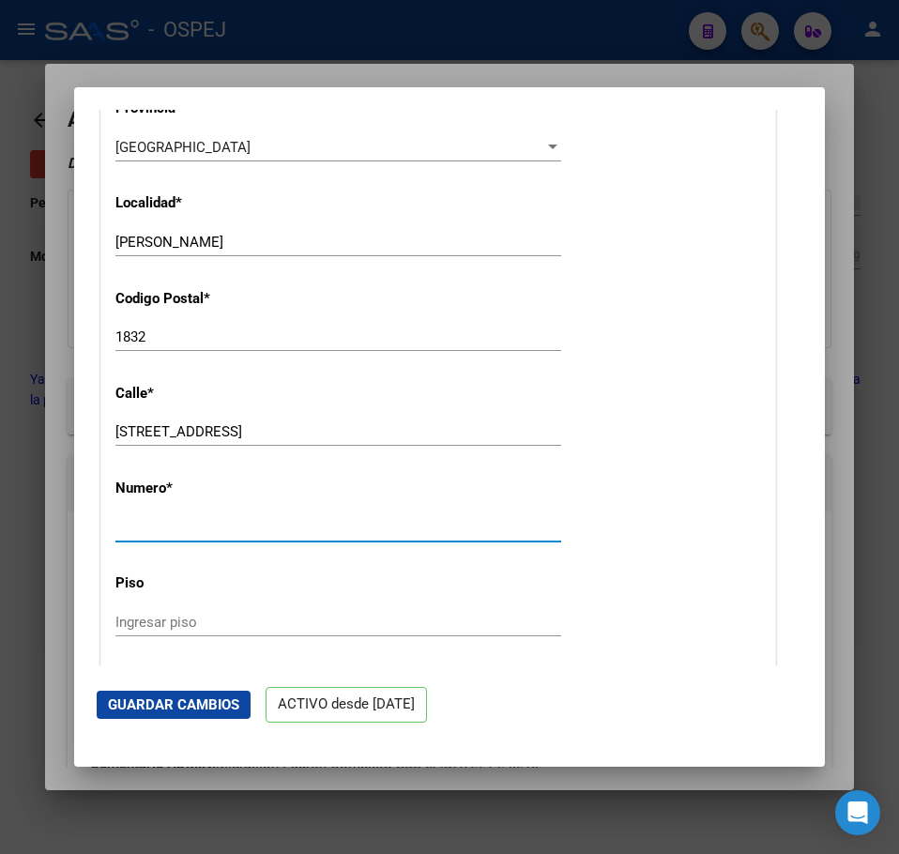
click at [229, 521] on input "Ingresar nro" at bounding box center [338, 527] width 446 height 17
type input "-"
drag, startPoint x: 240, startPoint y: 671, endPoint x: 222, endPoint y: 694, distance: 29.5
click at [234, 678] on mat-dialog-actions "Guardar Cambios ACTIVO desde 01/10/2024" at bounding box center [449, 705] width 705 height 80
click at [222, 701] on span "Guardar Cambios" at bounding box center [173, 704] width 131 height 17
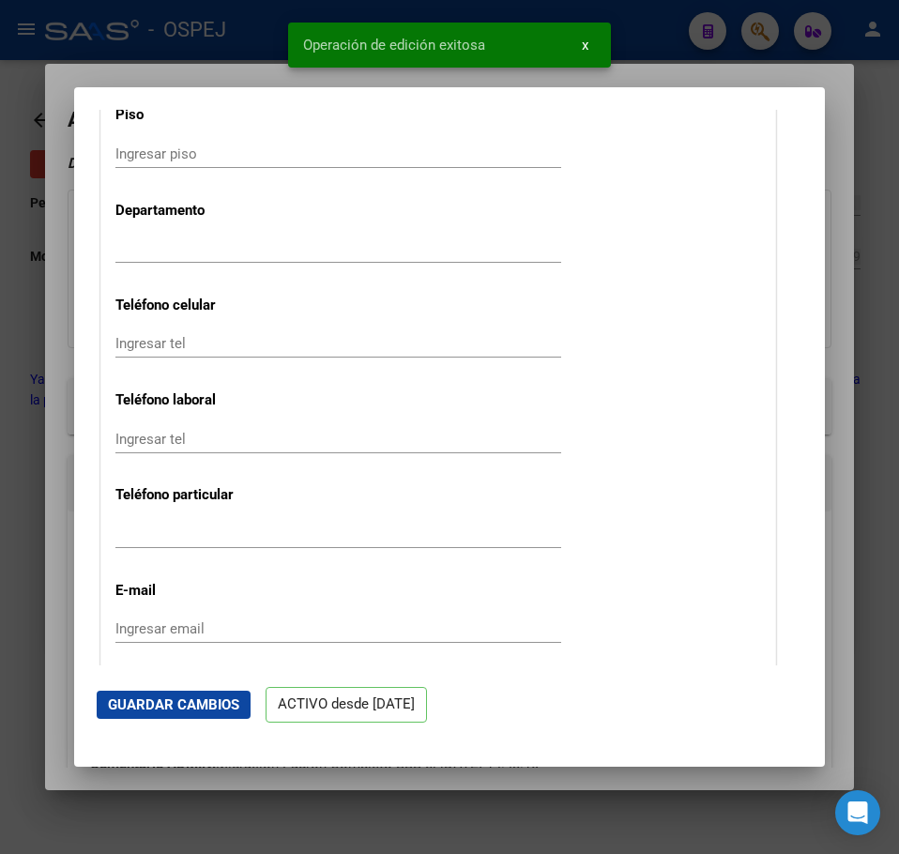
scroll to position [2157, 0]
click at [238, 522] on div "Ingresar tel" at bounding box center [338, 533] width 446 height 28
click at [239, 531] on input "Ingresar tel" at bounding box center [338, 532] width 446 height 17
click at [239, 534] on input "Ingresar tel" at bounding box center [338, 532] width 446 height 17
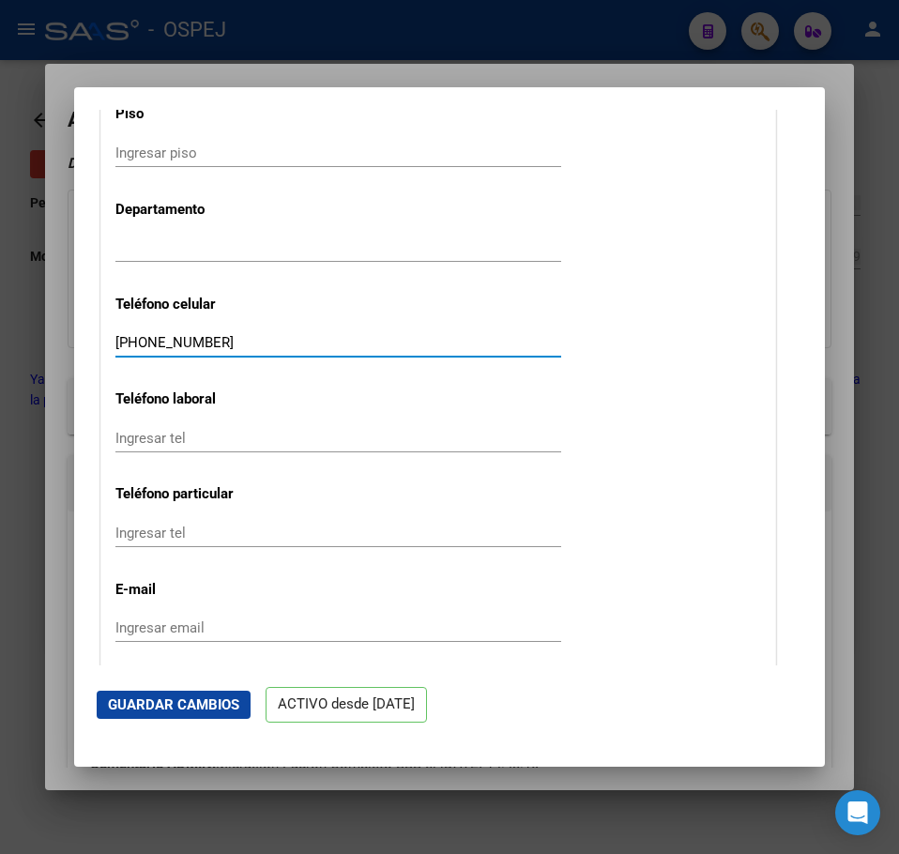
type input "+54 9 11 6567-6170"
click at [174, 260] on div "Ingresar depto" at bounding box center [338, 248] width 446 height 28
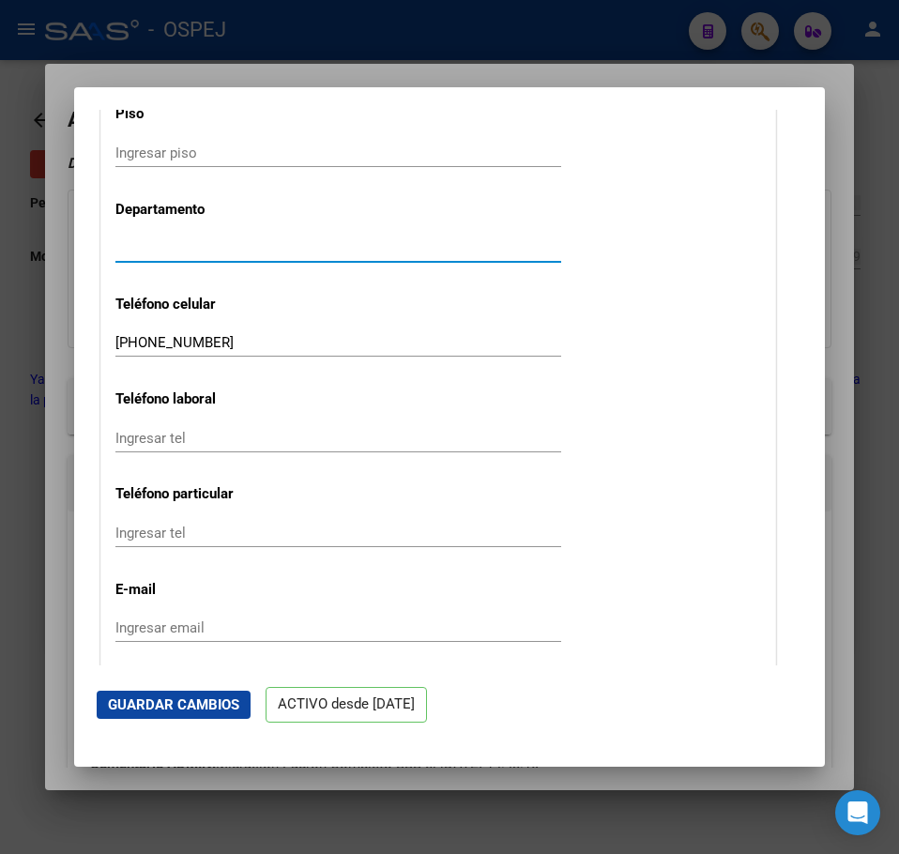
click at [177, 250] on input "Ingresar depto" at bounding box center [338, 247] width 446 height 17
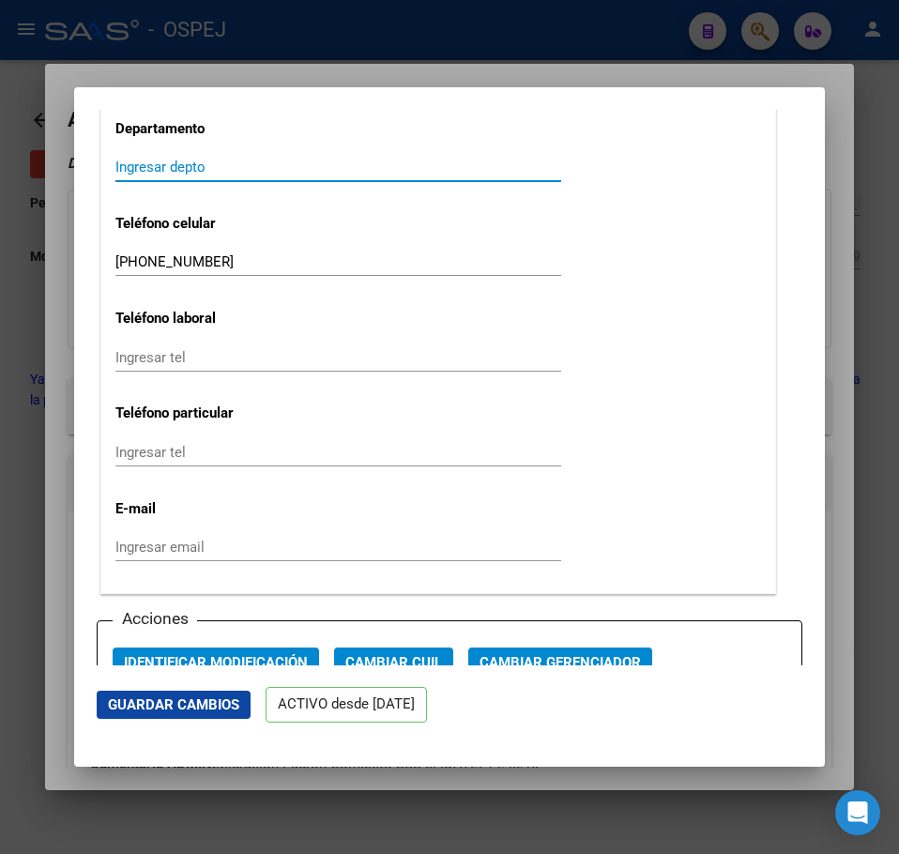
scroll to position [2345, 0]
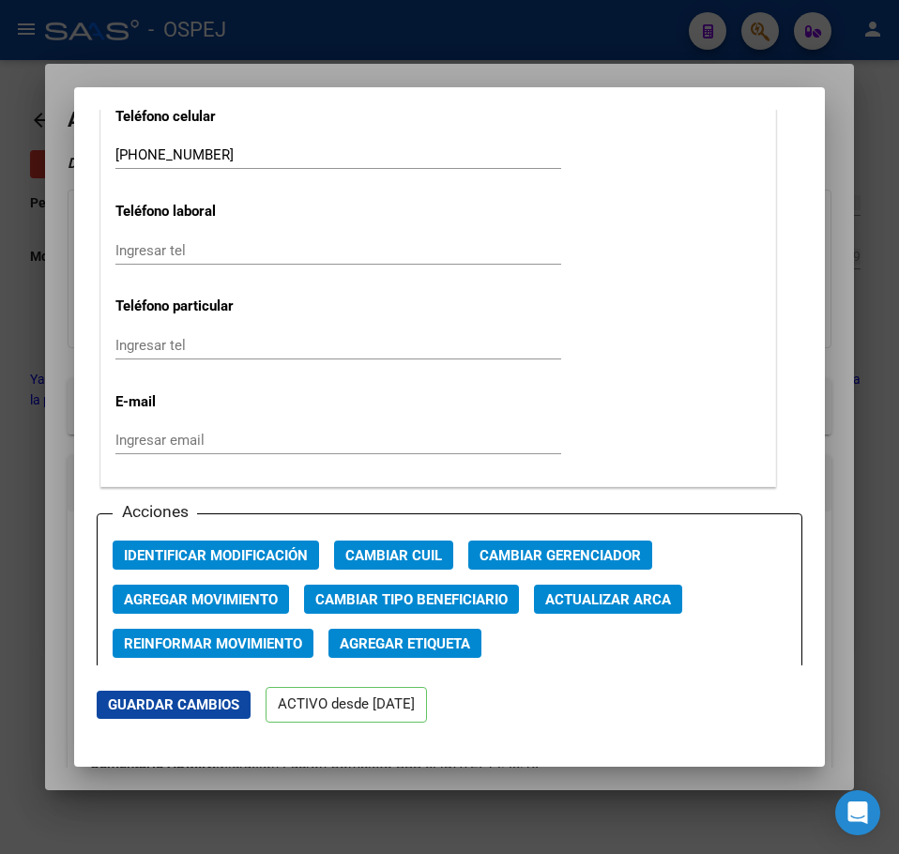
click at [202, 692] on button "Guardar Cambios" at bounding box center [174, 704] width 154 height 28
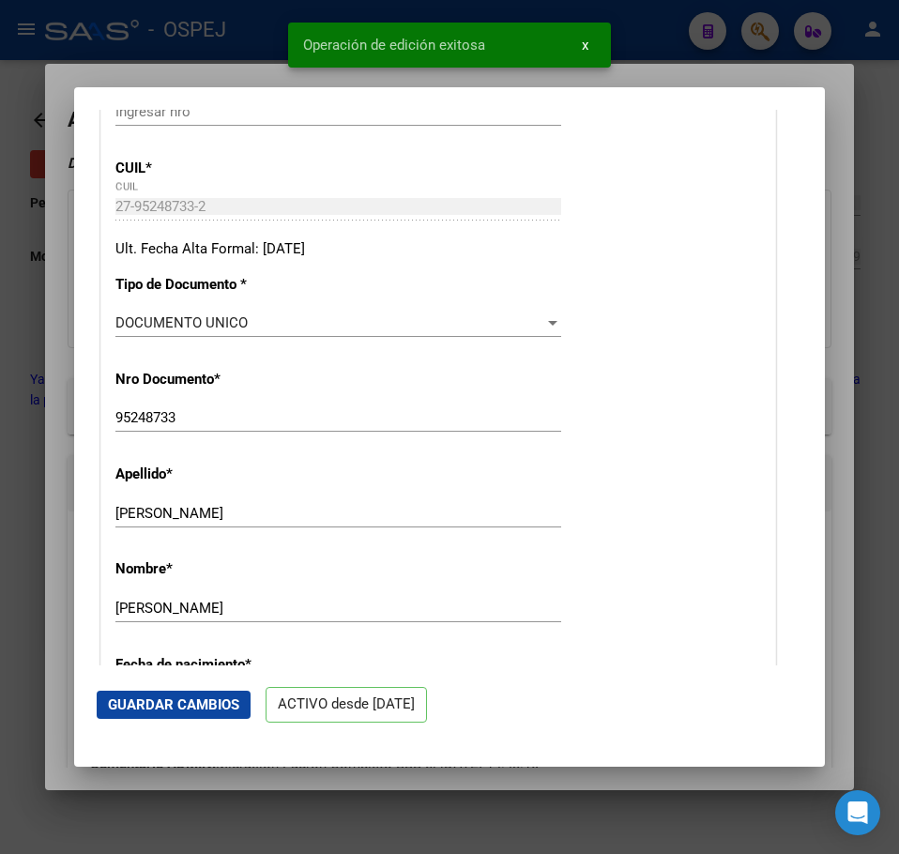
scroll to position [188, 0]
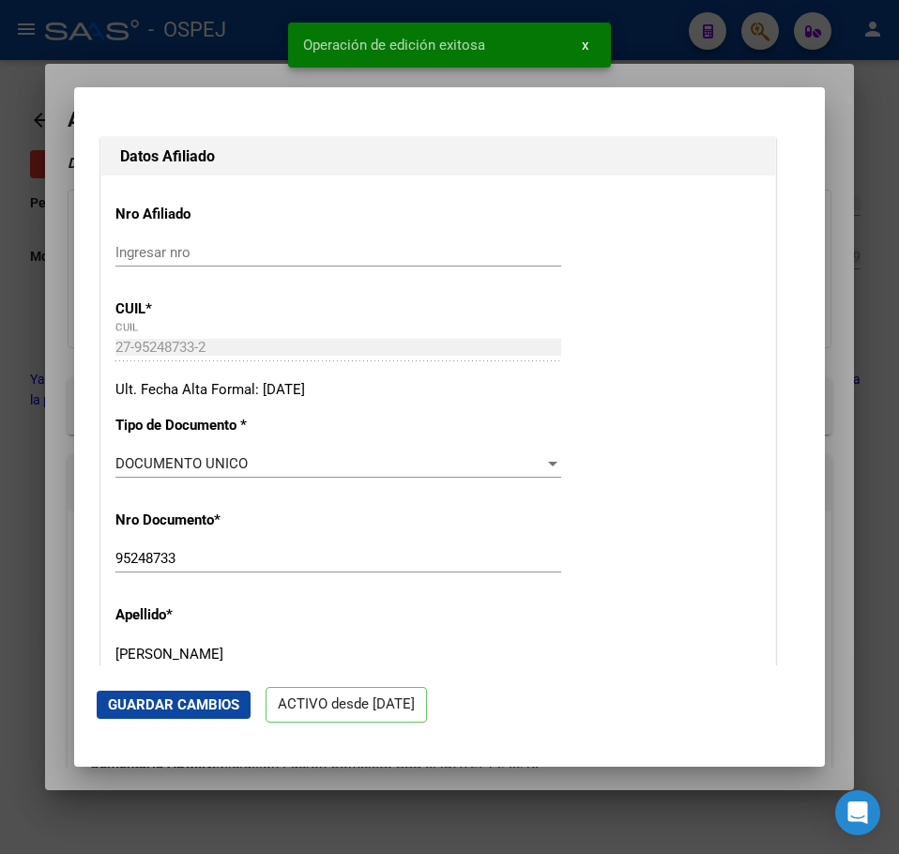
click at [179, 707] on span "Guardar Cambios" at bounding box center [173, 704] width 131 height 17
click at [63, 481] on div at bounding box center [449, 427] width 899 height 854
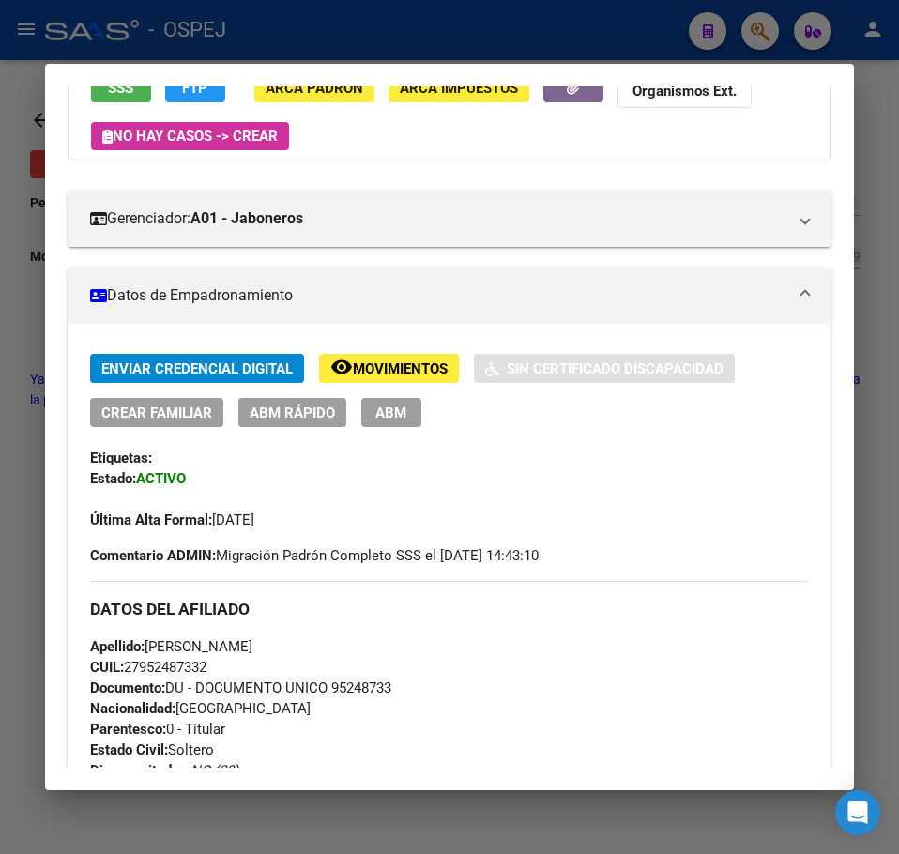
click at [190, 415] on span "Crear Familiar" at bounding box center [156, 412] width 111 height 17
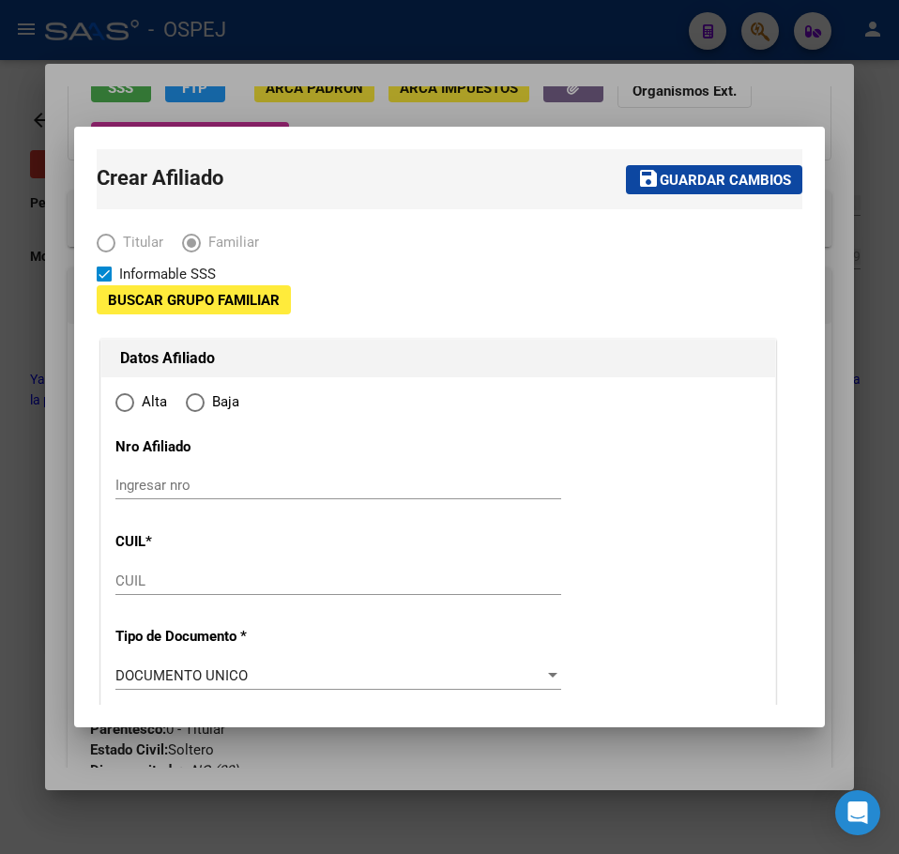
type input "30-70798632-4"
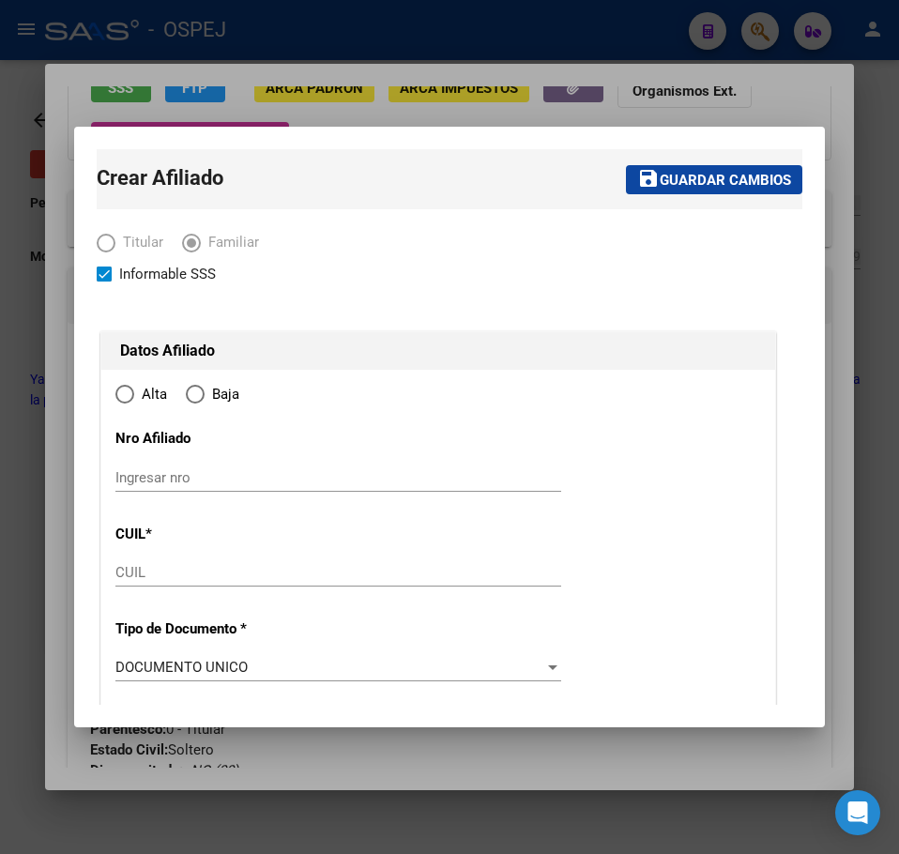
type input "LOMAS DE ZAMORA"
type input "1832"
type input "CALLE 11 ENTRE 102, CASA 916"
type input "-"
radio input "true"
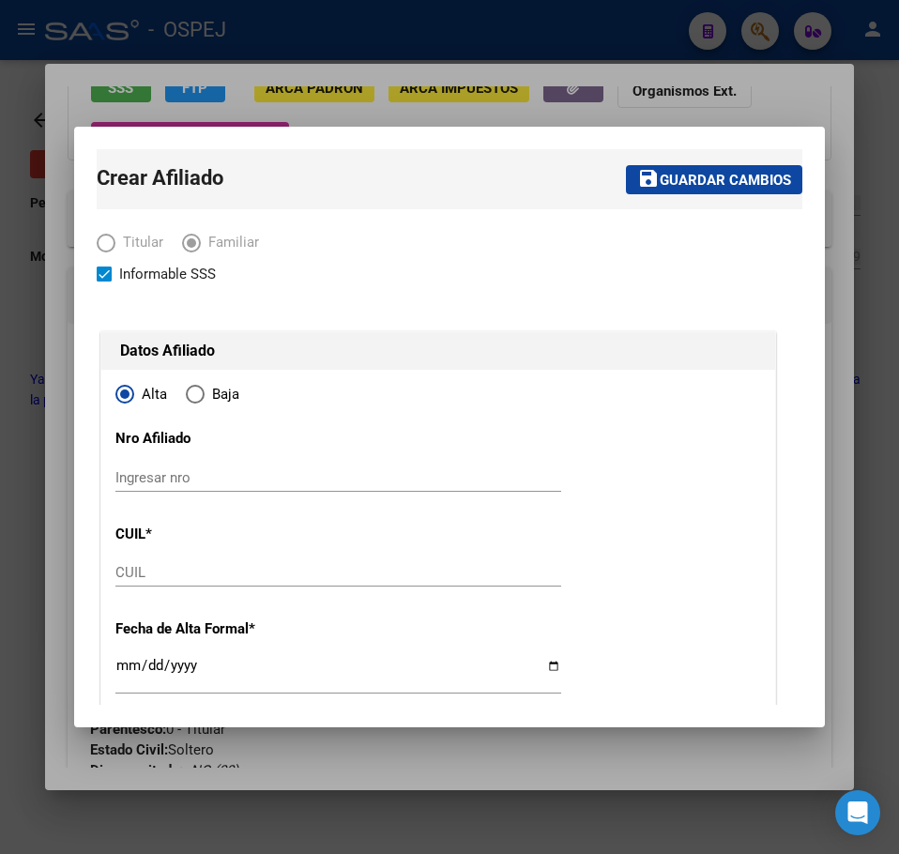
type input "30-70798632-4"
drag, startPoint x: 175, startPoint y: 546, endPoint x: 179, endPoint y: 561, distance: 15.5
click at [183, 570] on input "CUIL" at bounding box center [338, 572] width 446 height 17
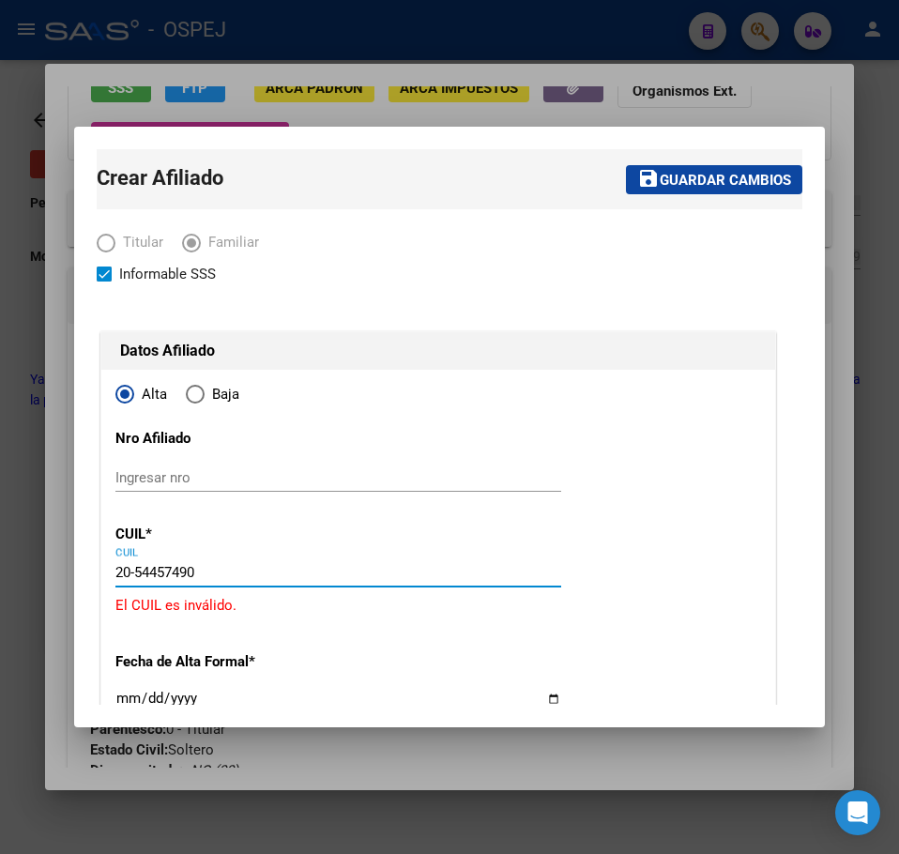
type input "20-54457490-7"
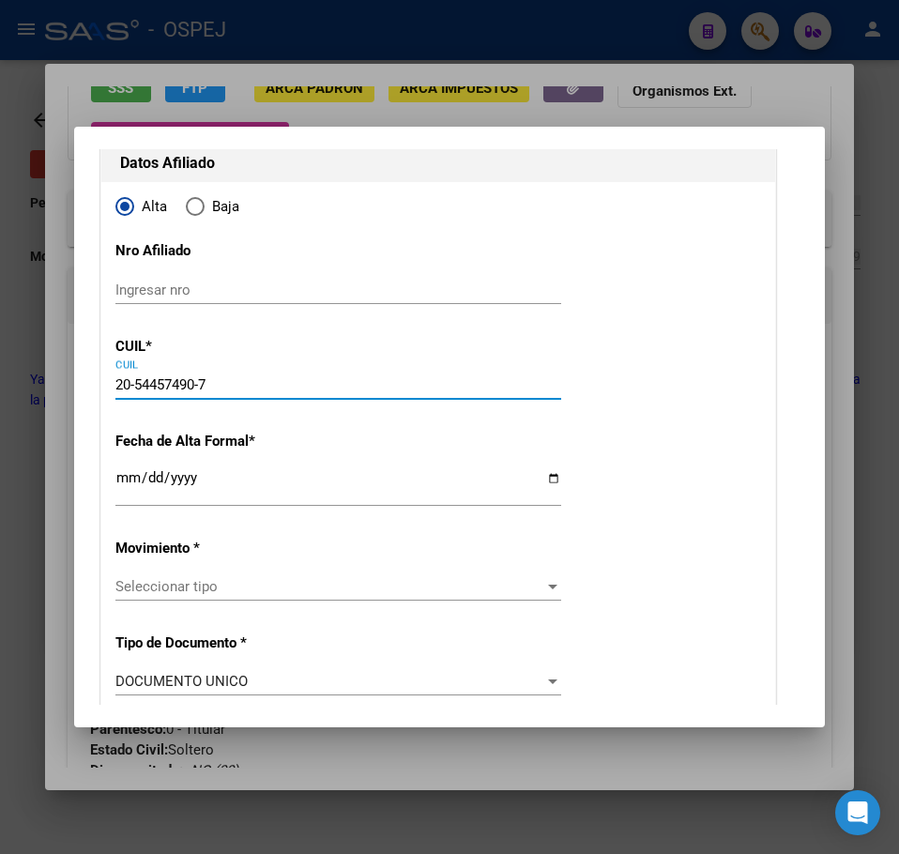
type input "54457490"
type input "BRITEZ"
type input "CRISTIAN DAVID"
type input "2014-12-07"
type input "LOMAS DE ZAMORA"
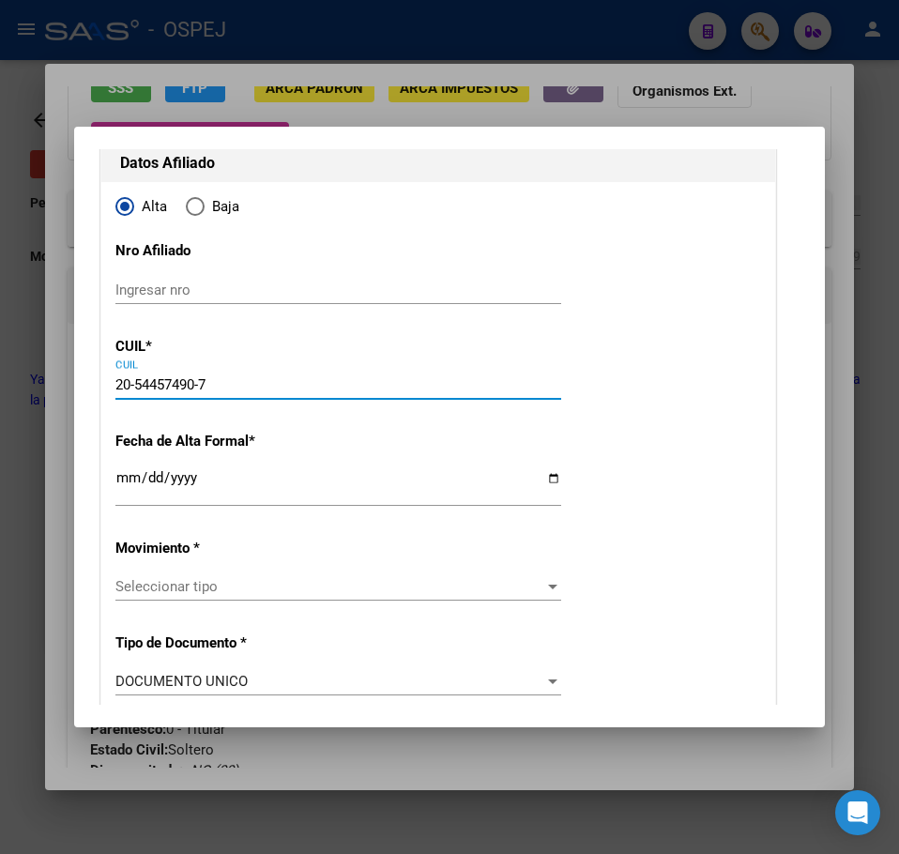
type input "102"
type input "1"
type input "20-54457490-7"
click at [120, 471] on input "Ingresar fecha" at bounding box center [338, 485] width 446 height 30
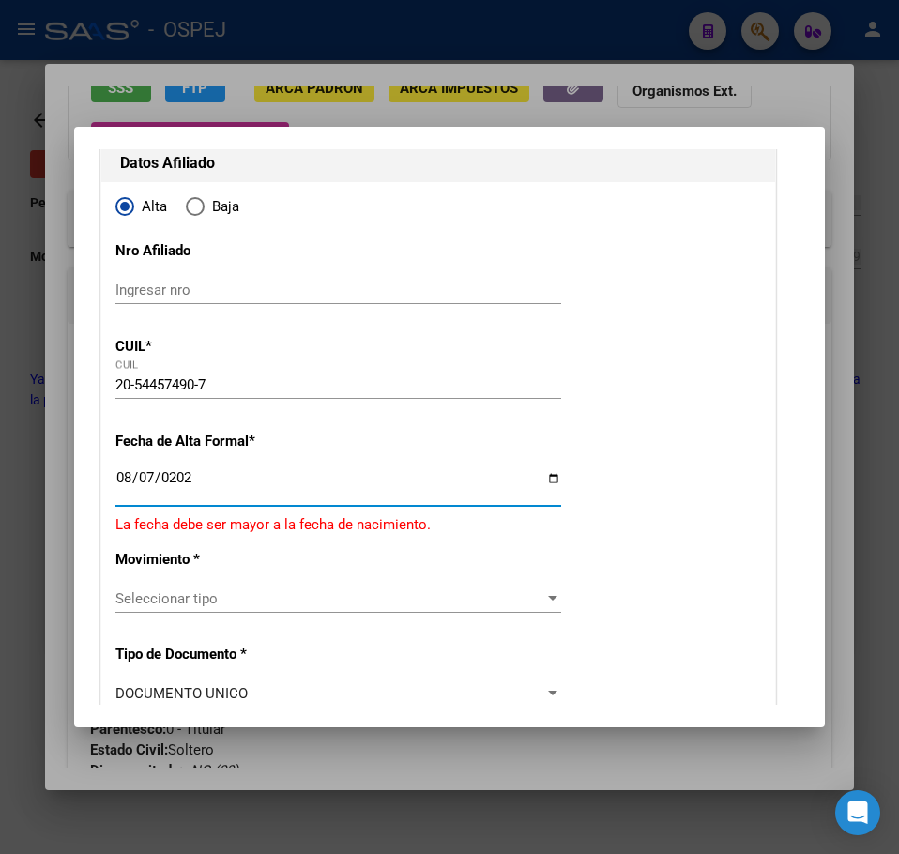
type input "2025-08-07"
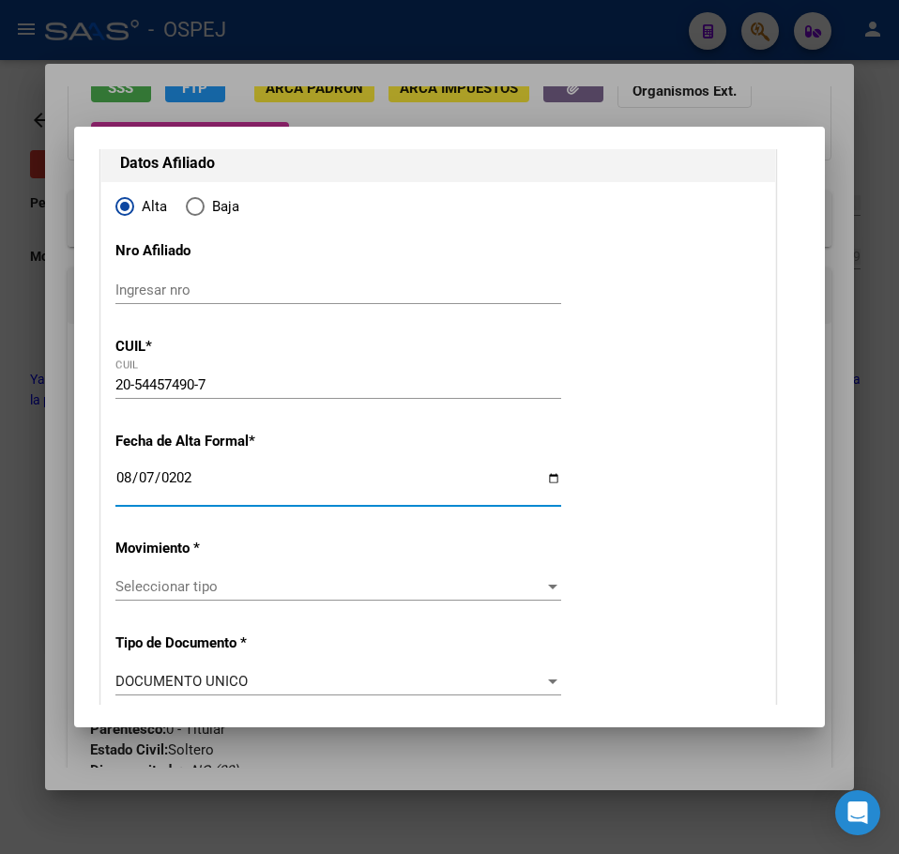
scroll to position [375, 0]
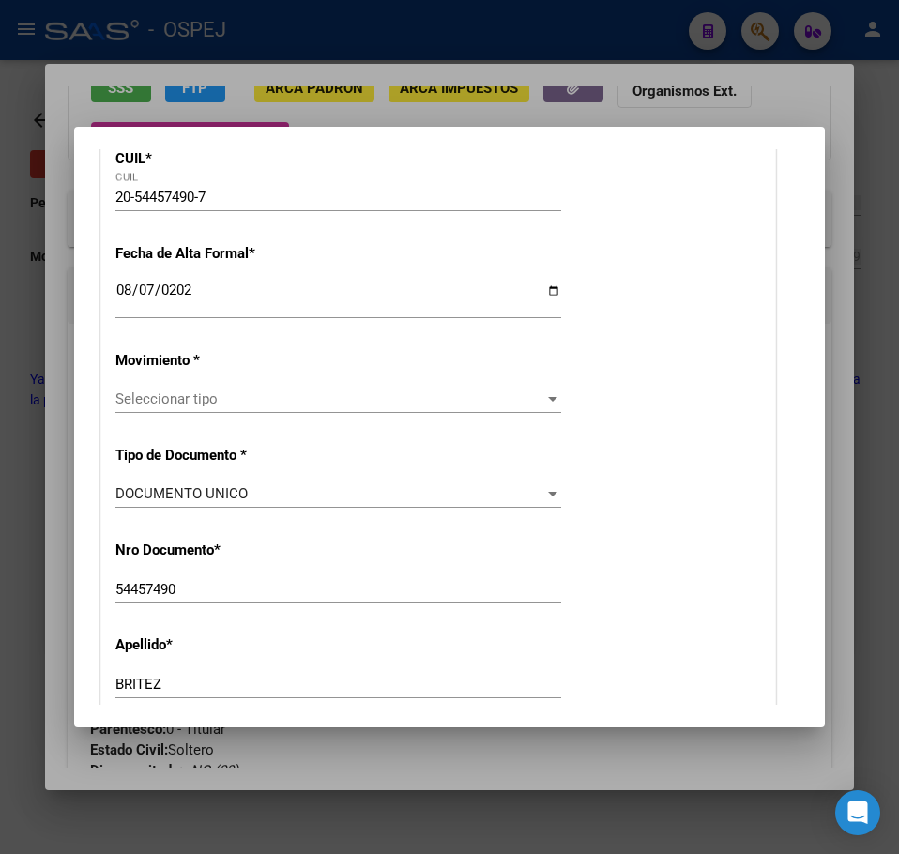
click at [226, 409] on div "Seleccionar tipo Seleccionar tipo" at bounding box center [338, 399] width 446 height 28
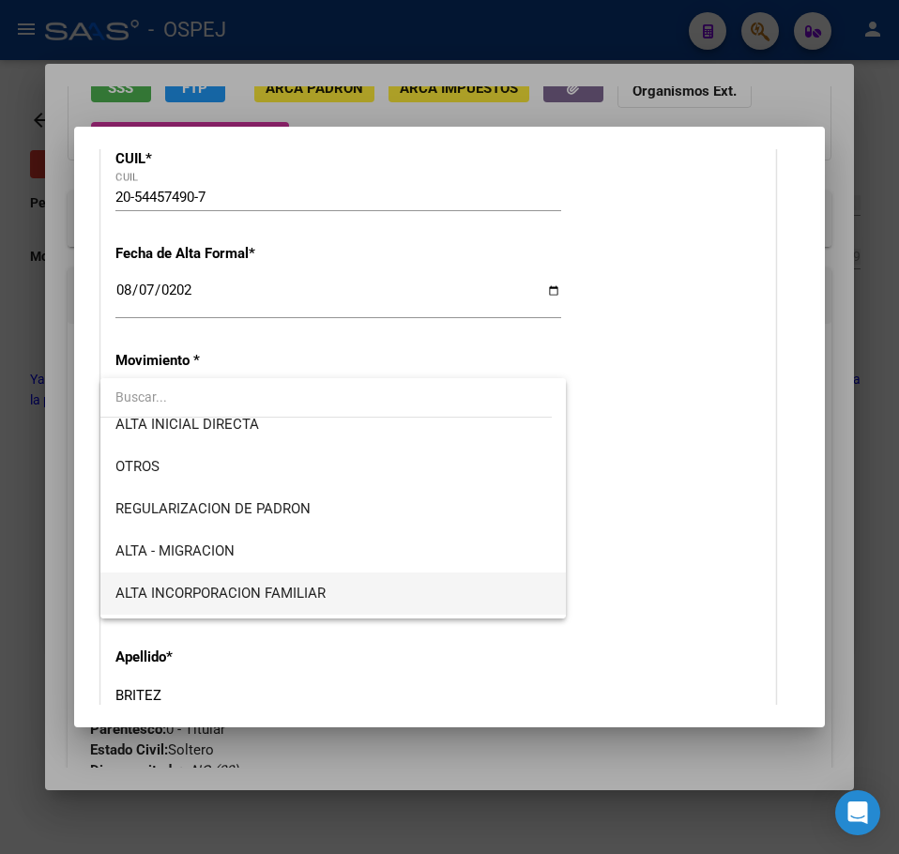
scroll to position [188, 0]
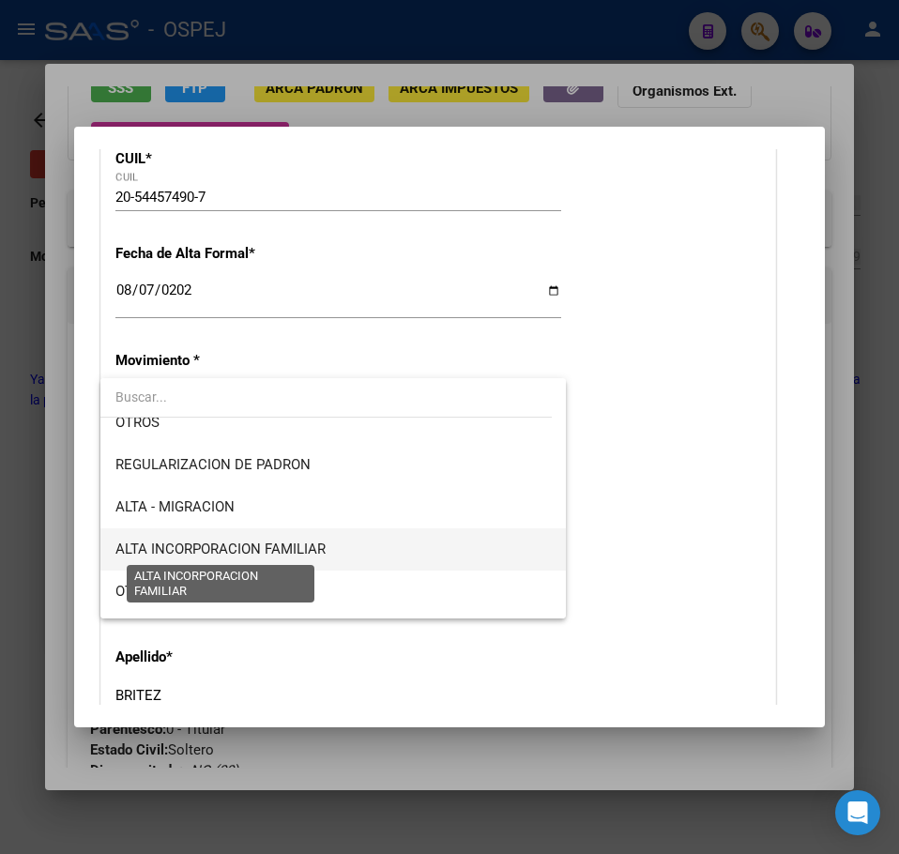
click at [257, 541] on span "ALTA INCORPORACION FAMILIAR" at bounding box center [220, 548] width 210 height 17
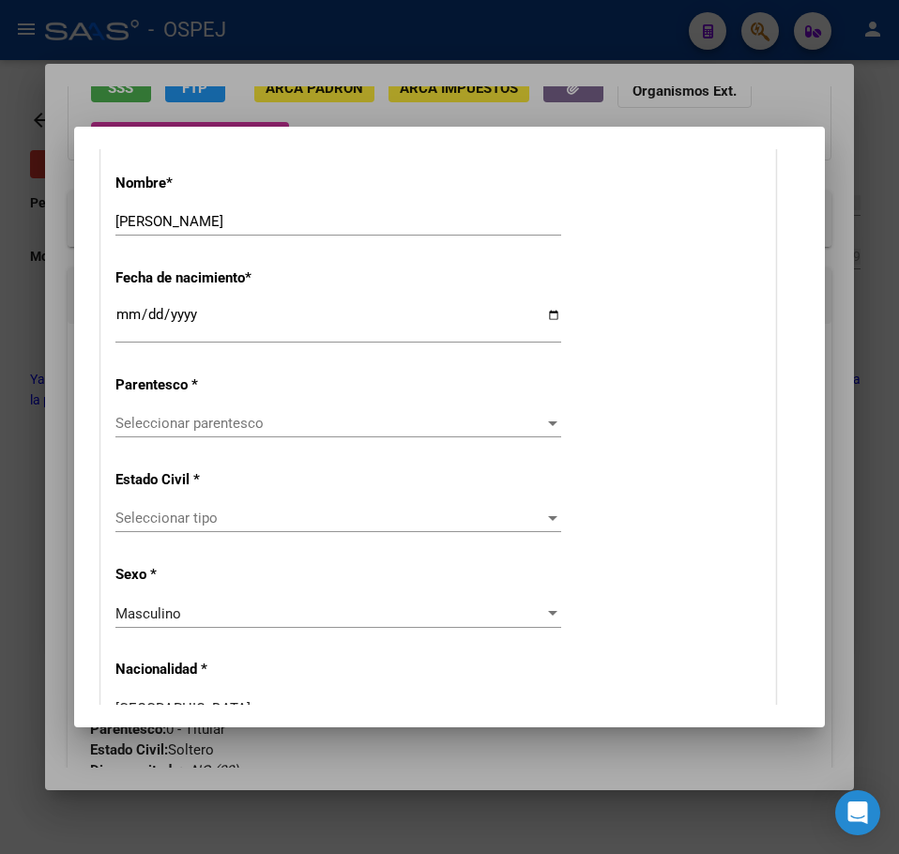
scroll to position [938, 0]
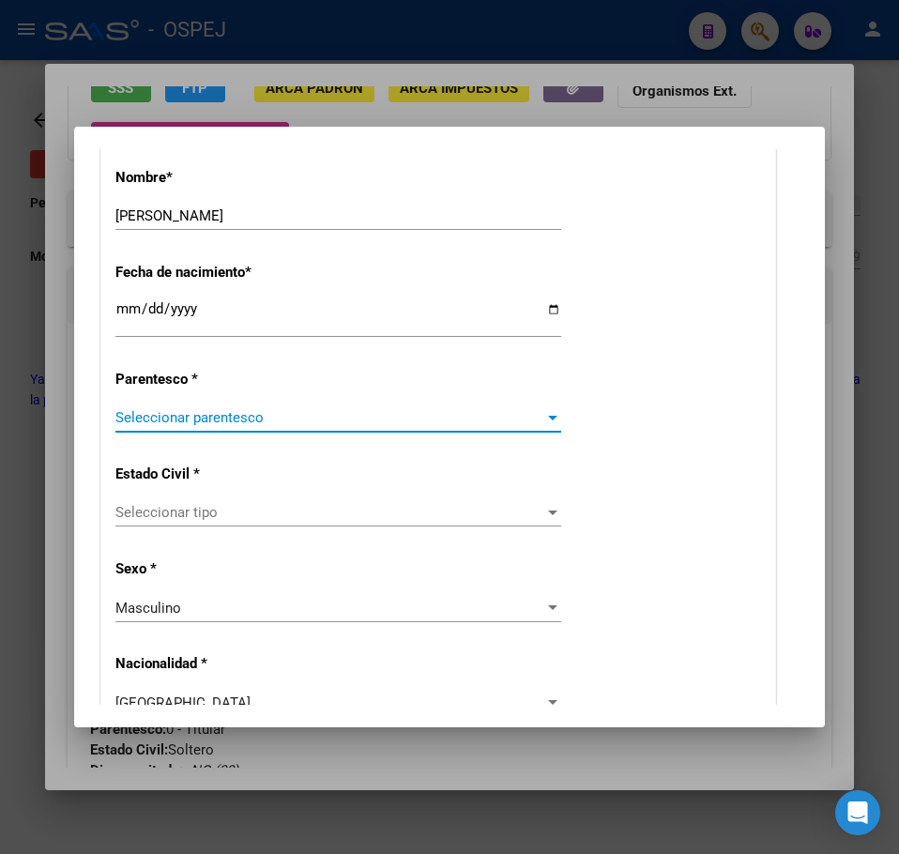
click at [172, 425] on span "Seleccionar parentesco" at bounding box center [329, 417] width 429 height 17
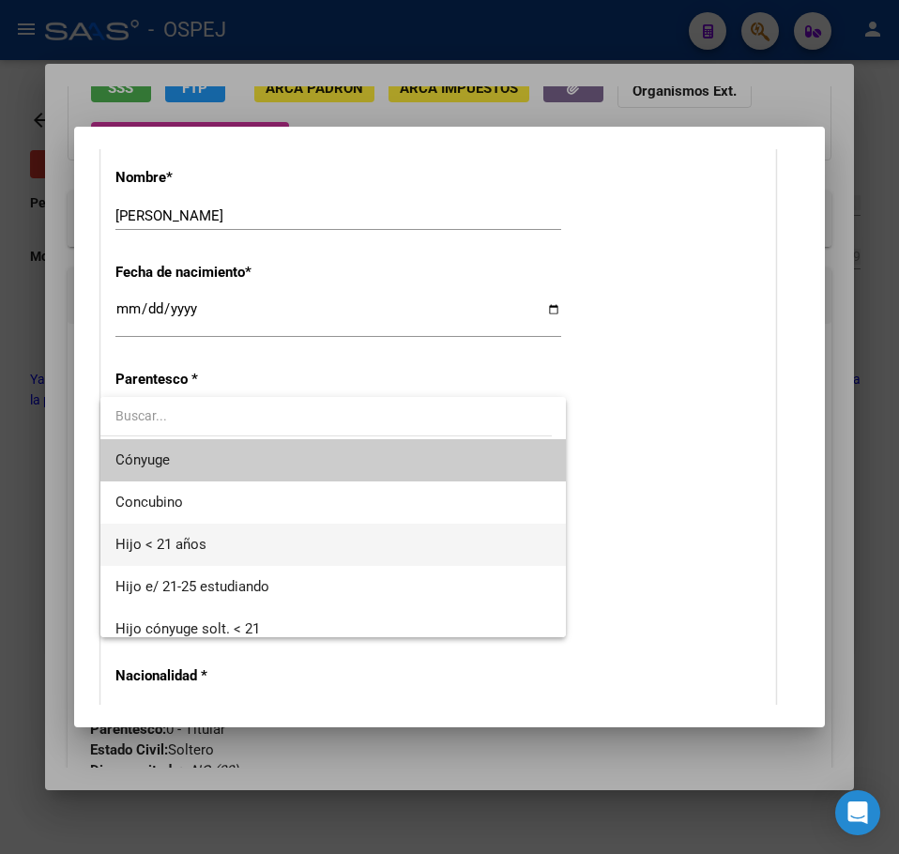
click at [189, 554] on span "Hijo < 21 años" at bounding box center [332, 544] width 435 height 42
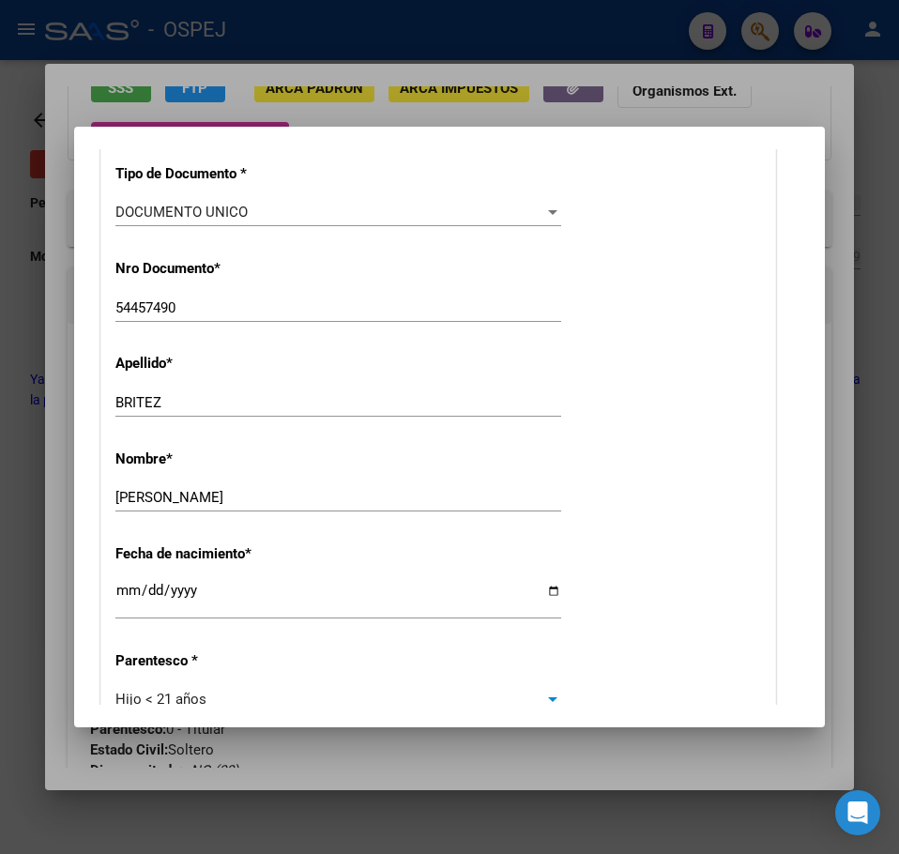
scroll to position [0, 0]
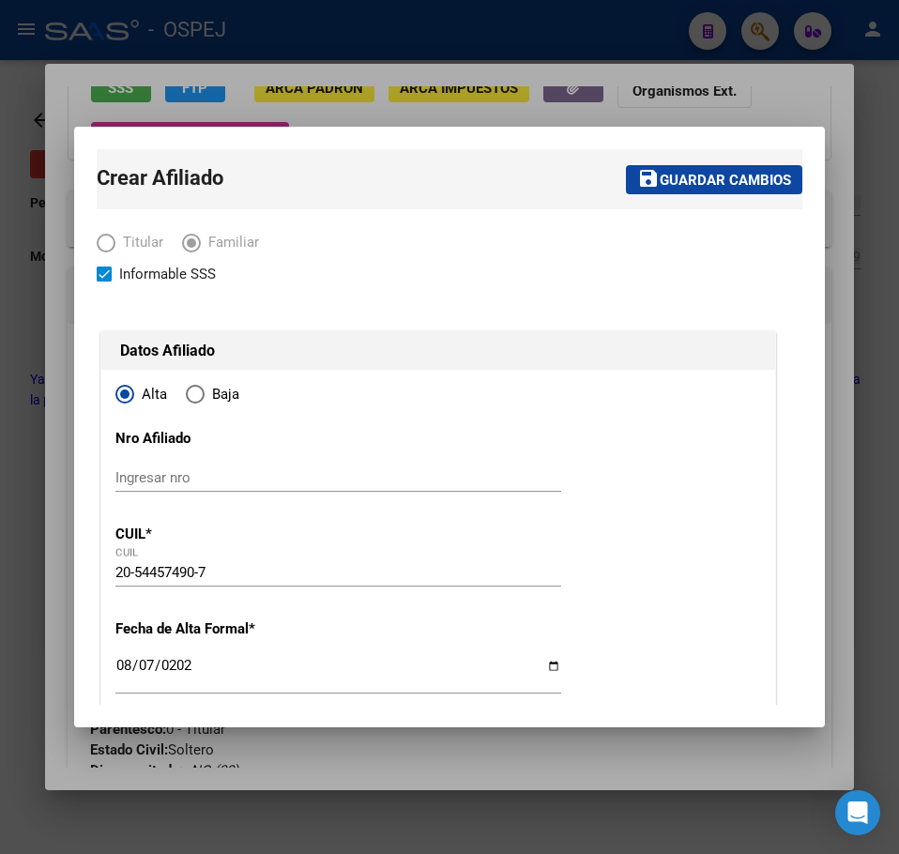
click at [689, 202] on mat-toolbar-row "save Guardar cambios" at bounding box center [595, 179] width 414 height 60
click at [693, 193] on button "save Guardar cambios" at bounding box center [714, 179] width 176 height 29
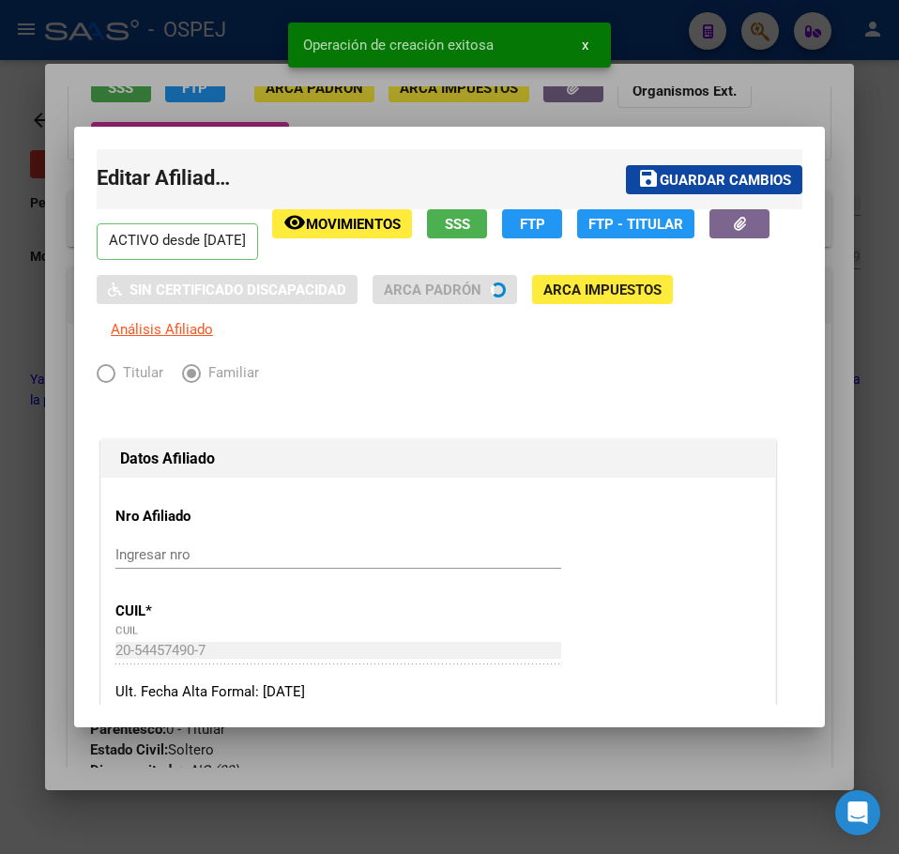
click at [241, 78] on div at bounding box center [449, 427] width 899 height 854
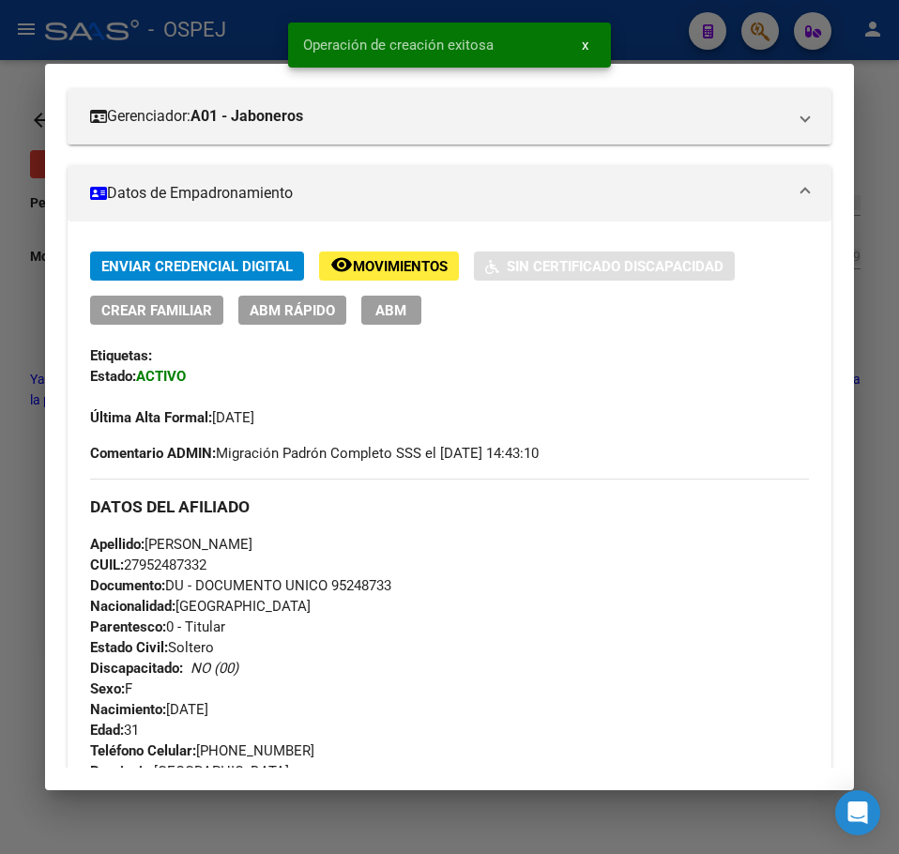
scroll to position [375, 0]
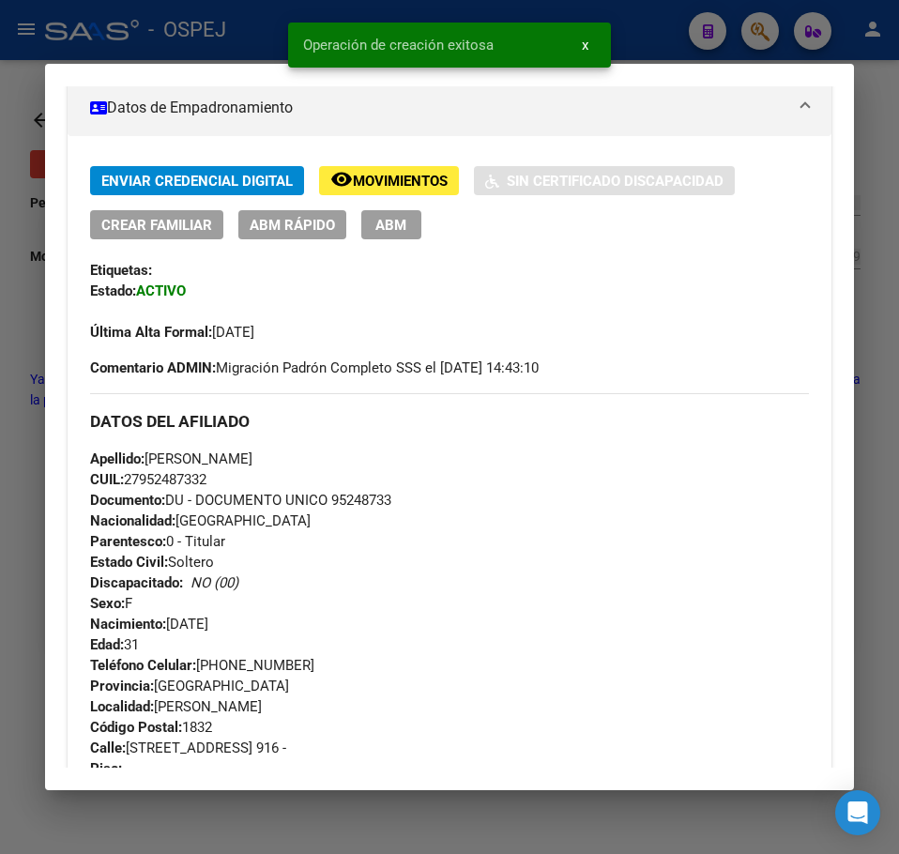
click at [39, 446] on div at bounding box center [449, 427] width 899 height 854
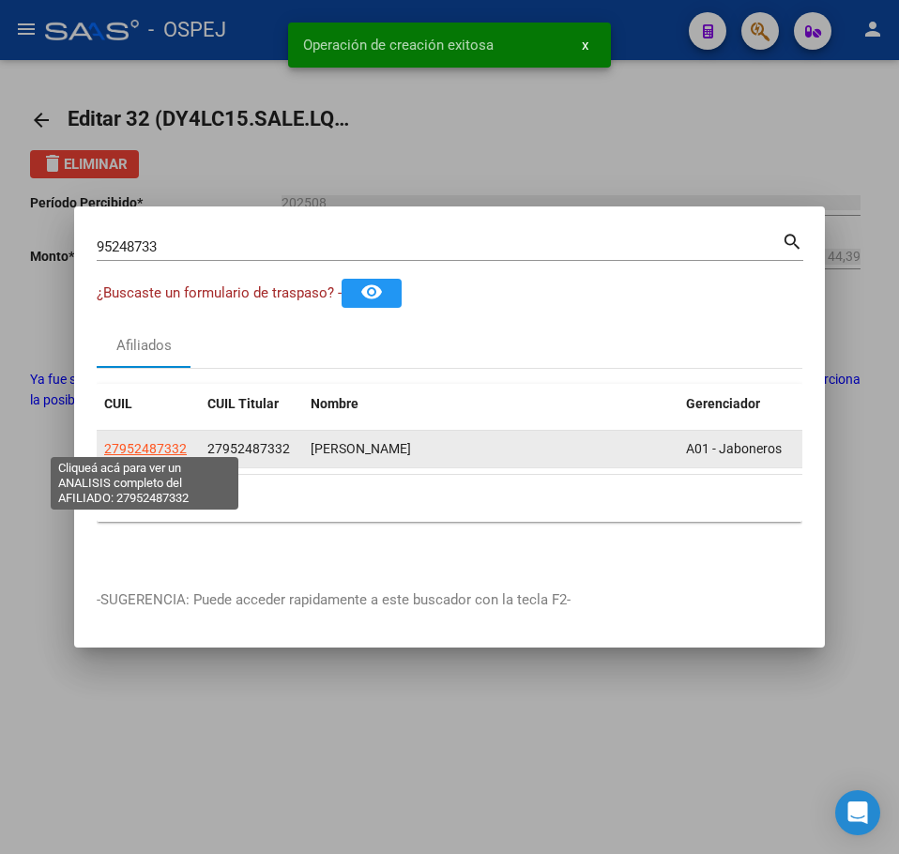
click at [160, 441] on span "27952487332" at bounding box center [145, 448] width 83 height 15
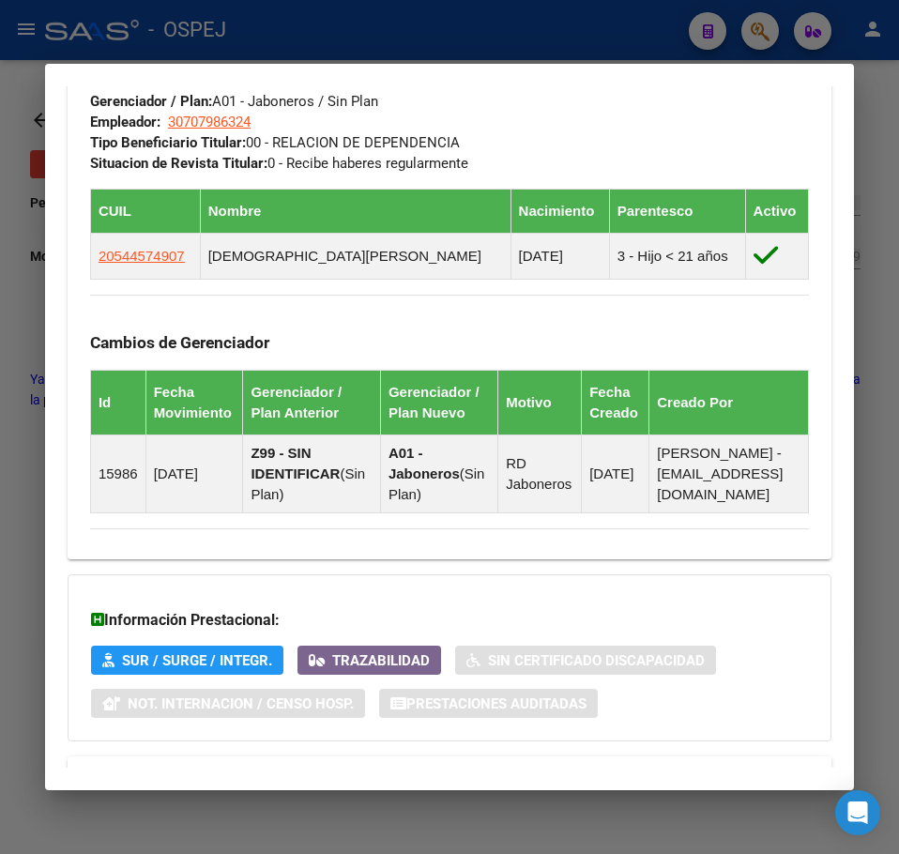
scroll to position [1041, 0]
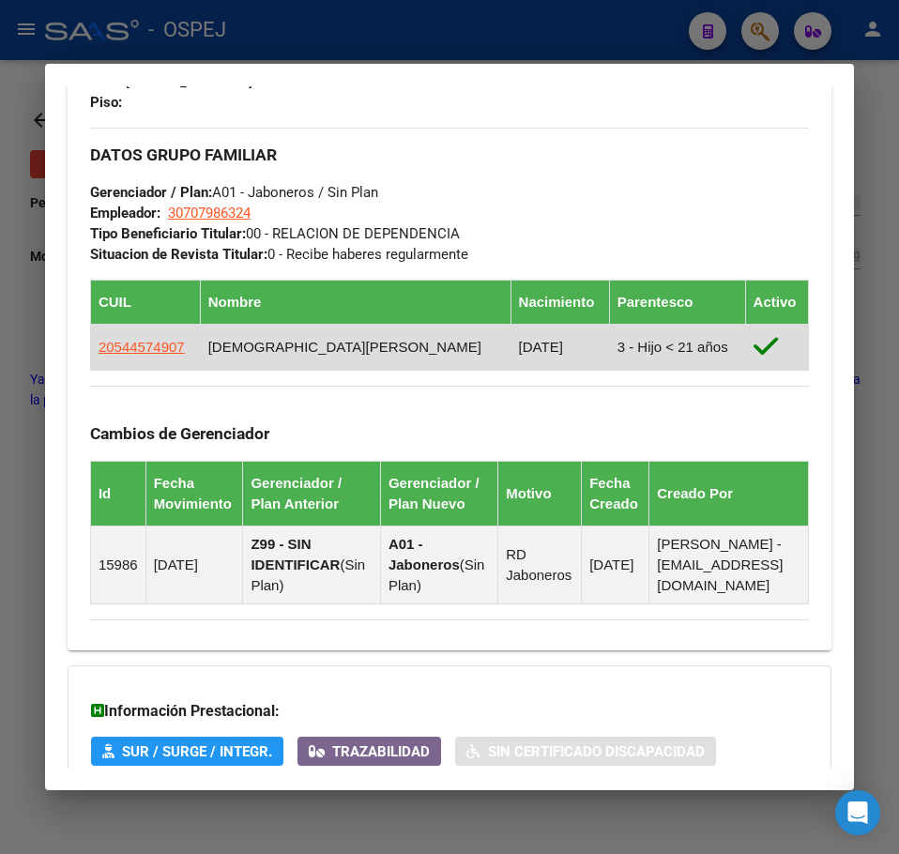
click at [147, 361] on td "20544574907" at bounding box center [145, 347] width 110 height 46
click at [147, 354] on td "20544574907" at bounding box center [145, 347] width 110 height 46
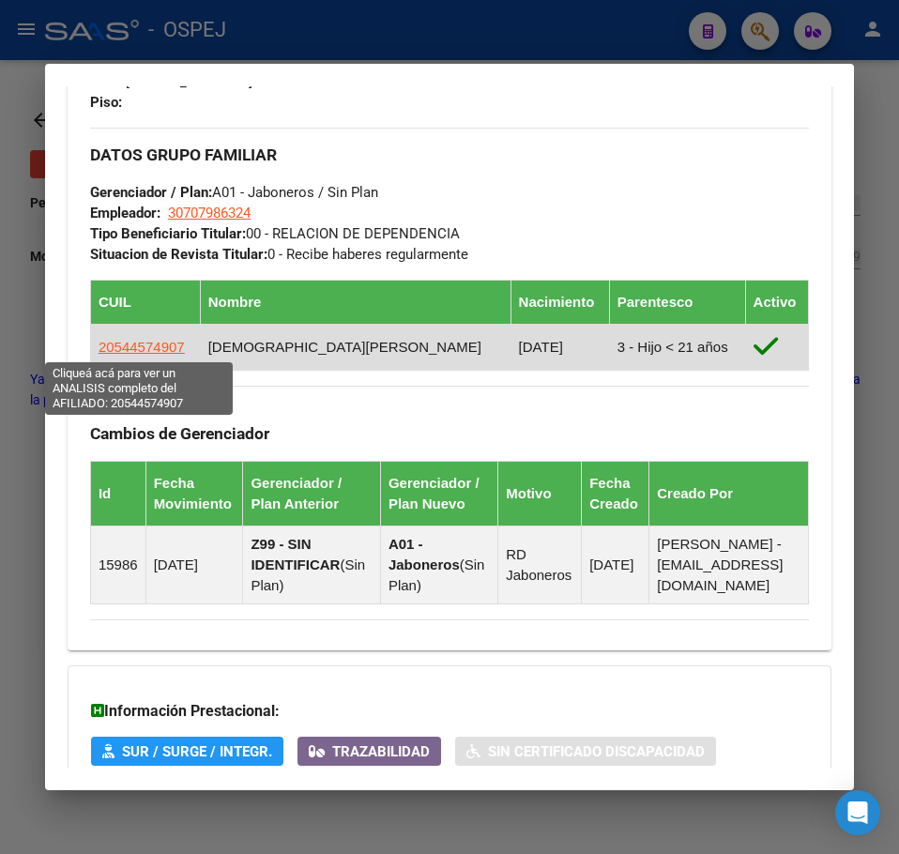
click at [148, 346] on span "20544574907" at bounding box center [141, 347] width 86 height 16
copy span "4907"
type textarea "20544574907"
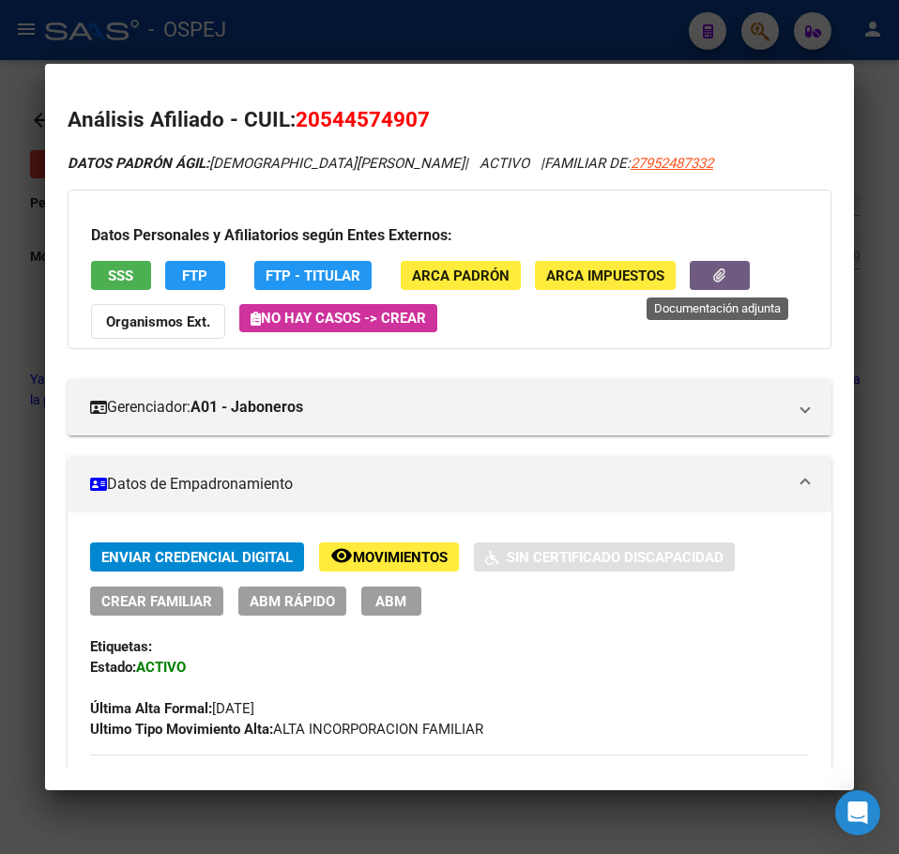
click at [704, 269] on button "button" at bounding box center [719, 275] width 60 height 29
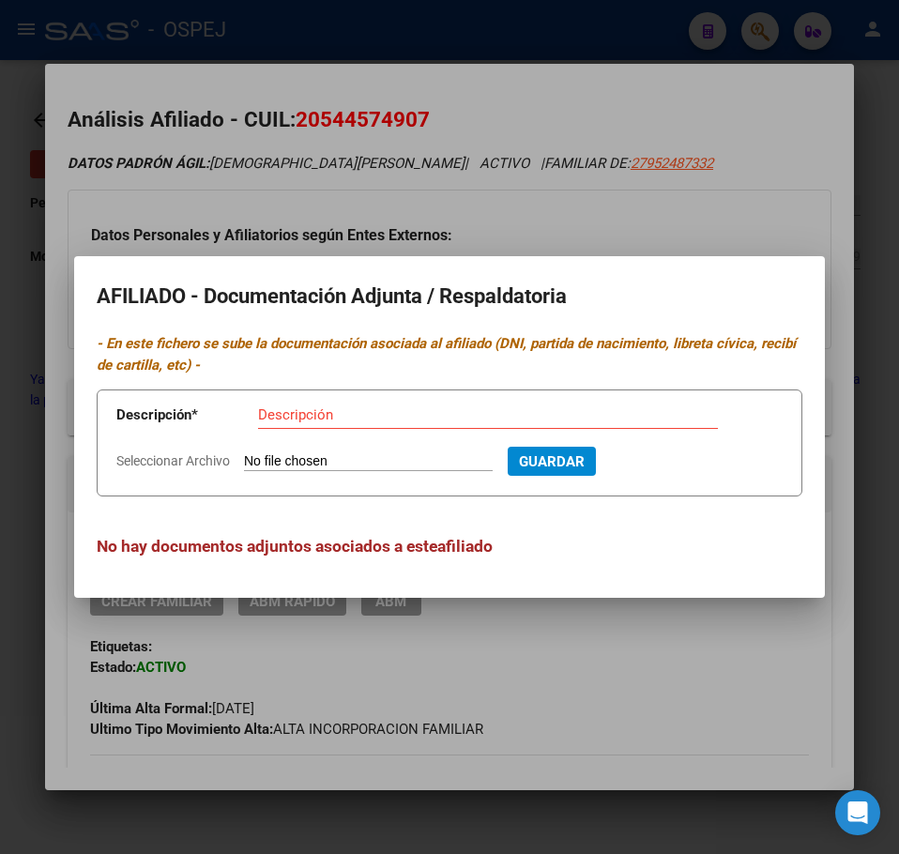
type input "C:\fakepath\WhatsApp Image 2025-08-07 at 13.50.26.jpeg"
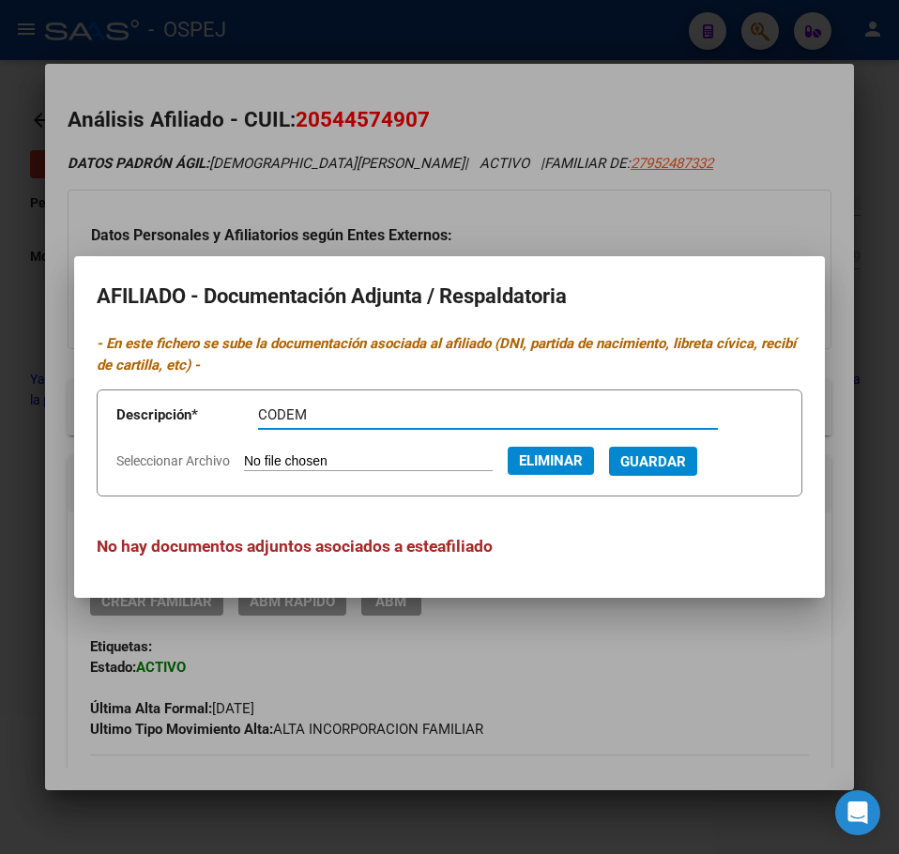
type input "CODEM"
click at [679, 476] on form "Descripción * CODEM Descripción Seleccionar Archivo Eliminar Guardar" at bounding box center [449, 442] width 705 height 107
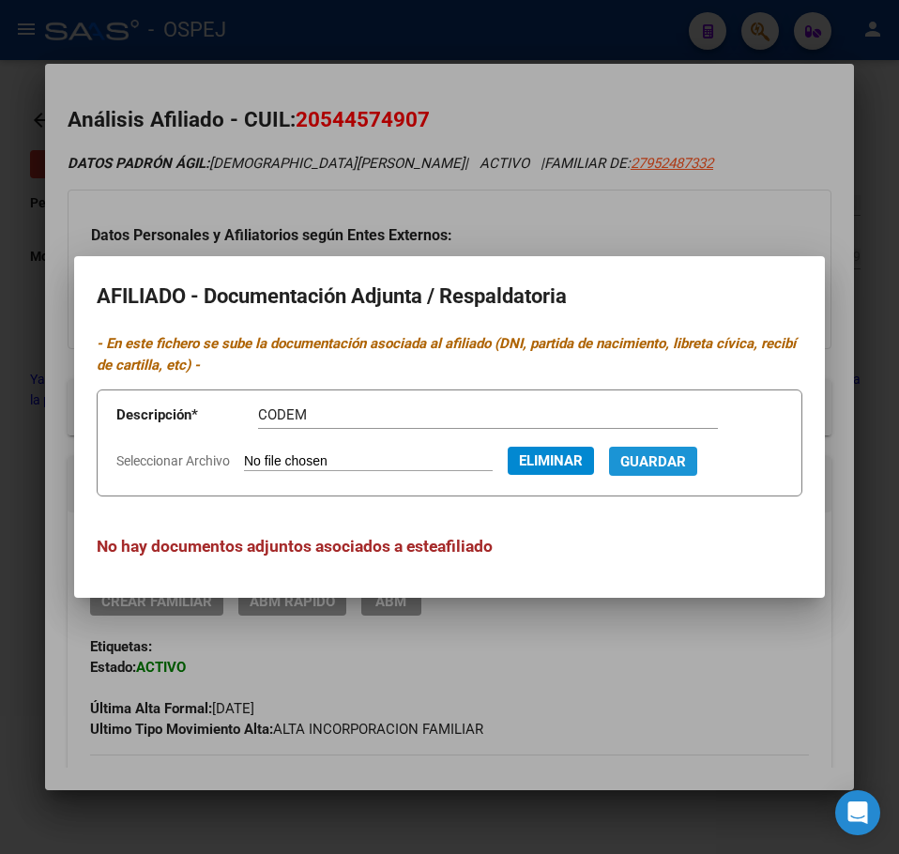
click at [686, 466] on span "Guardar" at bounding box center [653, 461] width 66 height 17
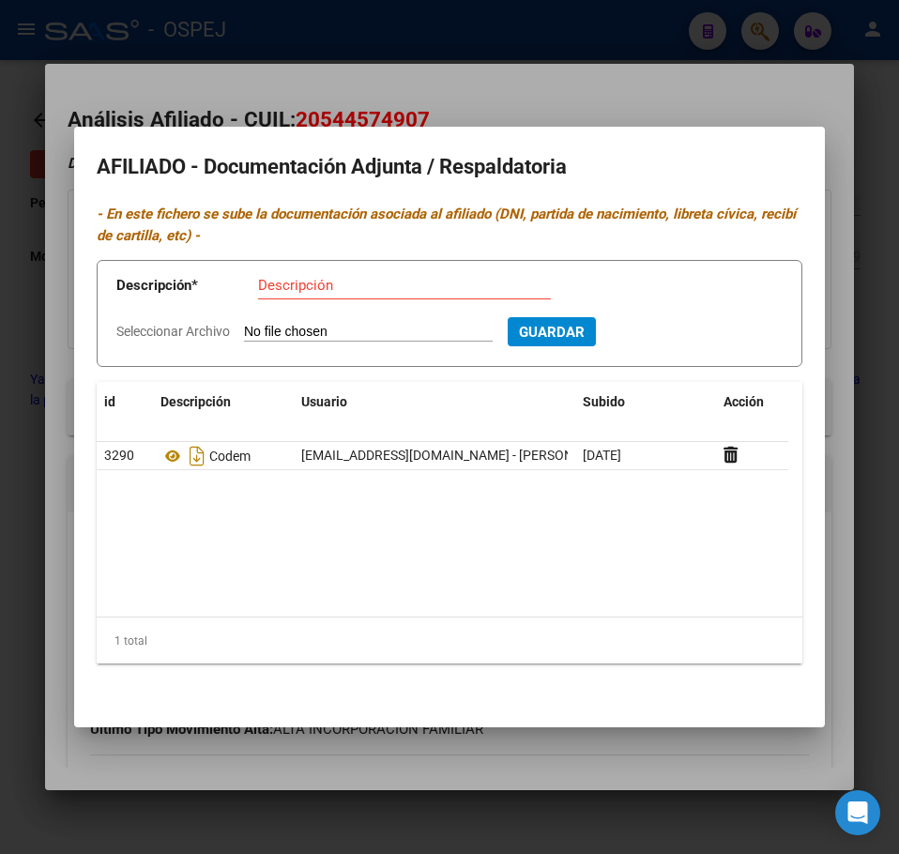
type input "C:\fakepath\WhatsApp Image 2025-08-02 at 10.40.00.jpeg"
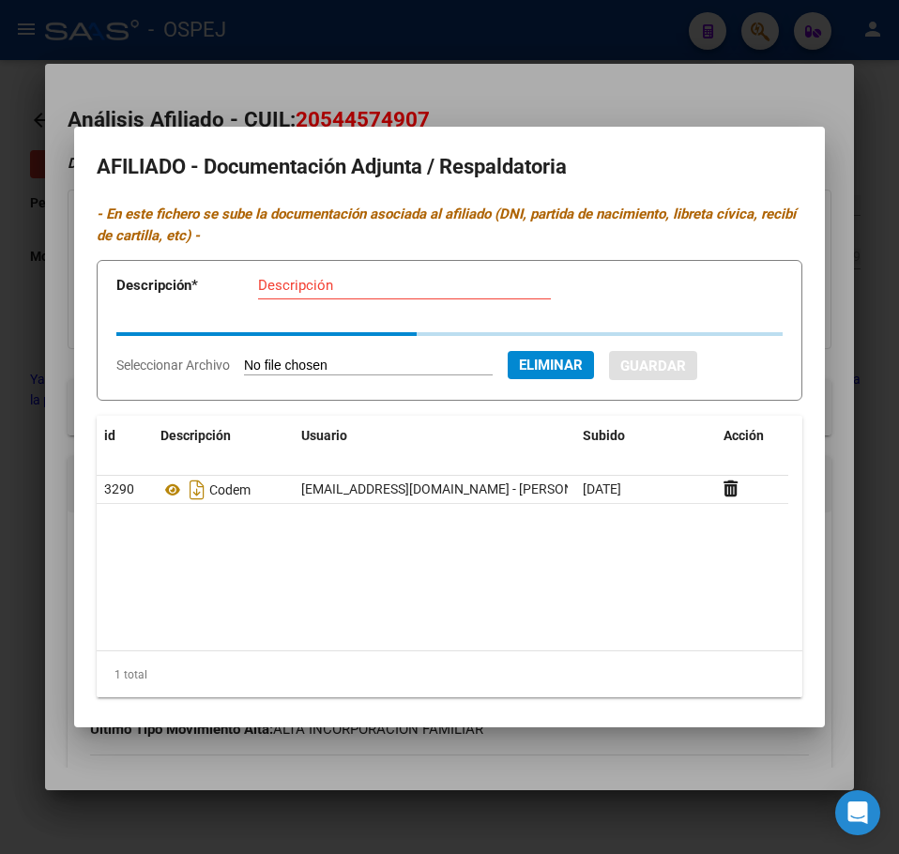
click at [310, 300] on div "Descripción" at bounding box center [404, 294] width 293 height 46
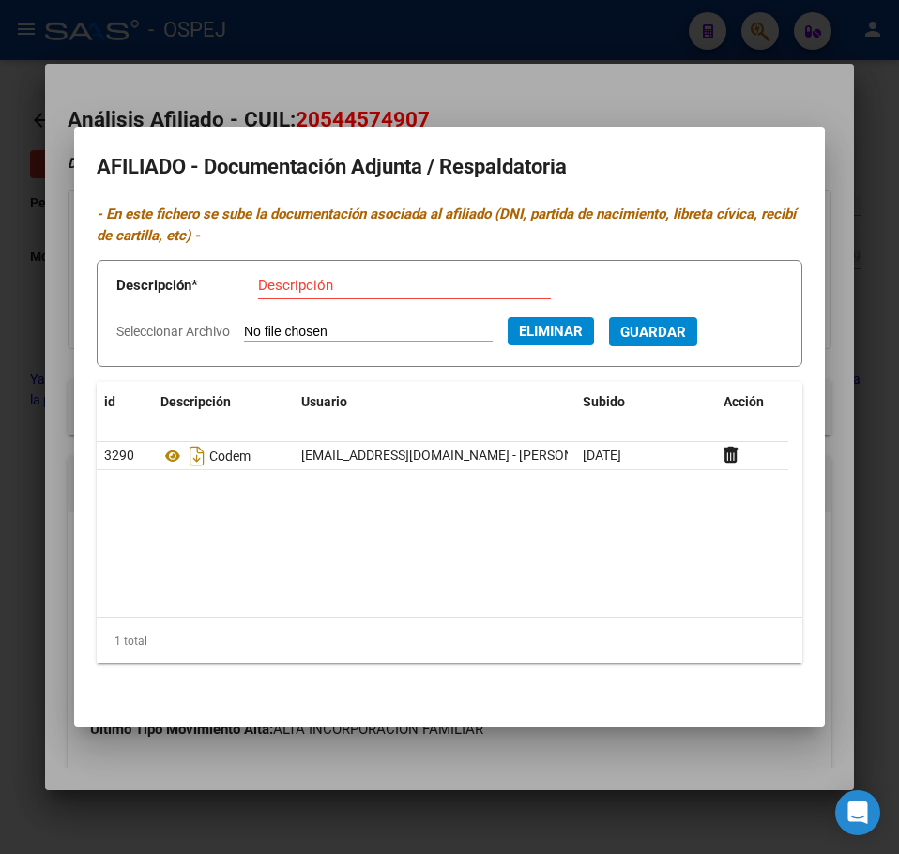
click at [308, 293] on input "Descripción" at bounding box center [404, 285] width 293 height 17
type input "DNI FRENTE"
click at [686, 326] on span "Guardar" at bounding box center [653, 332] width 66 height 17
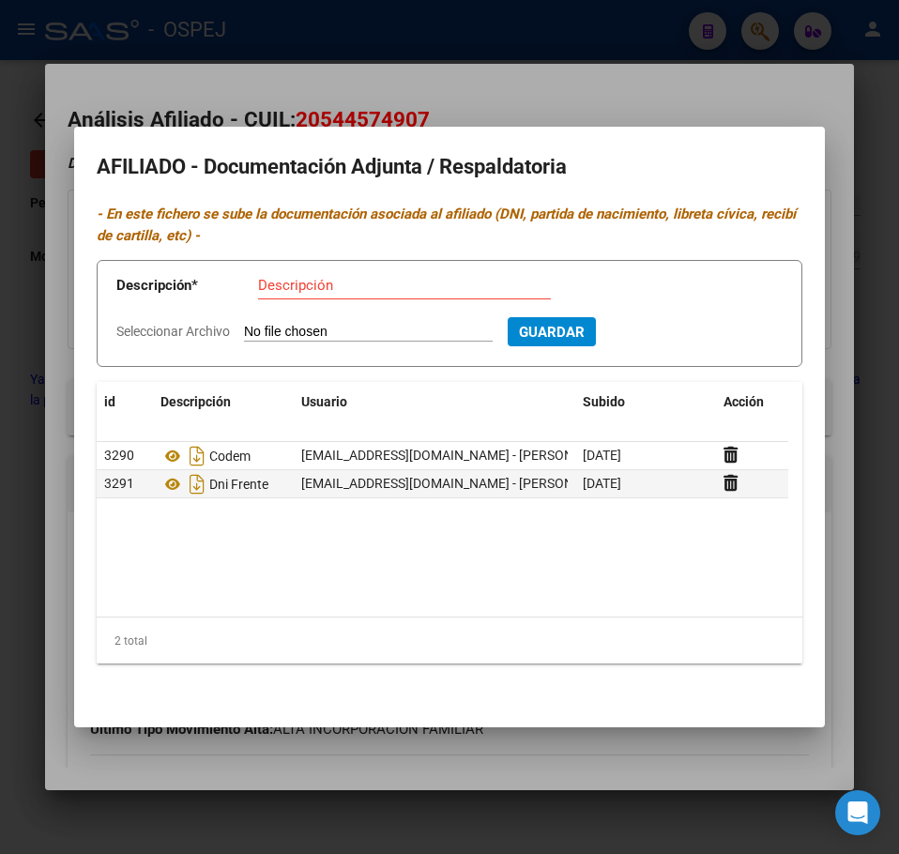
type input "C:\fakepath\WhatsApp Image 2025-08-02 at 10.40.00 (1).jpeg"
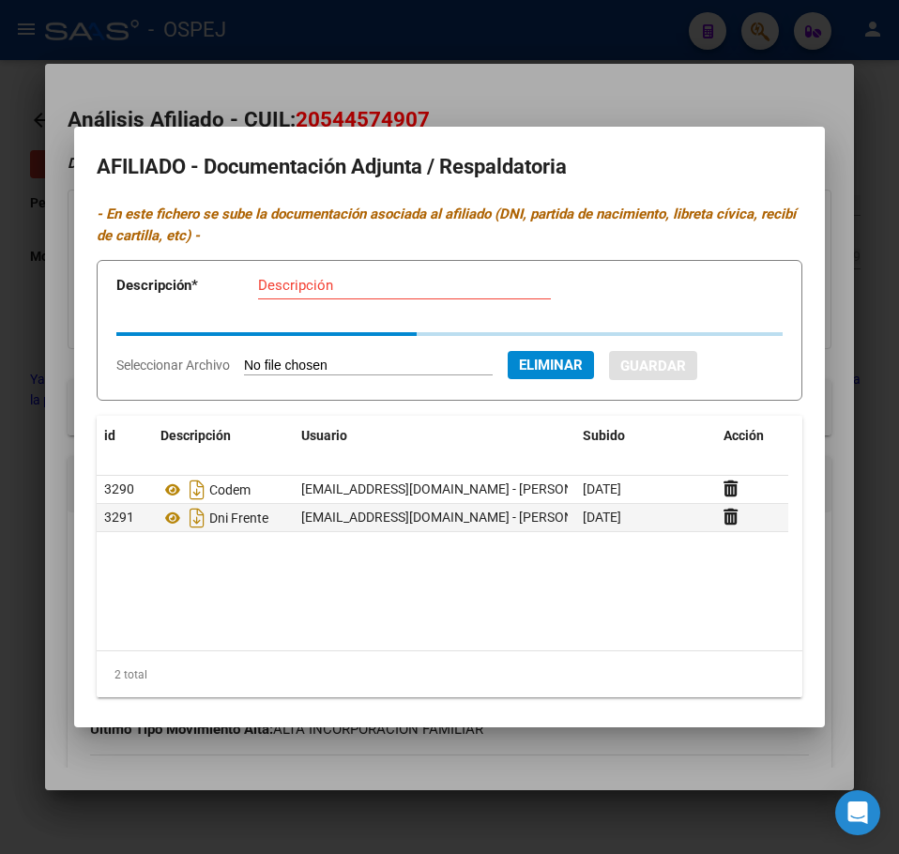
click at [325, 295] on div "Descripción" at bounding box center [404, 285] width 293 height 28
click at [328, 289] on input "Descripción" at bounding box center [404, 285] width 293 height 17
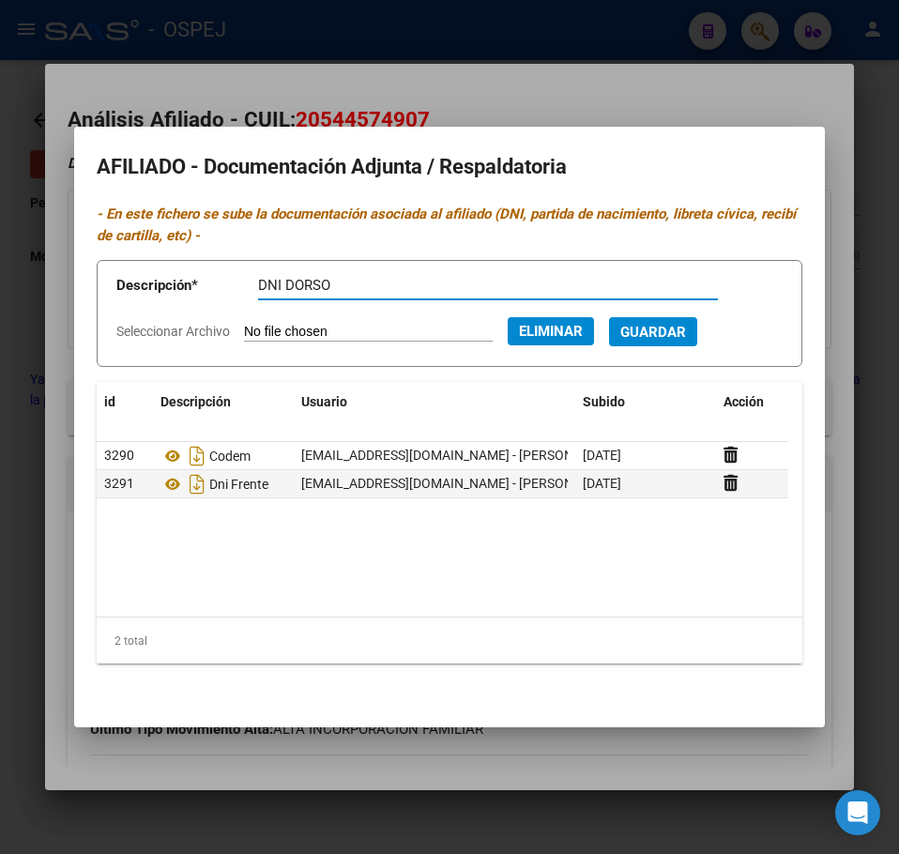
type input "DNI DORSO"
click at [686, 333] on span "Guardar" at bounding box center [653, 332] width 66 height 17
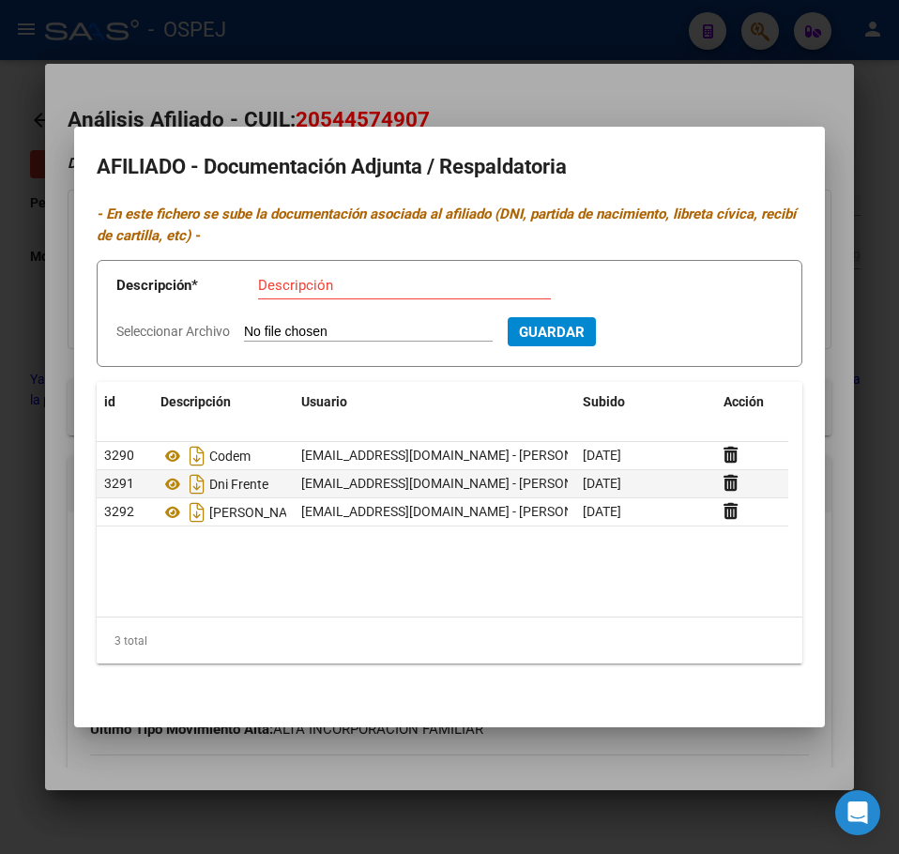
type input "C:\fakepath\WhatsApp Image 2025-08-02 at 10.40.16.jpeg"
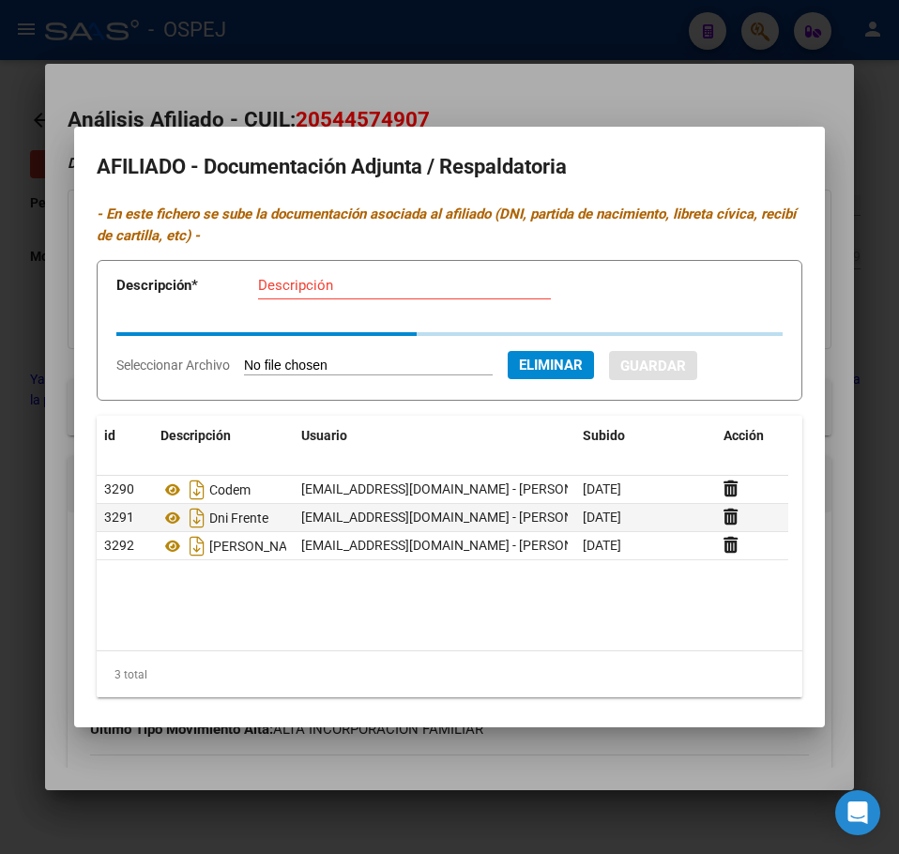
click at [344, 297] on div "Descripción" at bounding box center [404, 285] width 293 height 28
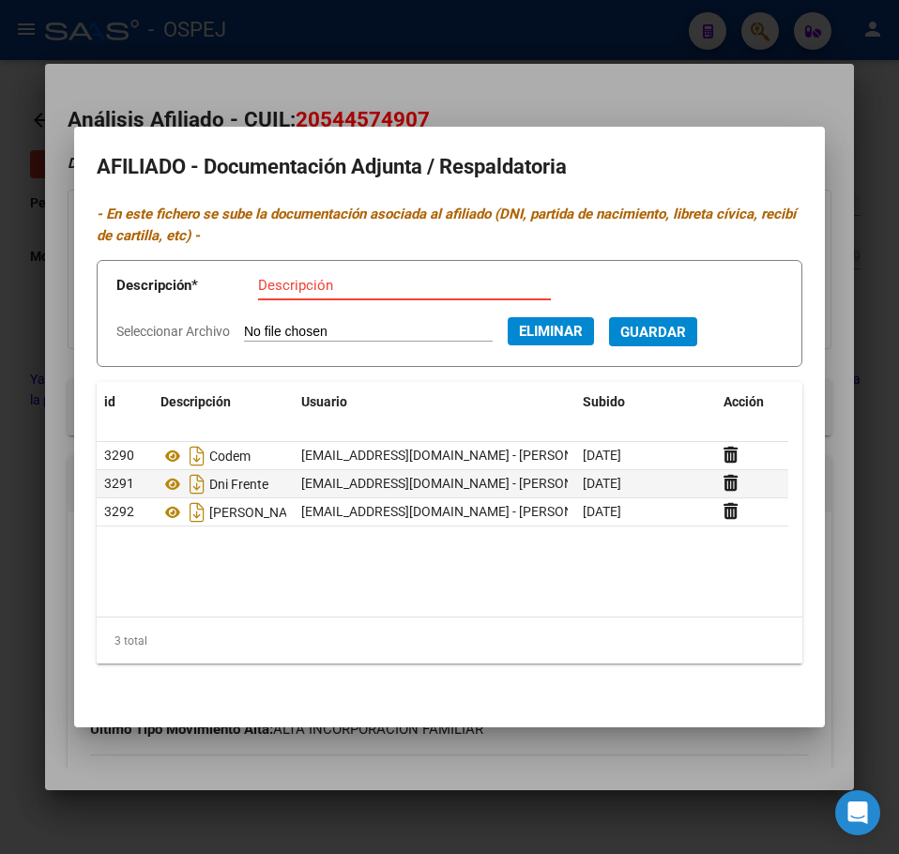
click at [344, 289] on input "Descripción" at bounding box center [404, 285] width 293 height 17
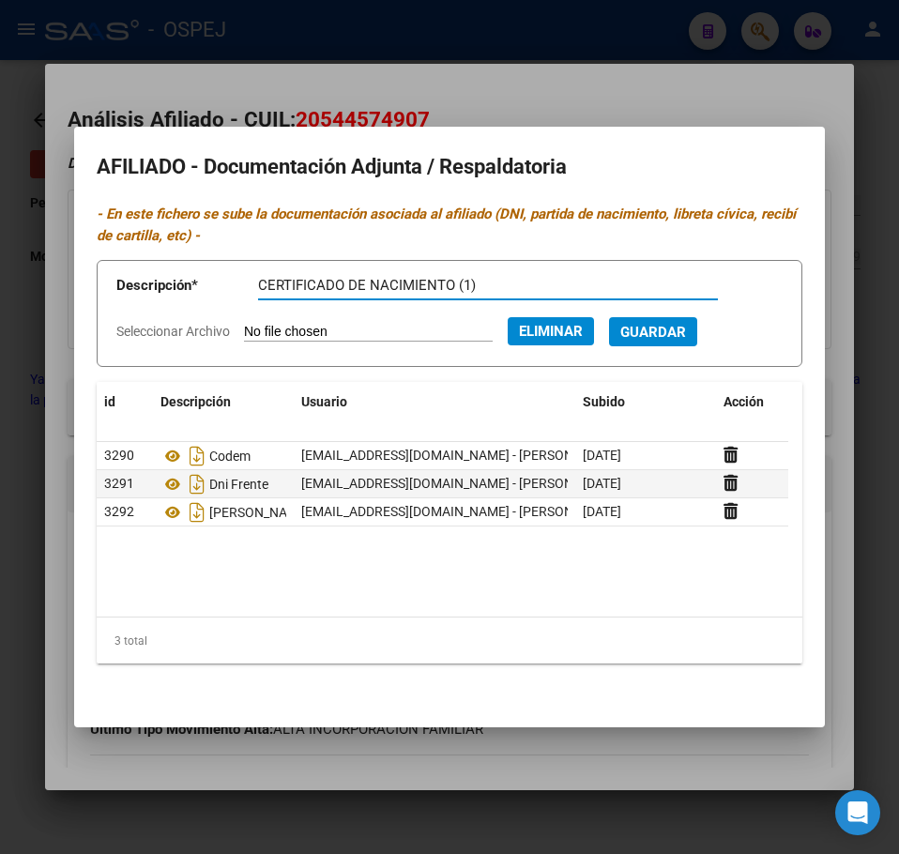
type input "CERTIFICADO DE NACIMIENTO (1)"
click at [697, 342] on button "Guardar" at bounding box center [653, 331] width 88 height 29
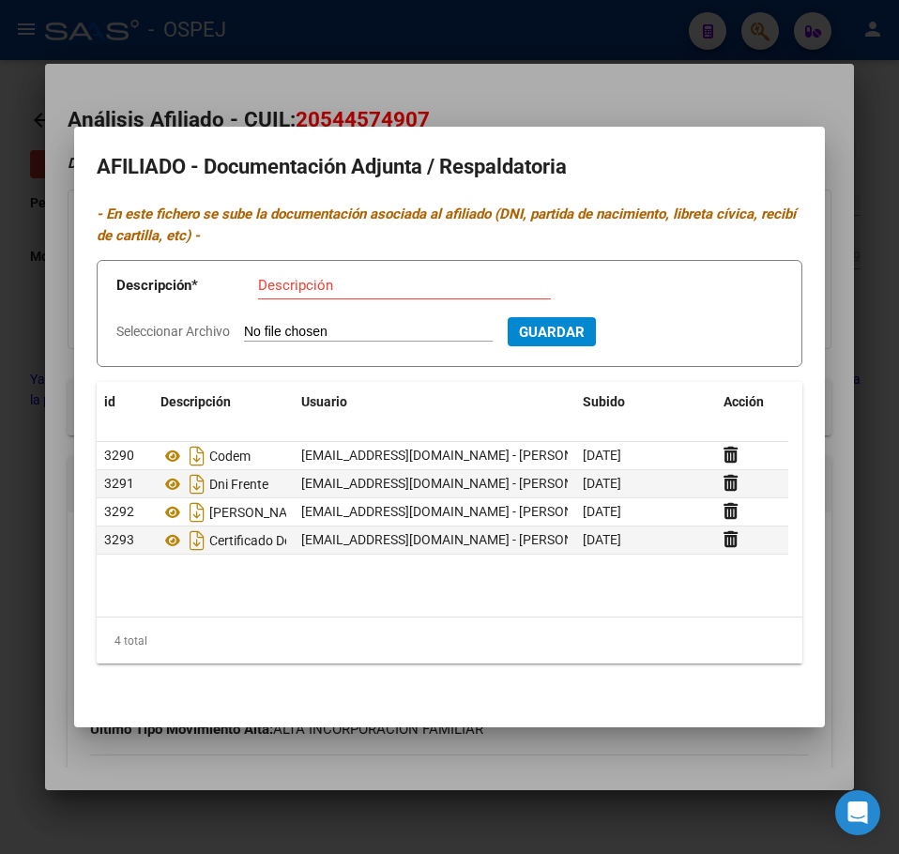
type input "C:\fakepath\WhatsApp Image 2025-08-02 at 10.40.16 (1).jpeg"
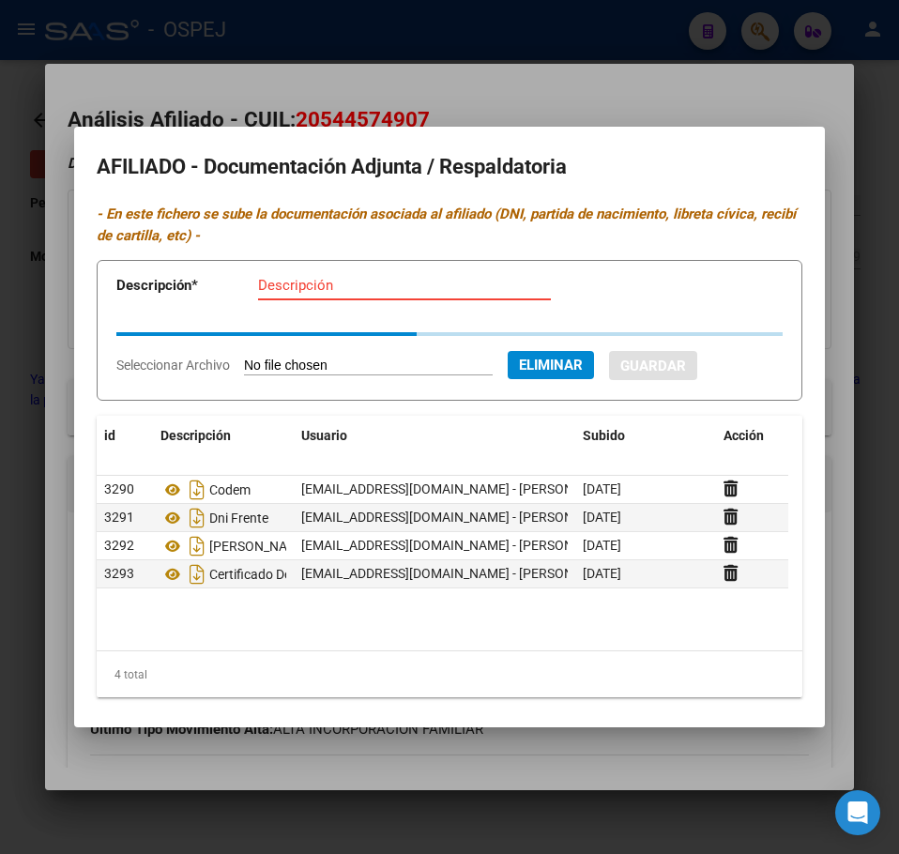
click at [356, 288] on input "Descripción" at bounding box center [404, 285] width 293 height 17
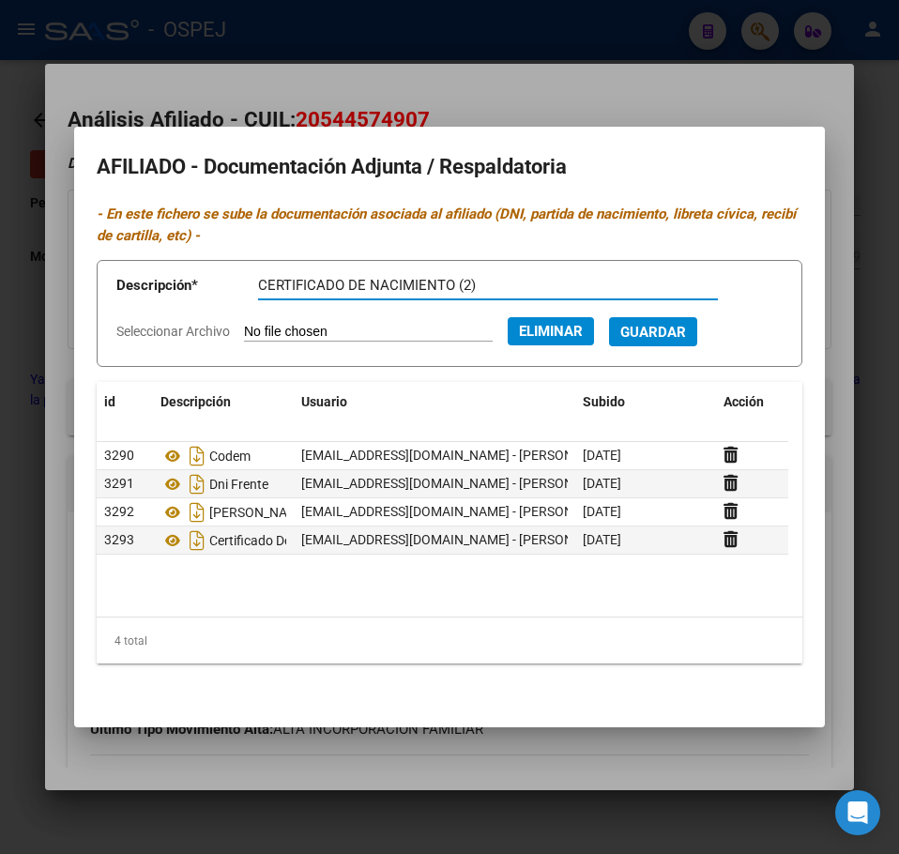
type input "CERTIFICADO DE NACIMIENTO (2)"
click at [720, 351] on form "Descripción * CERTIFICADO DE NACIMIENTO (2) Descripción Seleccionar Archivo Eli…" at bounding box center [449, 313] width 705 height 107
click at [697, 343] on button "Guardar" at bounding box center [653, 331] width 88 height 29
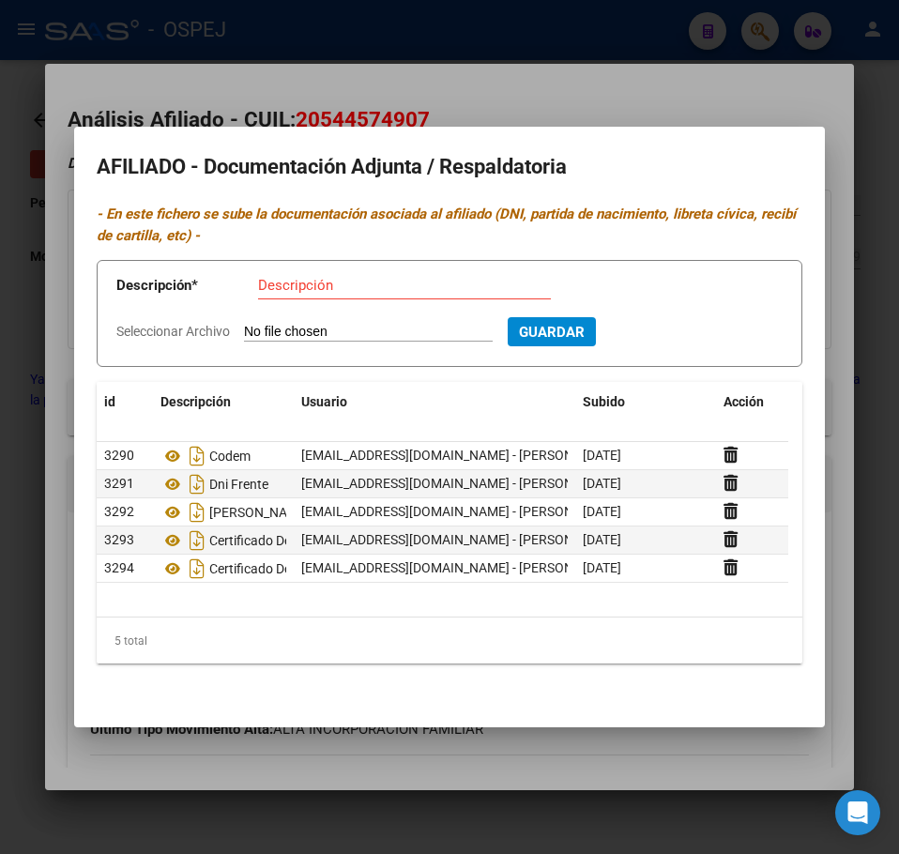
click at [247, 103] on div at bounding box center [449, 427] width 899 height 854
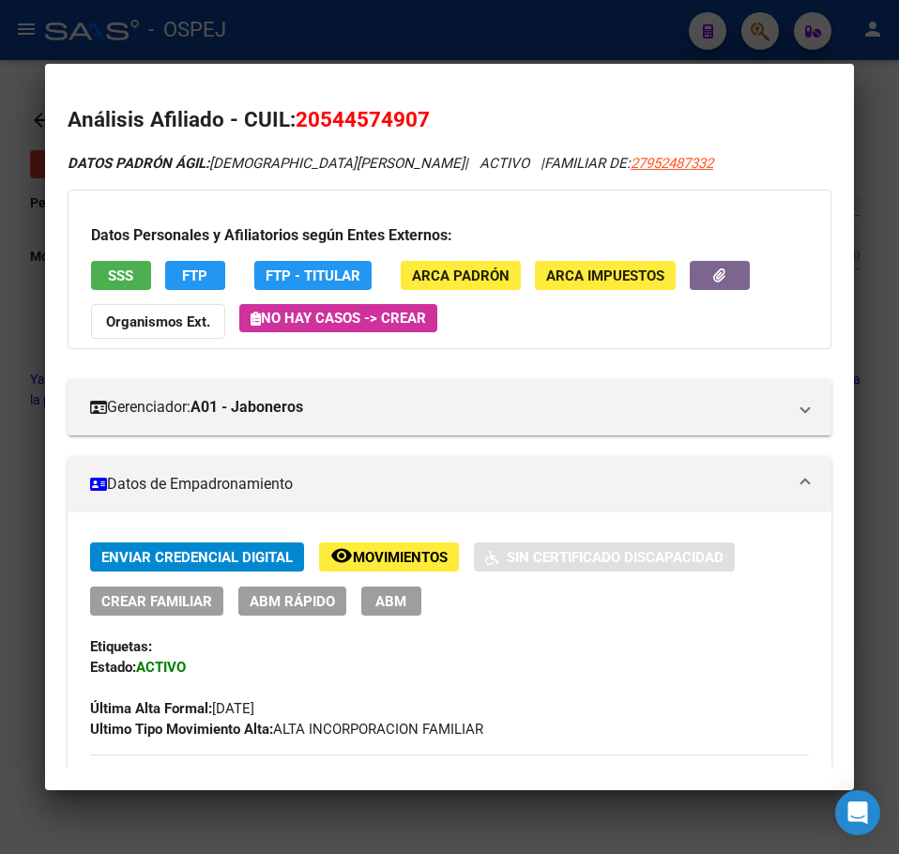
click at [362, 108] on span "20544574907" at bounding box center [362, 119] width 134 height 24
click at [456, 44] on div at bounding box center [449, 427] width 899 height 854
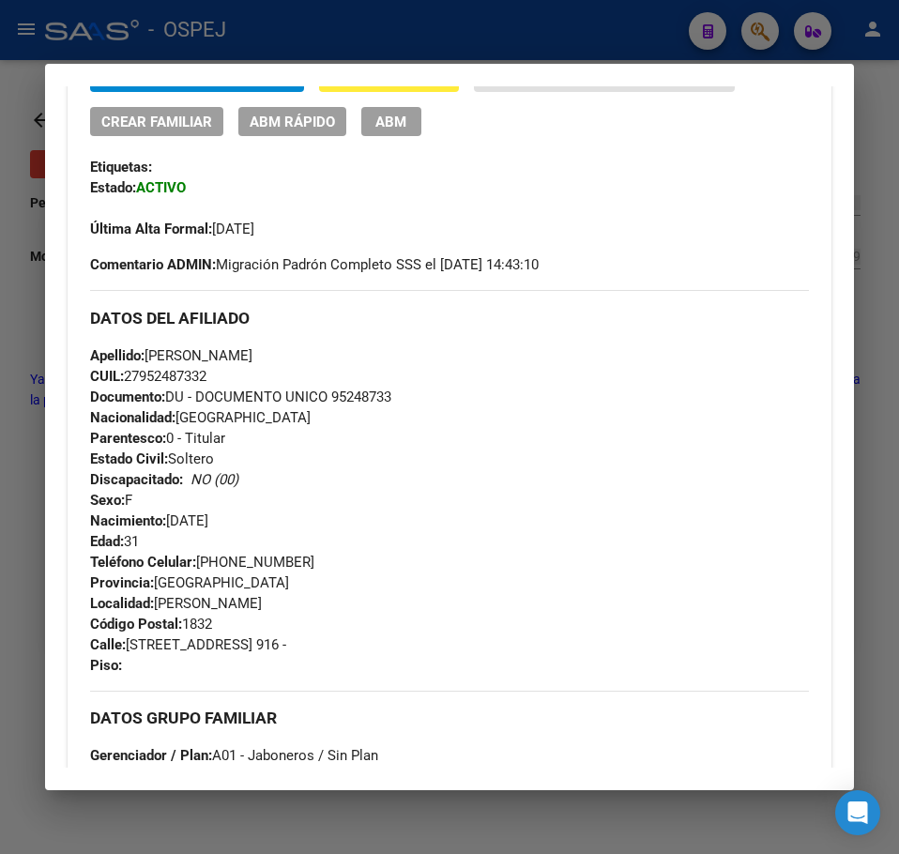
scroll to position [0, 0]
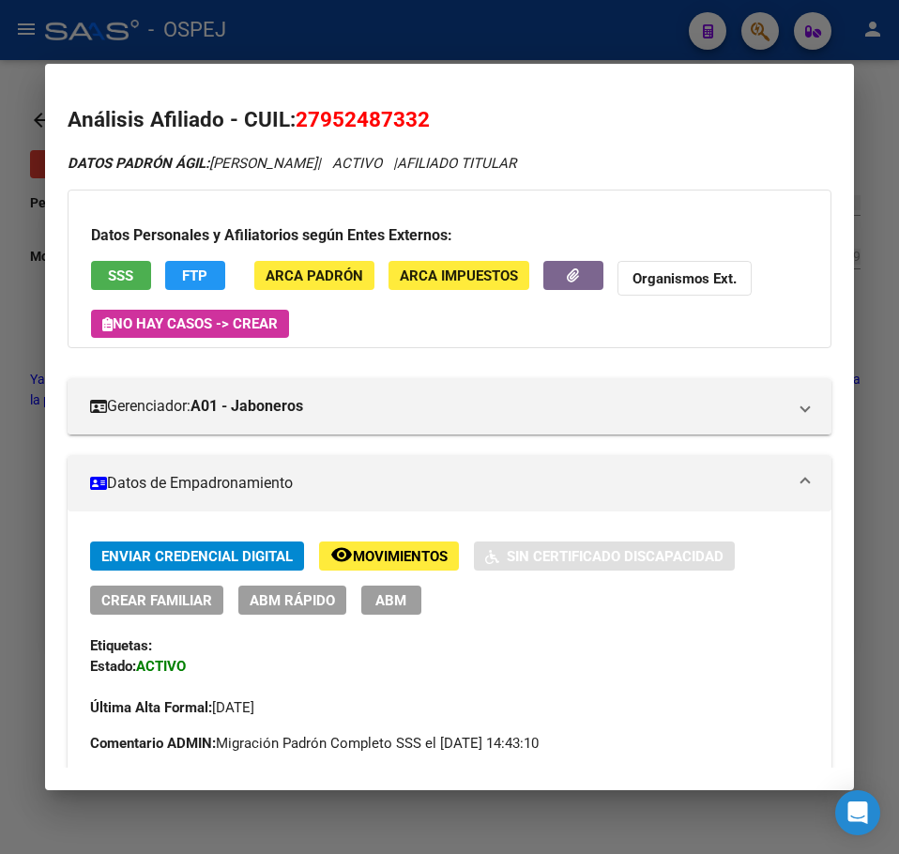
click at [372, 108] on span "27952487332" at bounding box center [362, 119] width 134 height 24
copy span "27952487332"
click at [445, 66] on mat-dialog-container "Análisis Afiliado - CUIL: 27952487332 DATOS PADRÓN ÁGIL: BRITEZ GONZALEZ GRISEL…" at bounding box center [449, 427] width 809 height 726
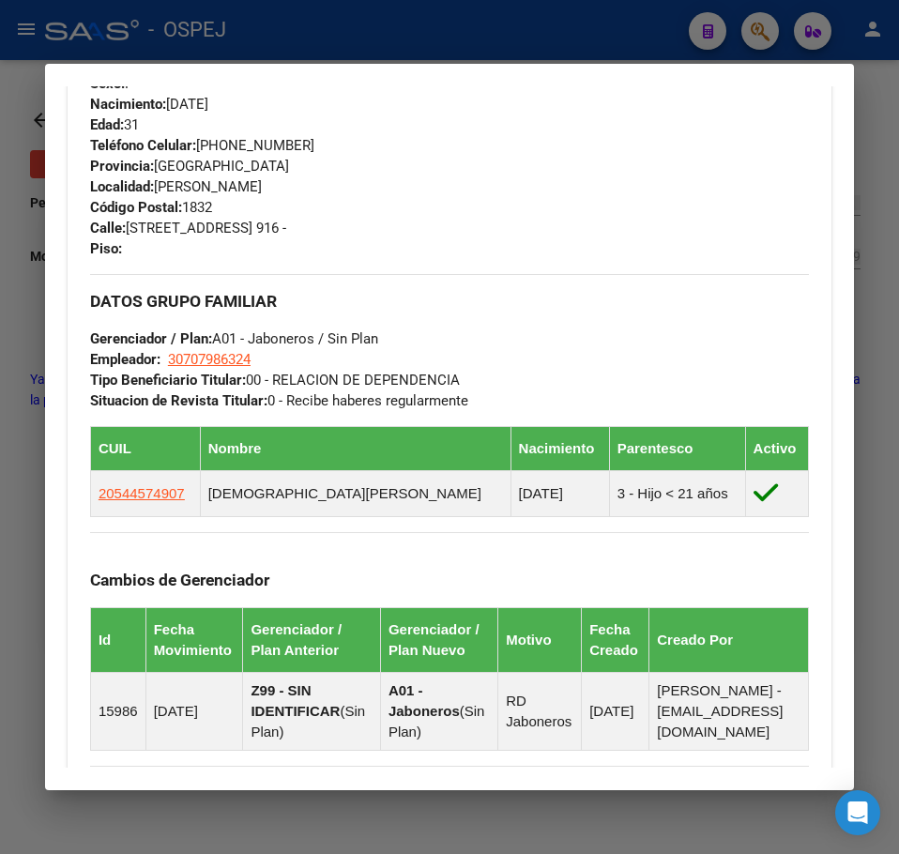
scroll to position [1219, 0]
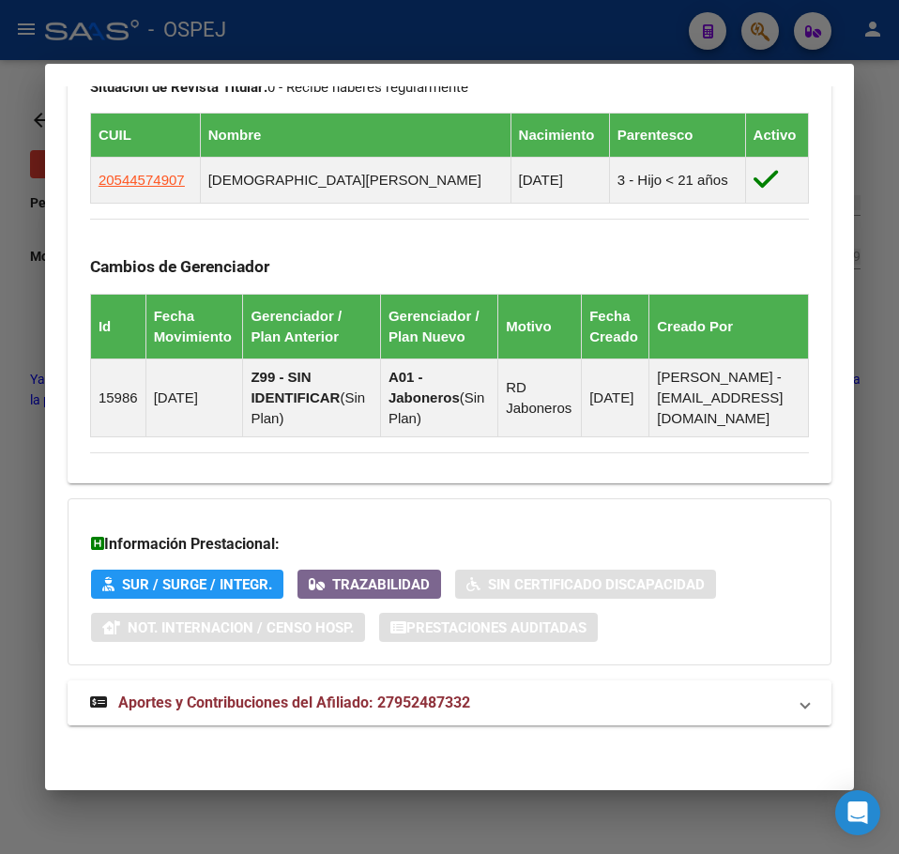
click at [510, 717] on mat-expansion-panel-header "Aportes y Contribuciones del Afiliado: 27952487332" at bounding box center [449, 702] width 763 height 45
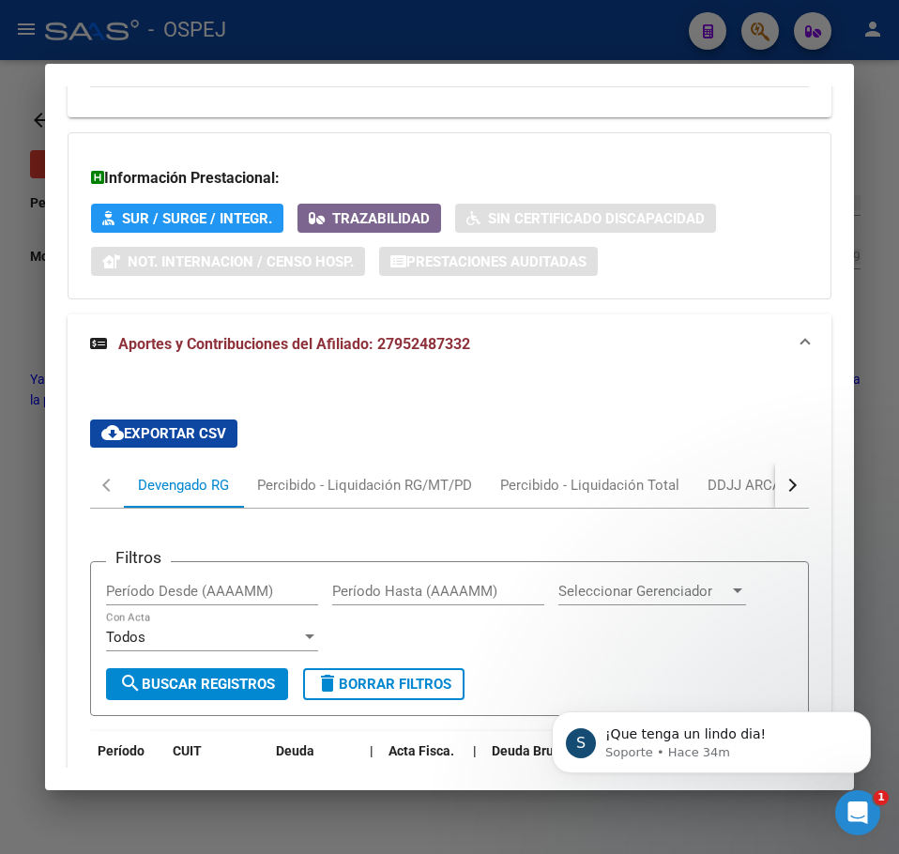
scroll to position [1807, 0]
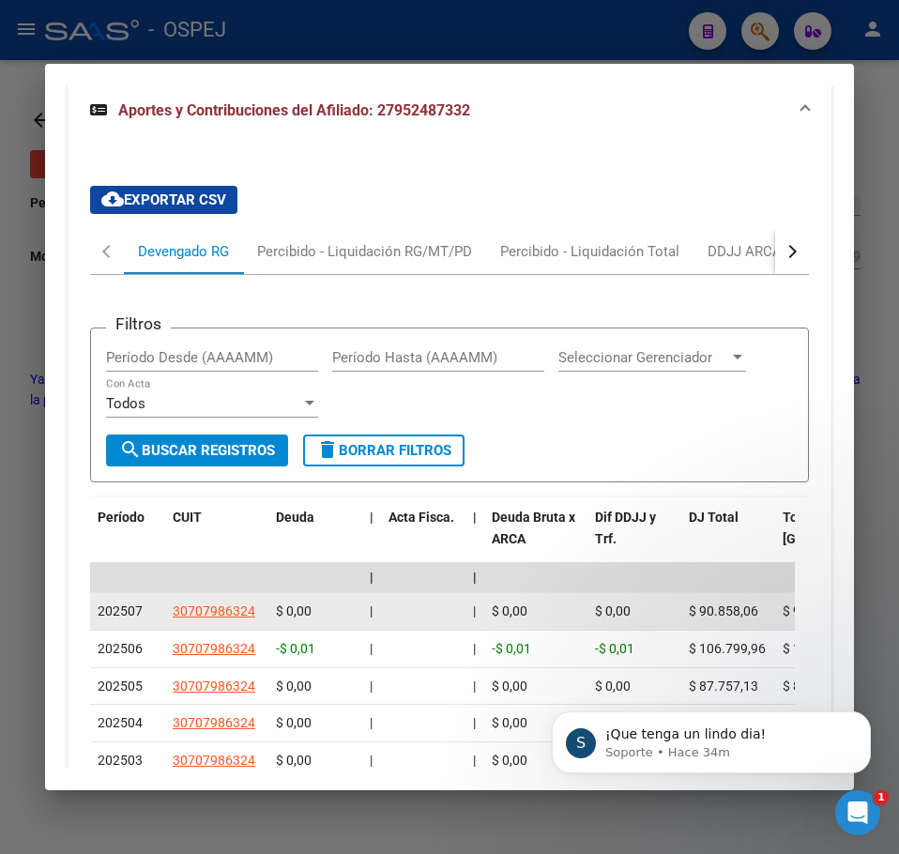
drag, startPoint x: 261, startPoint y: 626, endPoint x: 250, endPoint y: 626, distance: 10.3
click at [260, 626] on datatable-body-cell "30707986324" at bounding box center [216, 611] width 103 height 37
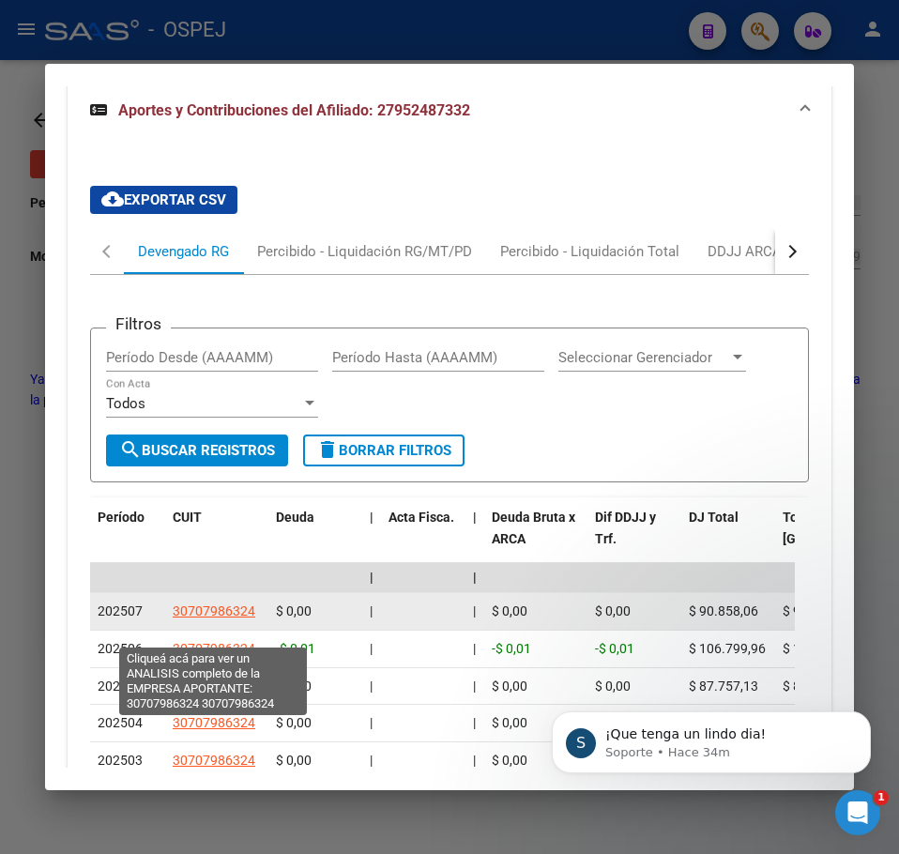
drag, startPoint x: 249, startPoint y: 626, endPoint x: 344, endPoint y: 132, distance: 502.5
click at [249, 618] on span "30707986324" at bounding box center [214, 610] width 83 height 15
type textarea "30707986324"
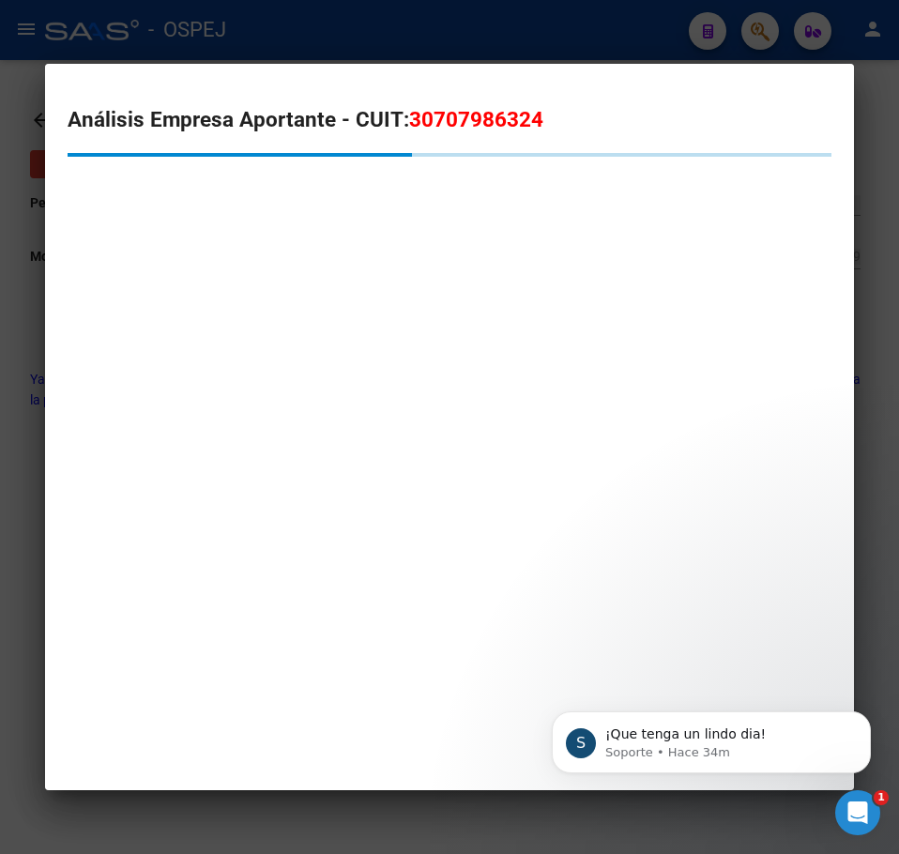
click at [855, 810] on icon "Abrir Intercom Messenger" at bounding box center [857, 812] width 31 height 31
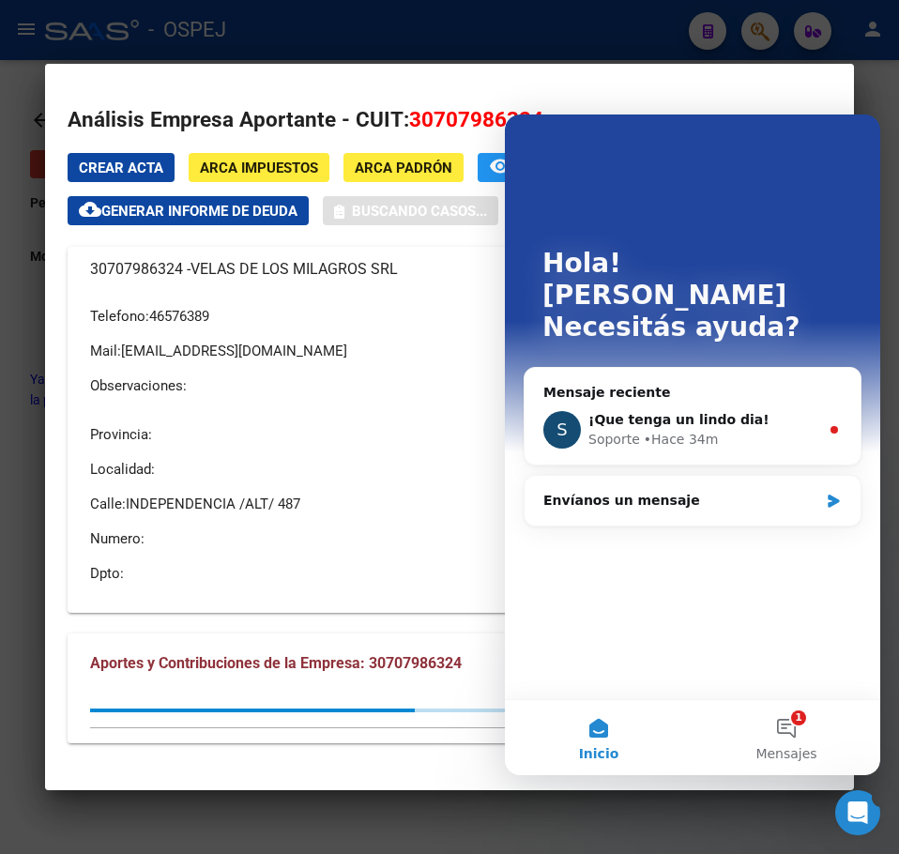
scroll to position [0, 0]
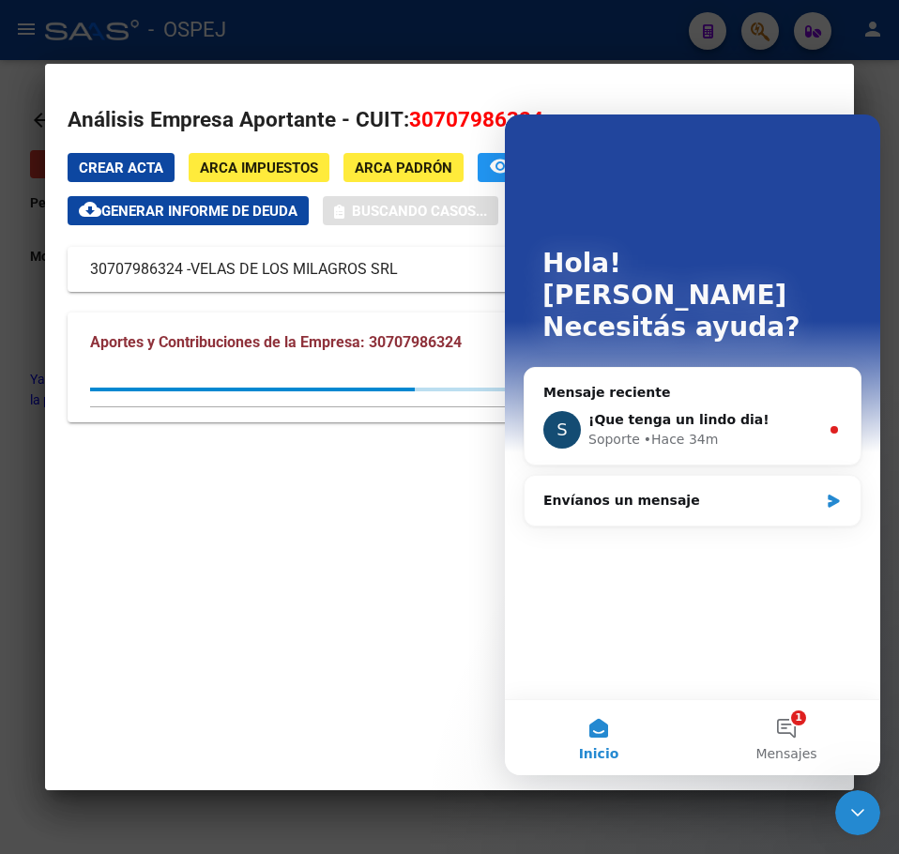
click at [857, 810] on icon "Cerrar Intercom Messenger" at bounding box center [857, 812] width 23 height 23
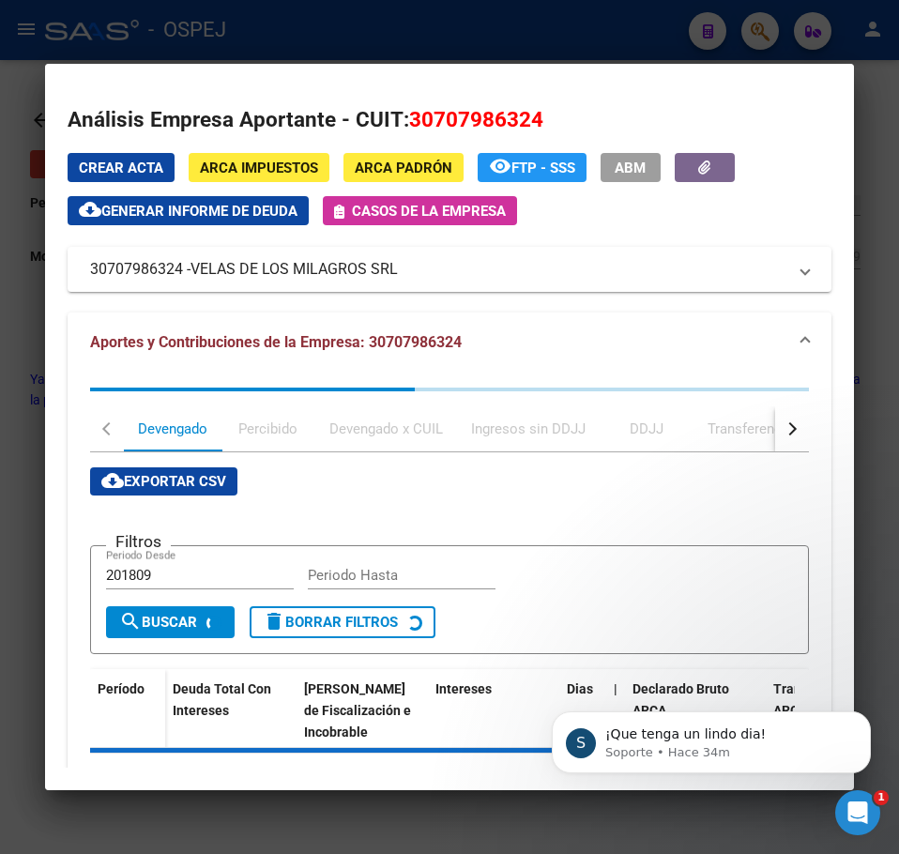
click at [876, 808] on div "Abrir Intercom Messenger" at bounding box center [857, 812] width 62 height 62
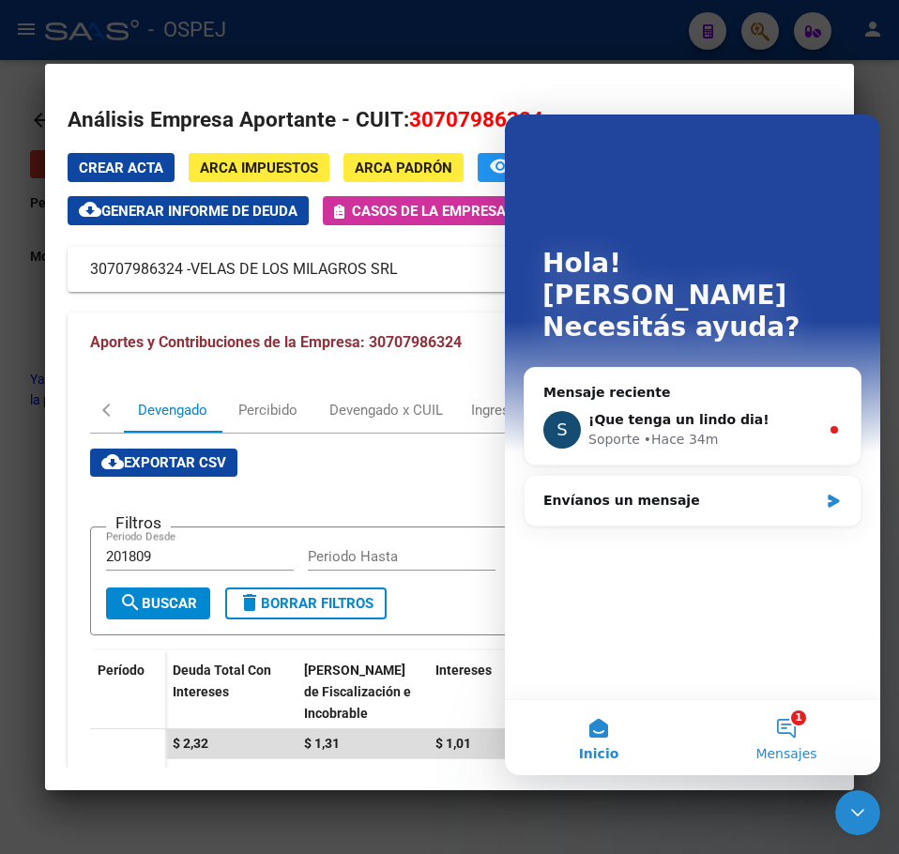
click at [792, 731] on button "1 Mensajes" at bounding box center [786, 737] width 188 height 75
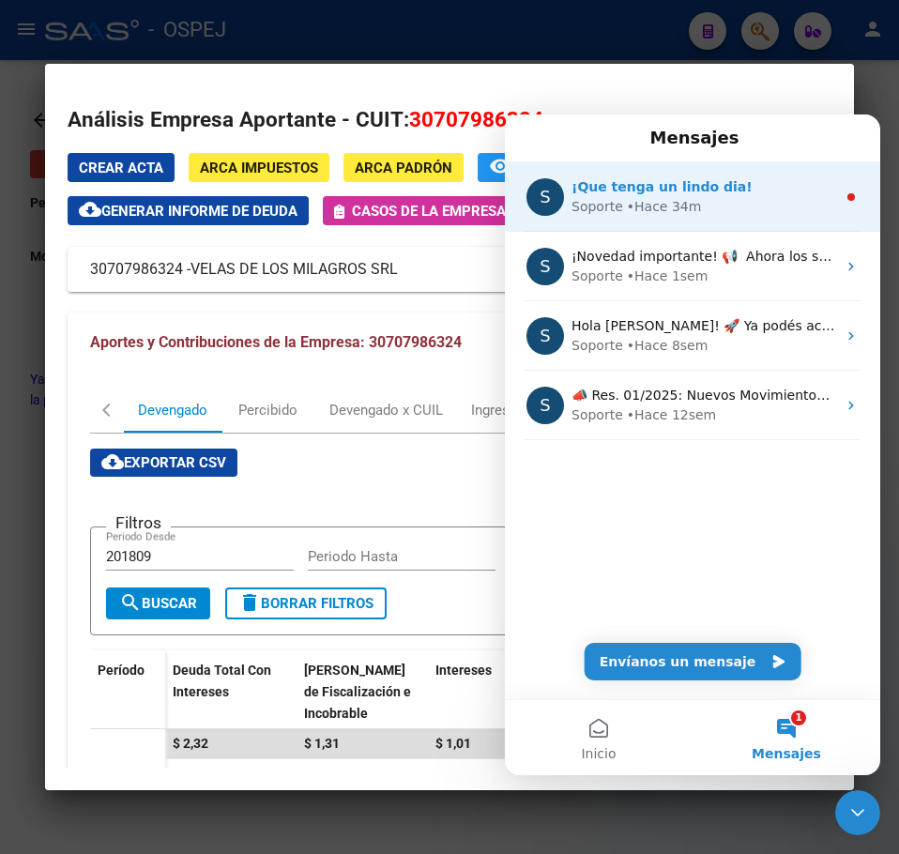
click at [750, 201] on div "Soporte • Hace 34m" at bounding box center [703, 207] width 264 height 20
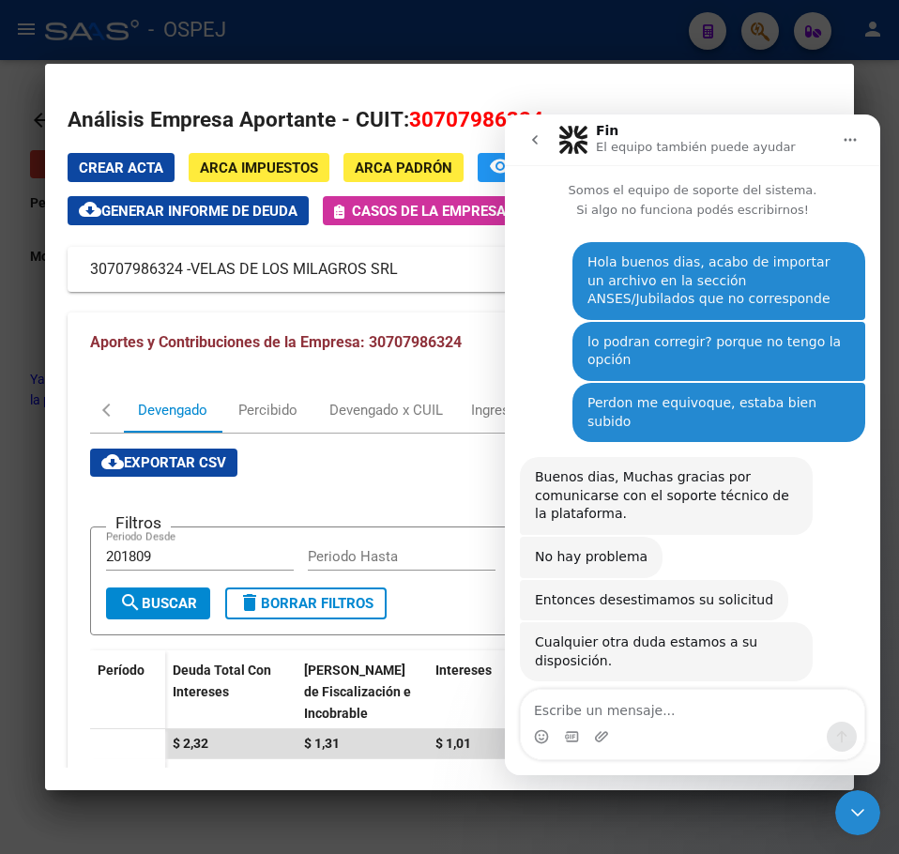
scroll to position [7, 0]
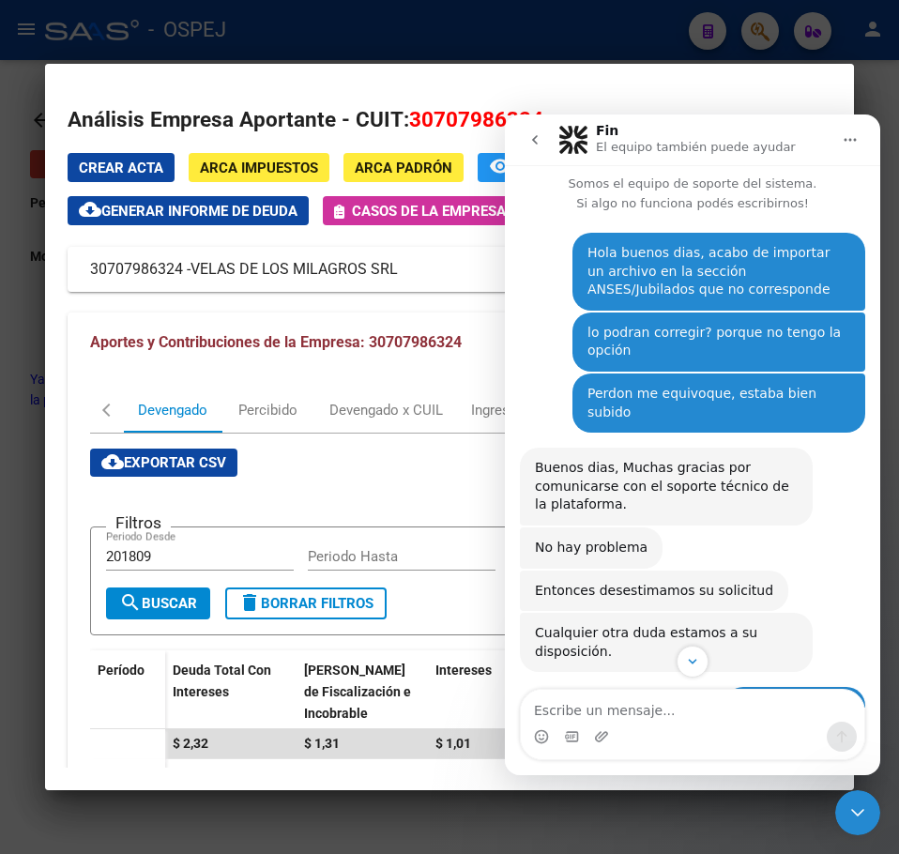
click at [861, 807] on icon "Cerrar Intercom Messenger" at bounding box center [857, 812] width 23 height 23
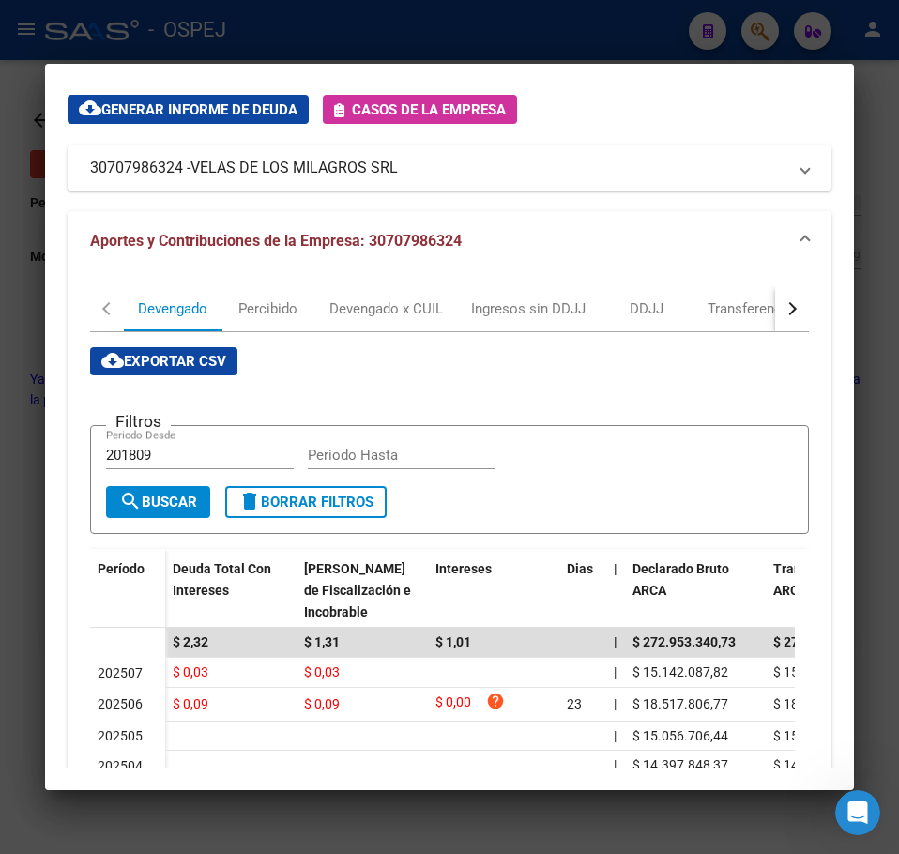
scroll to position [0, 0]
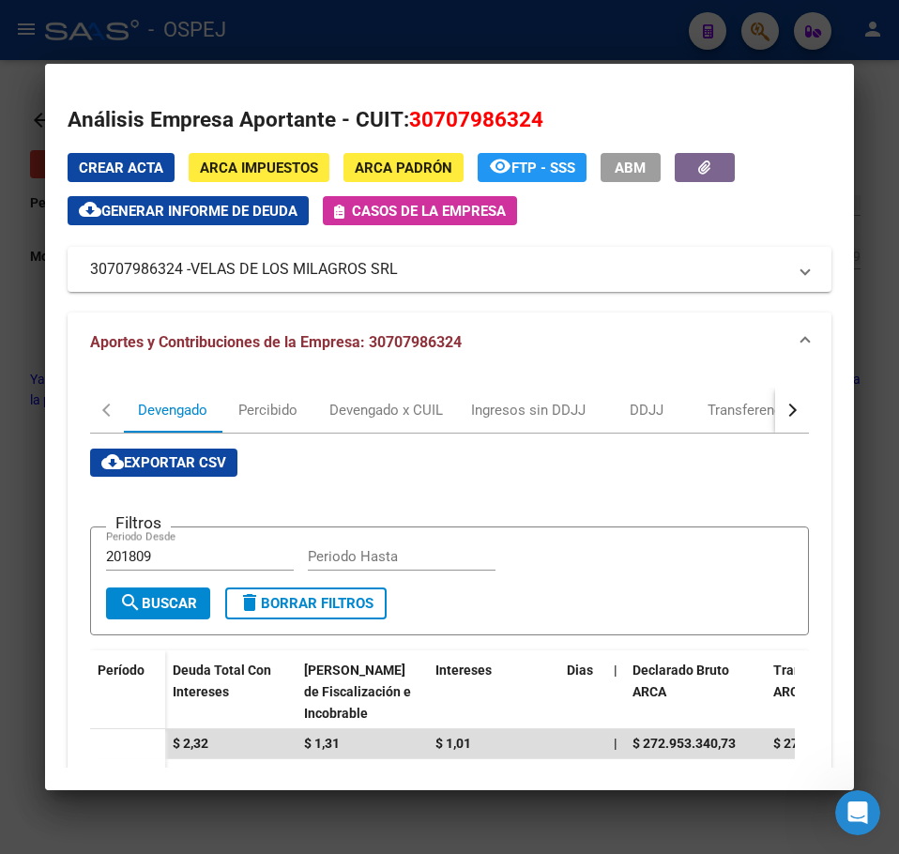
click at [4, 261] on div at bounding box center [449, 427] width 899 height 854
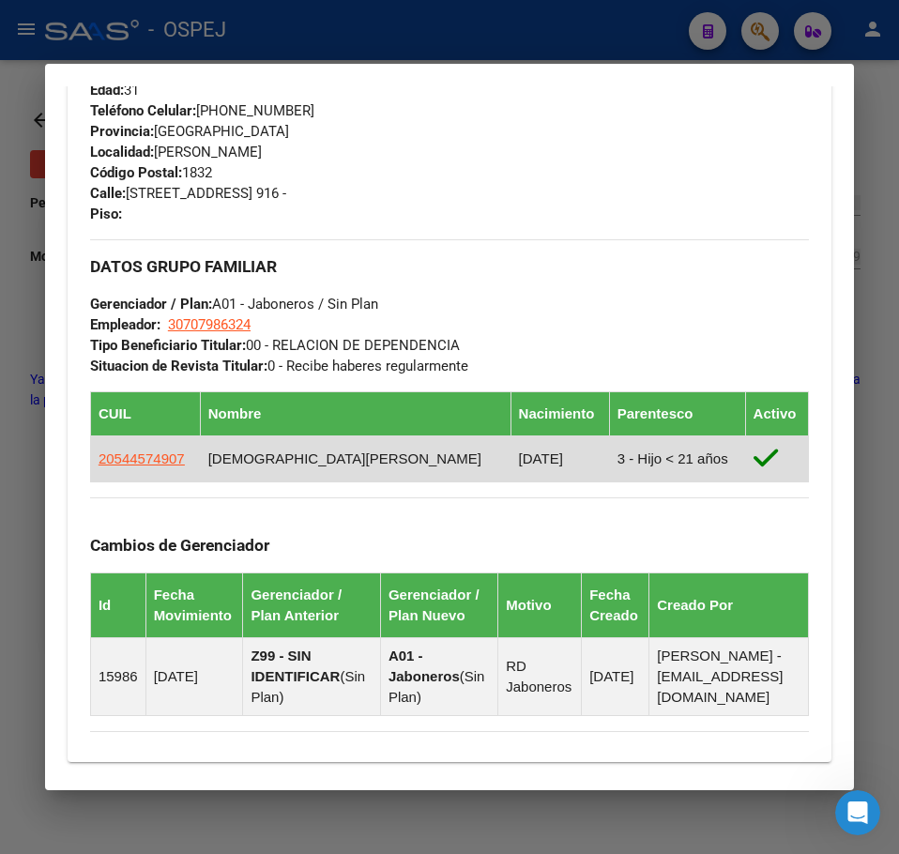
scroll to position [938, 0]
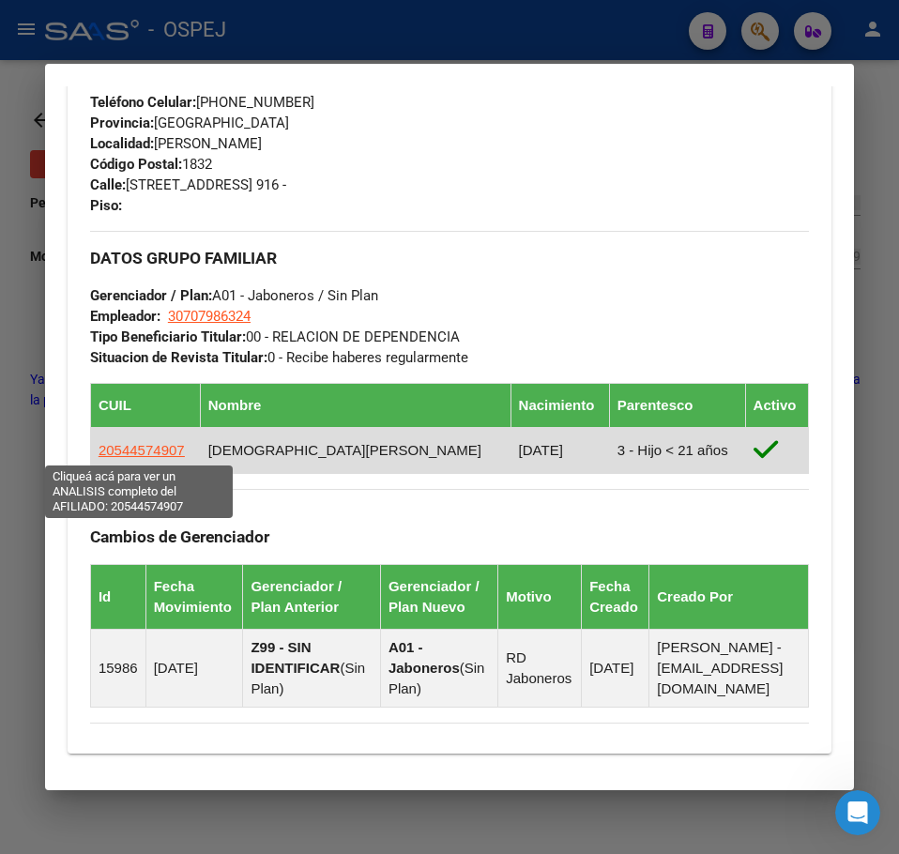
drag, startPoint x: 189, startPoint y: 447, endPoint x: 98, endPoint y: 446, distance: 91.0
click at [98, 446] on td "20544574907" at bounding box center [145, 450] width 110 height 46
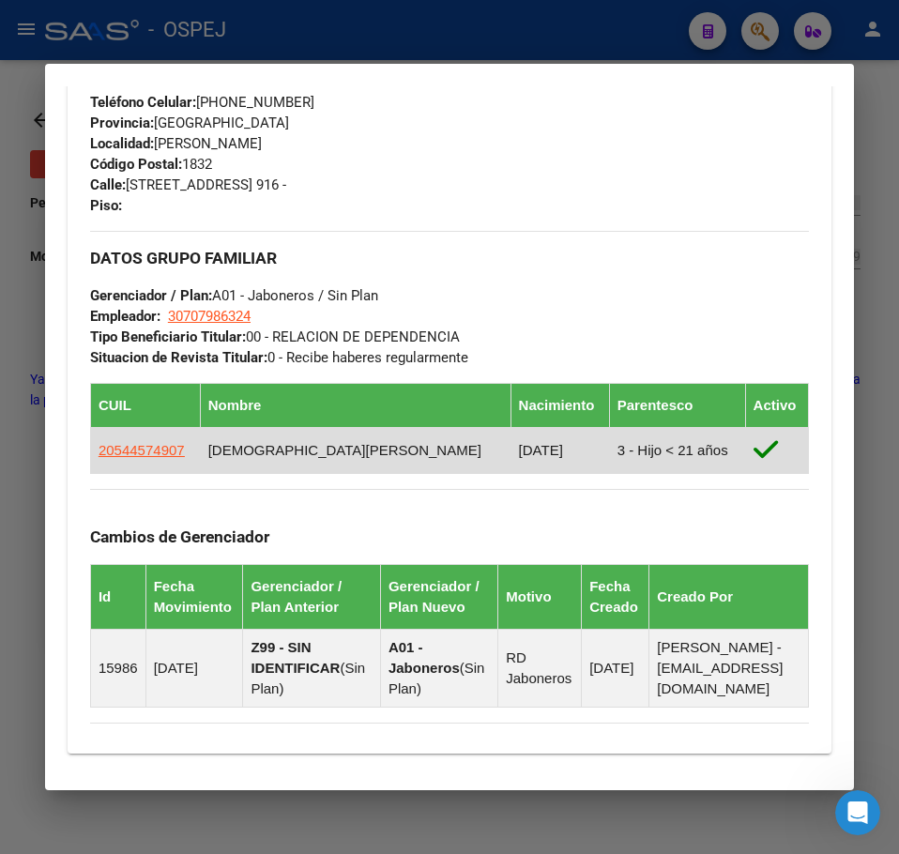
copy span "20544574907"
